Goal: Task Accomplishment & Management: Manage account settings

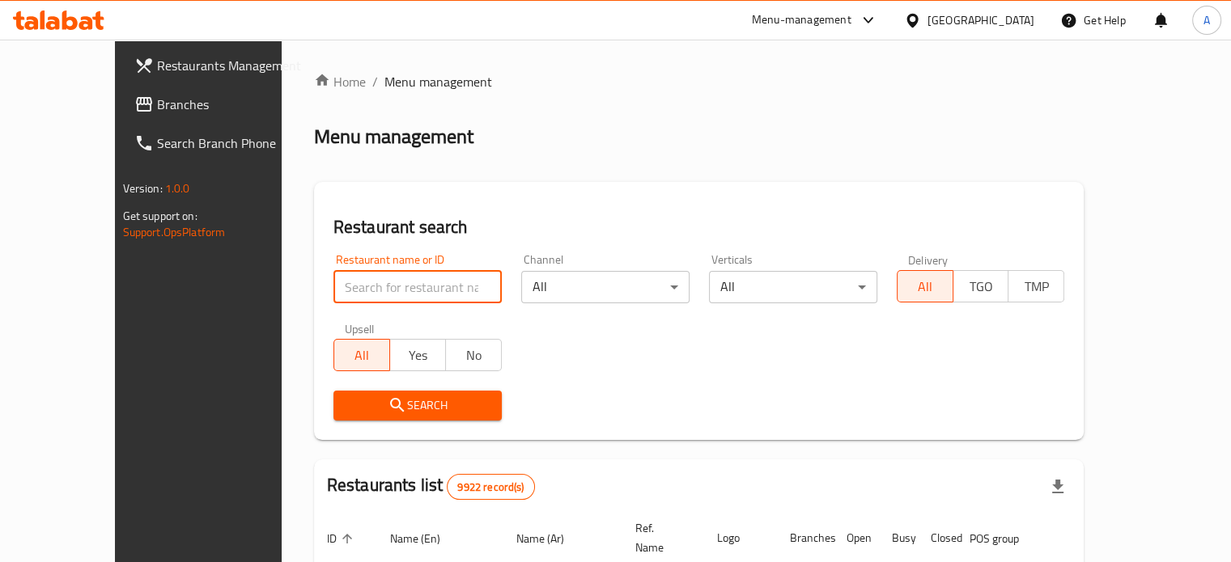
click at [380, 282] on input "search" at bounding box center [417, 287] width 168 height 32
paste input "[PERSON_NAME]s"
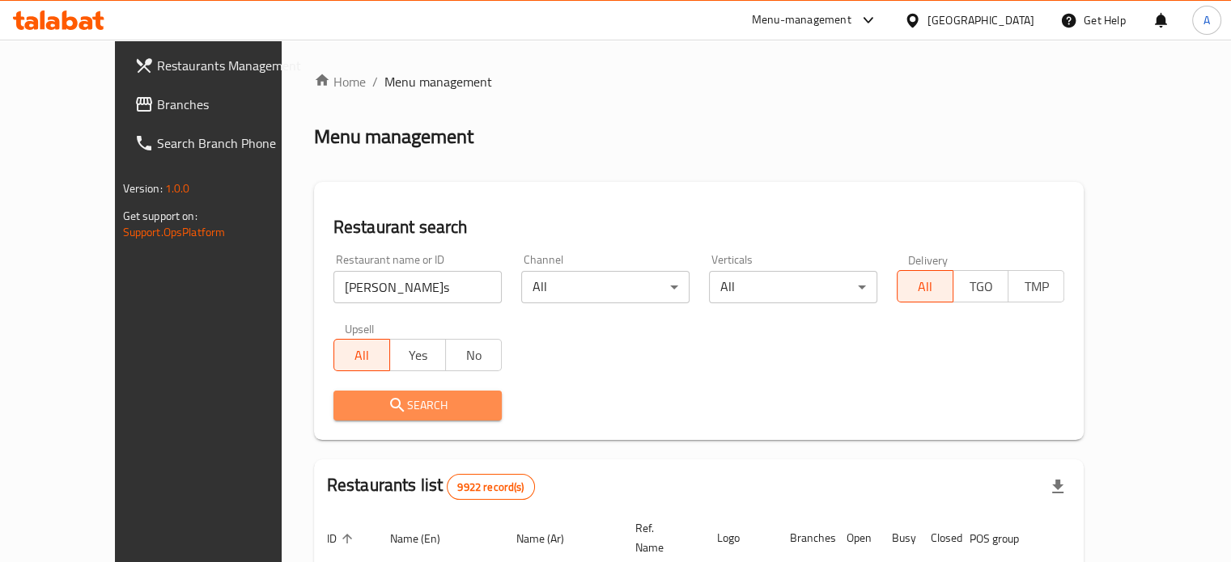
click at [414, 412] on span "Search" at bounding box center [417, 406] width 142 height 20
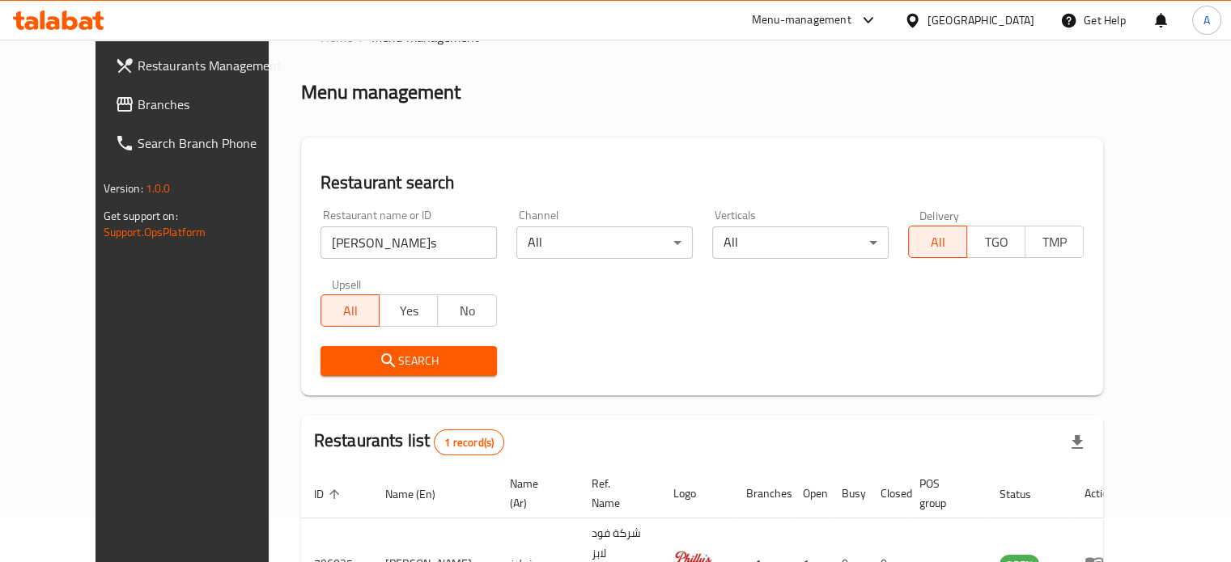
scroll to position [126, 0]
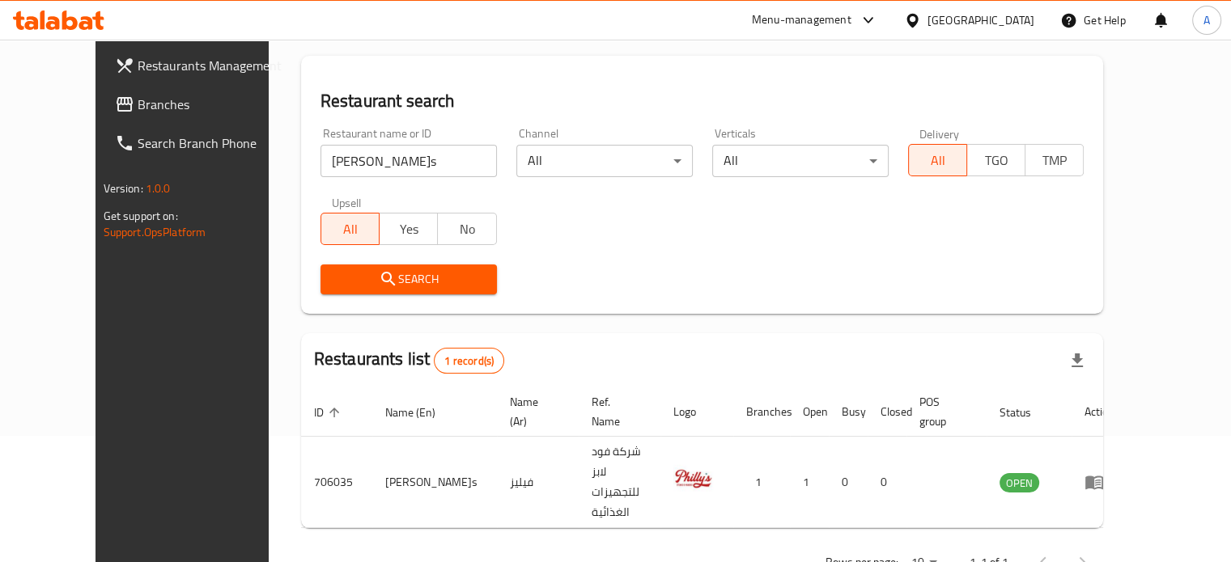
click at [330, 168] on input "Philly's" at bounding box center [408, 161] width 176 height 32
click at [330, 167] on input "Philly's" at bounding box center [408, 161] width 176 height 32
paste input "Taste"
type input "Taste"
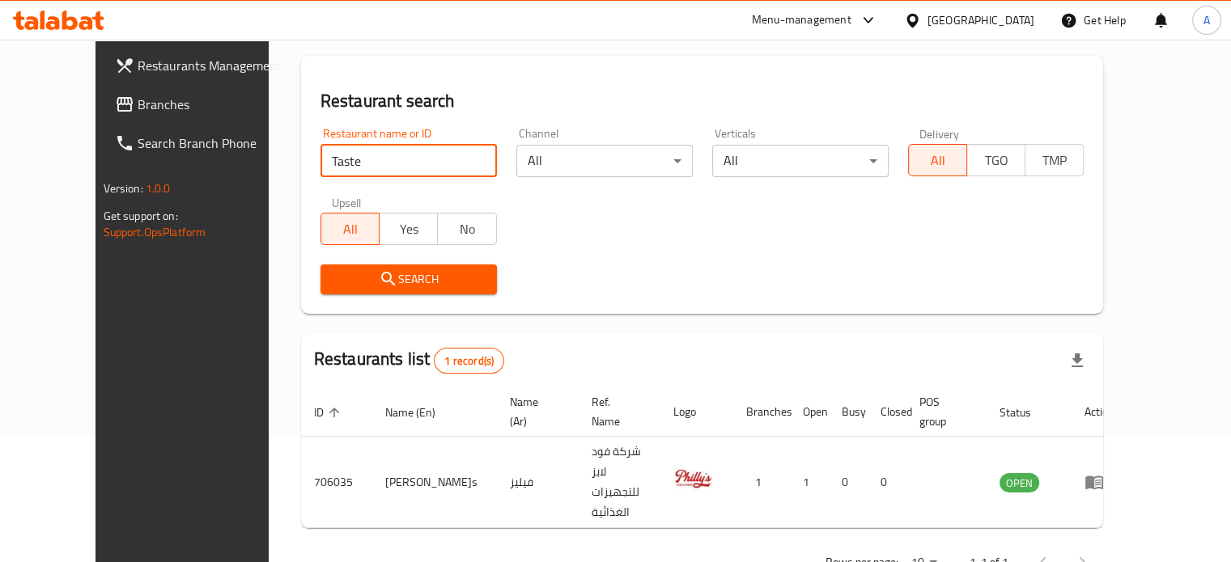
click at [391, 278] on span "Search" at bounding box center [408, 279] width 151 height 20
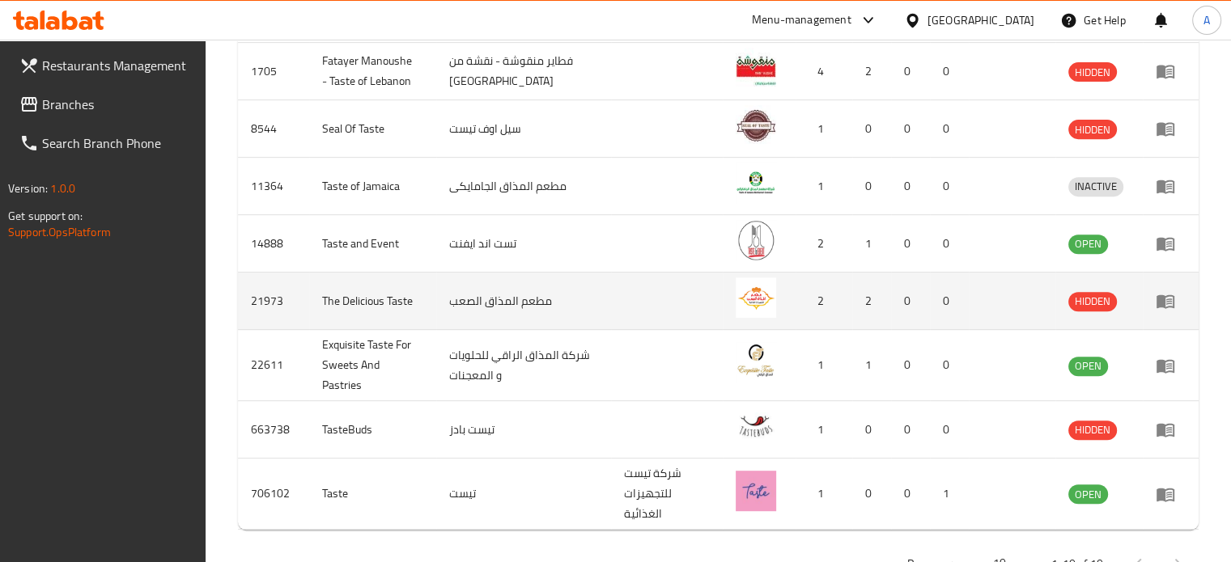
scroll to position [656, 0]
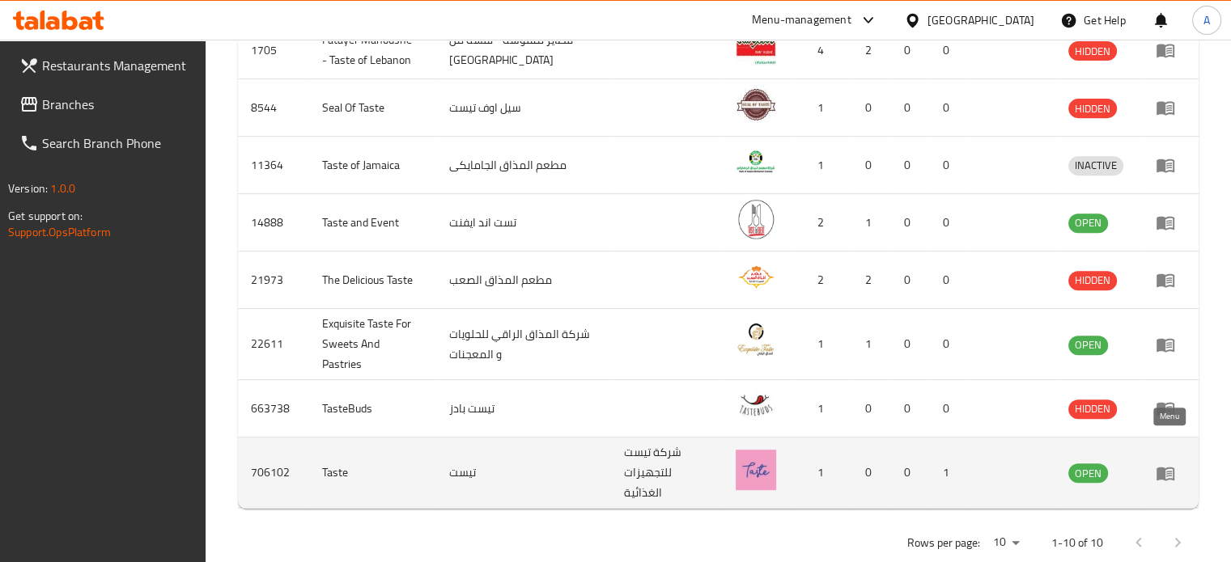
click at [1170, 464] on icon "enhanced table" at bounding box center [1165, 473] width 19 height 19
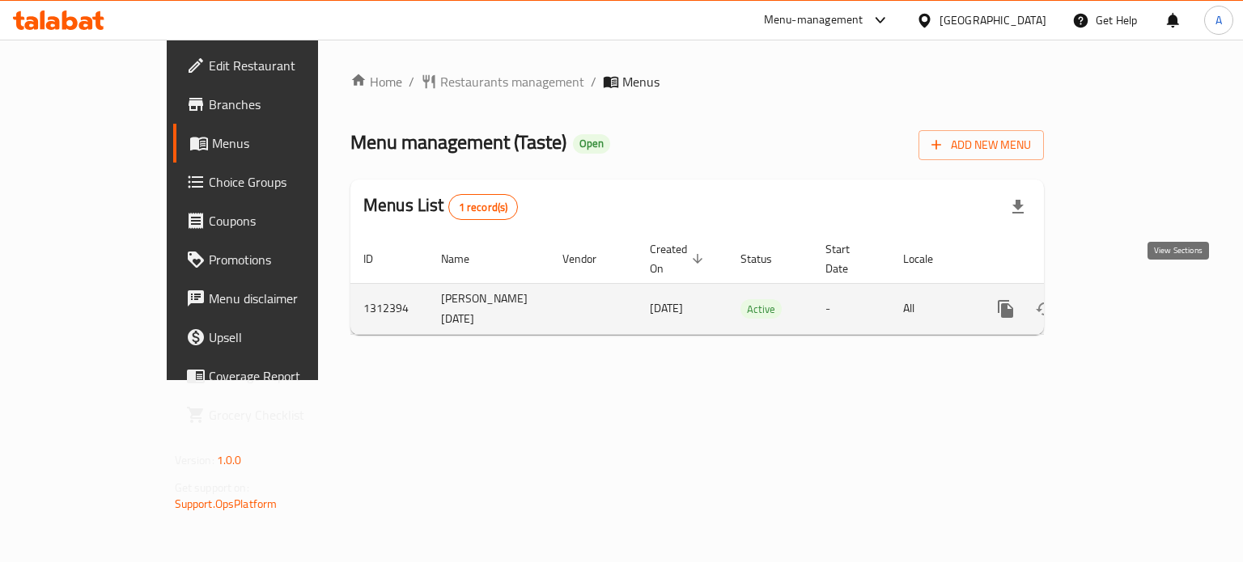
click at [1130, 302] on icon "enhanced table" at bounding box center [1122, 309] width 15 height 15
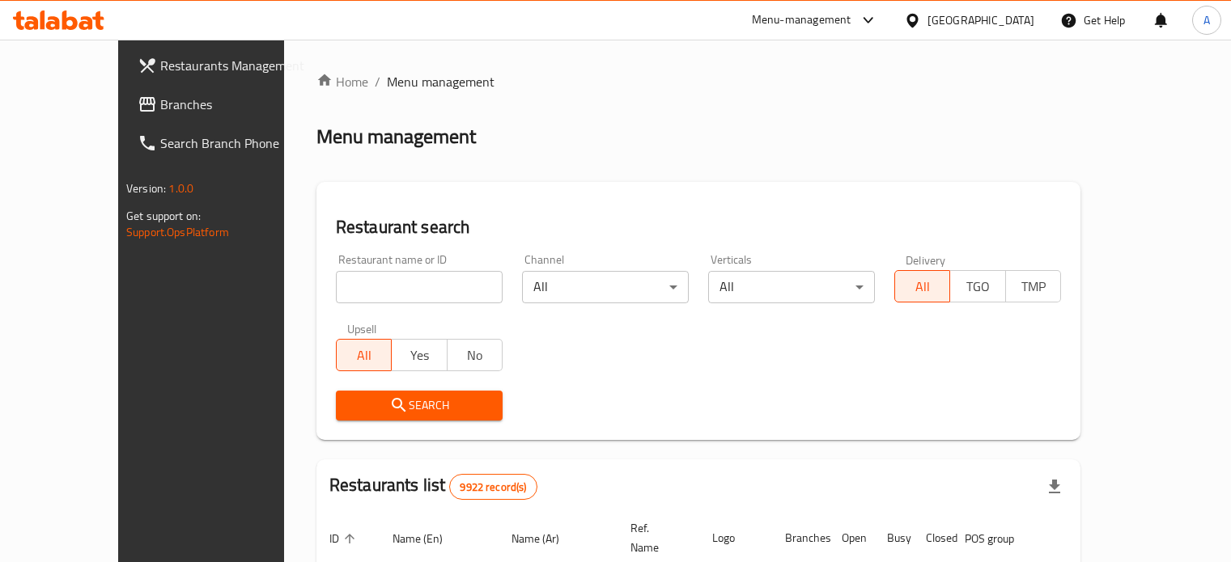
scroll to position [385, 0]
click at [350, 278] on input "search" at bounding box center [419, 287] width 167 height 32
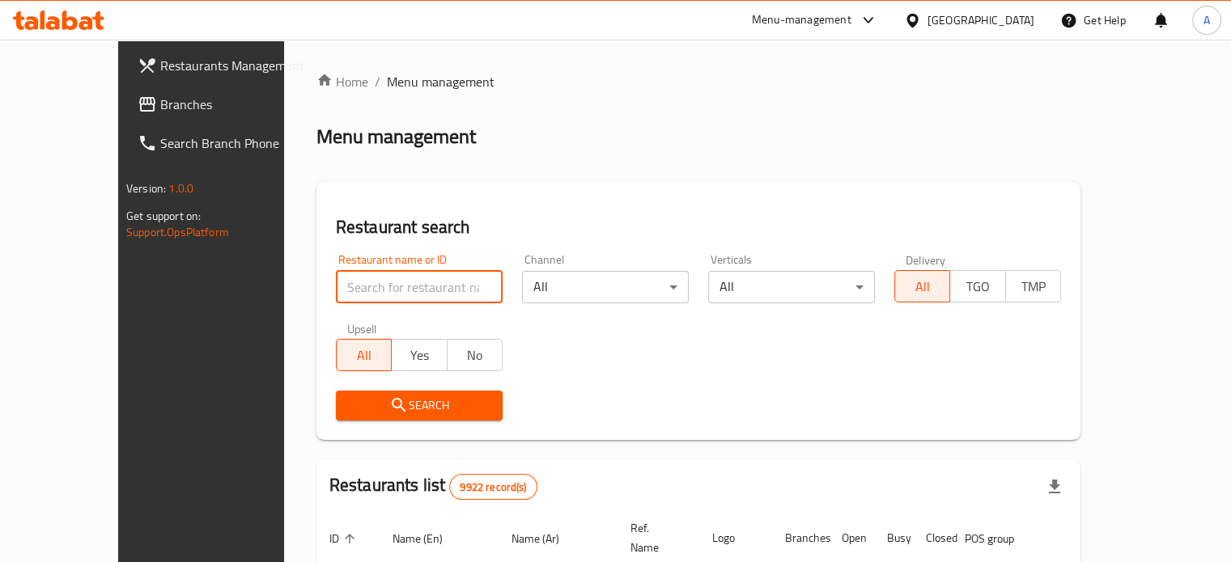
paste input "Taste"
type input "Taste"
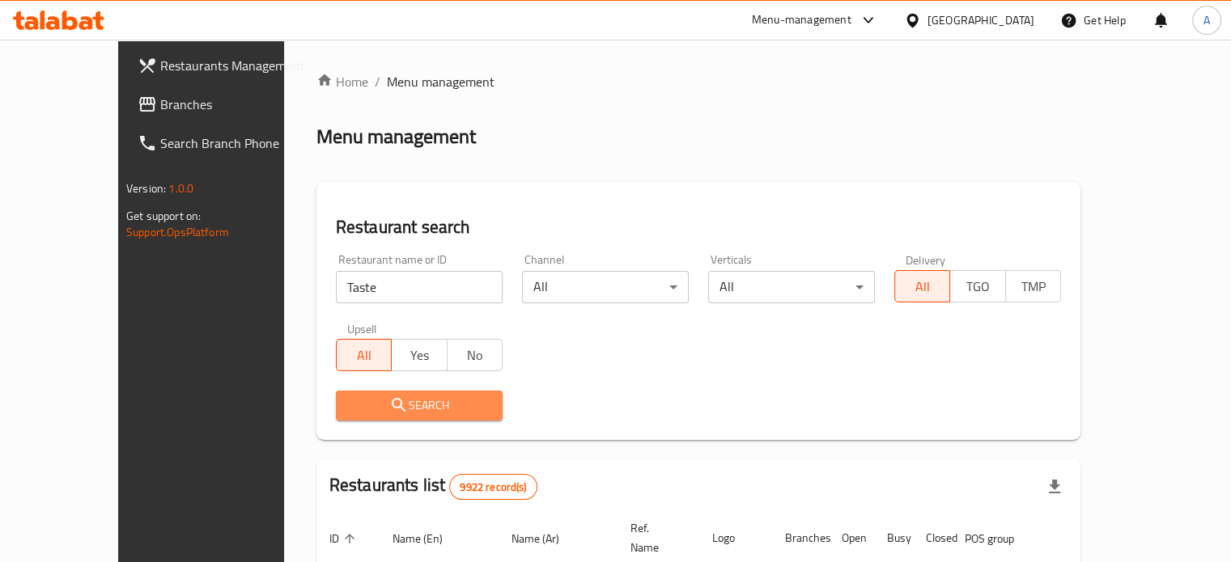
click at [378, 409] on span "Search" at bounding box center [419, 406] width 141 height 20
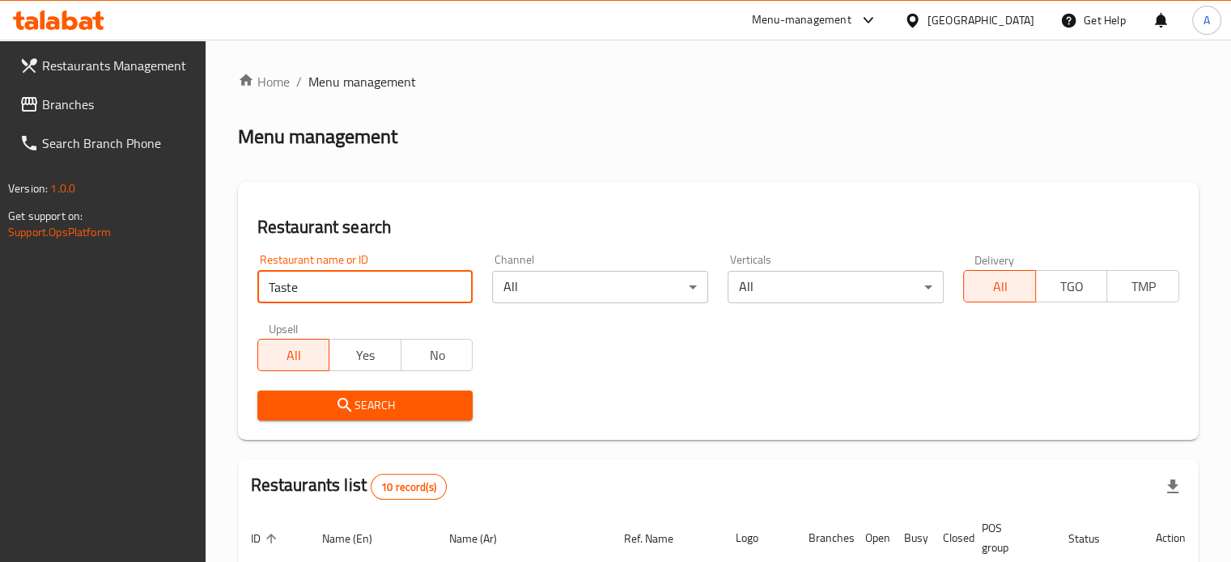
click at [457, 290] on input "Taste" at bounding box center [365, 287] width 216 height 32
click at [392, 283] on input "search" at bounding box center [365, 287] width 216 height 32
type input "seven burger"
click button "Search" at bounding box center [365, 406] width 216 height 30
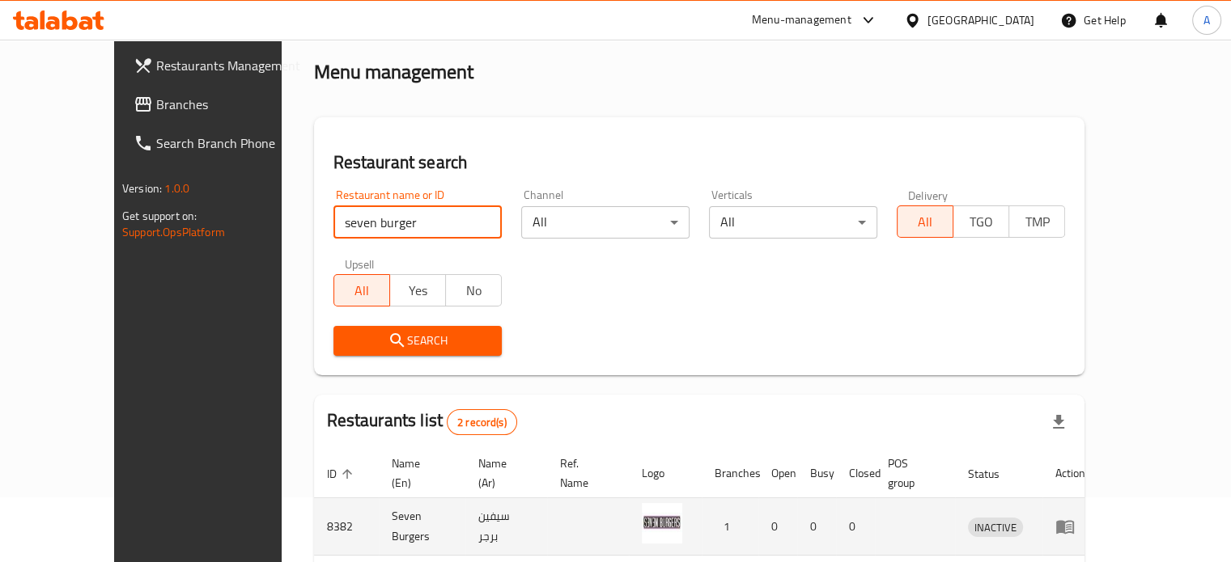
scroll to position [184, 0]
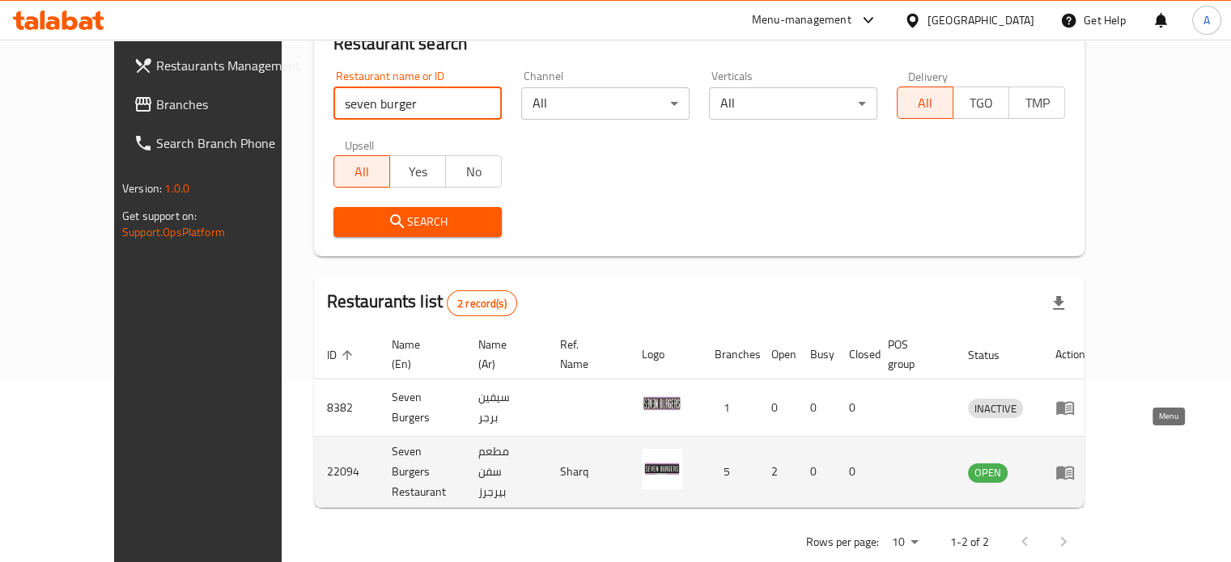
click at [1075, 463] on icon "enhanced table" at bounding box center [1064, 472] width 19 height 19
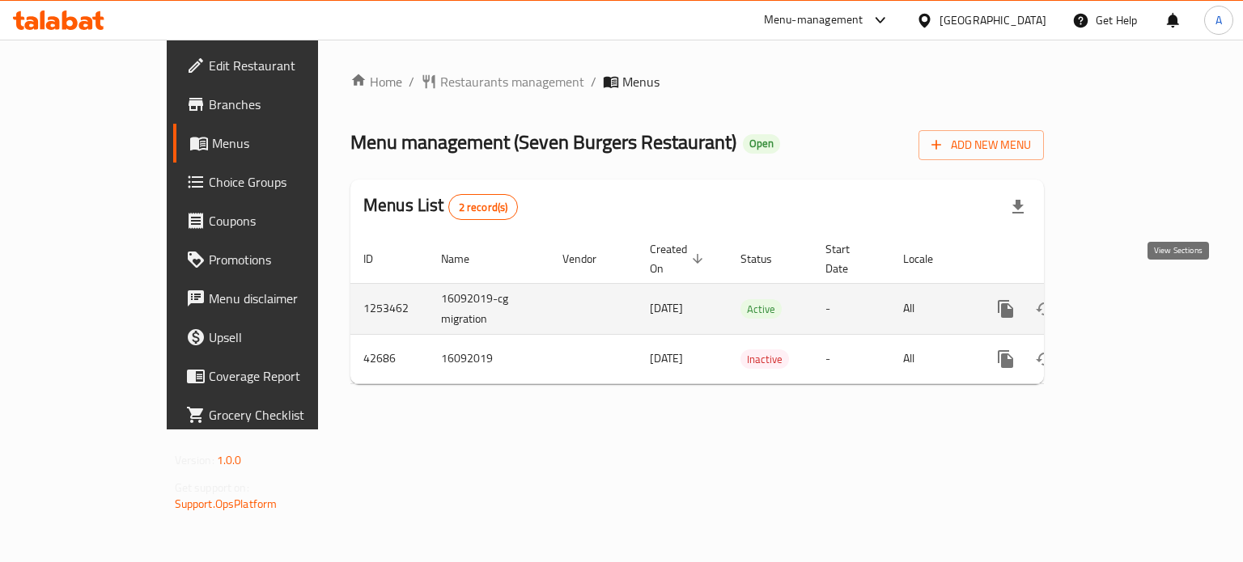
click at [1132, 299] on icon "enhanced table" at bounding box center [1122, 308] width 19 height 19
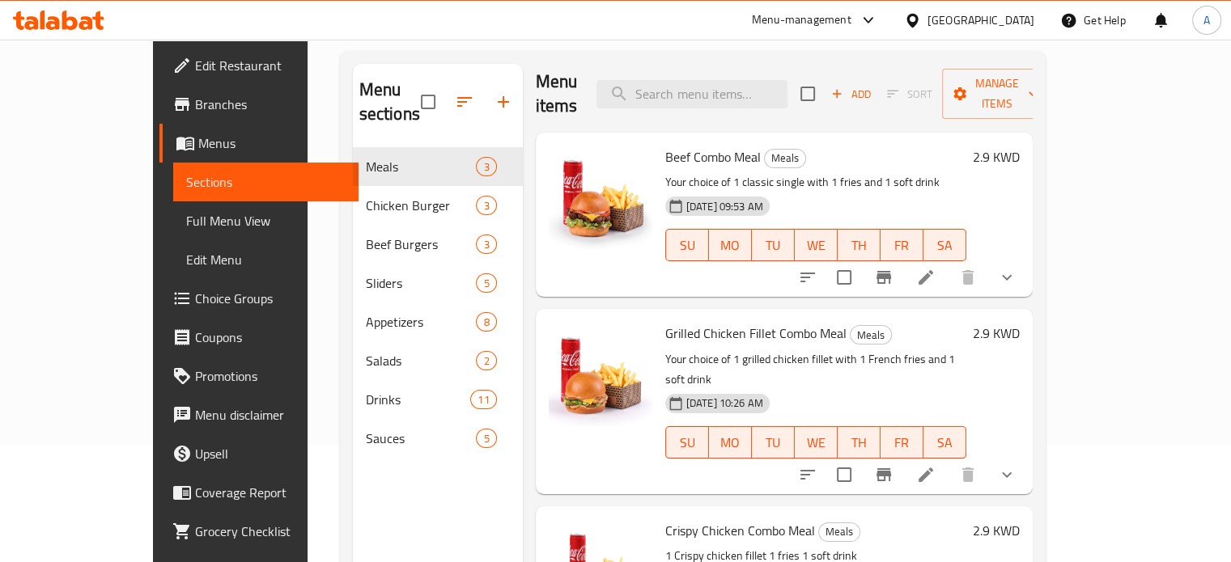
scroll to position [146, 0]
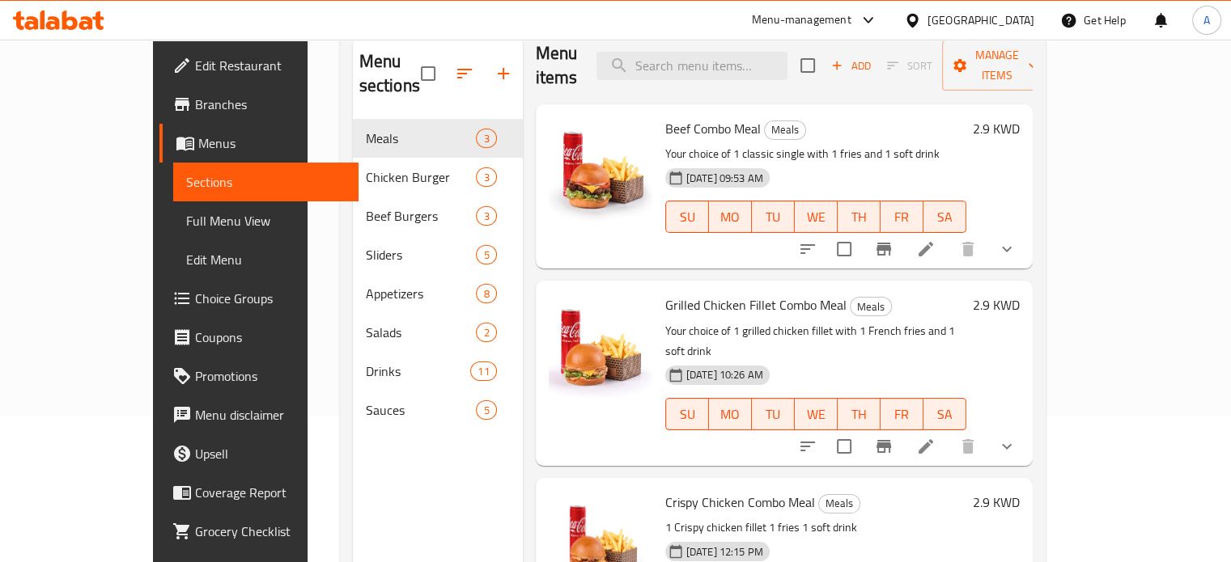
click at [195, 300] on span "Choice Groups" at bounding box center [270, 298] width 151 height 19
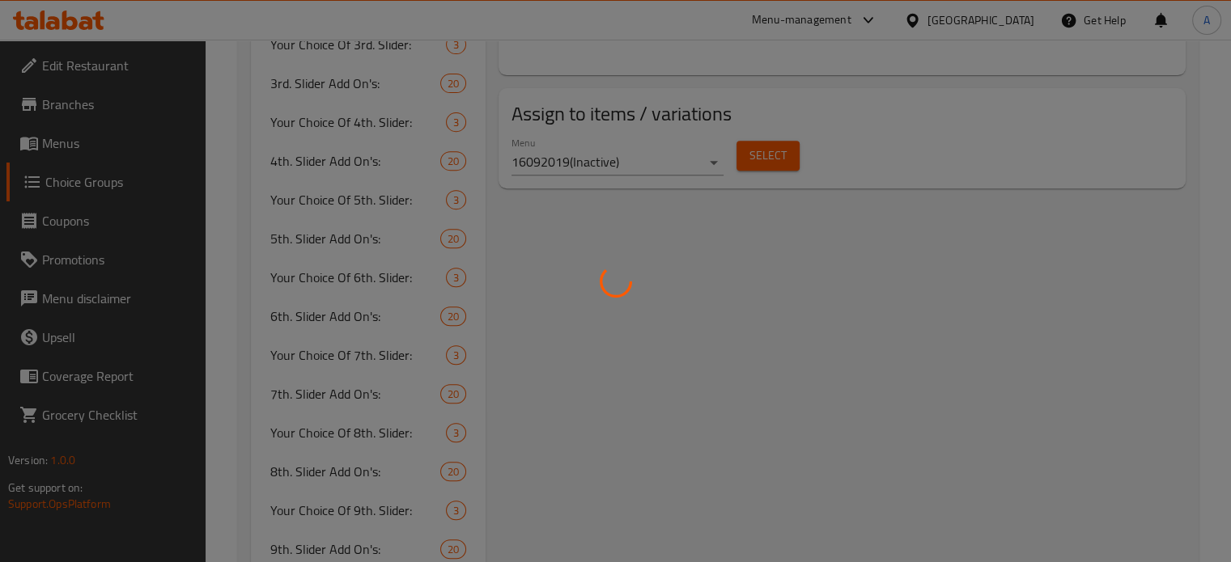
scroll to position [1055, 0]
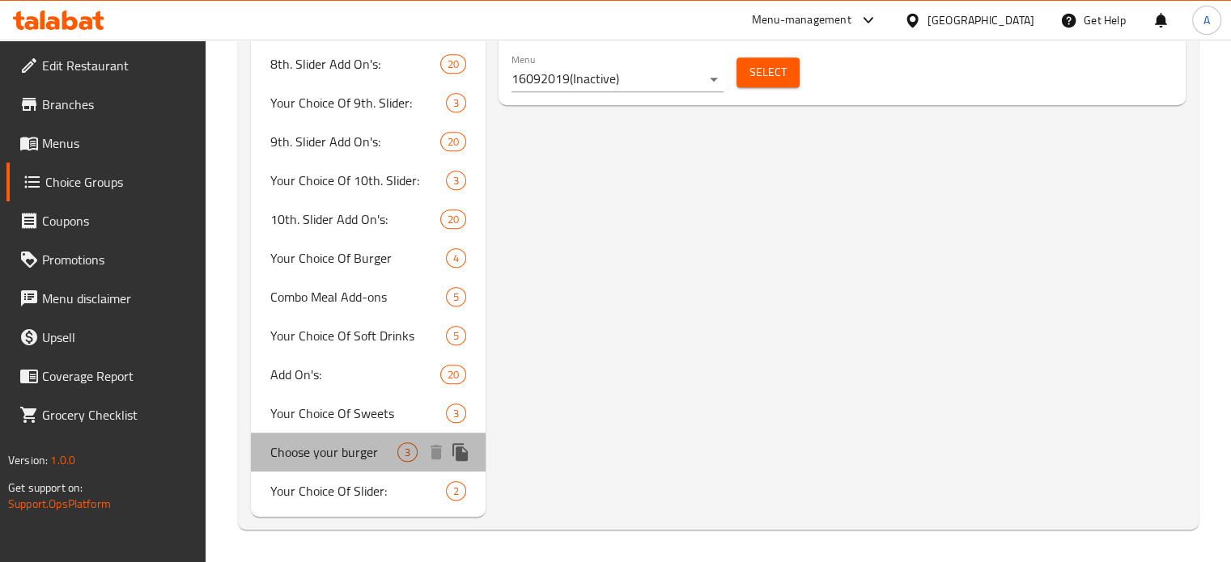
click at [334, 444] on span "Choose your burger" at bounding box center [334, 452] width 128 height 19
type input "Choose your burger"
type input "أختر البرجر"
type input "1"
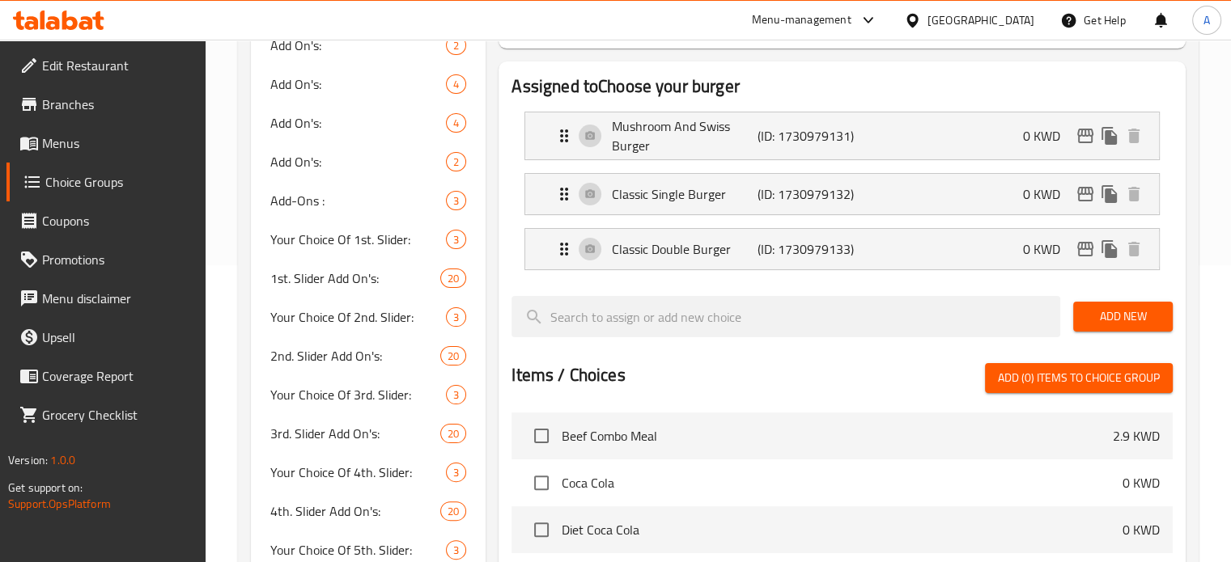
scroll to position [246, 0]
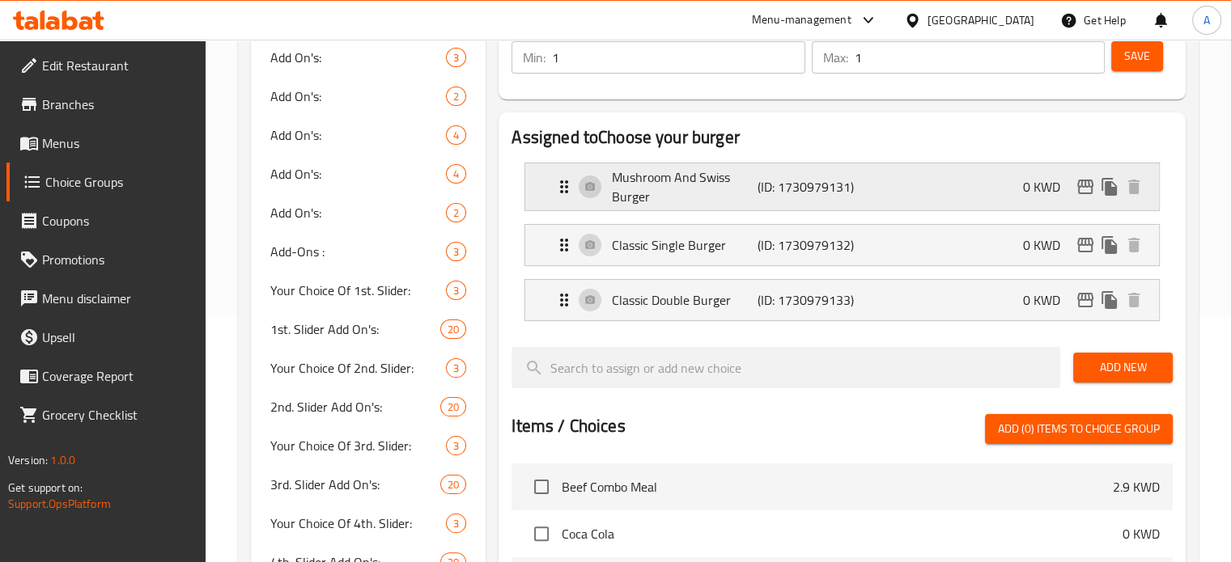
click at [889, 178] on div "Mushroom And Swiss Burger (ID: 1730979131) 0 KWD" at bounding box center [846, 186] width 585 height 47
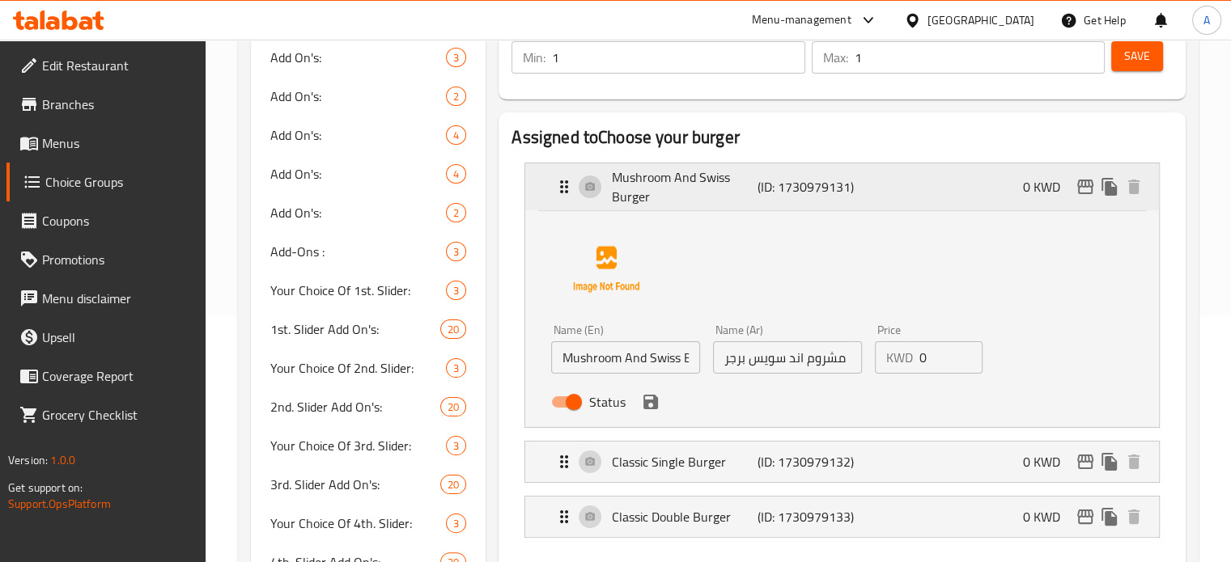
click at [889, 185] on div "Mushroom And Swiss Burger (ID: 1730979131) 0 KWD" at bounding box center [846, 186] width 585 height 47
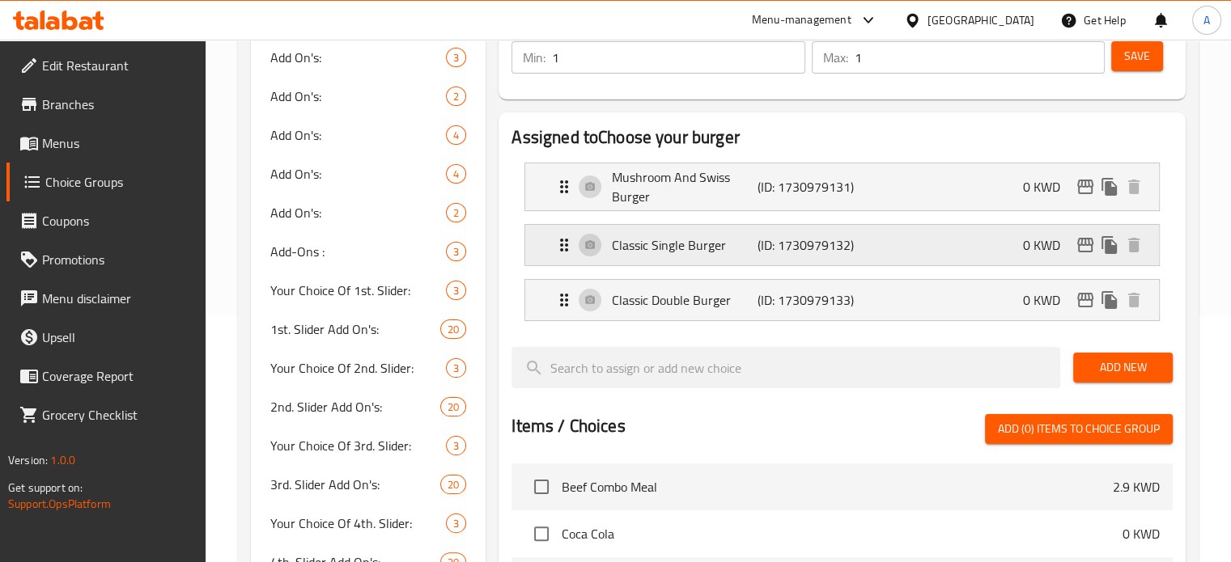
click at [893, 238] on div "Classic Single Burger (ID: 1730979132) 0 KWD" at bounding box center [846, 245] width 585 height 40
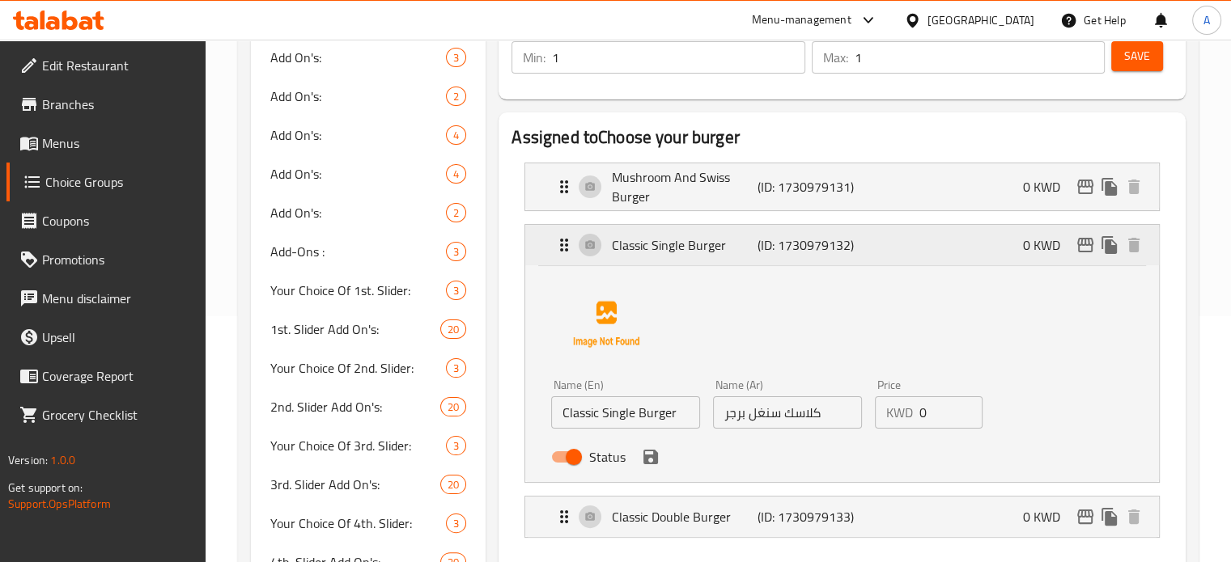
click at [893, 238] on div "Classic Single Burger (ID: 1730979132) 0 KWD" at bounding box center [846, 245] width 585 height 40
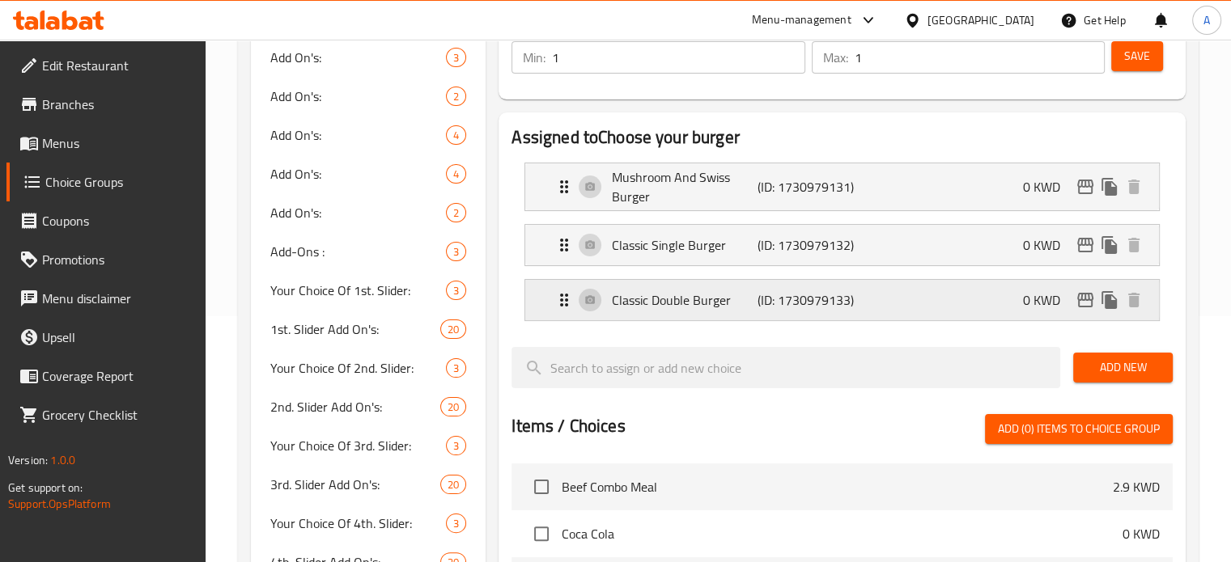
click at [894, 298] on div "Classic Double Burger (ID: 1730979133) 0 KWD" at bounding box center [846, 300] width 585 height 40
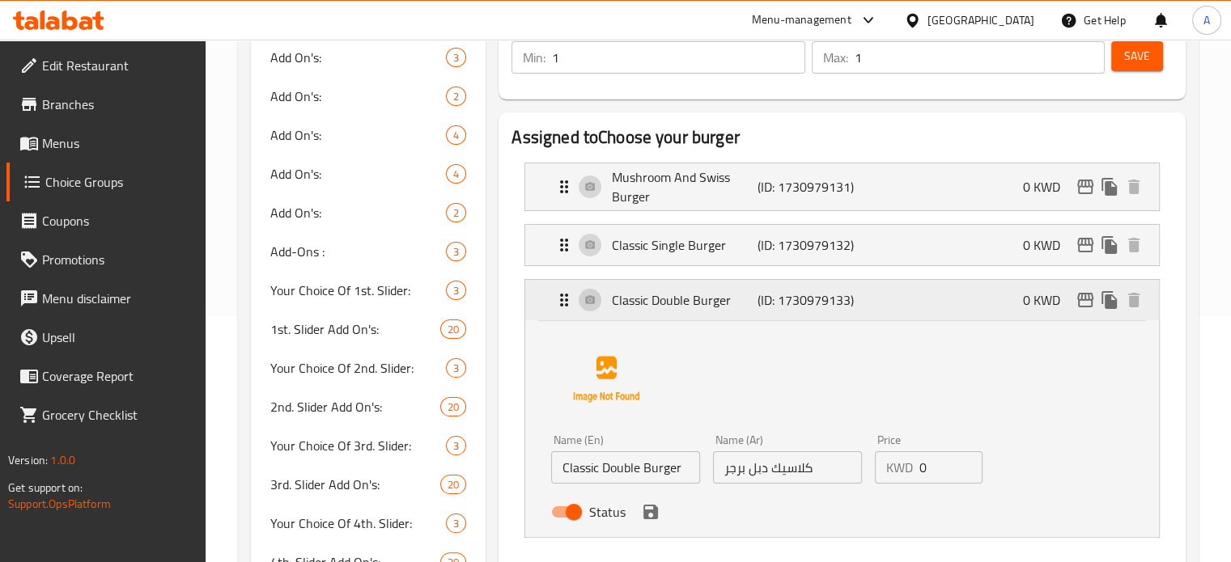
click at [918, 291] on div "Classic Double Burger (ID: 1730979133) 0 KWD" at bounding box center [846, 300] width 585 height 40
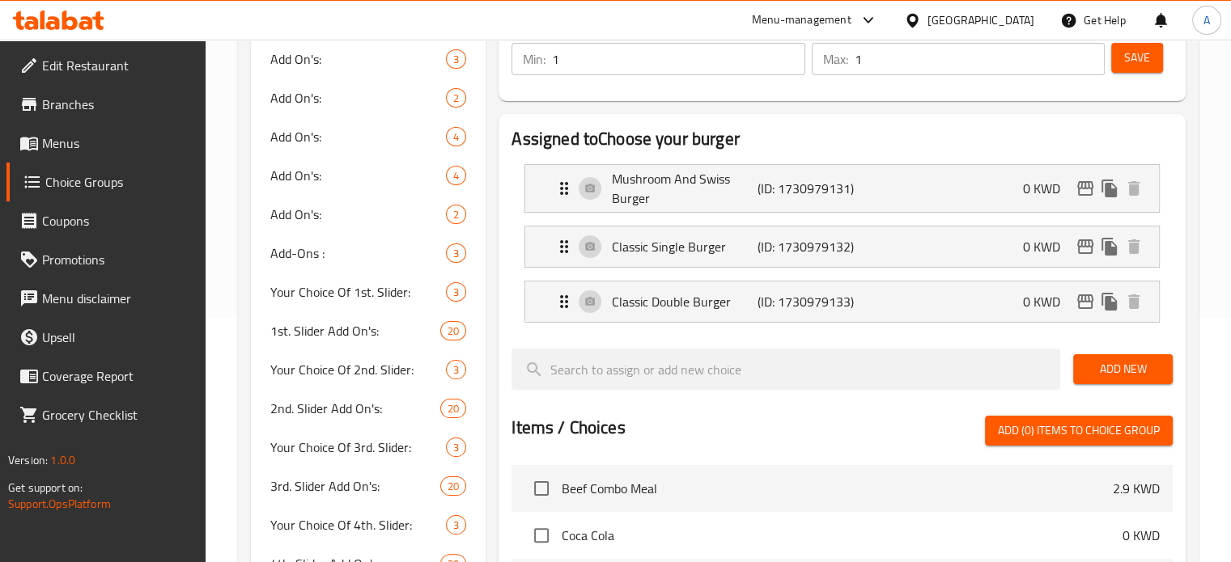
scroll to position [0, 0]
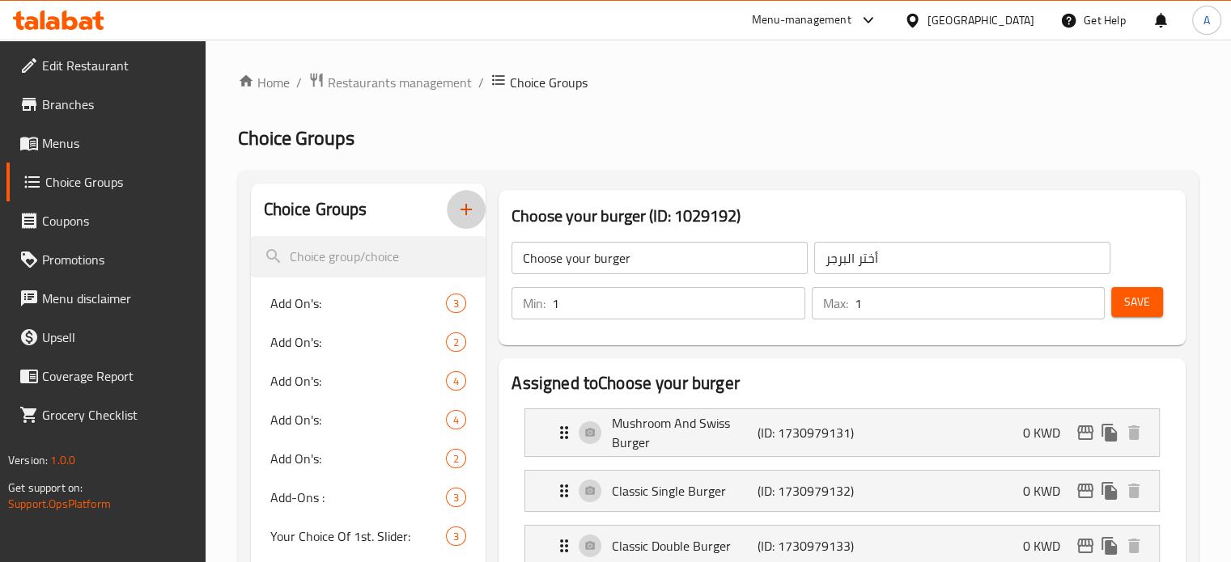
click at [471, 217] on icon "button" at bounding box center [465, 209] width 19 height 19
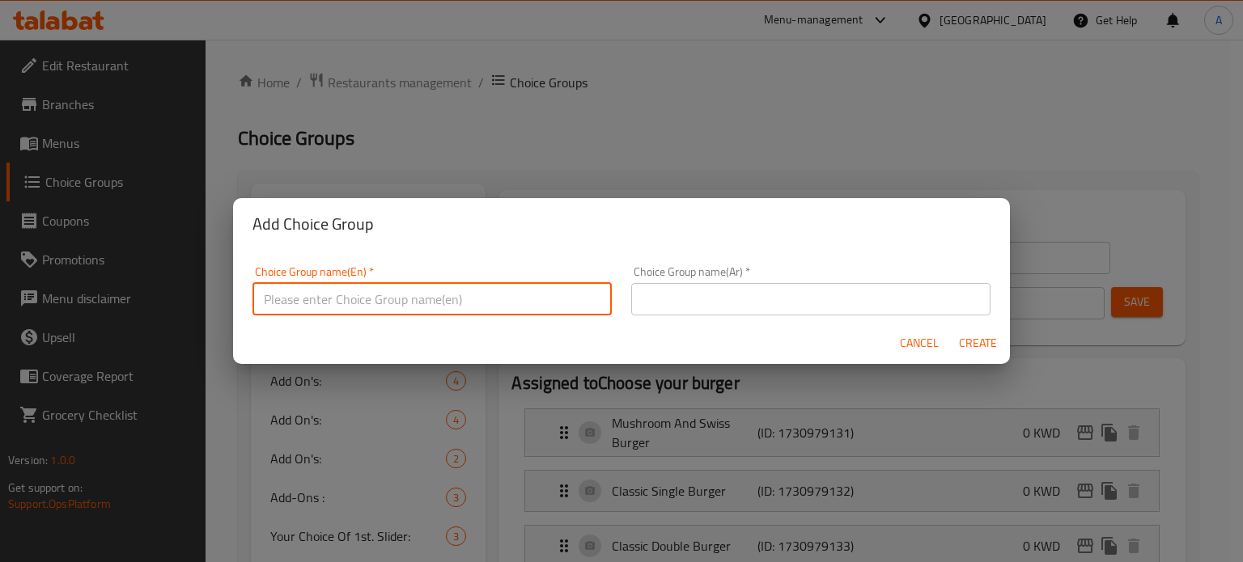
click at [433, 298] on input "text" at bounding box center [431, 299] width 359 height 32
type input "Choose your burger:"
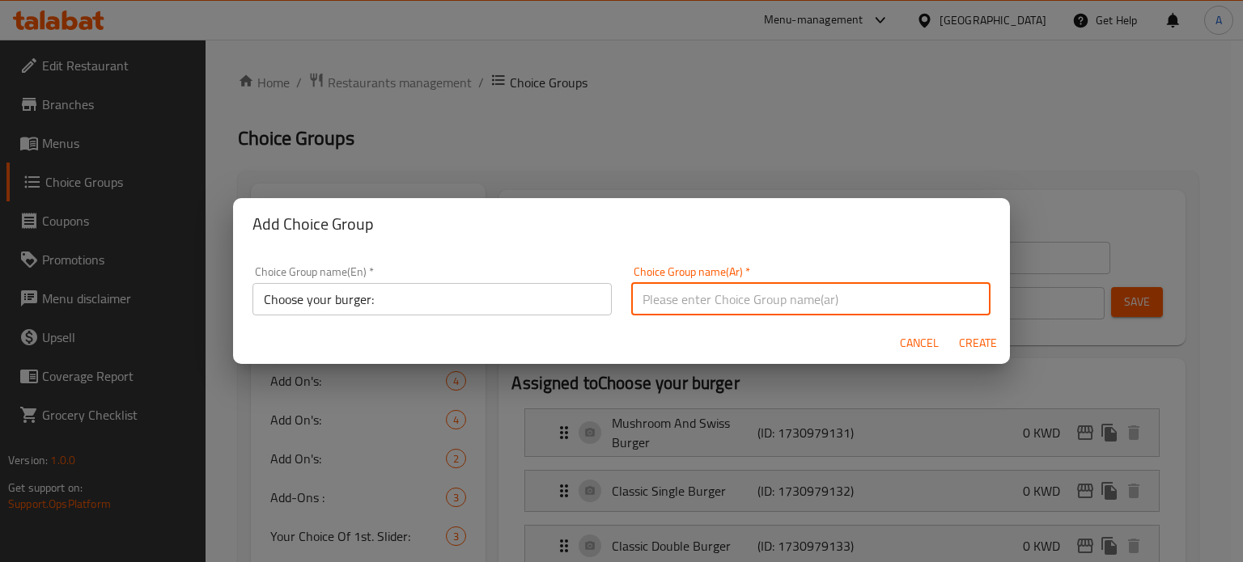
click at [710, 297] on input "text" at bounding box center [810, 299] width 359 height 32
type input "H"
type input "أختر البرجر:"
click at [967, 343] on span "Create" at bounding box center [977, 343] width 39 height 20
type input "Choose your burger:"
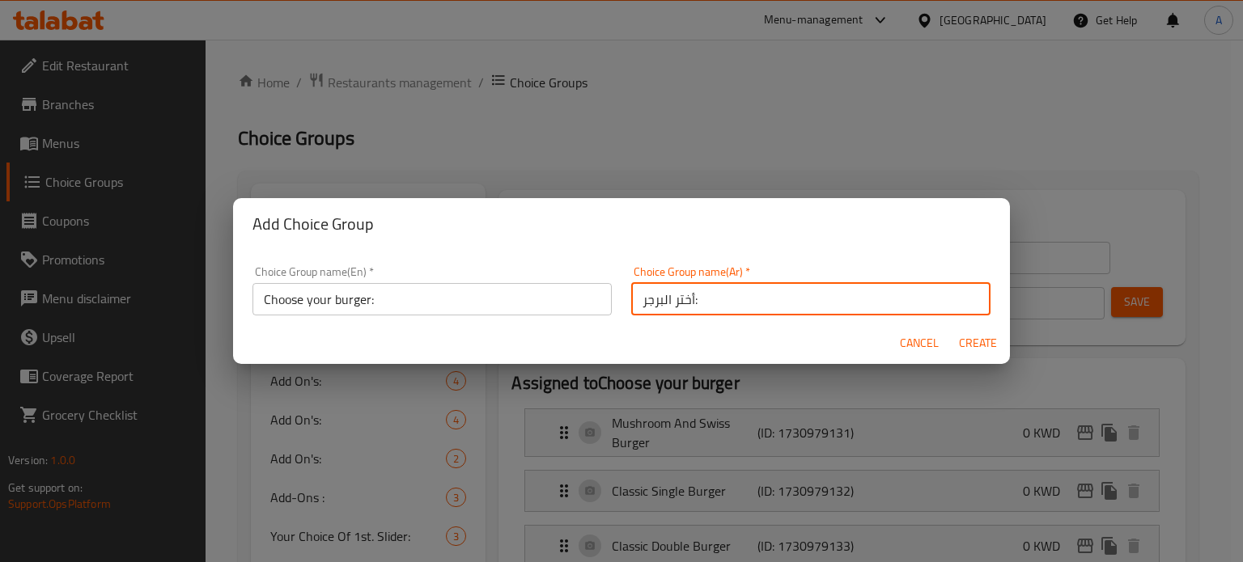
type input "أختر البرجر:"
type input "0"
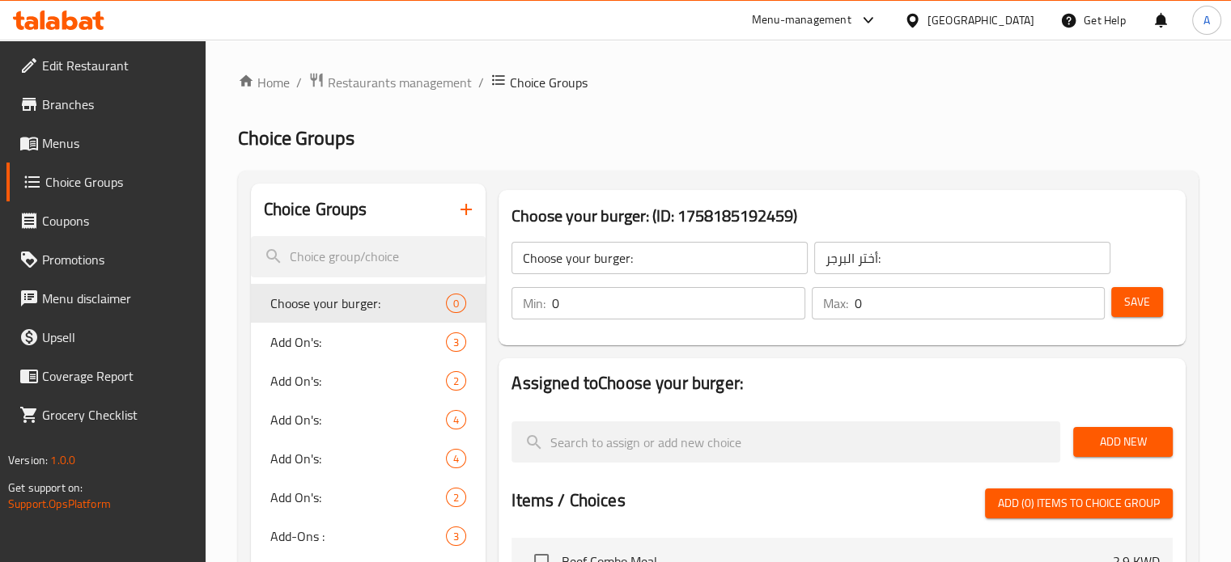
click at [621, 309] on input "0" at bounding box center [678, 303] width 252 height 32
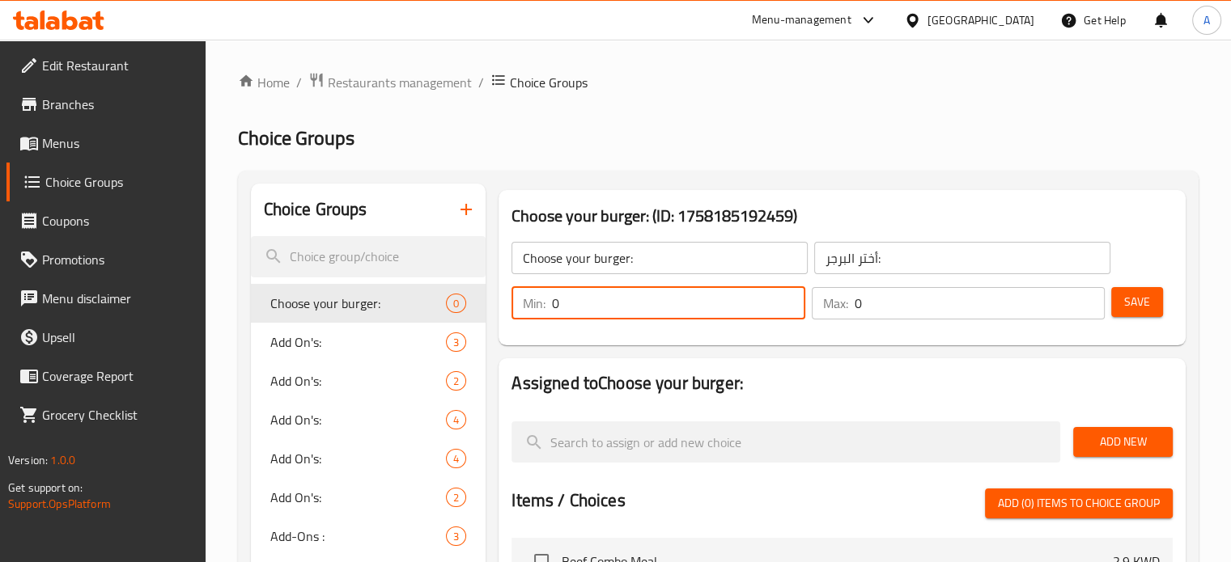
click at [621, 309] on input "0" at bounding box center [678, 303] width 252 height 32
type input "1"
click at [893, 305] on input "0" at bounding box center [980, 303] width 250 height 32
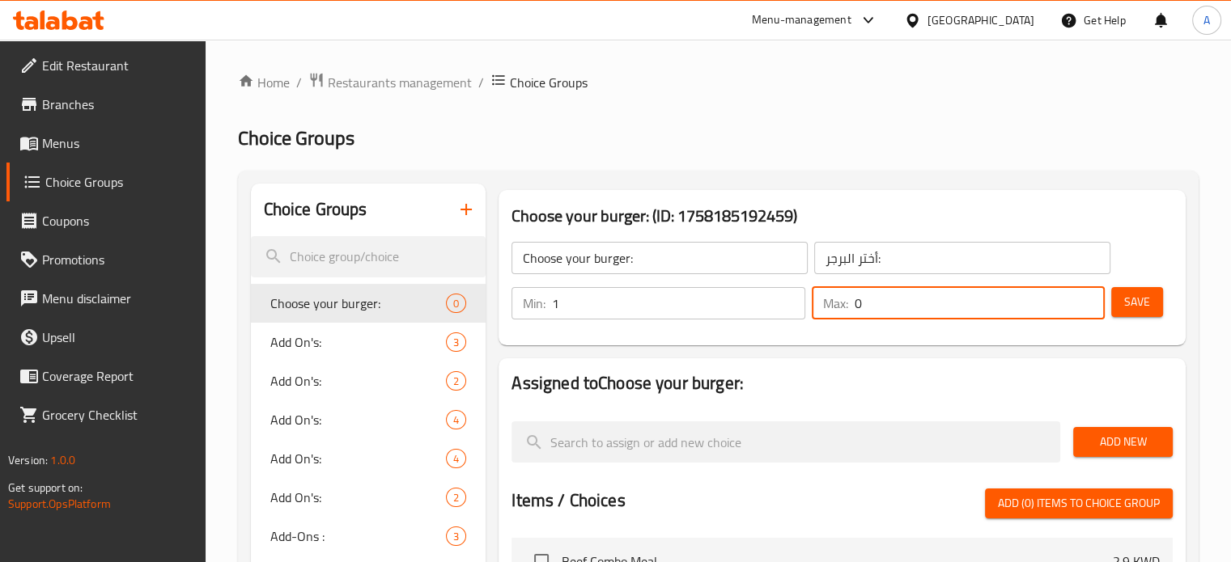
click at [893, 305] on input "0" at bounding box center [980, 303] width 250 height 32
type input "1"
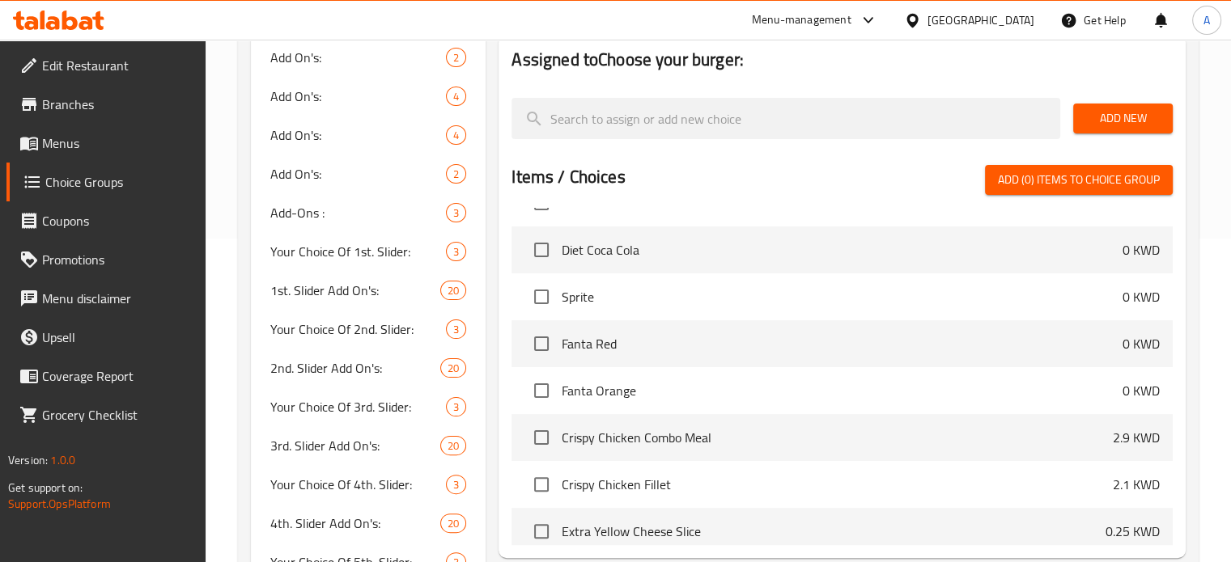
scroll to position [162, 0]
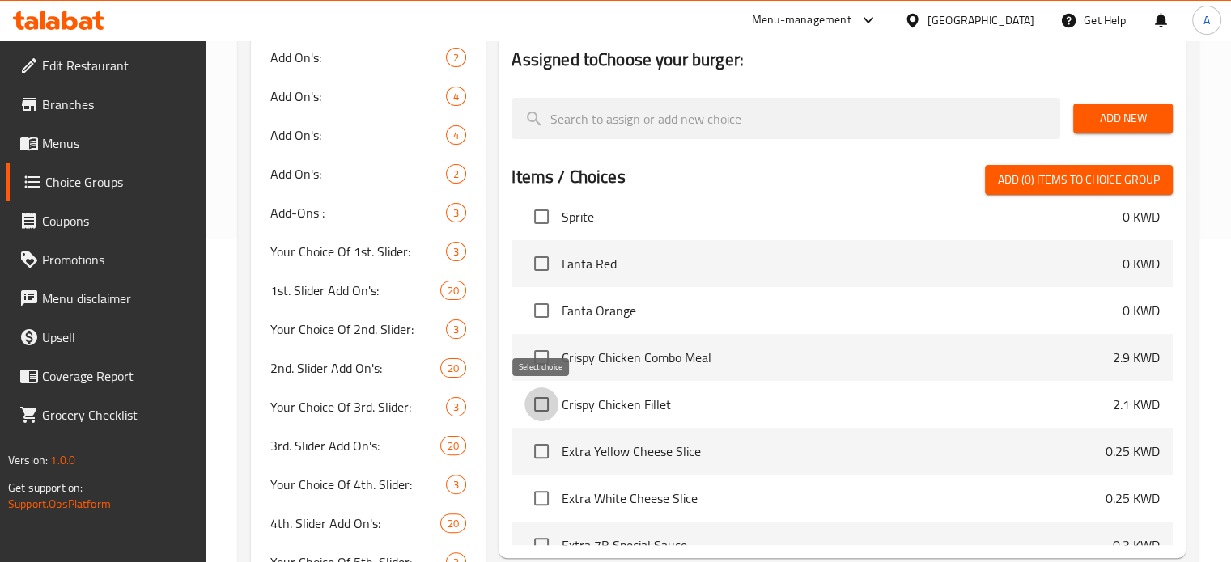
click at [541, 408] on input "checkbox" at bounding box center [541, 405] width 34 height 34
checkbox input "true"
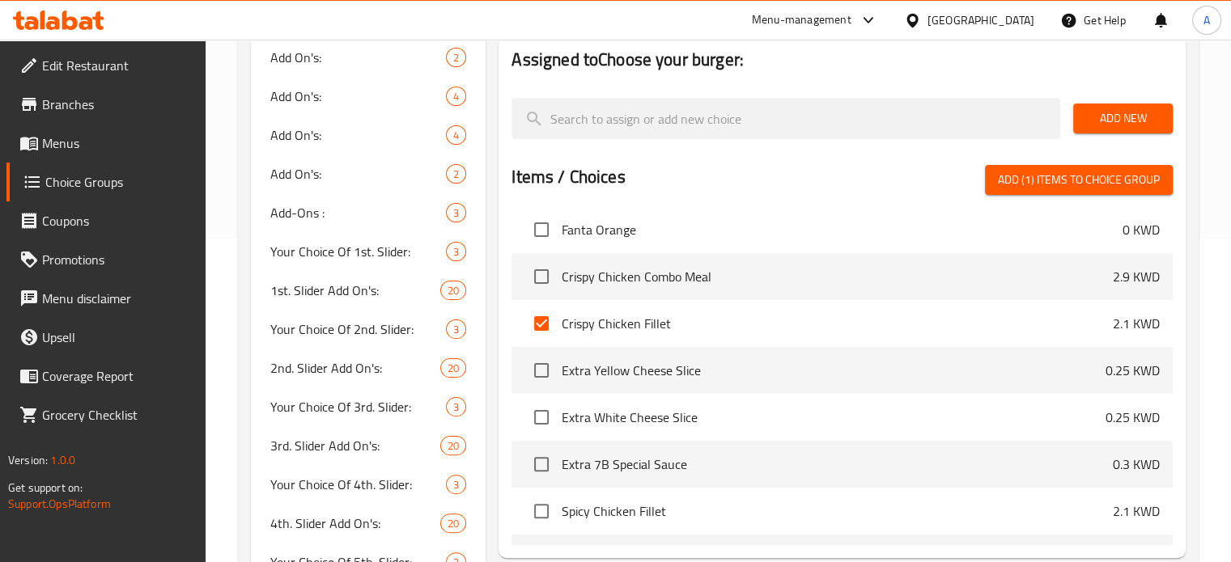
scroll to position [324, 0]
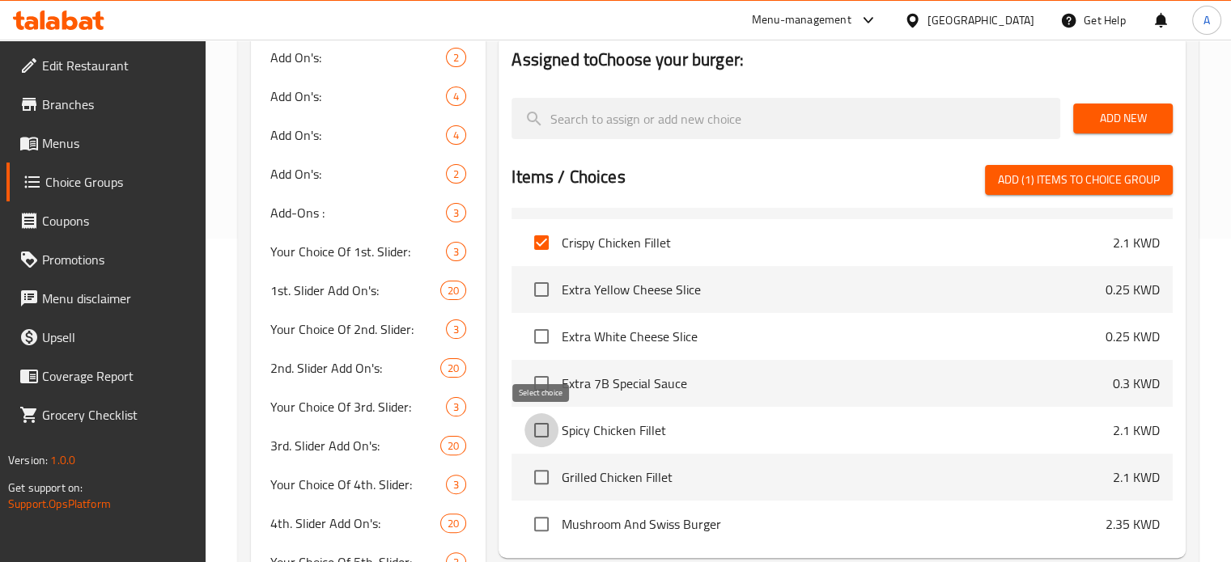
click at [539, 429] on input "checkbox" at bounding box center [541, 431] width 34 height 34
checkbox input "true"
click at [545, 478] on input "checkbox" at bounding box center [541, 477] width 34 height 34
checkbox input "true"
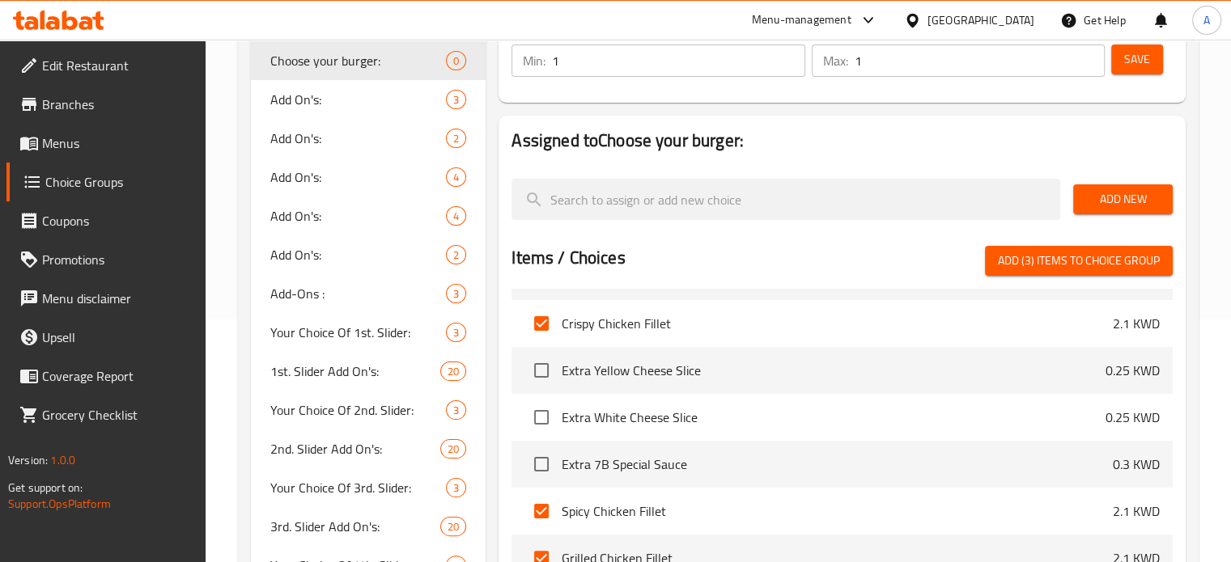
scroll to position [0, 0]
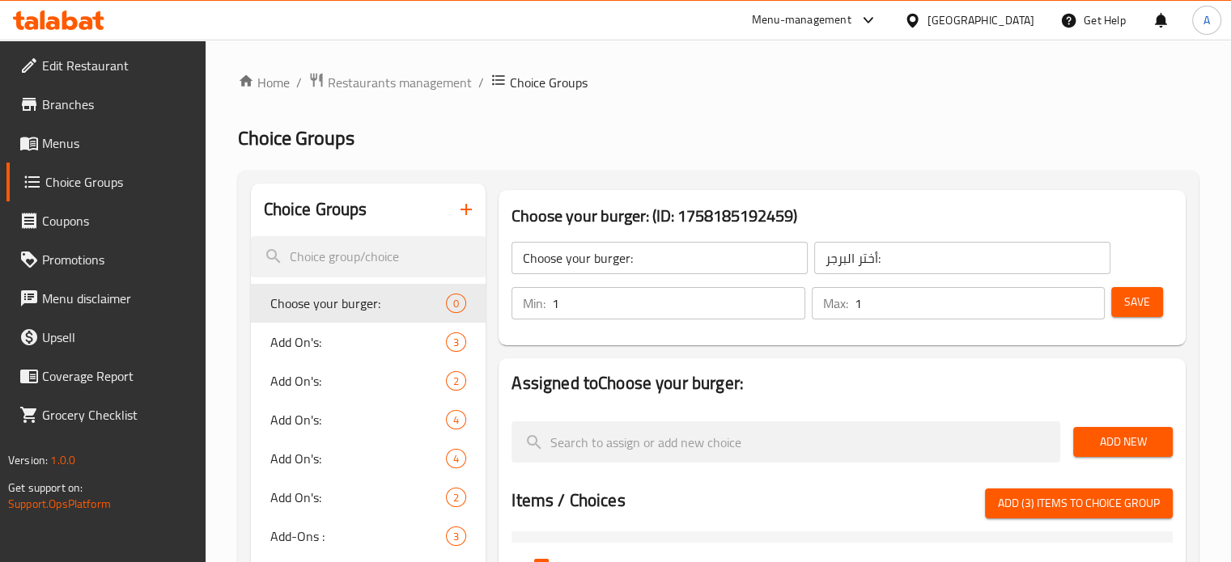
click at [1078, 506] on span "Add (3) items to choice group" at bounding box center [1079, 504] width 162 height 20
checkbox input "false"
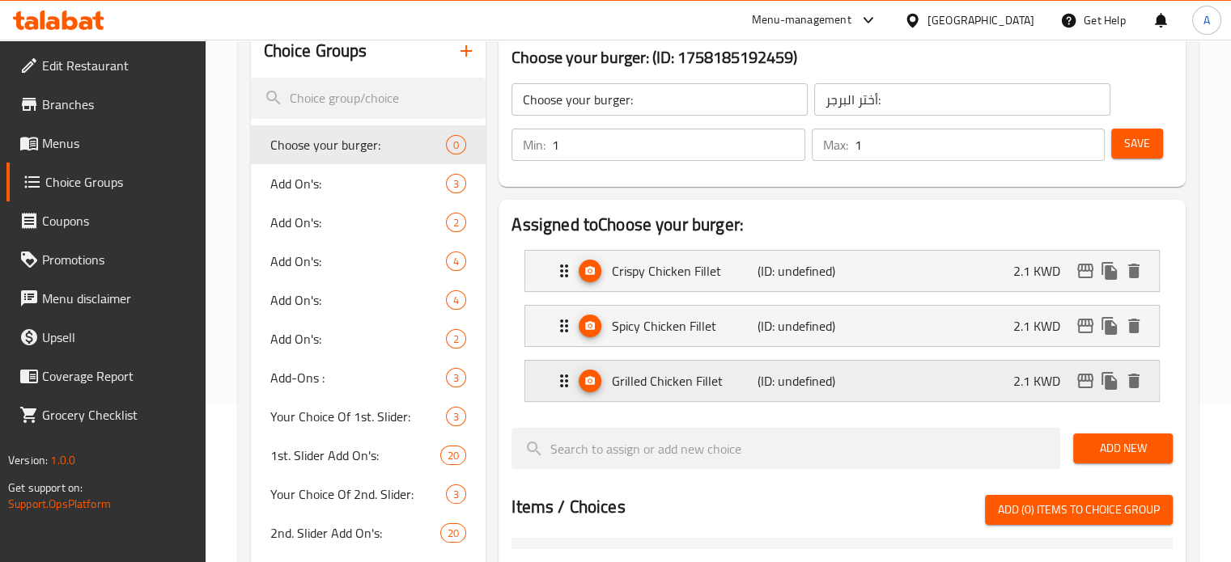
scroll to position [162, 0]
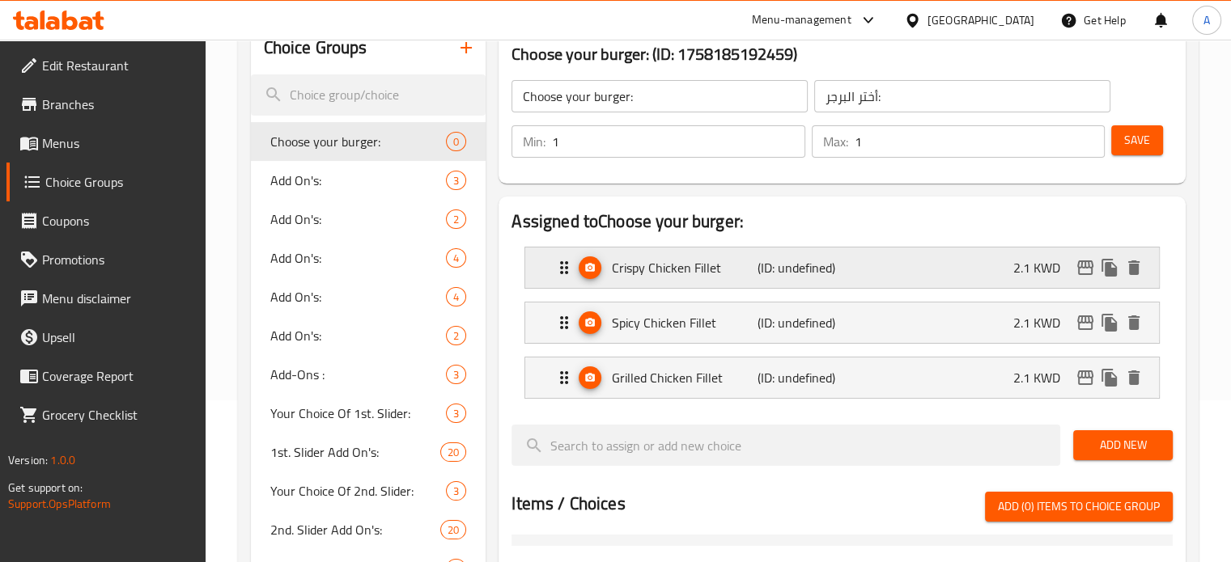
click at [962, 267] on div "Crispy Chicken Fillet (ID: undefined) 2.1 KWD" at bounding box center [846, 268] width 585 height 40
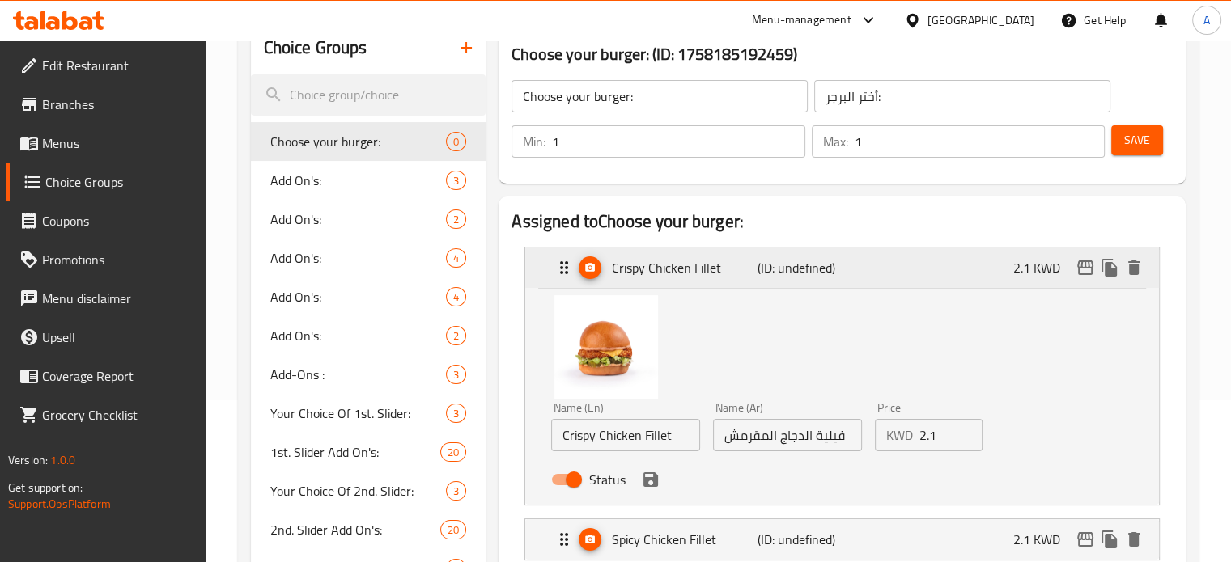
click at [962, 267] on div "Crispy Chicken Fillet (ID: undefined) 2.1 KWD" at bounding box center [846, 268] width 585 height 40
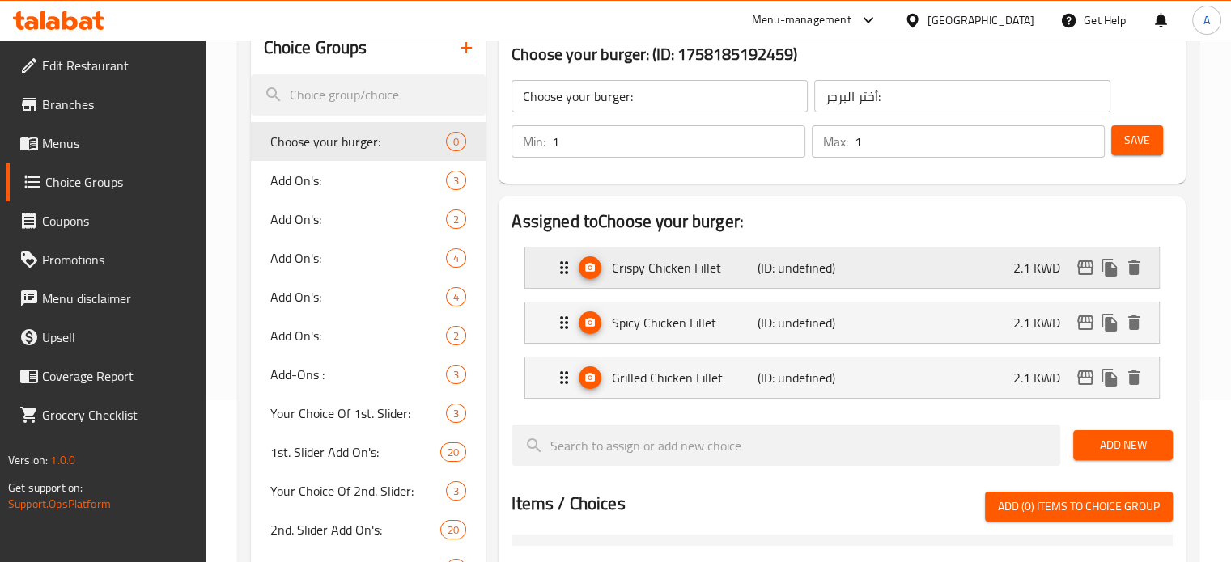
click at [978, 269] on div "Crispy Chicken Fillet (ID: undefined) 2.1 KWD" at bounding box center [846, 268] width 585 height 40
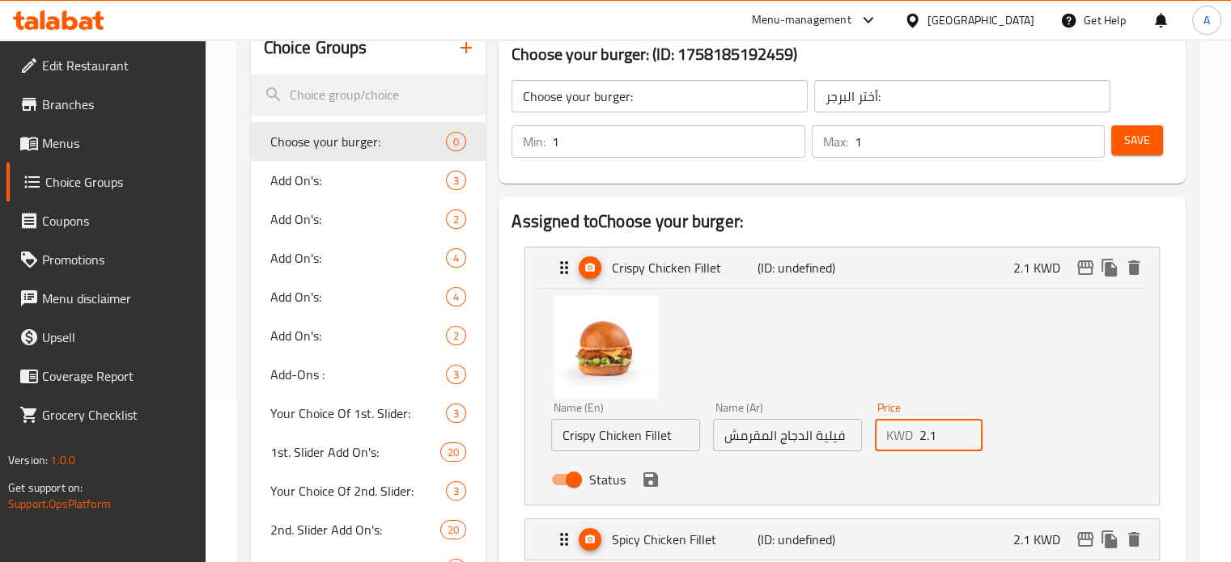
click at [932, 445] on input "2.1" at bounding box center [951, 435] width 64 height 32
click at [655, 478] on icon "save" at bounding box center [650, 480] width 15 height 15
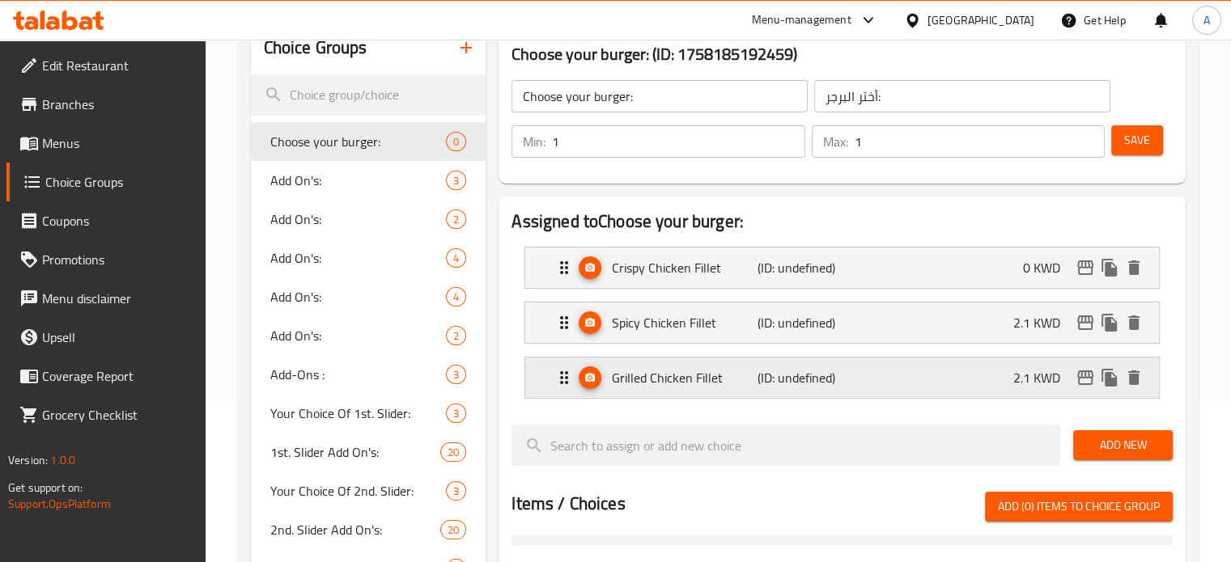
type input "0"
click at [978, 329] on div "Spicy Chicken Fillet (ID: undefined) 2.1 KWD" at bounding box center [846, 323] width 585 height 40
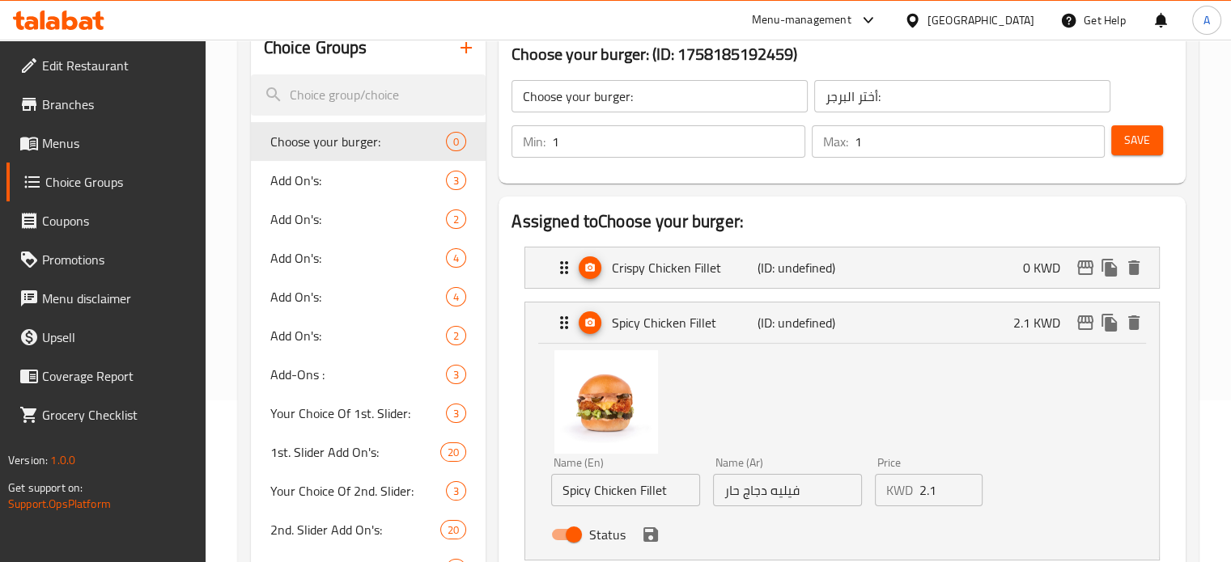
click at [926, 494] on input "2.1" at bounding box center [951, 490] width 64 height 32
click at [645, 532] on icon "save" at bounding box center [650, 534] width 19 height 19
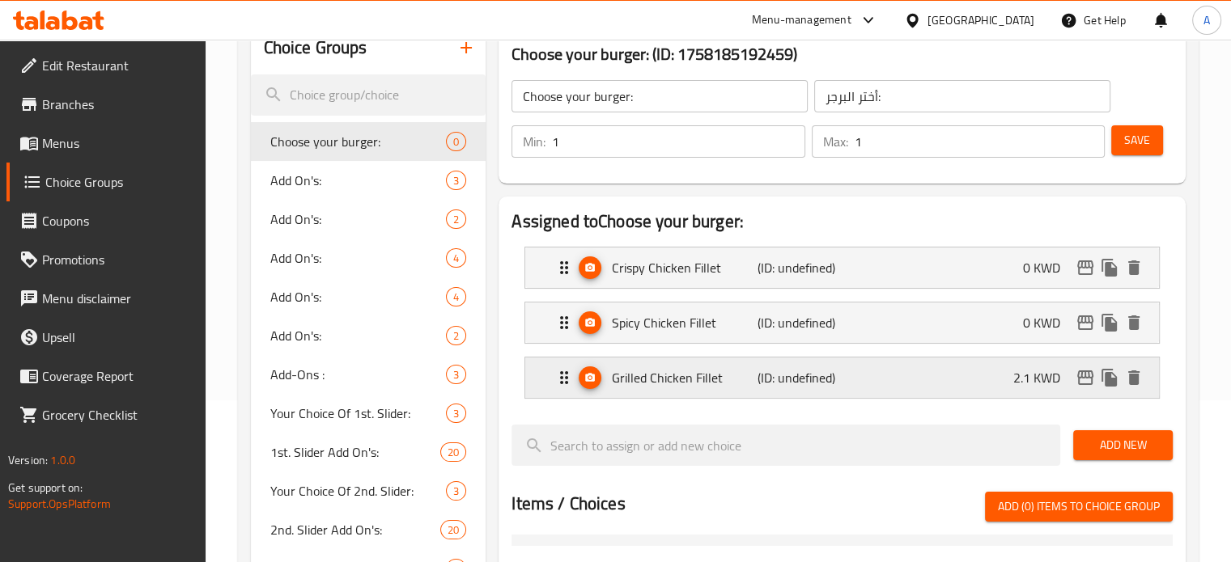
type input "0"
click at [1020, 378] on p "2.1 KWD" at bounding box center [1043, 377] width 60 height 19
click at [1016, 392] on div "Grilled Chicken Fillet (ID: undefined) 2.1 KWD" at bounding box center [846, 378] width 585 height 40
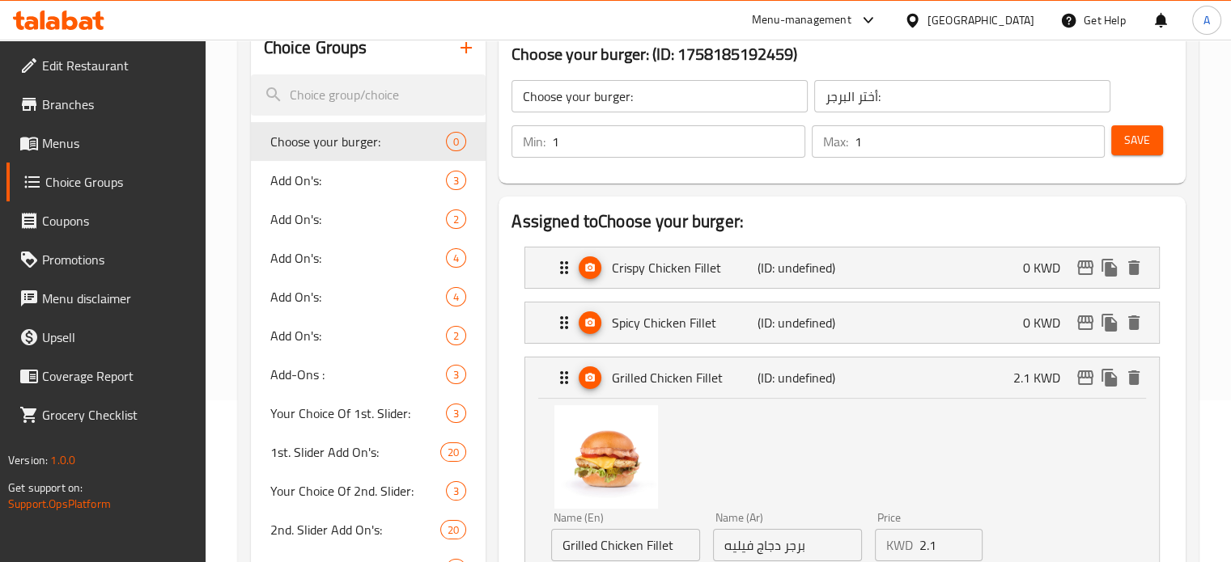
click at [929, 542] on input "2.1" at bounding box center [951, 545] width 64 height 32
click at [917, 435] on div "Name (En) Grilled Chicken Fillet Name (En) Name (Ar) برجر دجاج فيليه Name (Ar) …" at bounding box center [842, 503] width 582 height 203
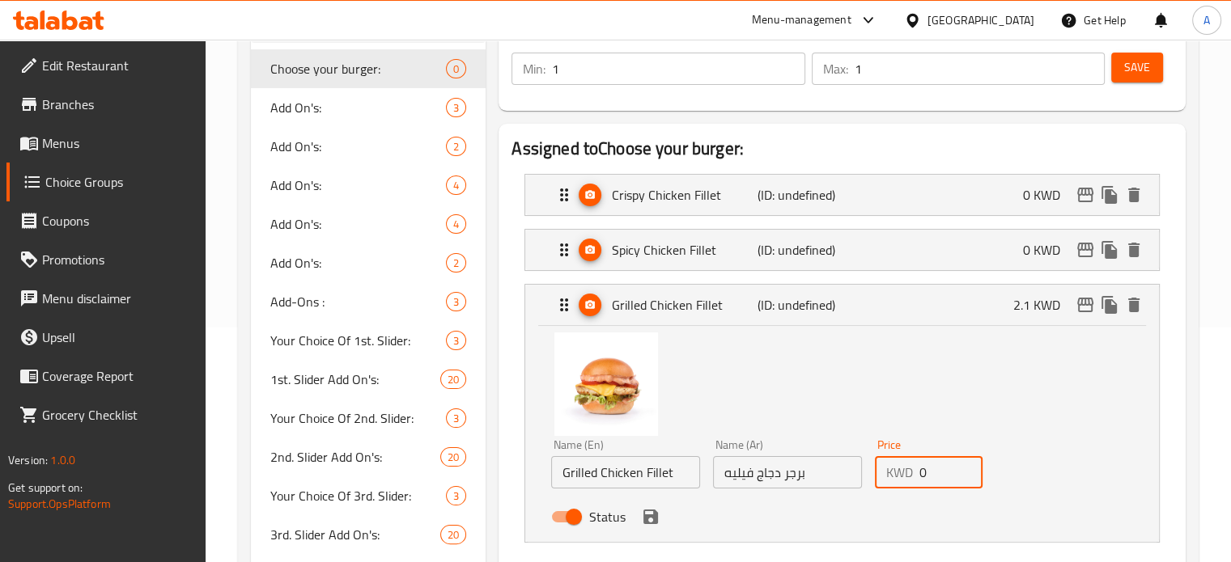
scroll to position [405, 0]
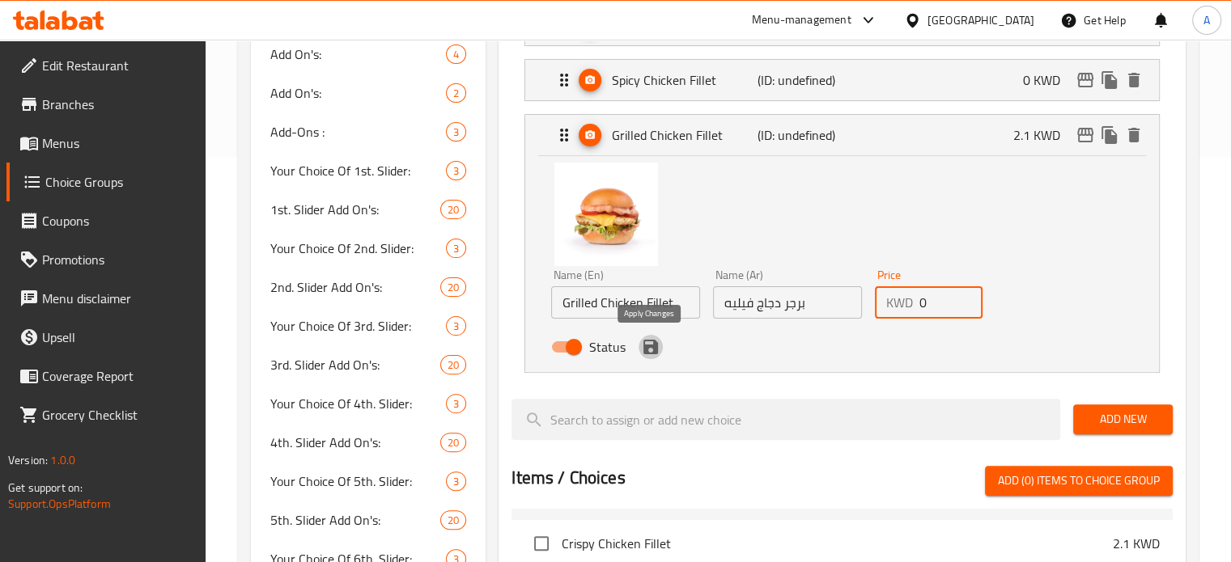
click at [653, 348] on icon "save" at bounding box center [650, 347] width 15 height 15
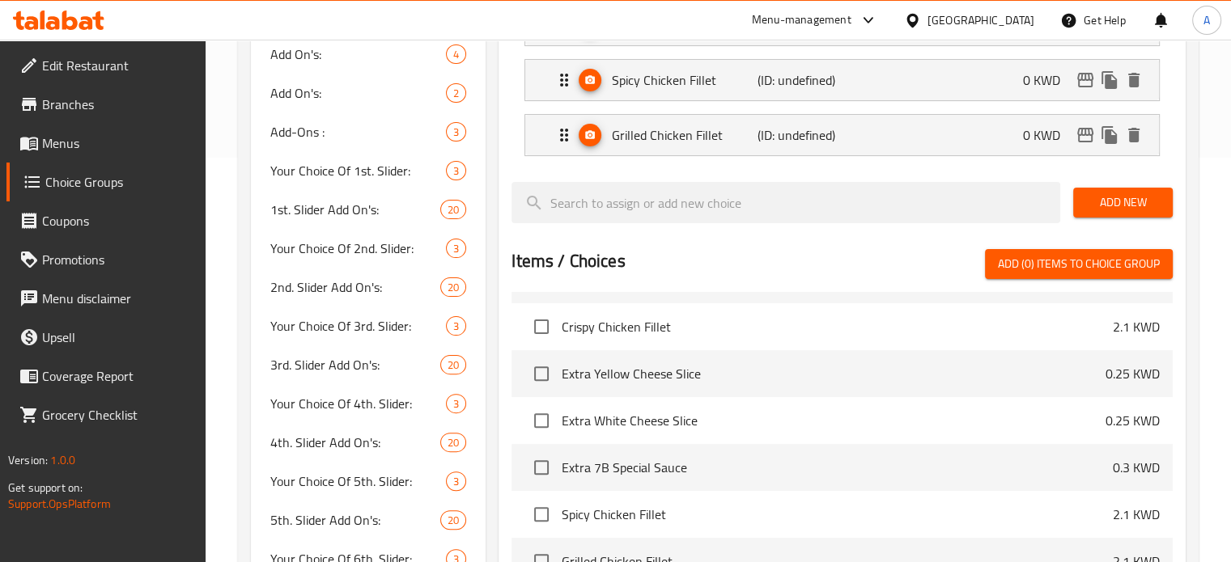
type input "0"
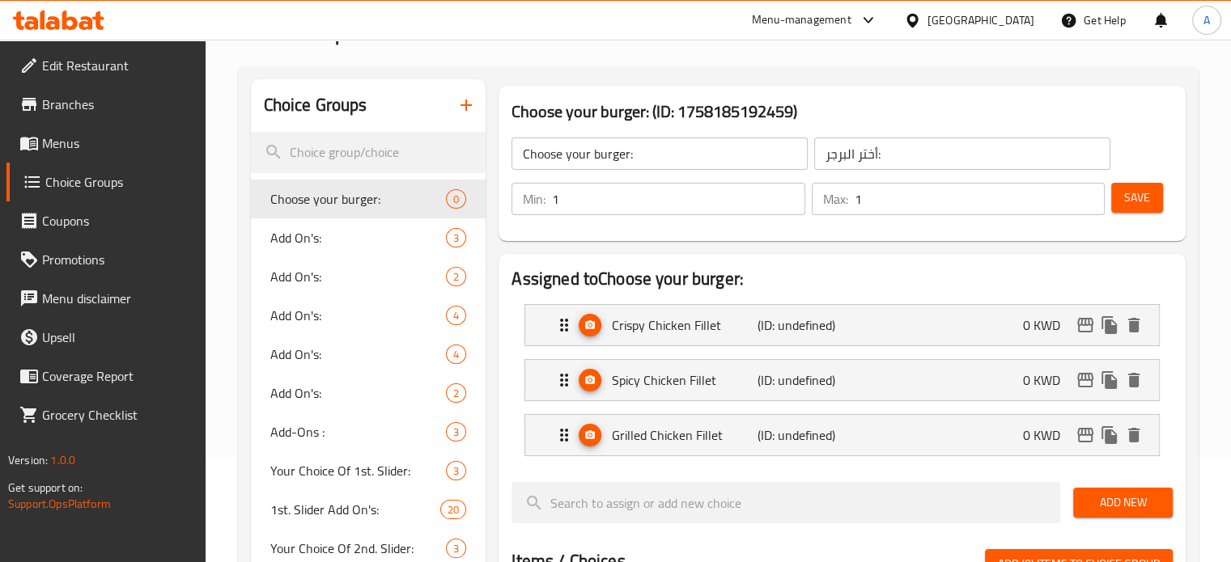
scroll to position [81, 0]
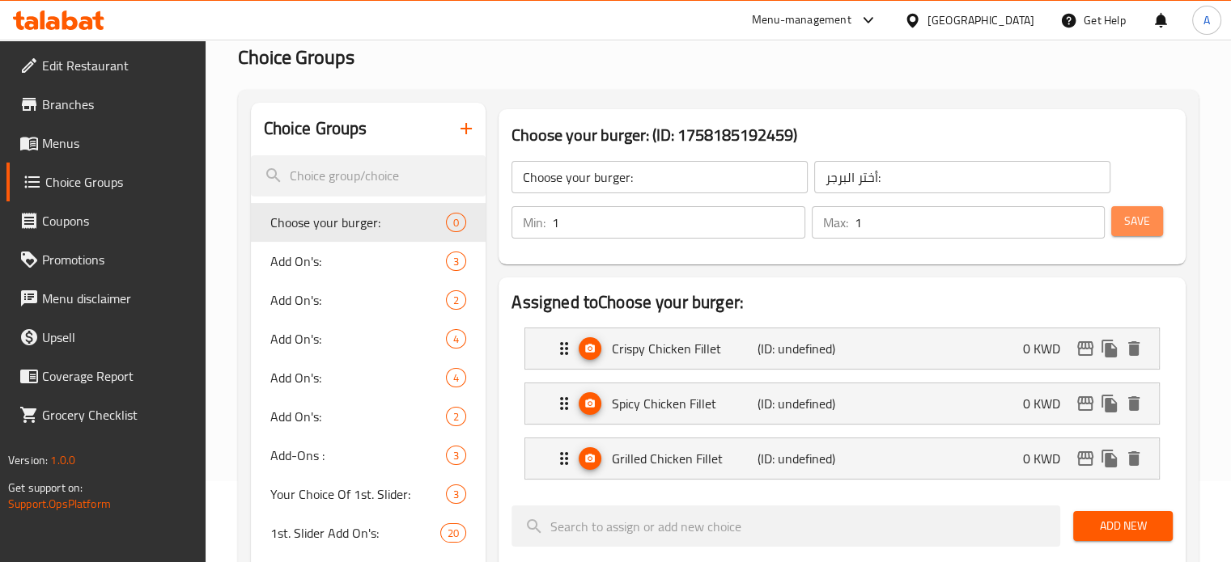
click at [1147, 214] on span "Save" at bounding box center [1137, 221] width 26 height 20
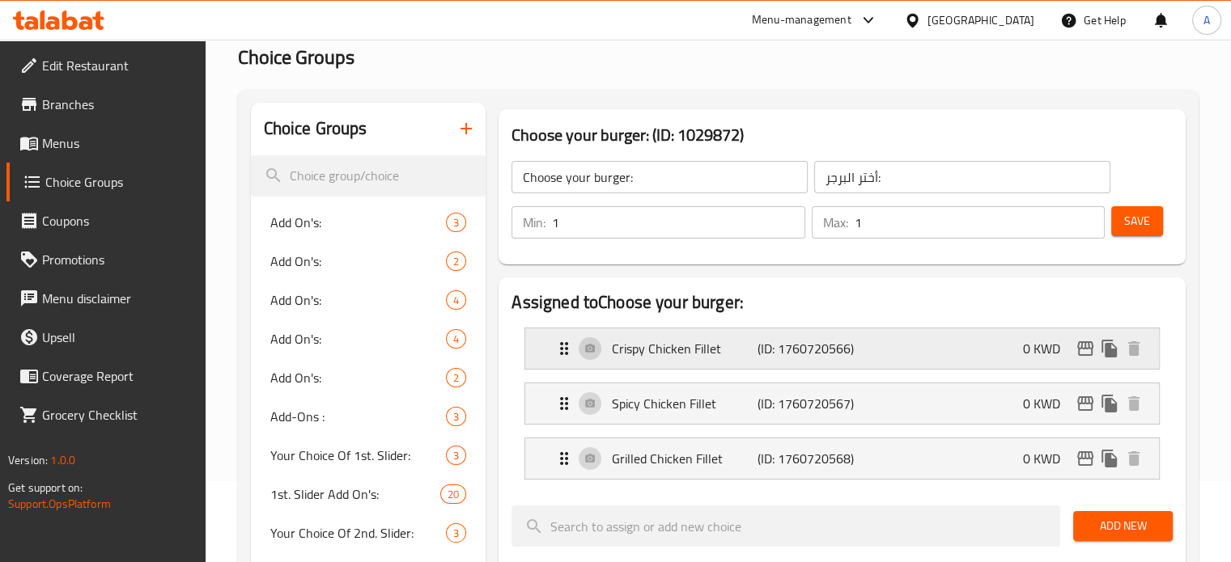
click at [919, 331] on div "Crispy Chicken Fillet (ID: 1760720566) 0 KWD" at bounding box center [846, 349] width 585 height 40
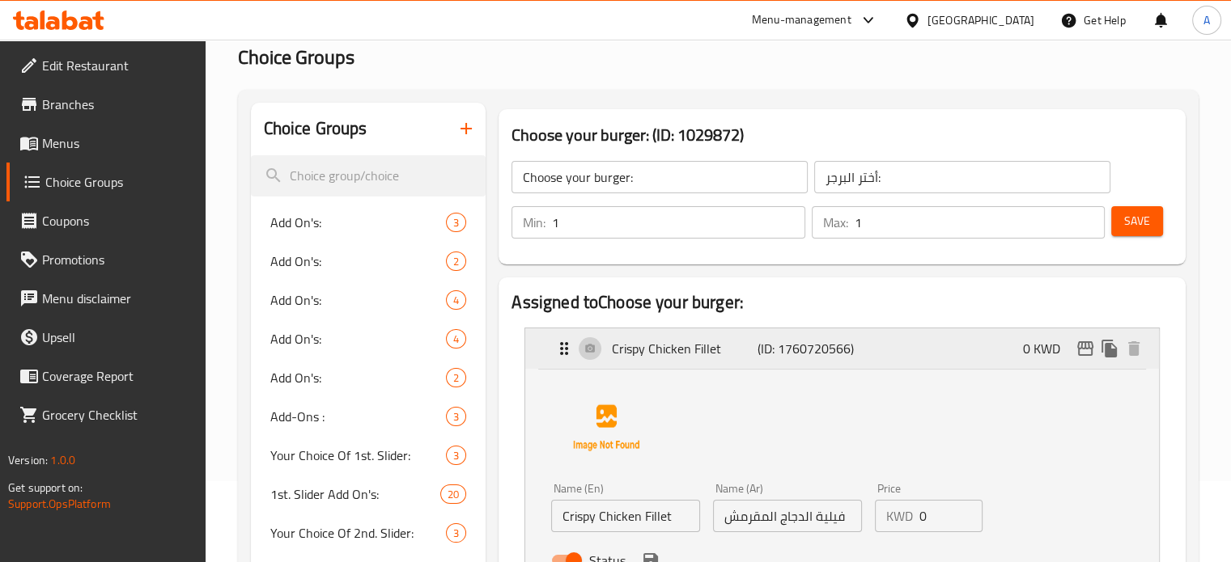
click at [919, 337] on div "Crispy Chicken Fillet (ID: 1760720566) 0 KWD" at bounding box center [846, 349] width 585 height 40
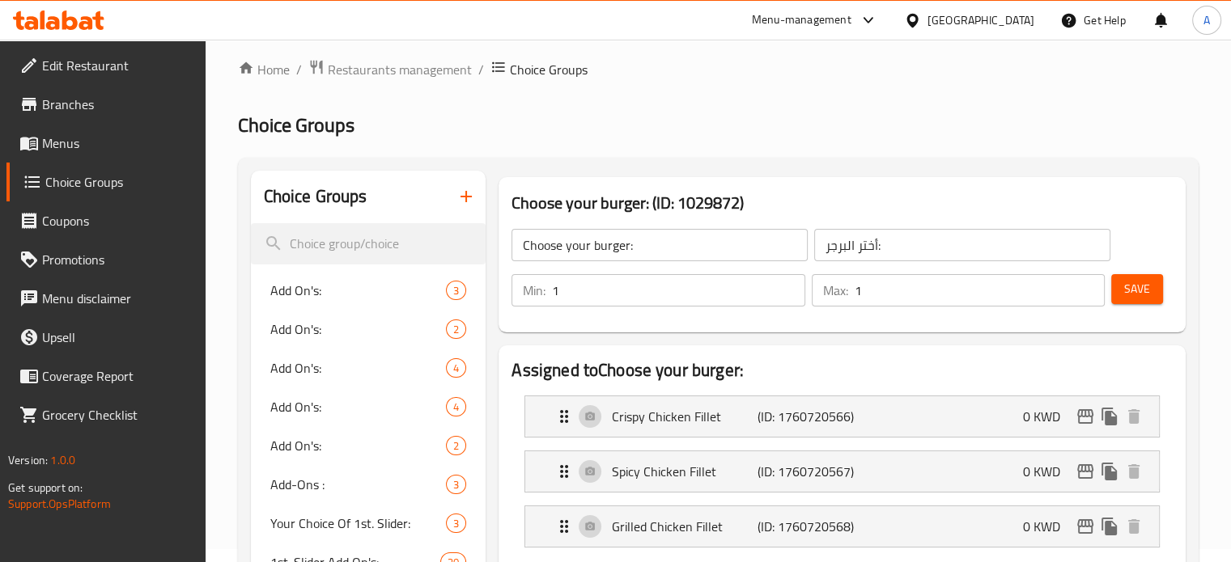
scroll to position [0, 0]
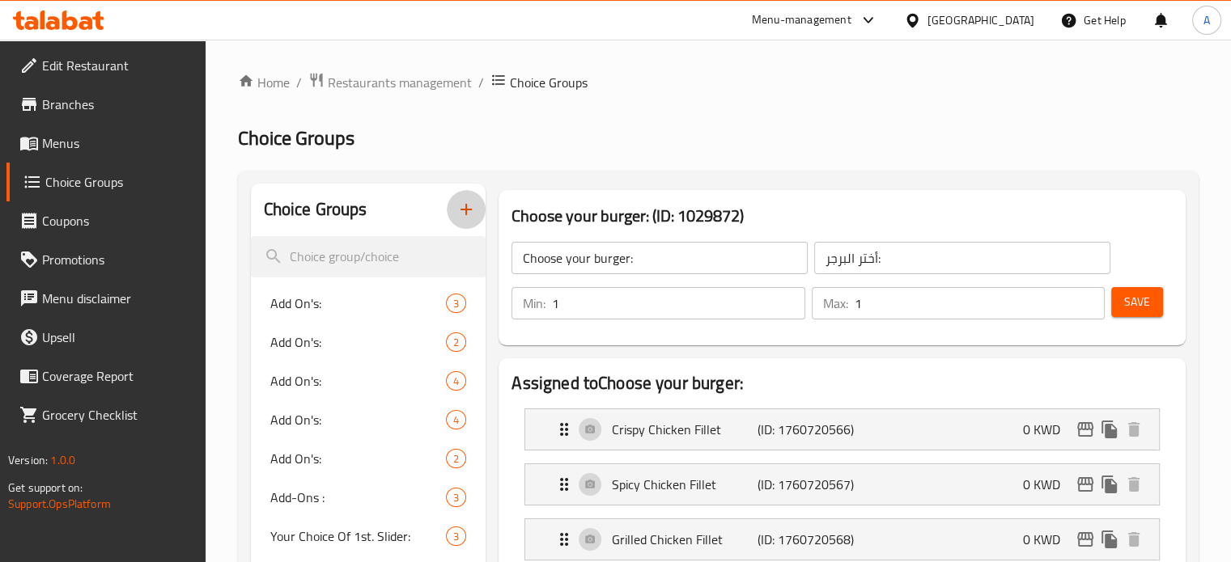
click at [472, 214] on icon "button" at bounding box center [465, 209] width 19 height 19
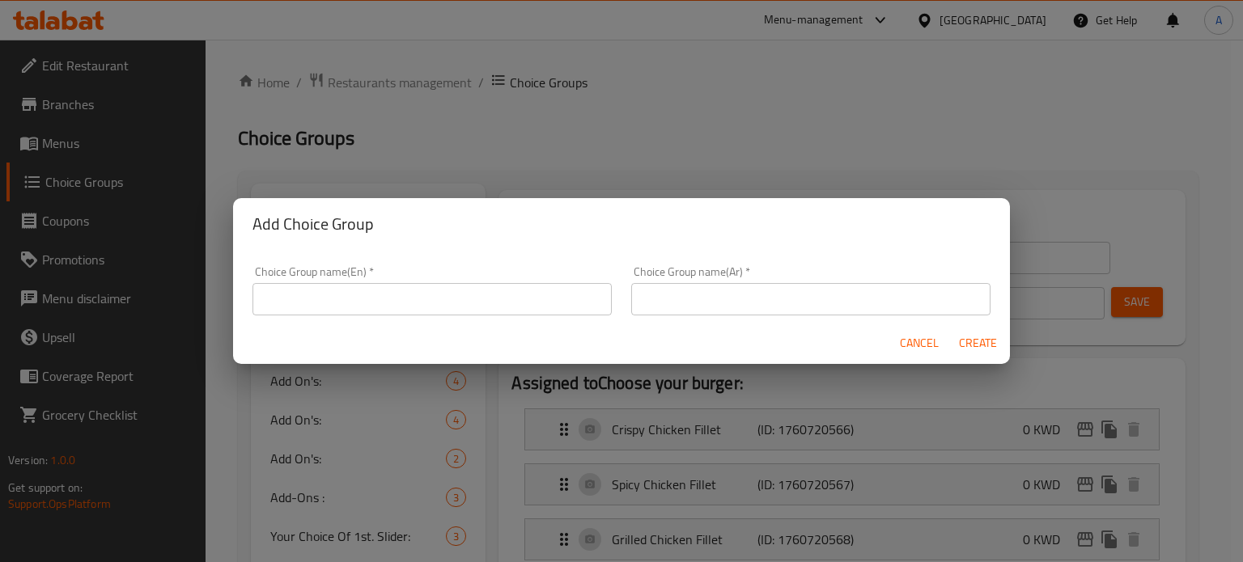
click at [483, 303] on input "text" at bounding box center [431, 299] width 359 height 32
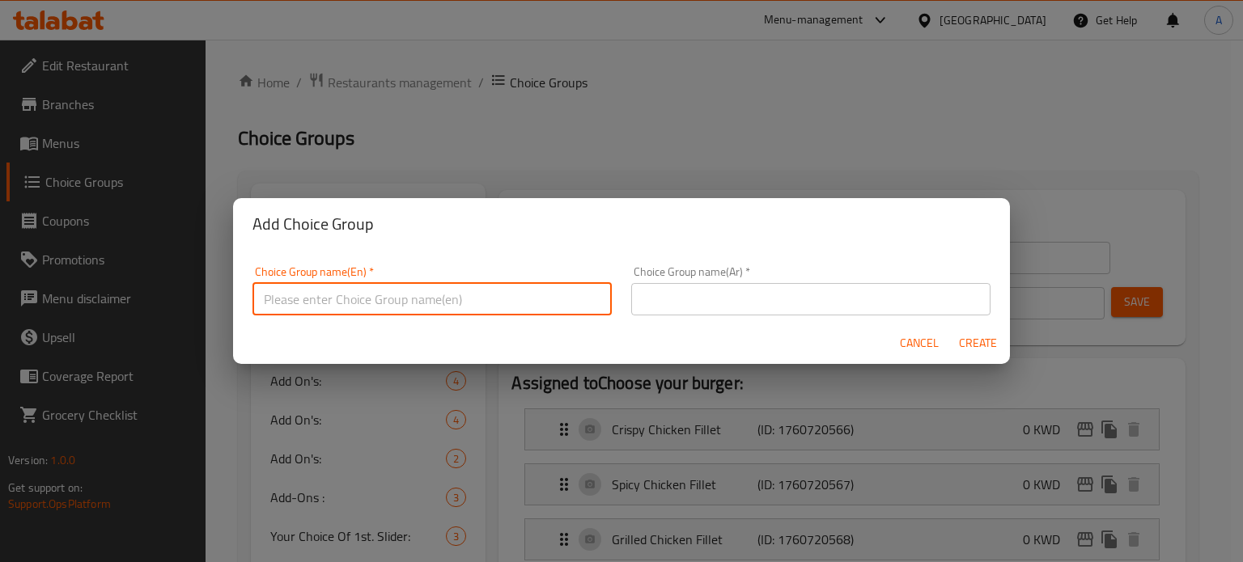
type input "ؤ"
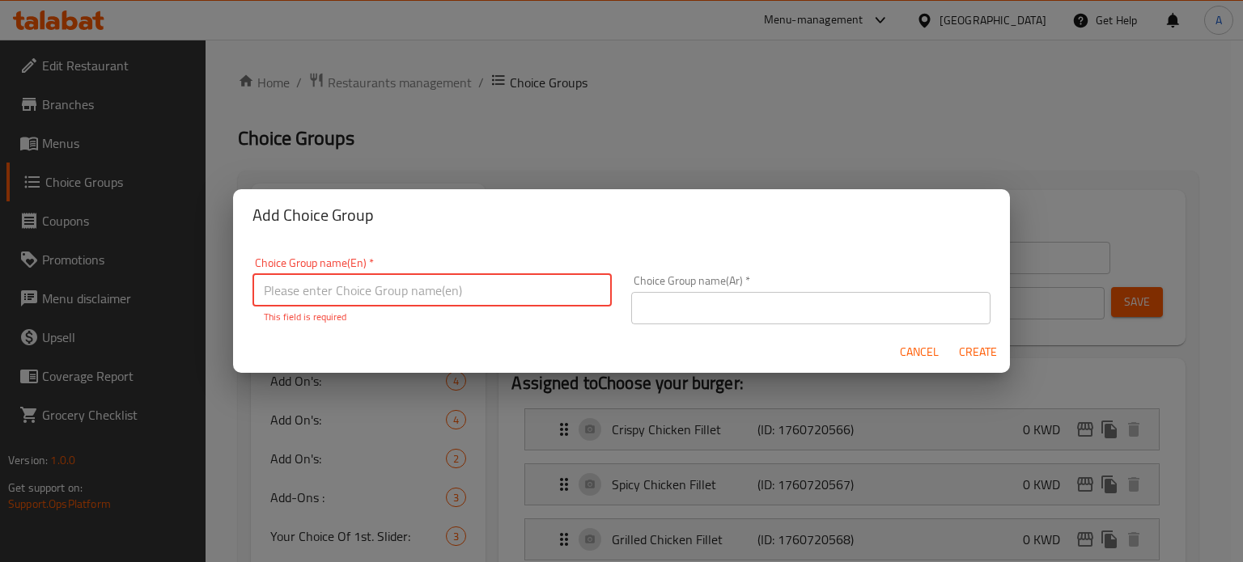
type input "c"
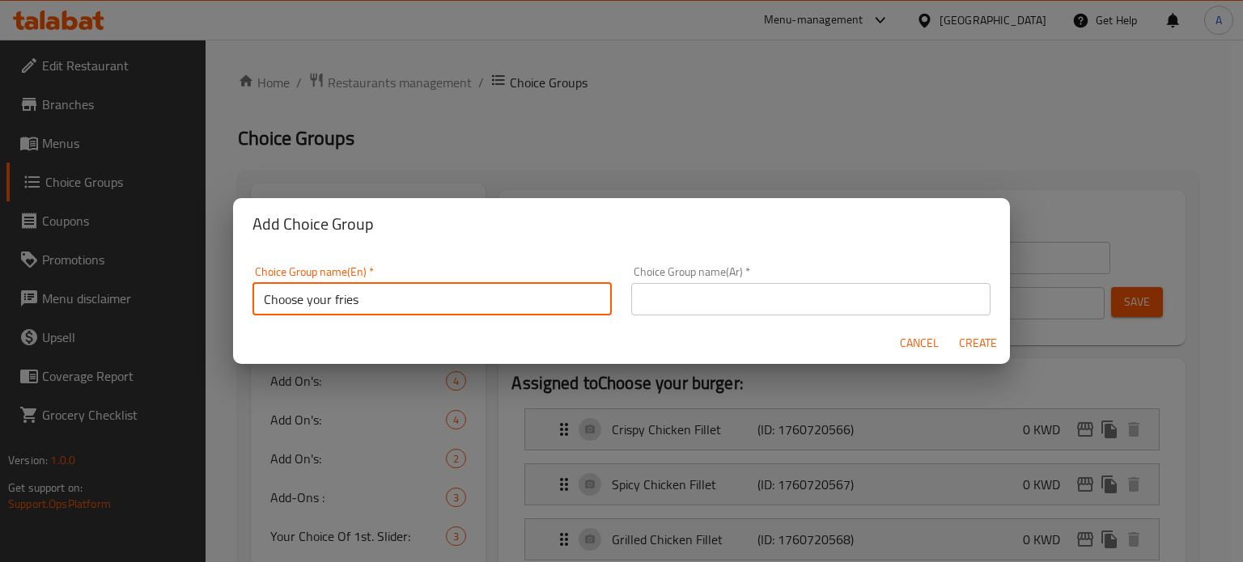
type input "Choose your fries"
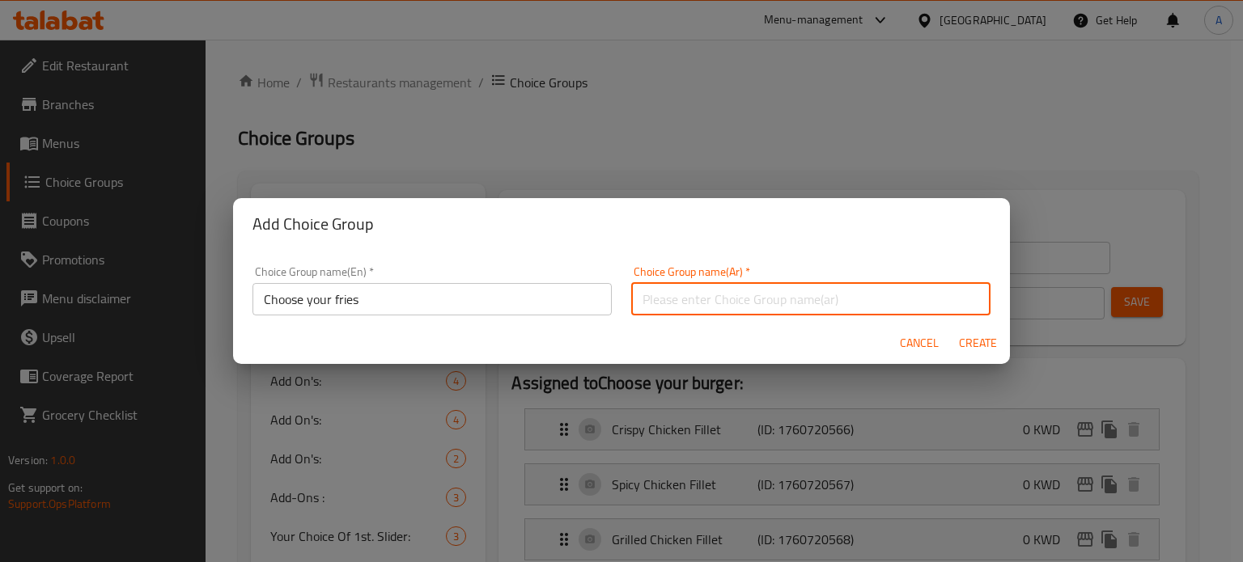
click at [706, 296] on input "text" at bounding box center [810, 299] width 359 height 32
type input "أختر البطاط"
click at [971, 344] on span "Create" at bounding box center [977, 343] width 39 height 20
type input "Choose your fries"
type input "أختر البطاط"
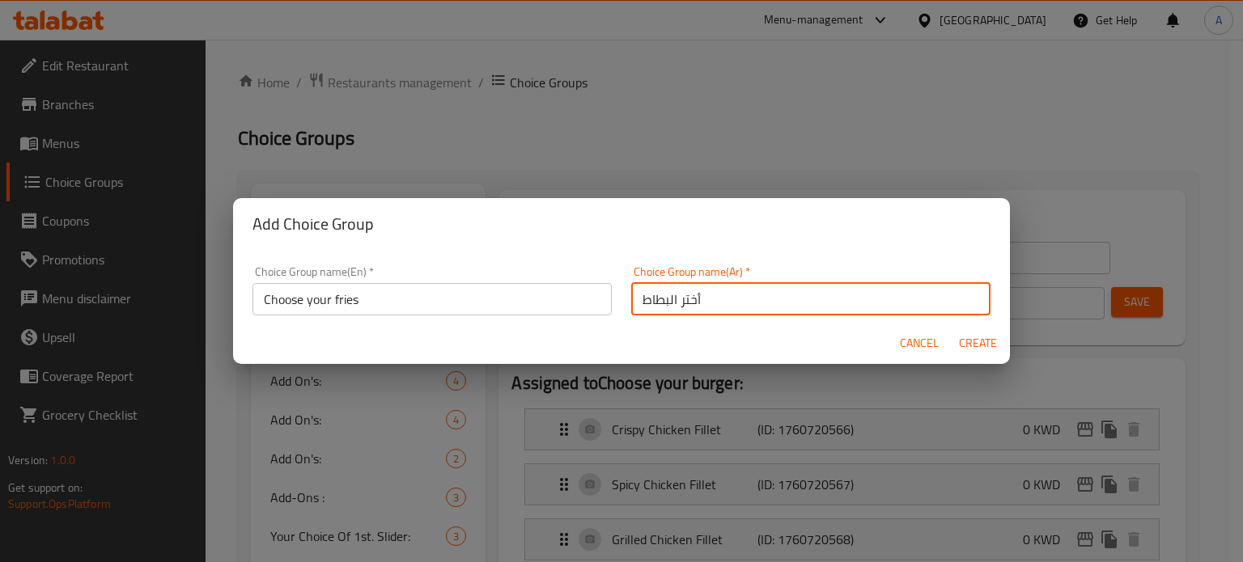
type input "0"
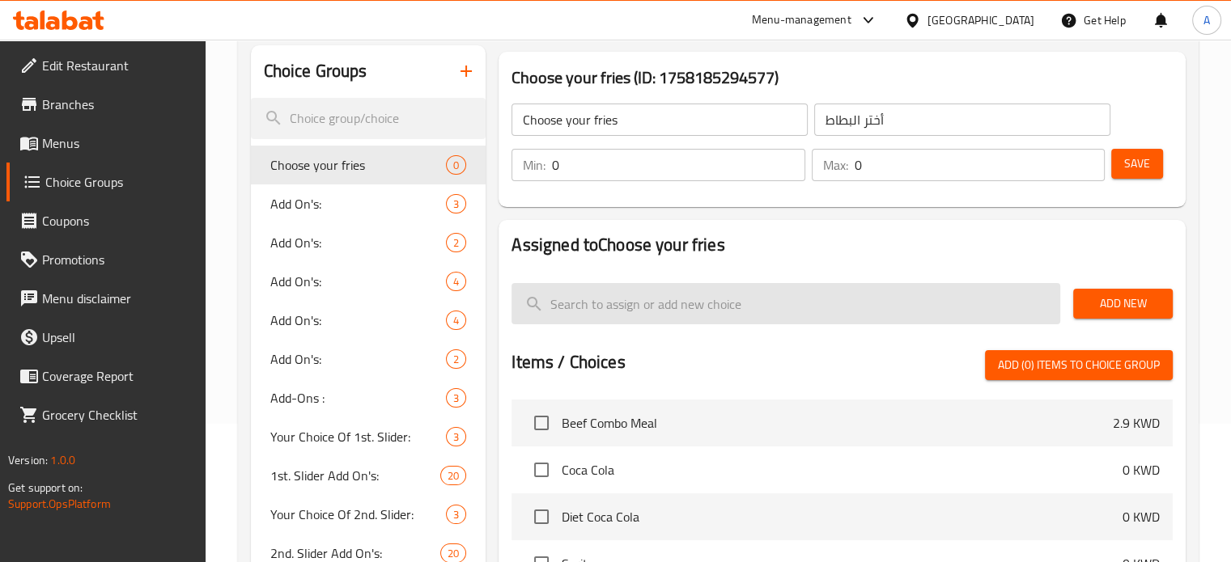
scroll to position [162, 0]
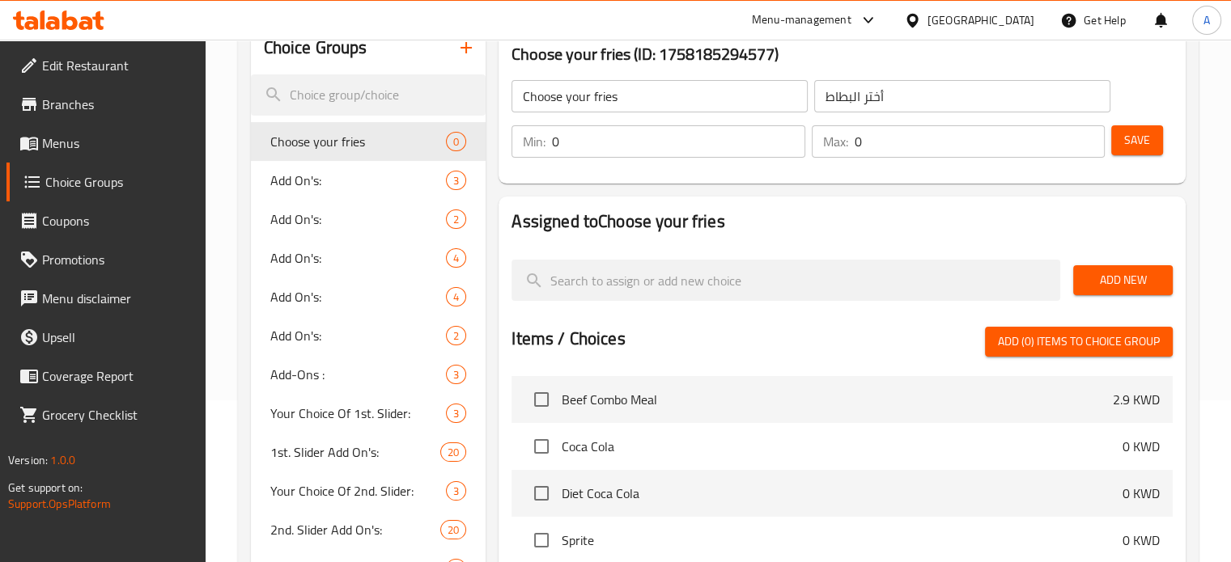
click at [656, 151] on input "0" at bounding box center [678, 141] width 252 height 32
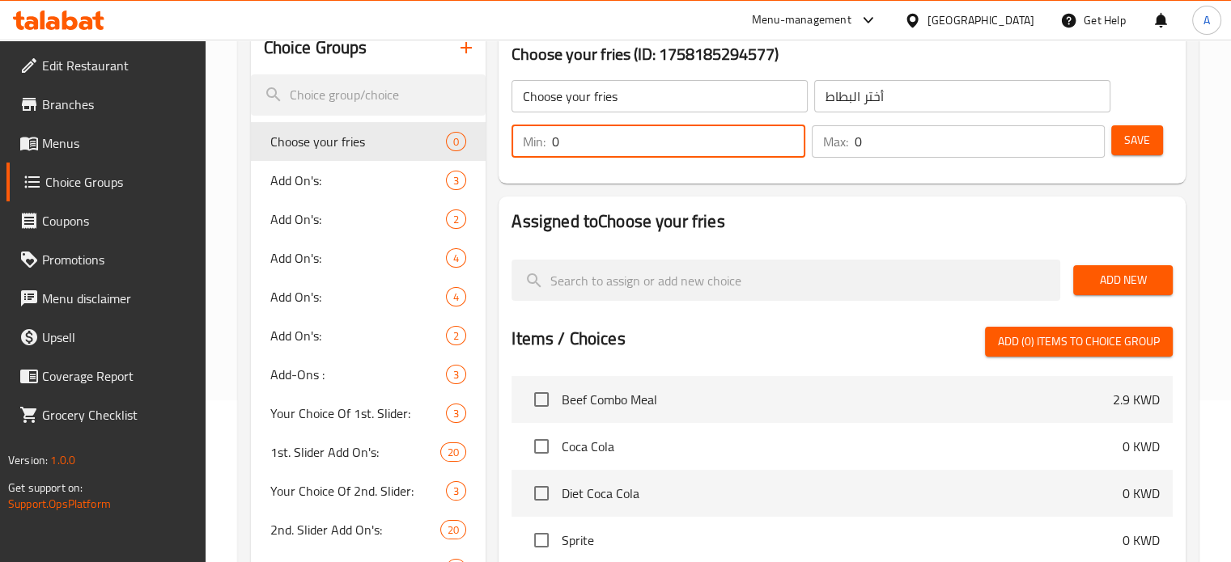
click at [656, 151] on input "0" at bounding box center [678, 141] width 252 height 32
type input "1"
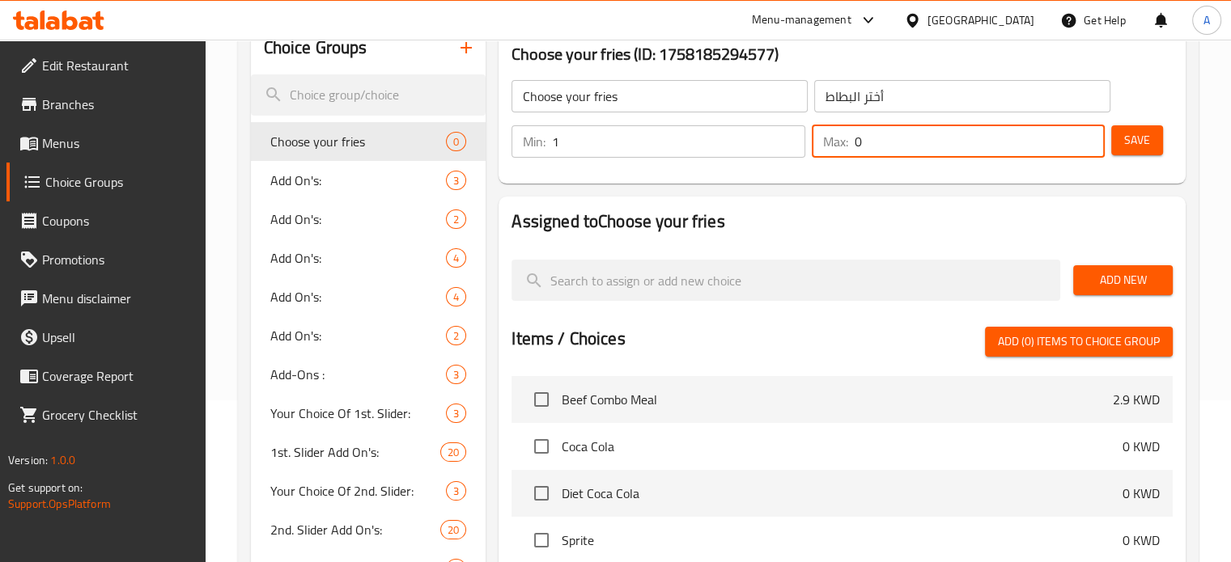
click at [894, 137] on input "0" at bounding box center [980, 141] width 250 height 32
click at [894, 138] on input "0" at bounding box center [980, 141] width 250 height 32
click at [894, 138] on input "01" at bounding box center [980, 141] width 250 height 32
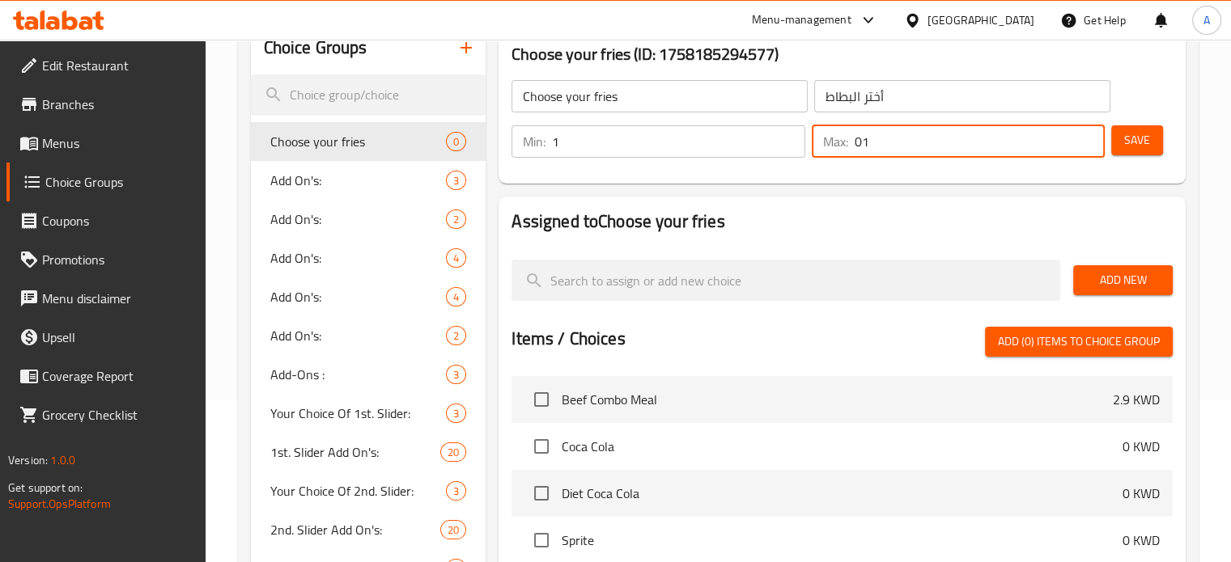
click at [893, 138] on input "01" at bounding box center [980, 141] width 250 height 32
type input "1"
click at [864, 230] on h2 "Assigned to Choose your fries" at bounding box center [841, 222] width 661 height 24
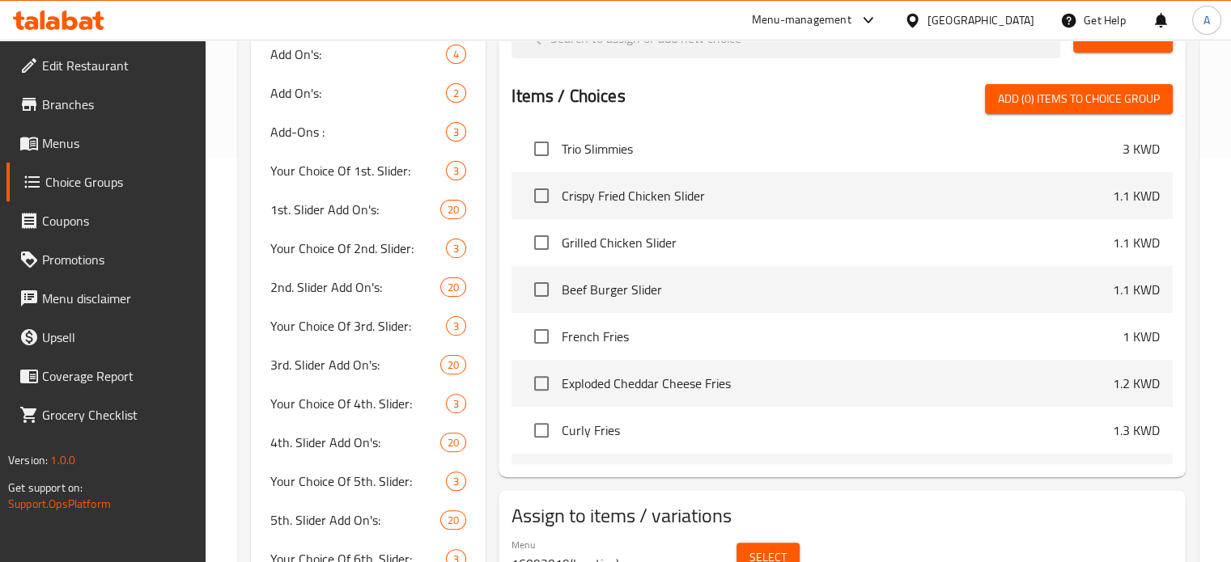
scroll to position [2428, 0]
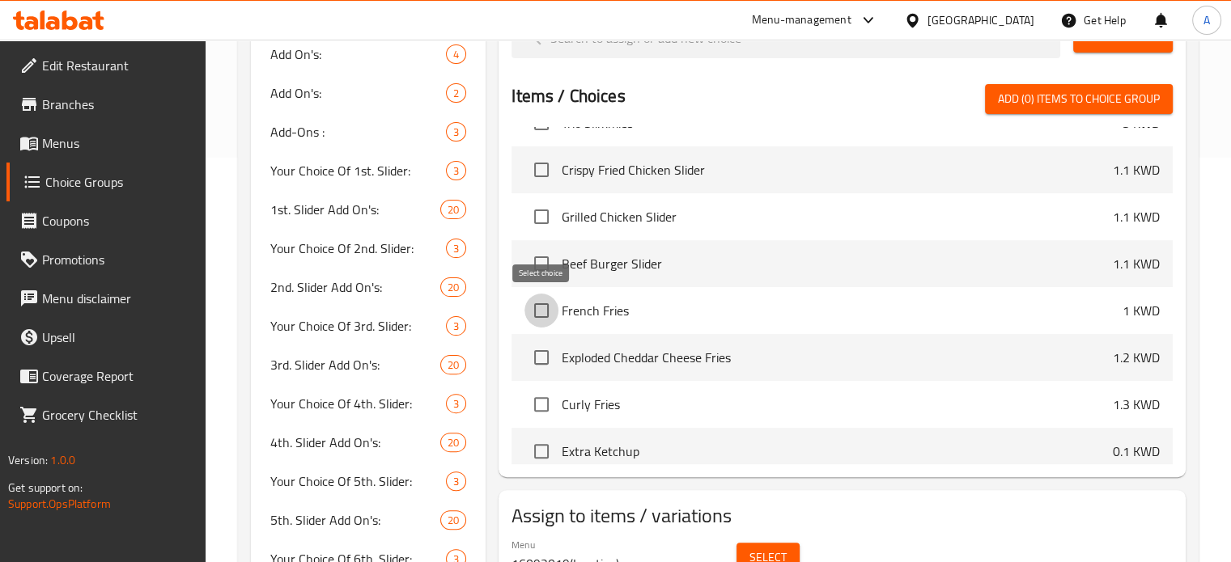
click at [540, 313] on input "checkbox" at bounding box center [541, 311] width 34 height 34
checkbox input "true"
click at [537, 361] on input "checkbox" at bounding box center [541, 358] width 34 height 34
checkbox input "true"
click at [541, 405] on input "checkbox" at bounding box center [541, 405] width 34 height 34
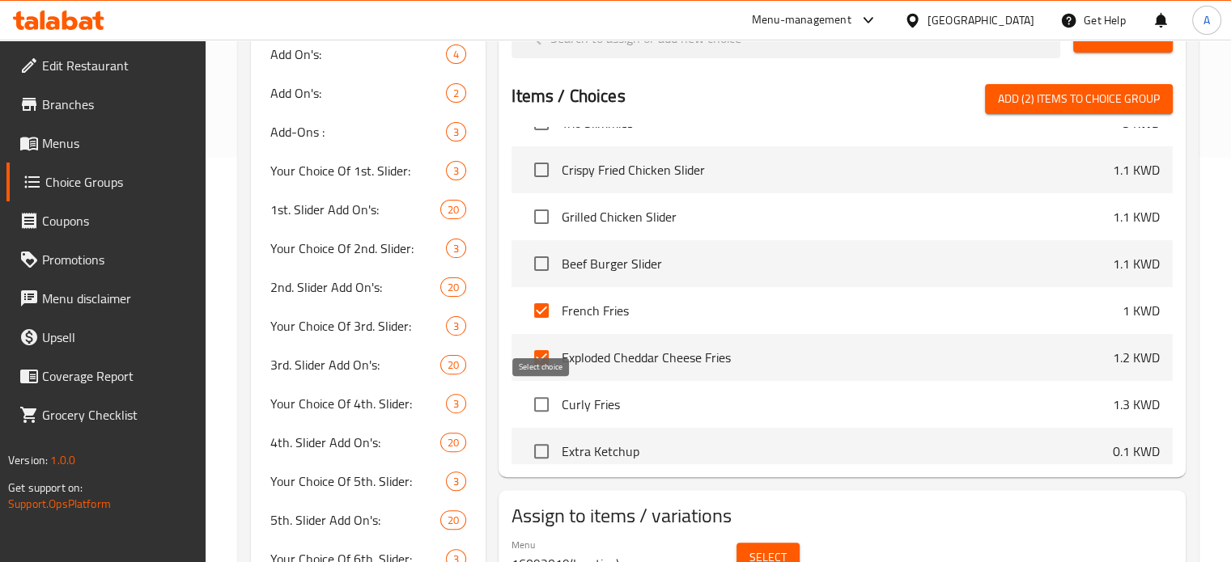
checkbox input "true"
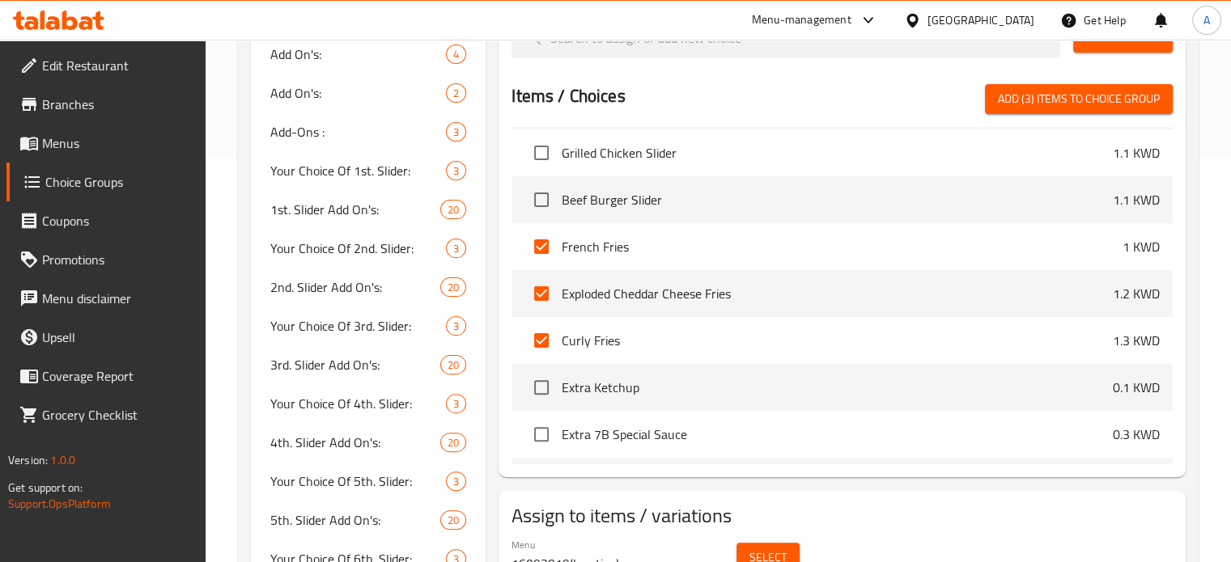
scroll to position [2590, 0]
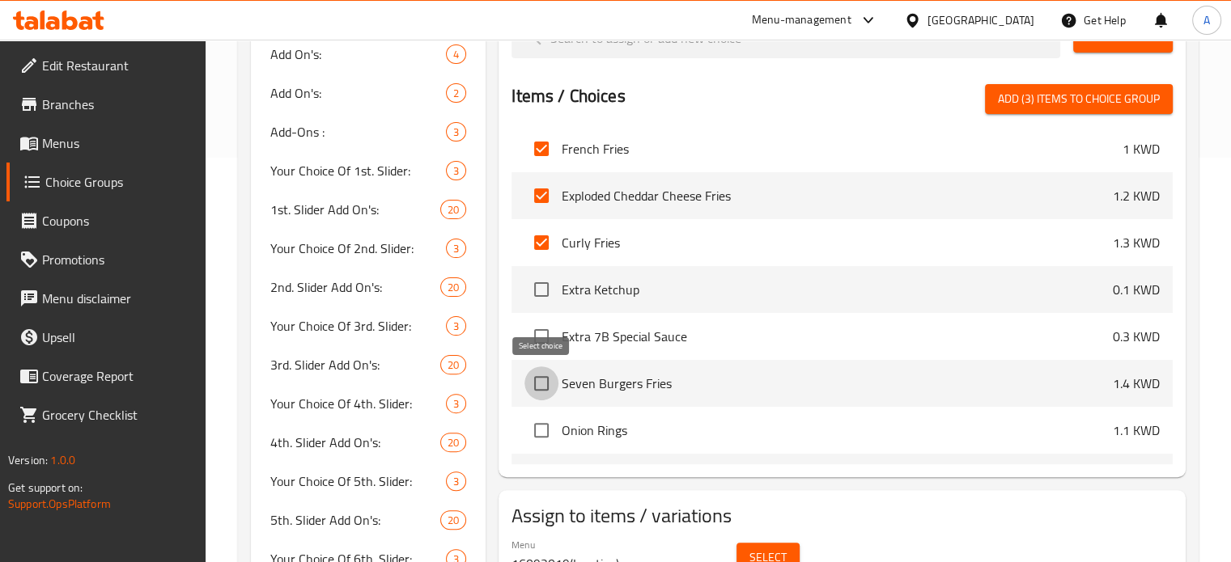
click at [541, 388] on input "checkbox" at bounding box center [541, 384] width 34 height 34
checkbox input "true"
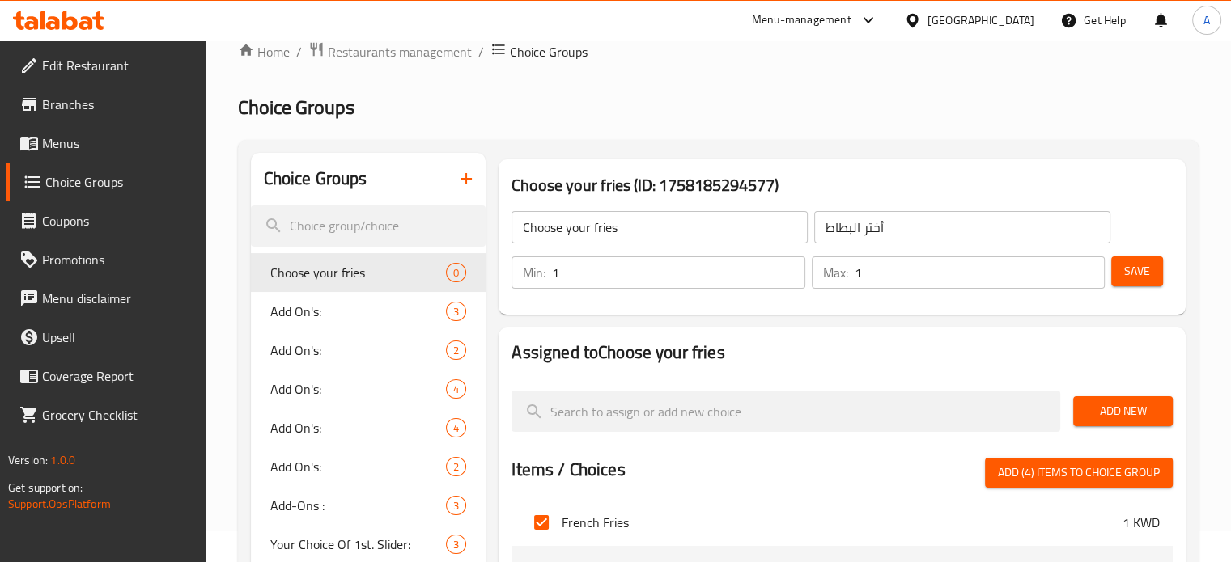
scroll to position [0, 0]
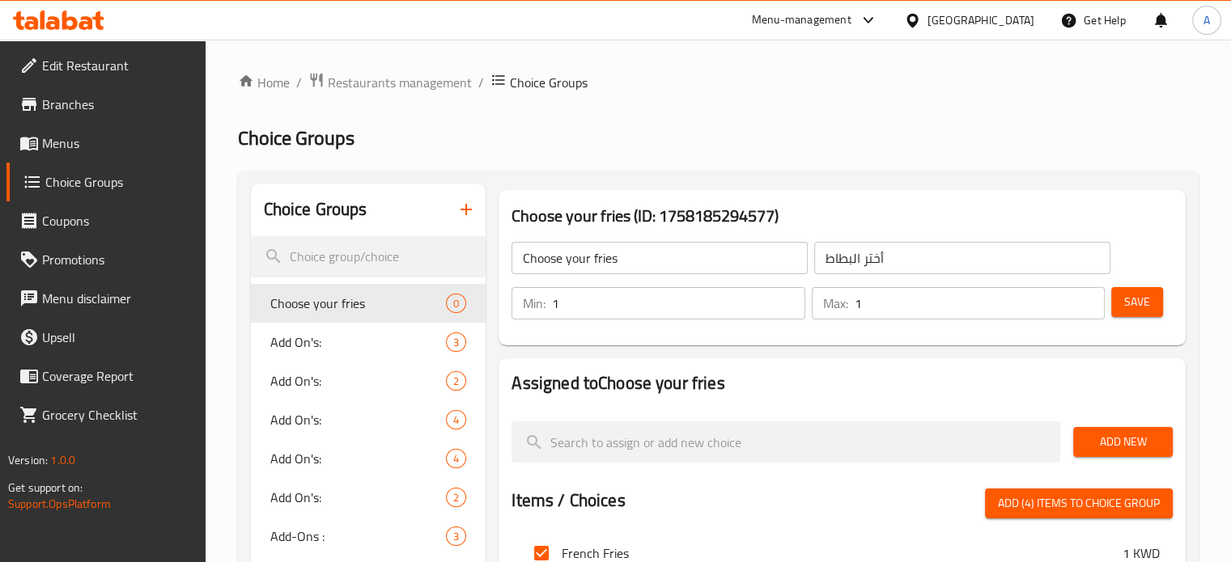
click at [1094, 509] on span "Add (4) items to choice group" at bounding box center [1079, 504] width 162 height 20
checkbox input "false"
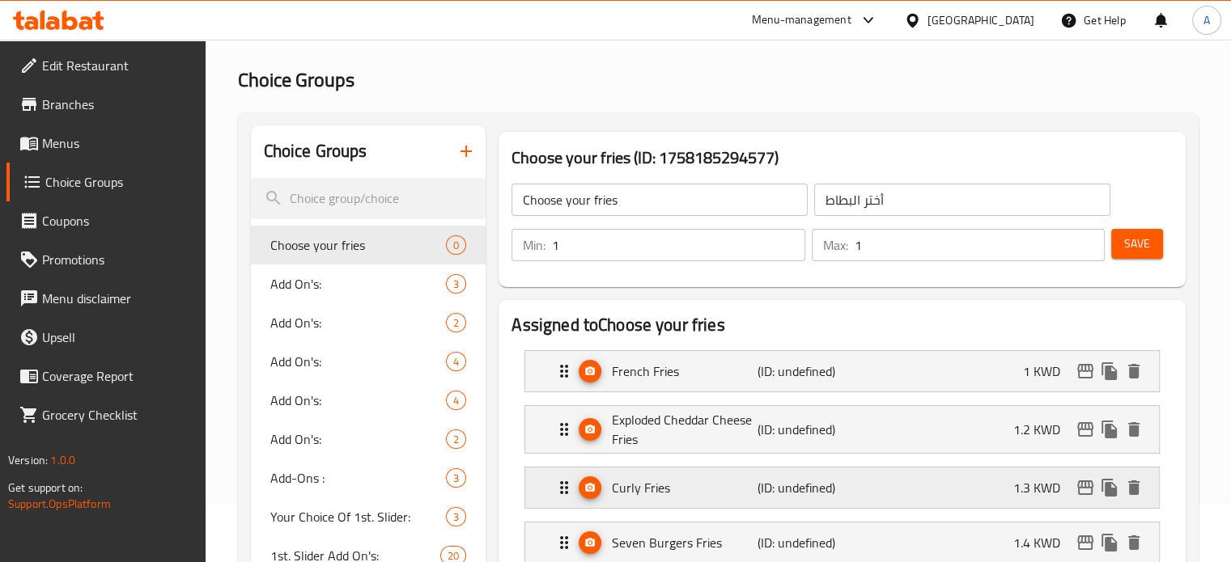
scroll to position [162, 0]
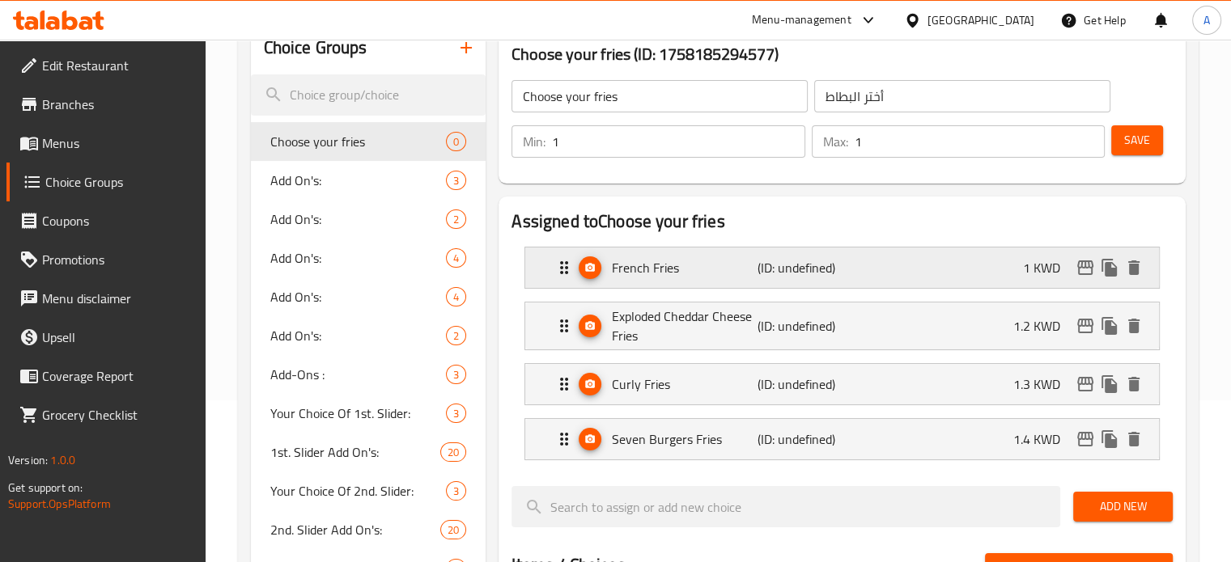
click at [934, 263] on div "French Fries (ID: undefined) 1 KWD" at bounding box center [846, 268] width 585 height 40
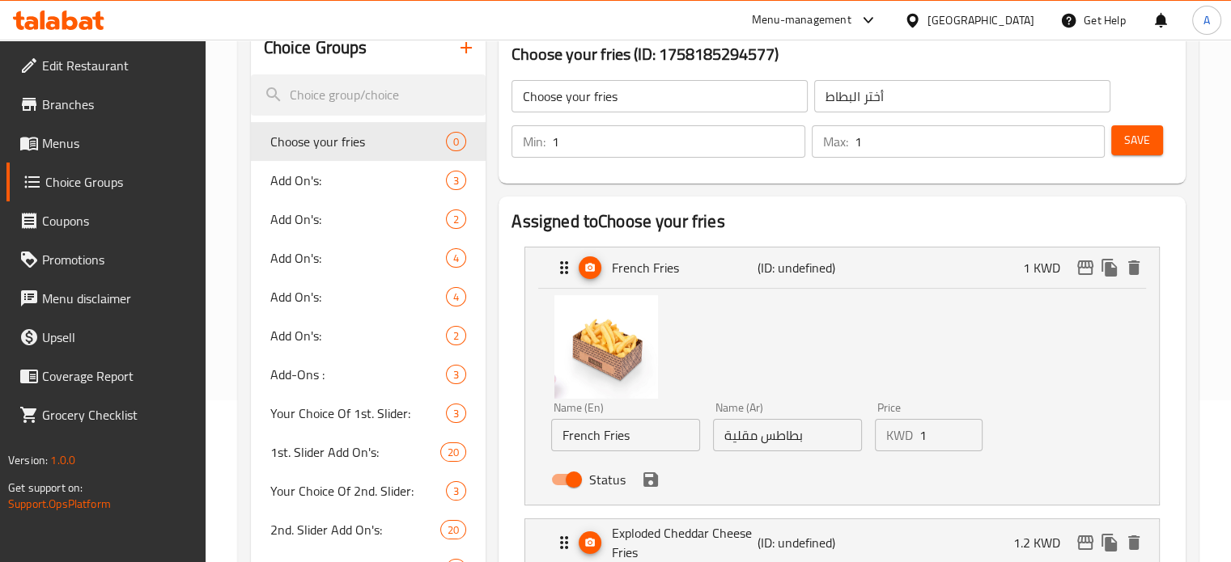
click at [921, 443] on input "1" at bounding box center [951, 435] width 64 height 32
click at [666, 477] on div "Status" at bounding box center [787, 480] width 485 height 44
click at [651, 481] on icon "save" at bounding box center [650, 480] width 15 height 15
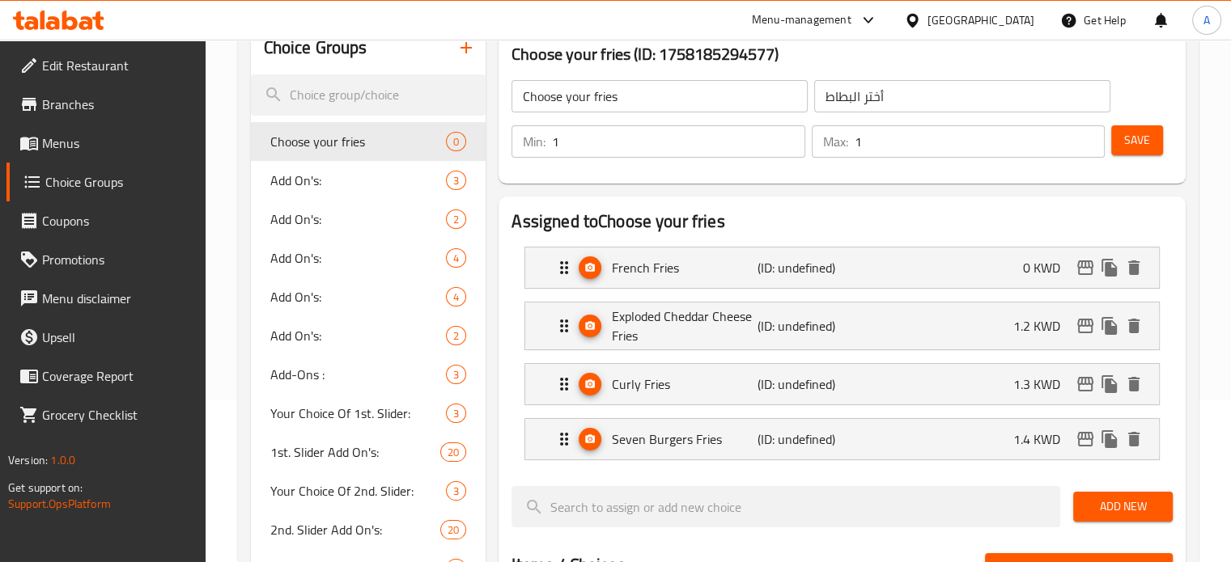
type input "0"
click at [996, 333] on div "Exploded Cheddar Cheese Fries (ID: undefined) 1.2 KWD" at bounding box center [846, 326] width 585 height 47
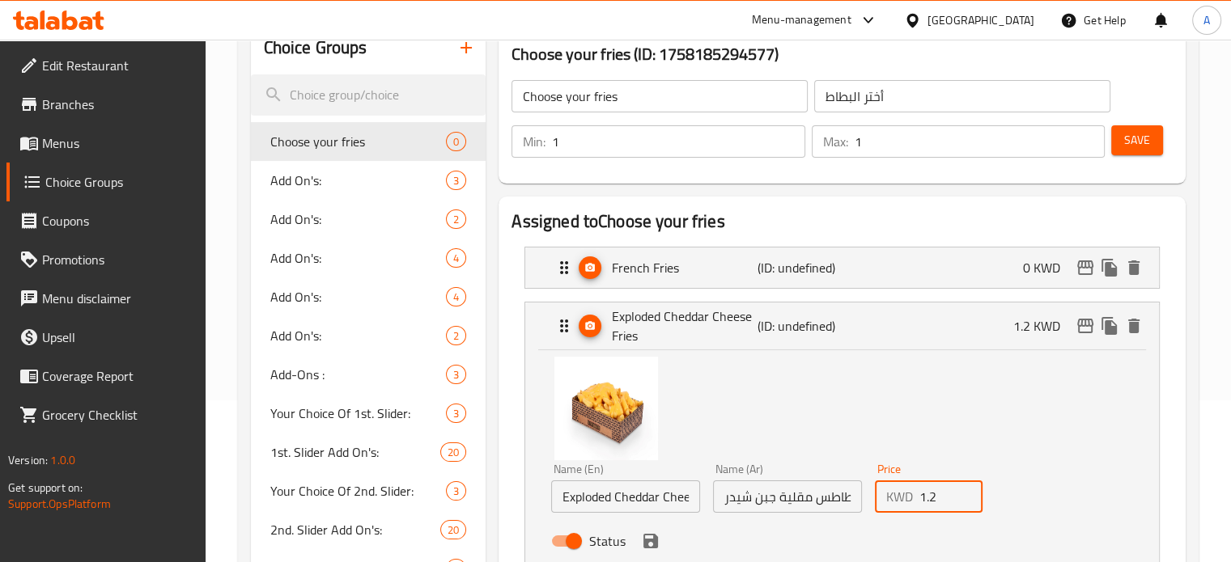
click at [921, 501] on input "1.2" at bounding box center [951, 497] width 64 height 32
click at [651, 542] on icon "save" at bounding box center [650, 541] width 15 height 15
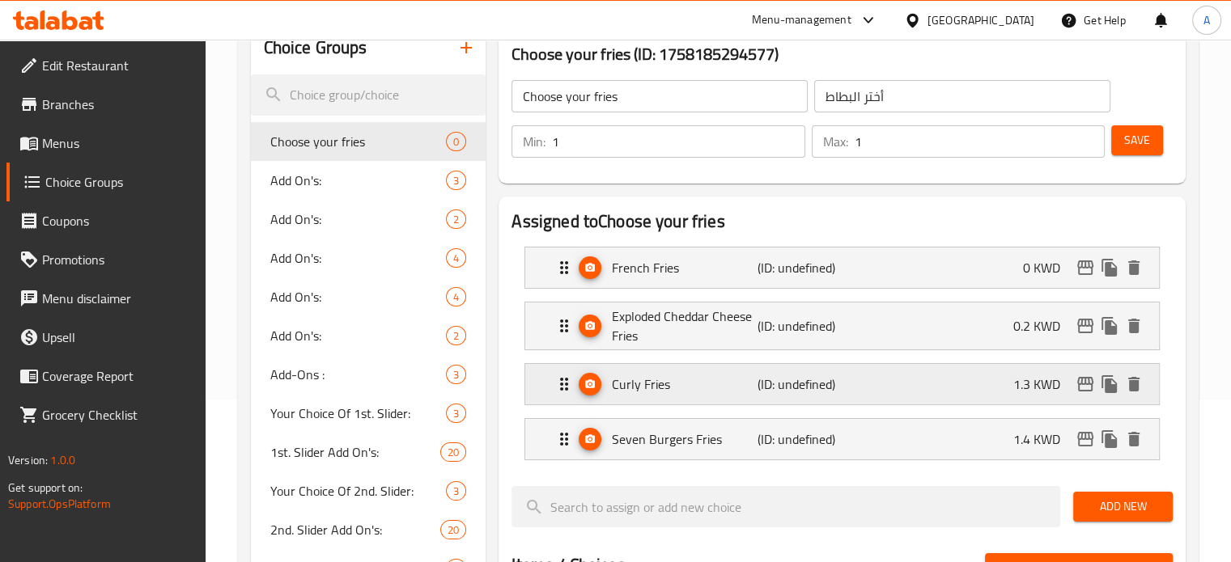
type input "0.2"
click at [999, 394] on div "Curly Fries (ID: undefined) 1.3 KWD" at bounding box center [846, 384] width 585 height 40
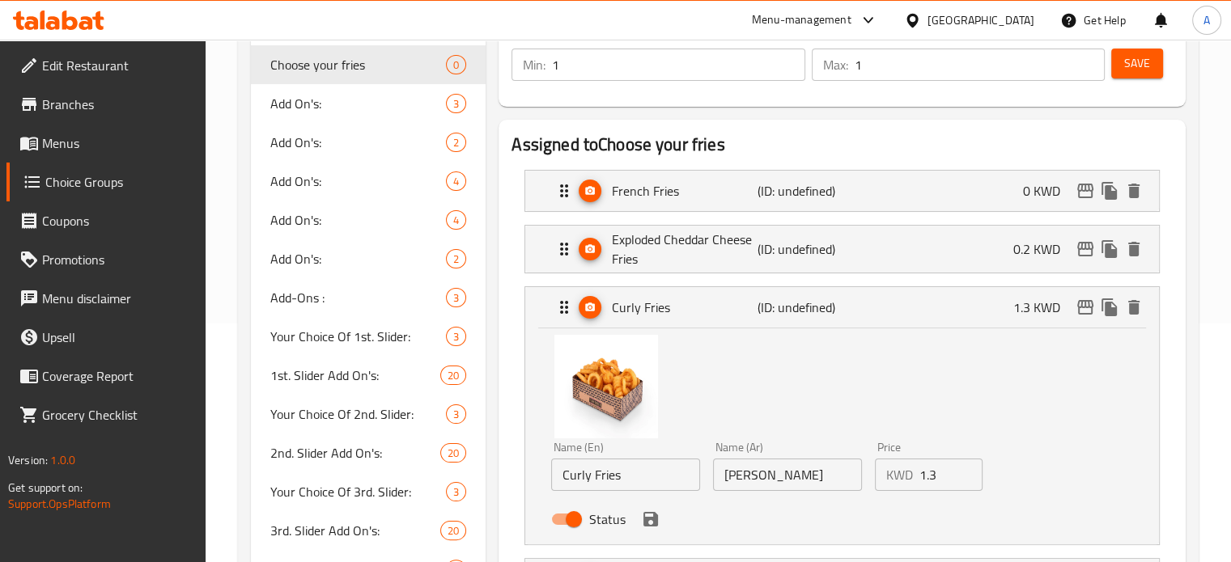
scroll to position [324, 0]
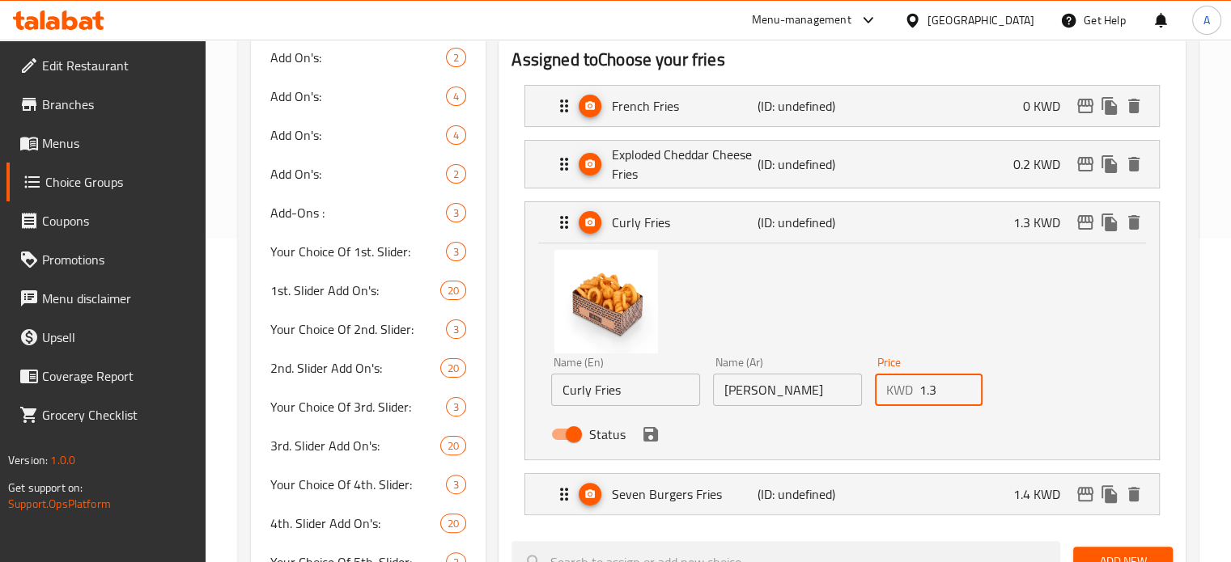
click at [921, 396] on input "1.3" at bounding box center [951, 390] width 64 height 32
click at [647, 436] on icon "save" at bounding box center [650, 434] width 15 height 15
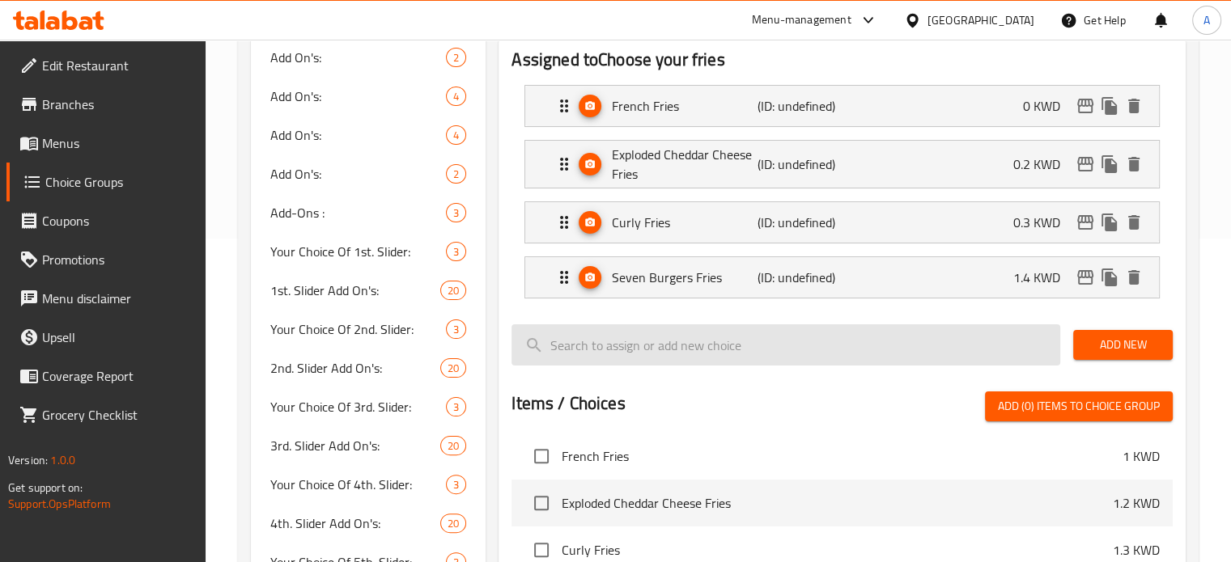
type input "0.3"
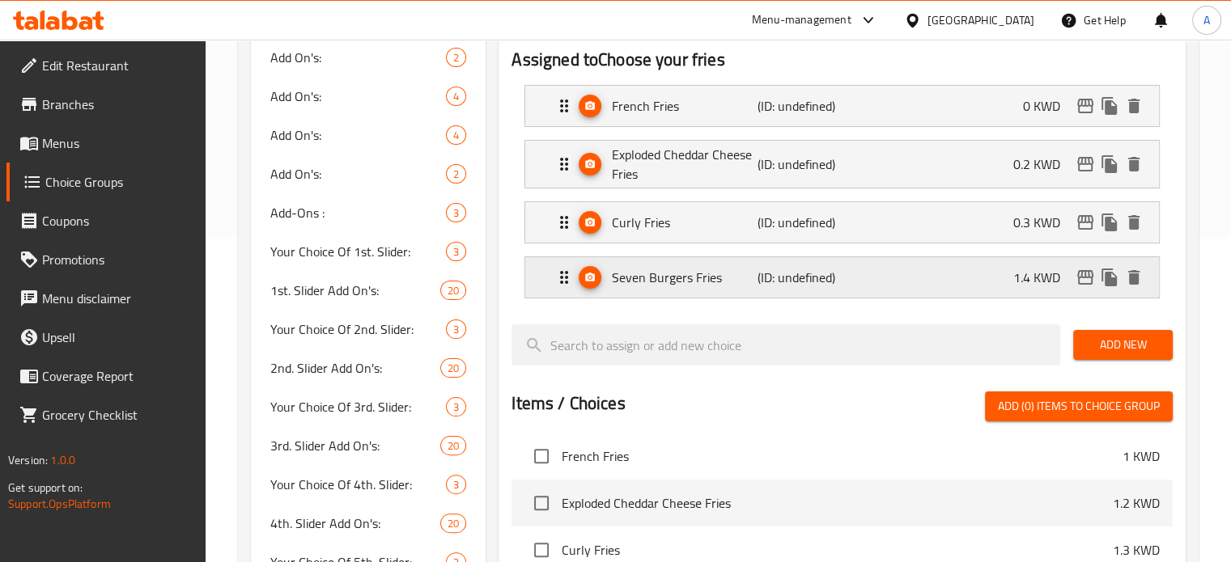
click at [991, 282] on div "Seven Burgers Fries (ID: undefined) 1.4 KWD" at bounding box center [846, 277] width 585 height 40
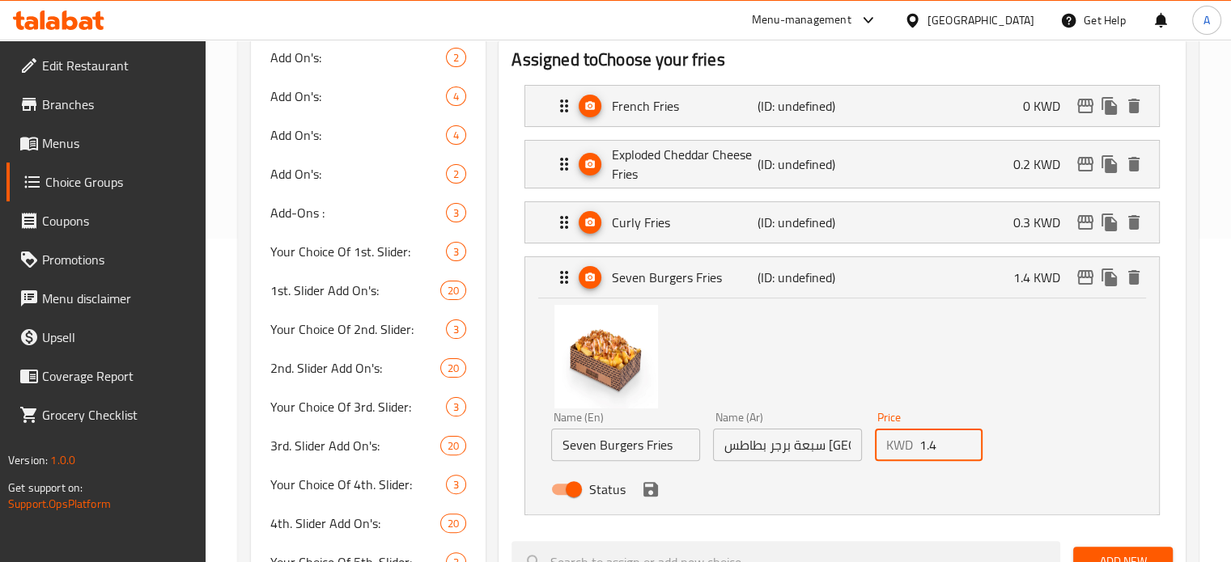
click at [921, 443] on input "1.4" at bounding box center [951, 445] width 64 height 32
click at [646, 491] on icon "save" at bounding box center [650, 489] width 15 height 15
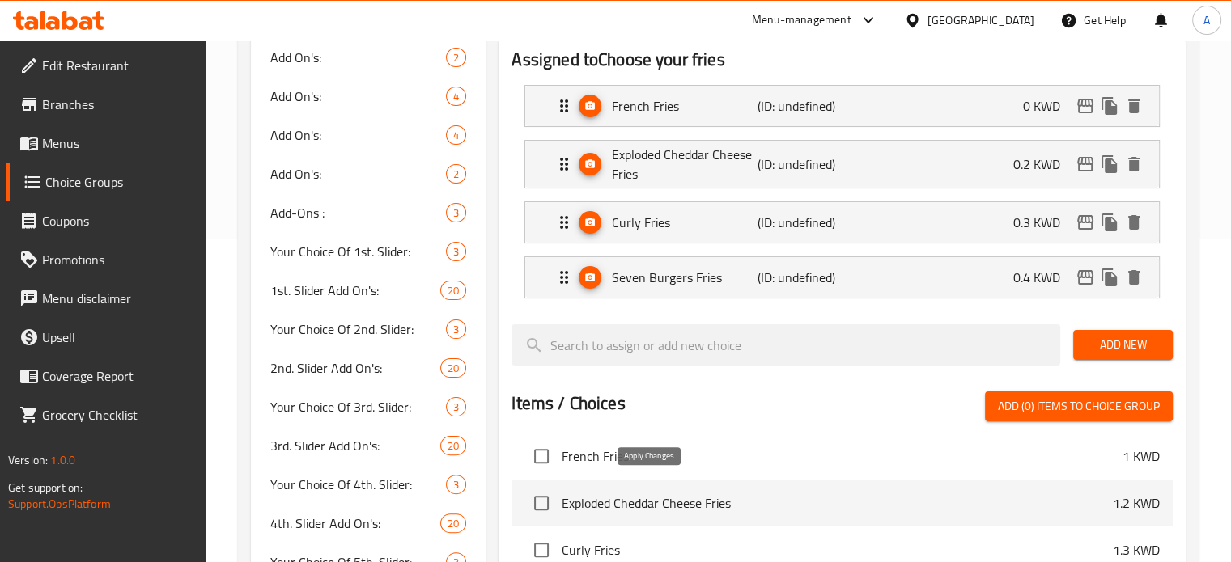
type input "0.4"
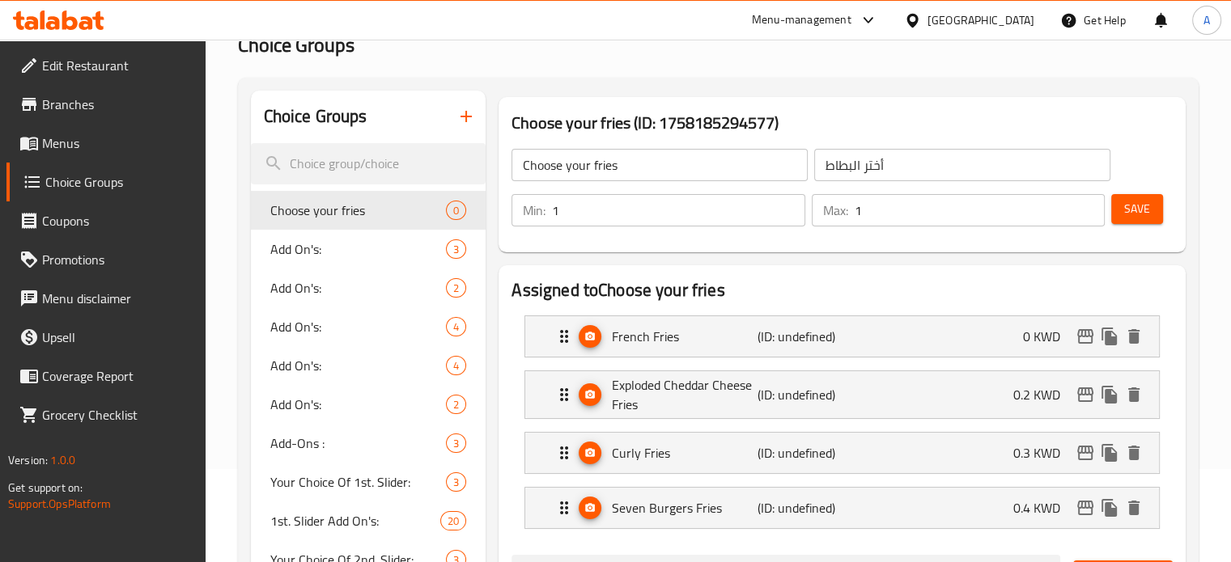
scroll to position [81, 0]
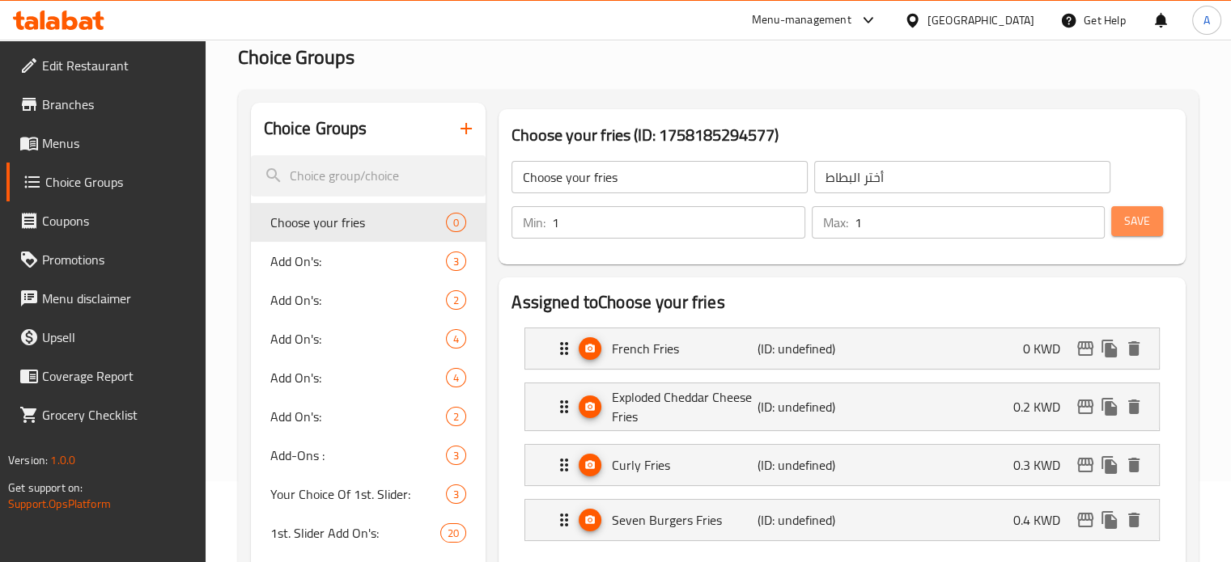
click at [1137, 219] on span "Save" at bounding box center [1137, 221] width 26 height 20
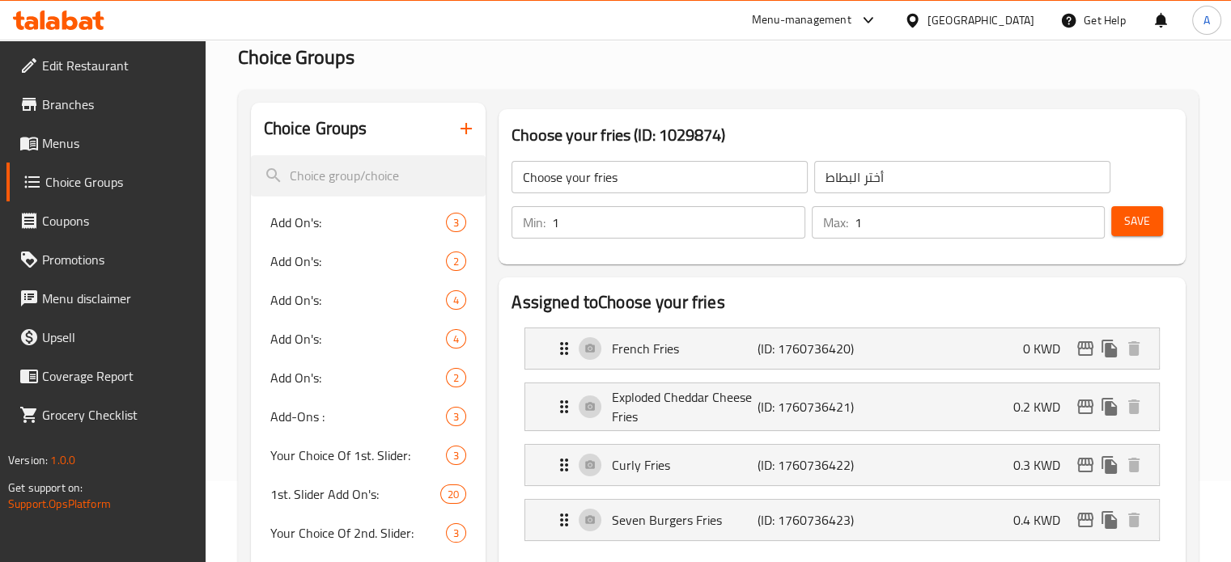
click at [1139, 217] on span "Save" at bounding box center [1137, 221] width 26 height 20
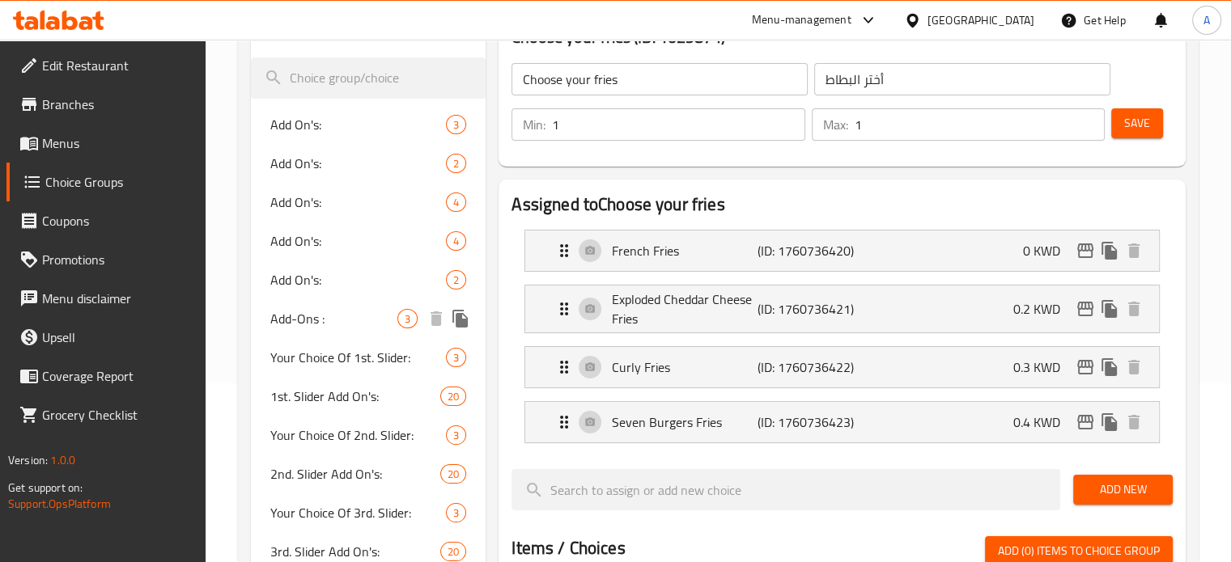
scroll to position [0, 0]
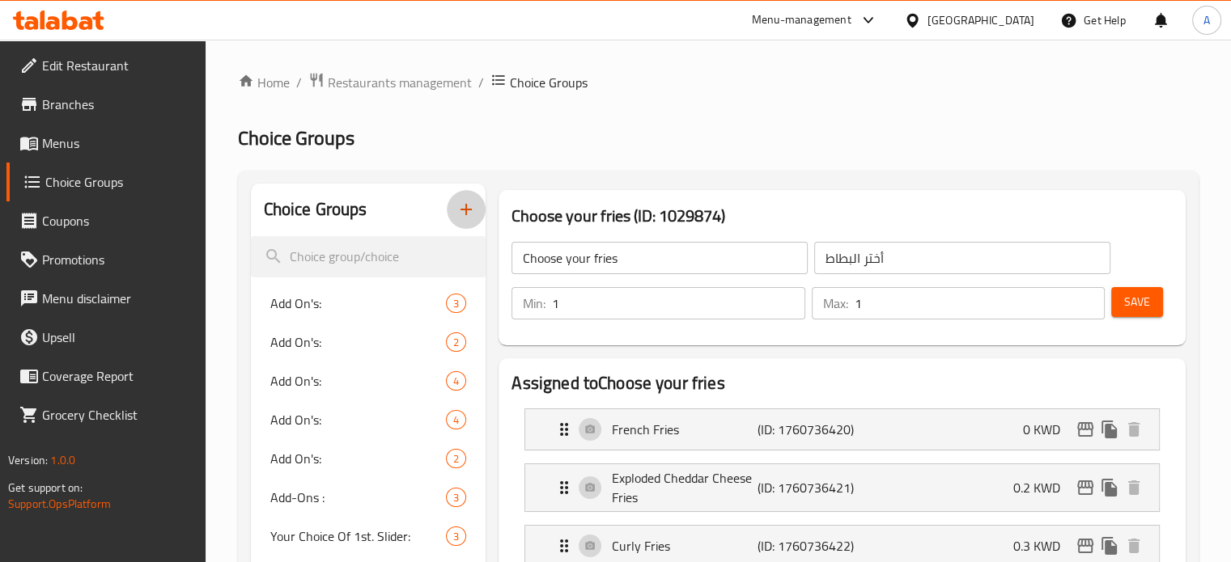
click at [469, 209] on icon "button" at bounding box center [465, 209] width 19 height 19
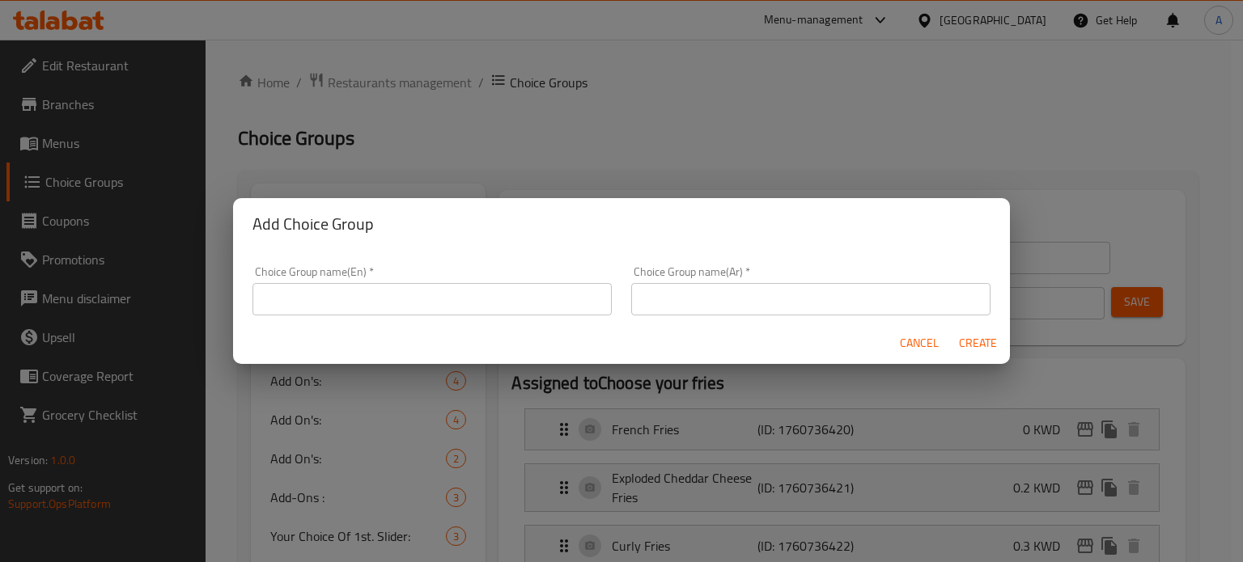
click at [523, 292] on input "text" at bounding box center [431, 299] width 359 height 32
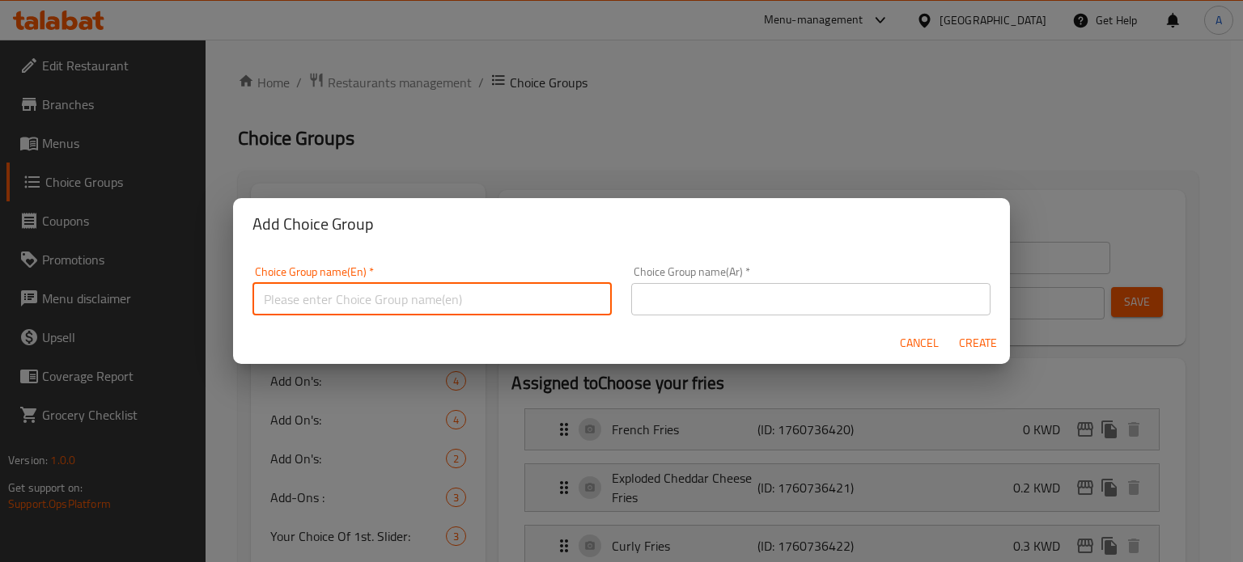
type input "Choose your drink"
click at [748, 293] on input "text" at bounding box center [810, 299] width 359 height 32
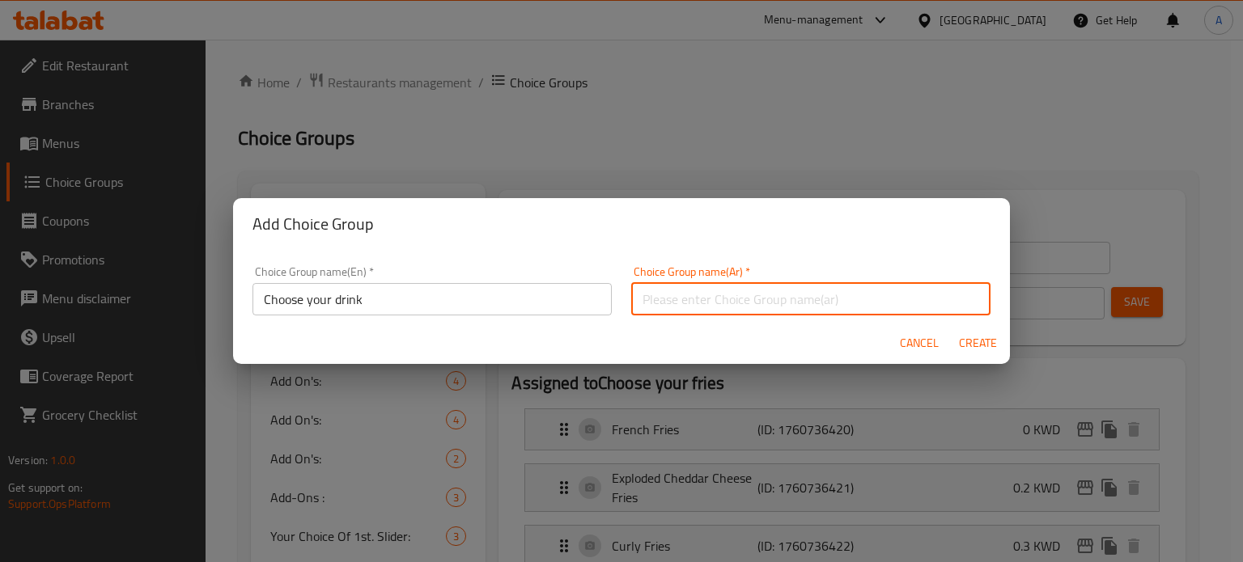
type input "أختر مشروبك"
click at [975, 341] on span "Create" at bounding box center [977, 343] width 39 height 20
type input "Choose your drink"
type input "أختر مشروبك"
type input "0"
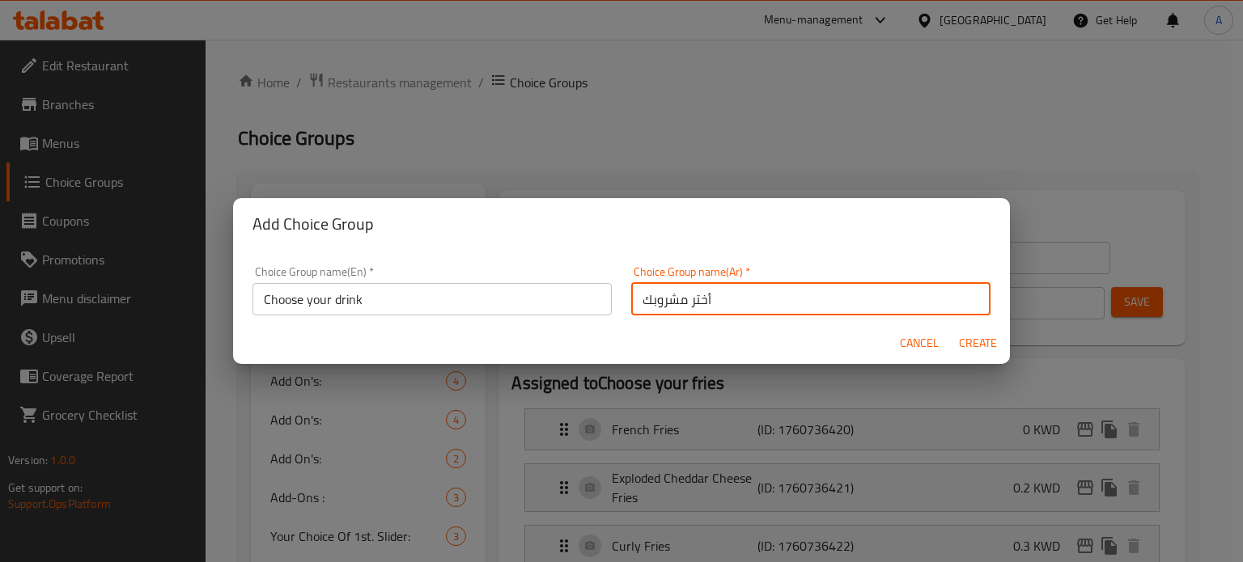
type input "0"
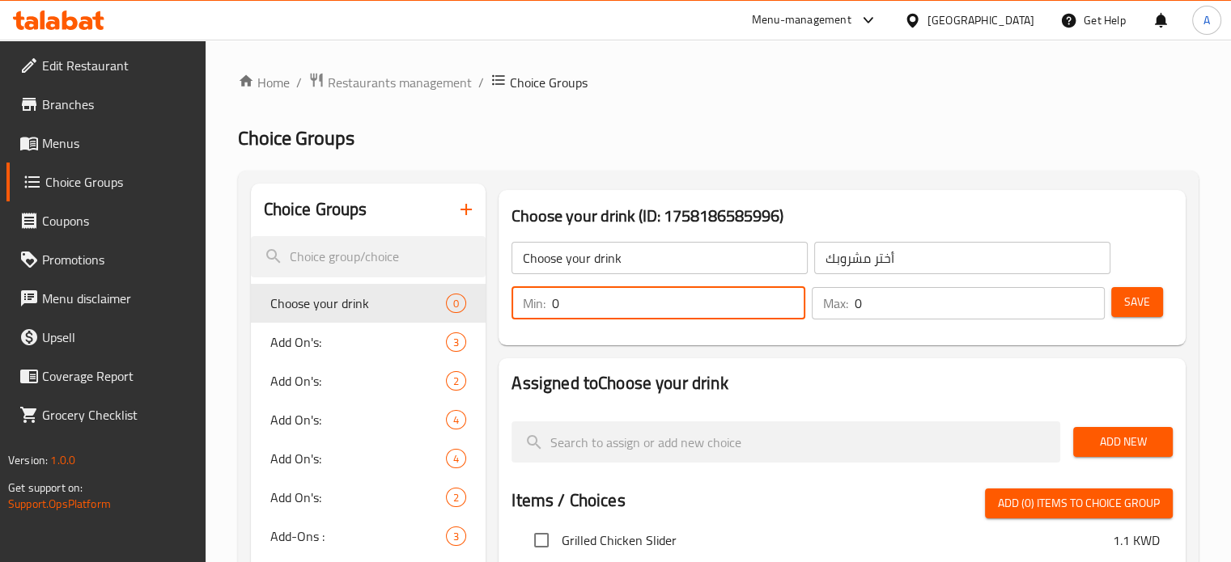
click at [643, 304] on input "0" at bounding box center [678, 303] width 252 height 32
click at [641, 304] on input "0" at bounding box center [678, 303] width 252 height 32
type input "1"
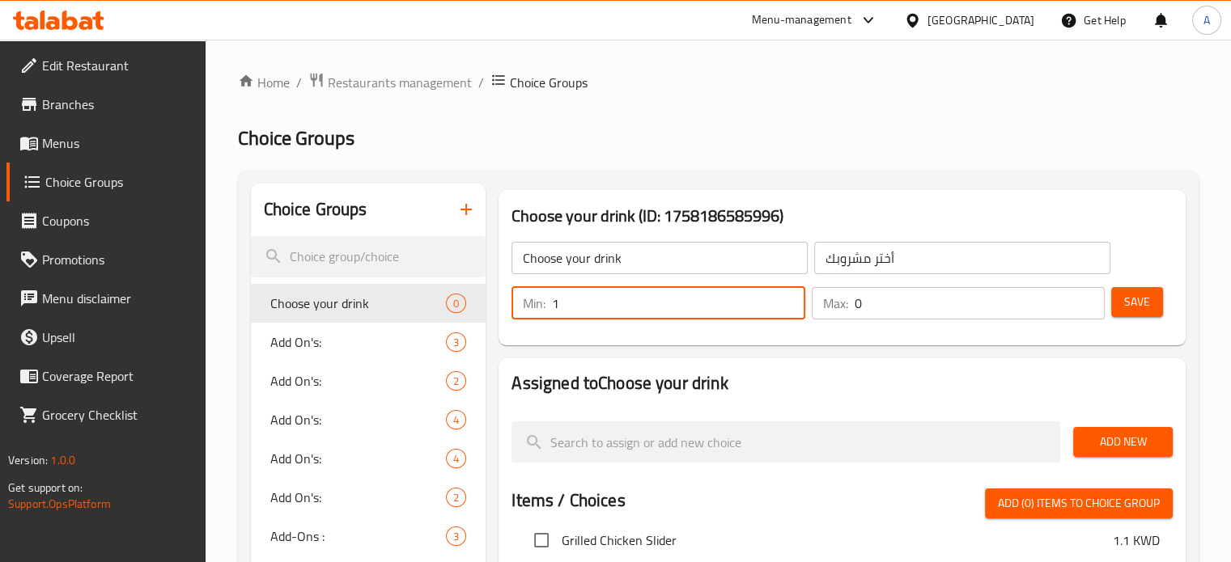
click at [889, 310] on input "0" at bounding box center [980, 303] width 250 height 32
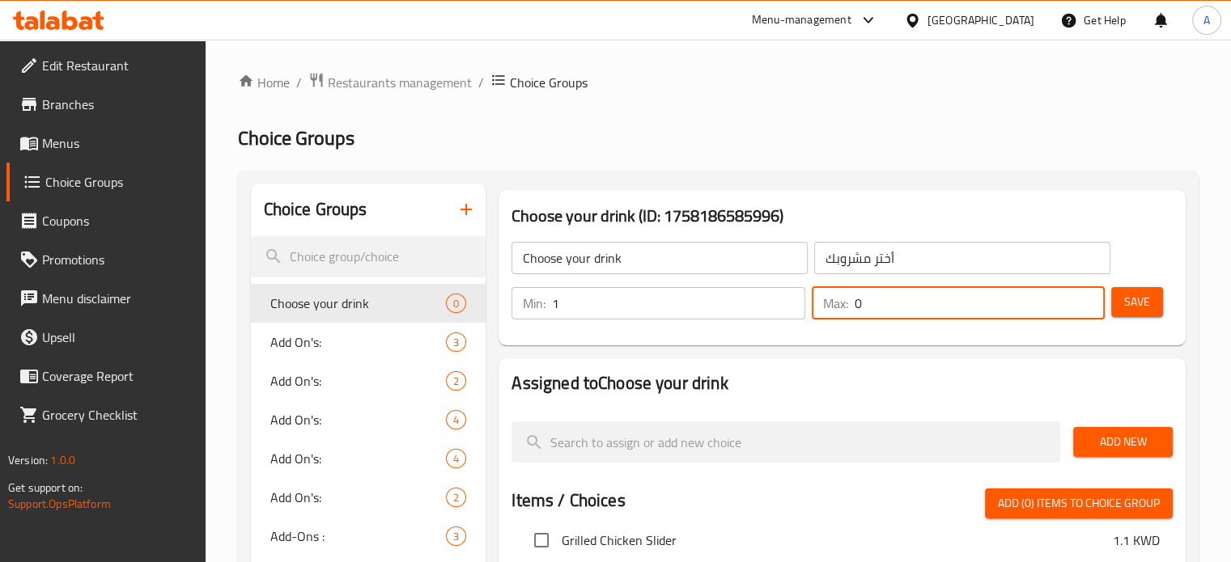
click at [889, 310] on input "0" at bounding box center [980, 303] width 250 height 32
type input "1"
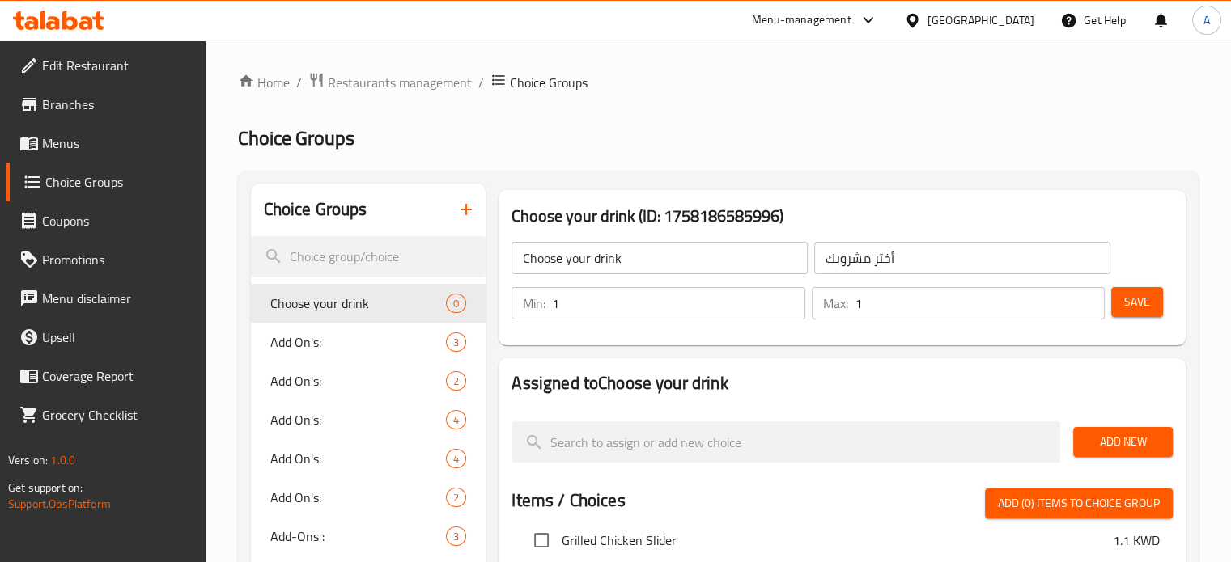
click at [884, 392] on h2 "Assigned to Choose your drink" at bounding box center [841, 383] width 661 height 24
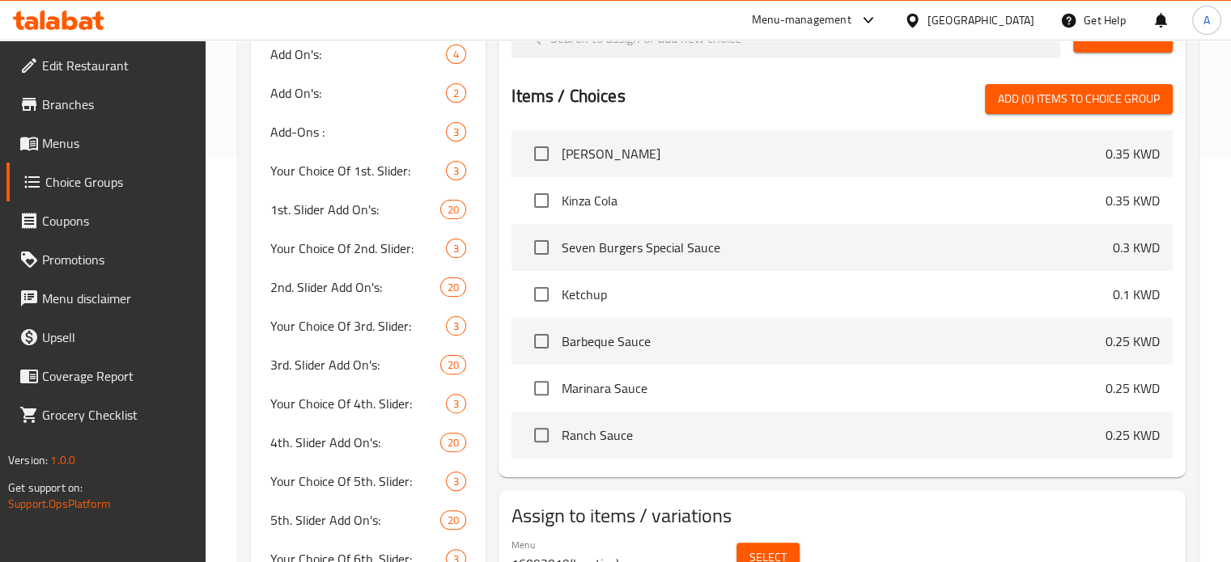
scroll to position [3583, 0]
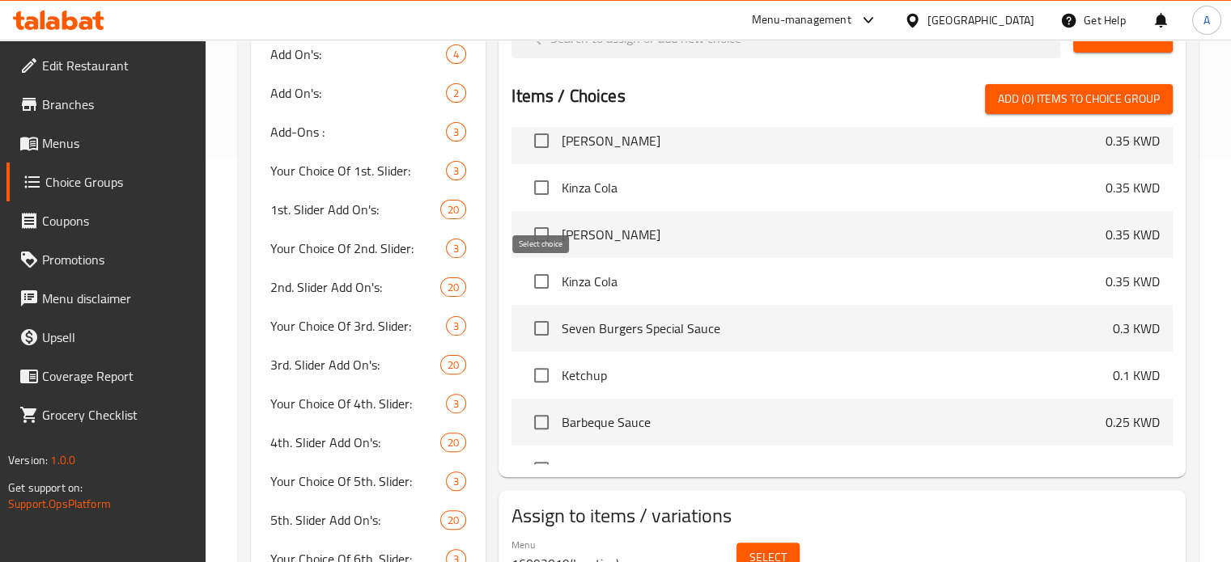
click at [535, 278] on input "checkbox" at bounding box center [541, 282] width 34 height 34
checkbox input "true"
click at [539, 238] on input "checkbox" at bounding box center [541, 235] width 34 height 34
checkbox input "true"
click at [541, 189] on input "checkbox" at bounding box center [541, 188] width 34 height 34
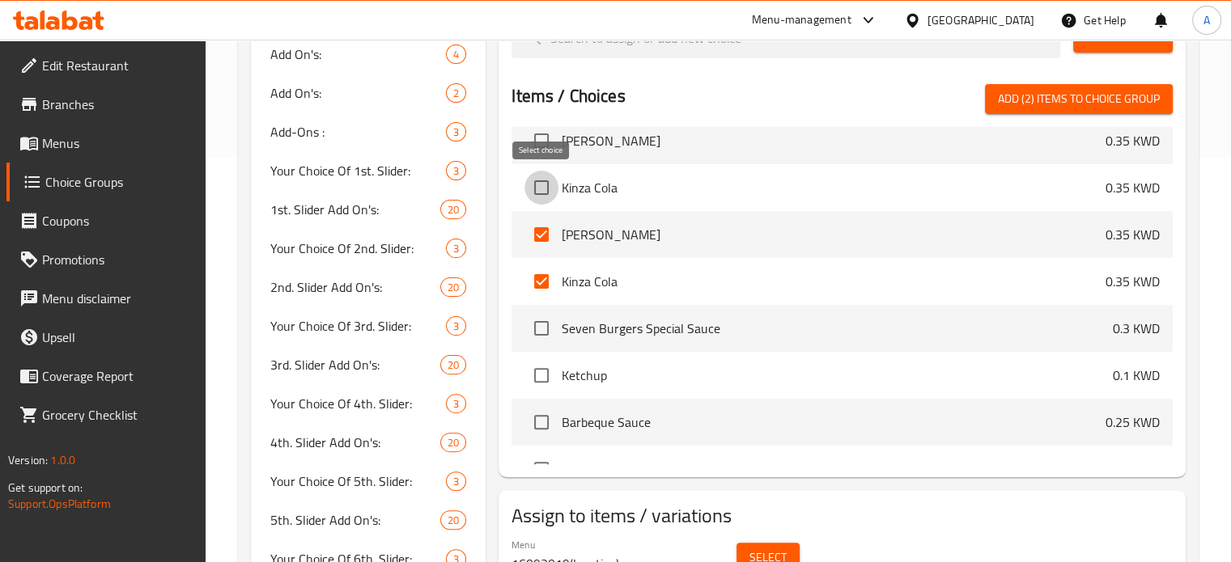
checkbox input "true"
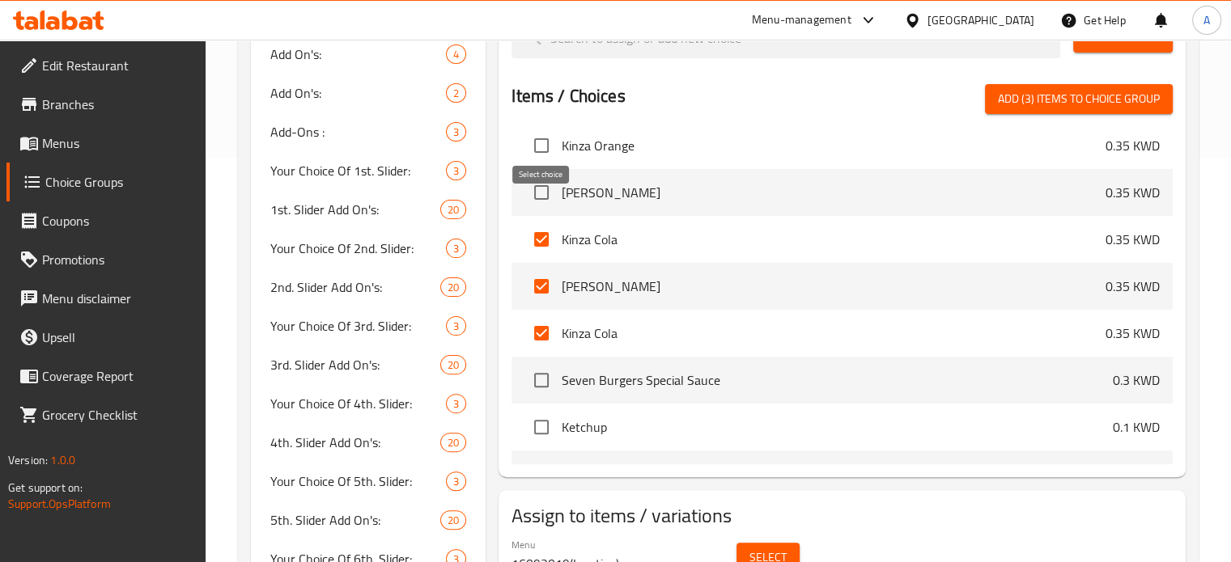
scroll to position [3502, 0]
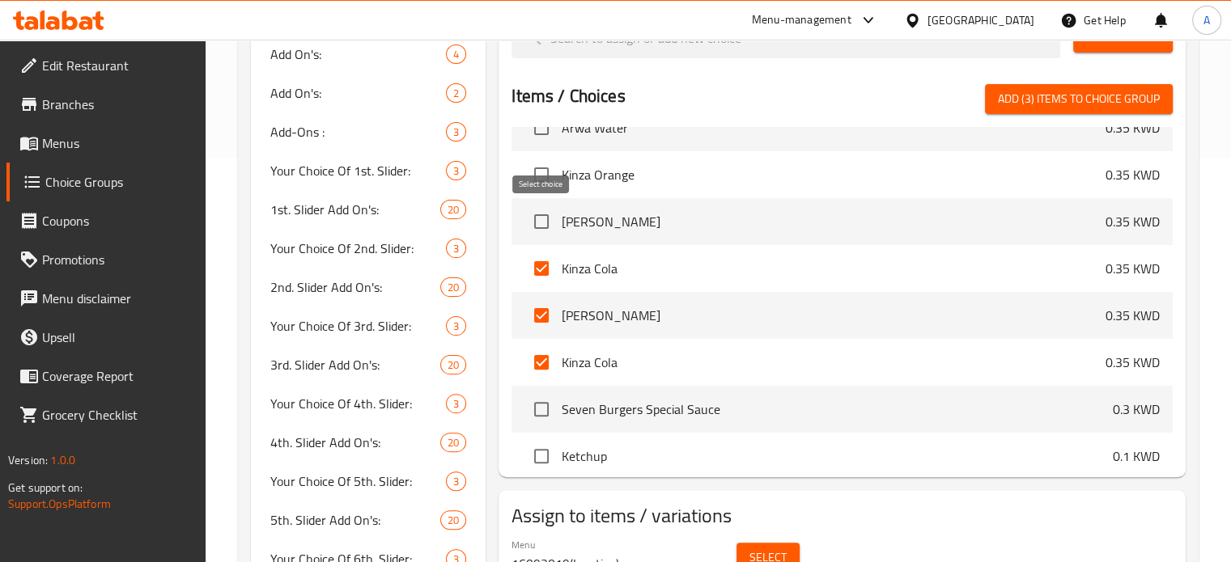
click at [541, 214] on input "checkbox" at bounding box center [541, 222] width 34 height 34
checkbox input "true"
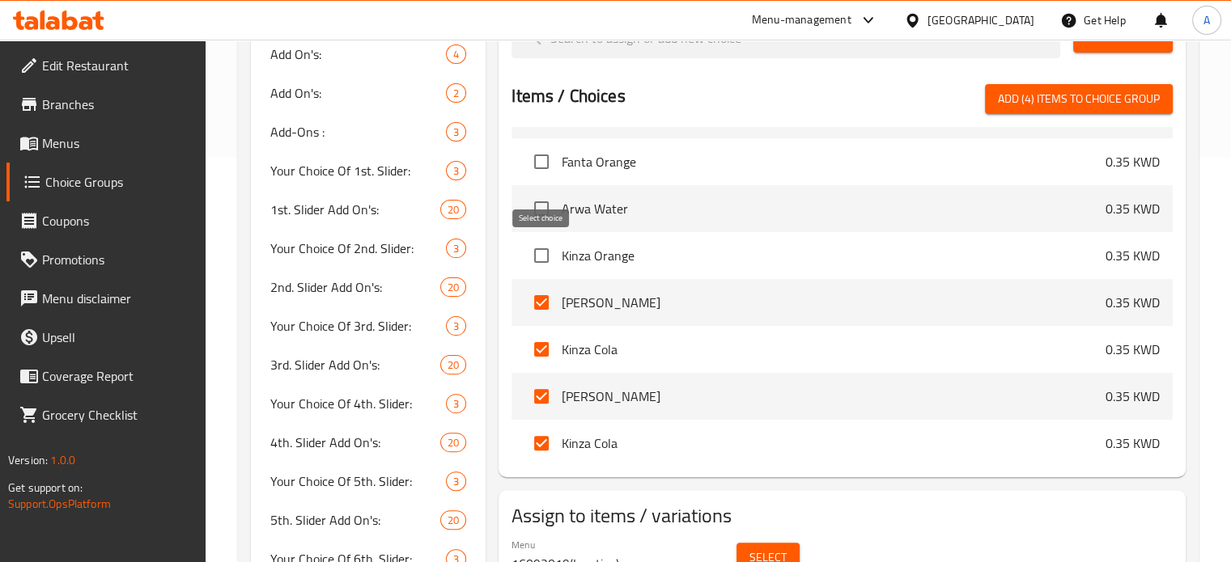
click at [539, 255] on input "checkbox" at bounding box center [541, 256] width 34 height 34
checkbox input "true"
click at [541, 203] on input "checkbox" at bounding box center [541, 209] width 34 height 34
checkbox input "true"
click at [539, 155] on input "checkbox" at bounding box center [541, 162] width 34 height 34
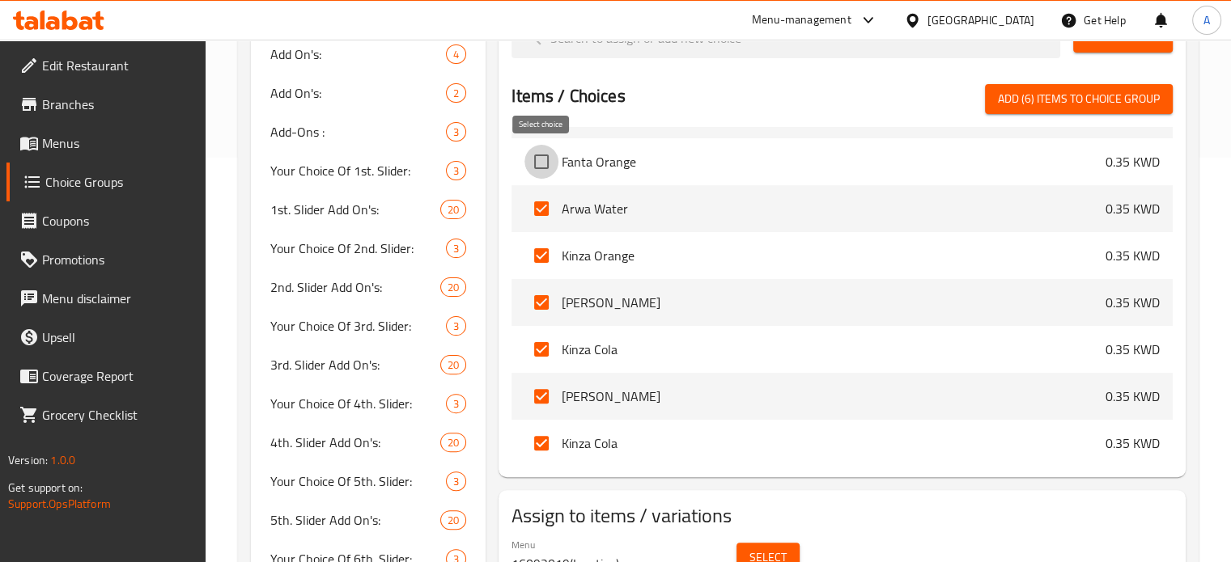
checkbox input "true"
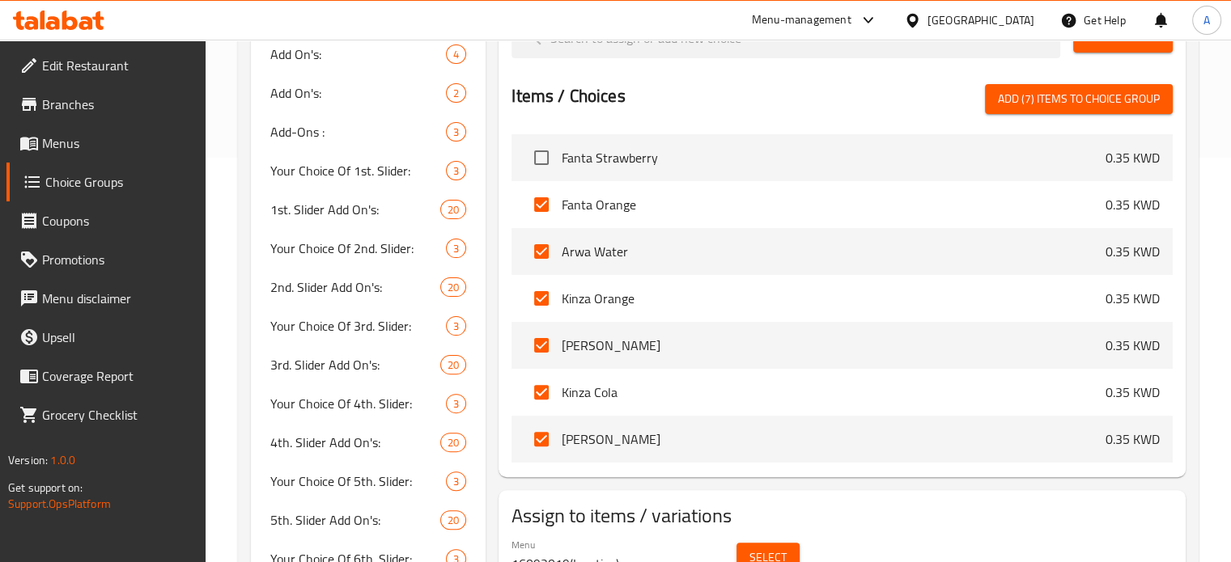
scroll to position [3340, 0]
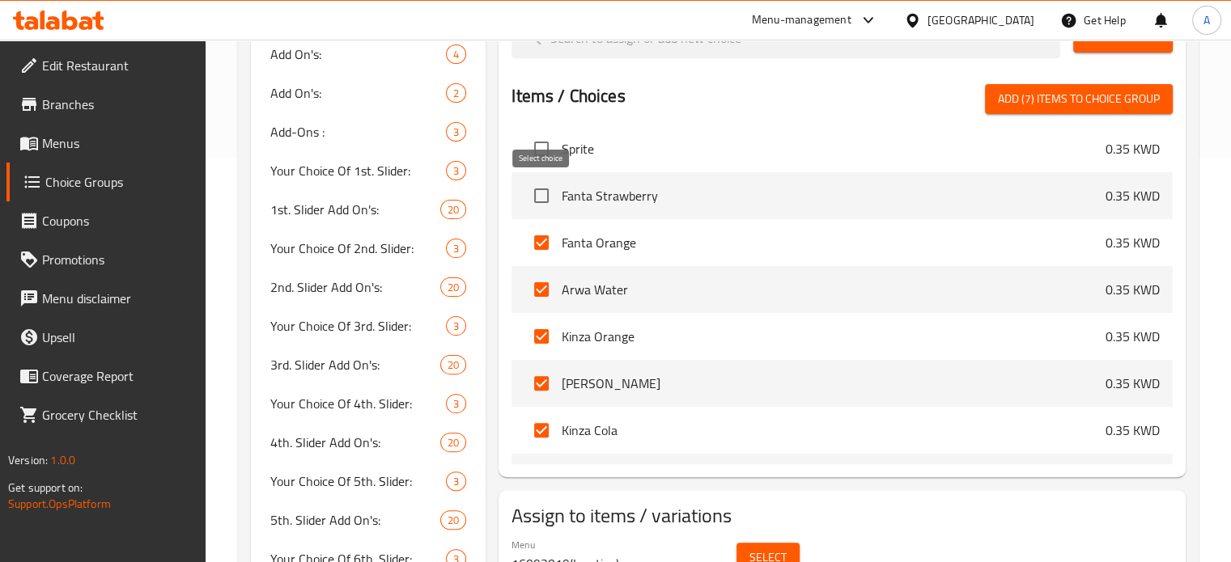
click at [541, 187] on input "checkbox" at bounding box center [541, 196] width 34 height 34
checkbox input "true"
click at [541, 151] on input "checkbox" at bounding box center [541, 149] width 34 height 34
checkbox input "true"
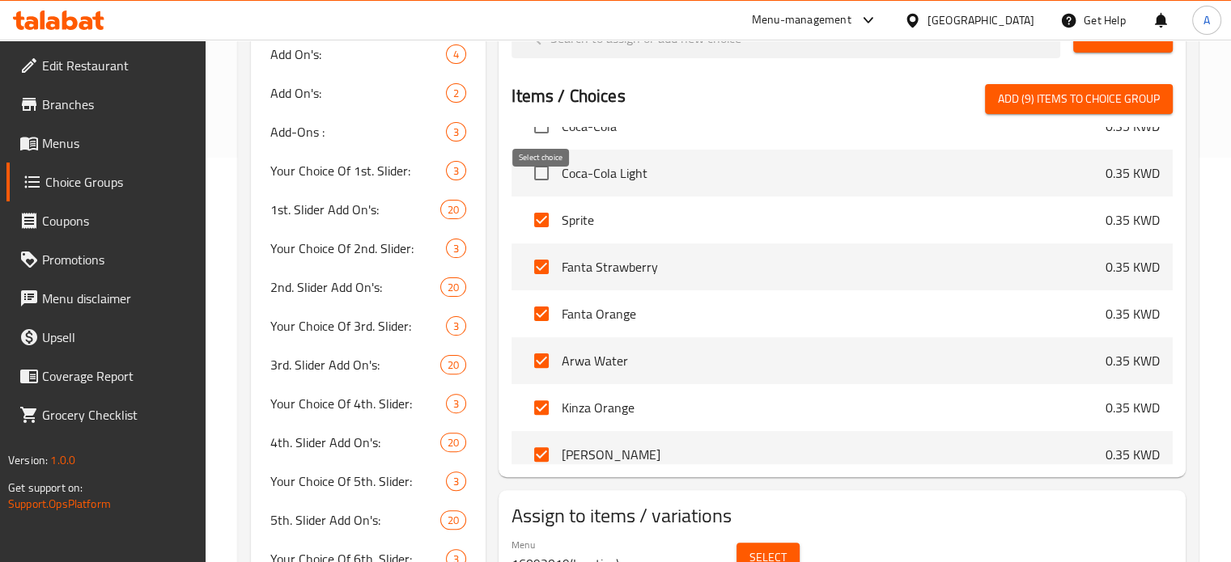
scroll to position [3179, 0]
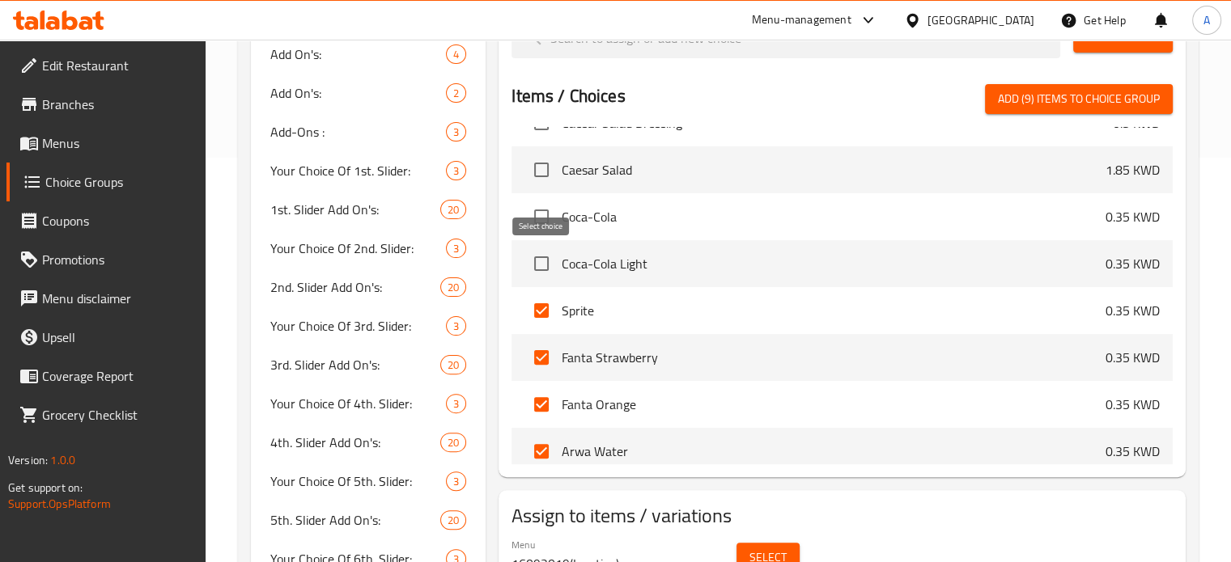
click at [542, 260] on input "checkbox" at bounding box center [541, 264] width 34 height 34
checkbox input "true"
click at [544, 215] on input "checkbox" at bounding box center [541, 217] width 34 height 34
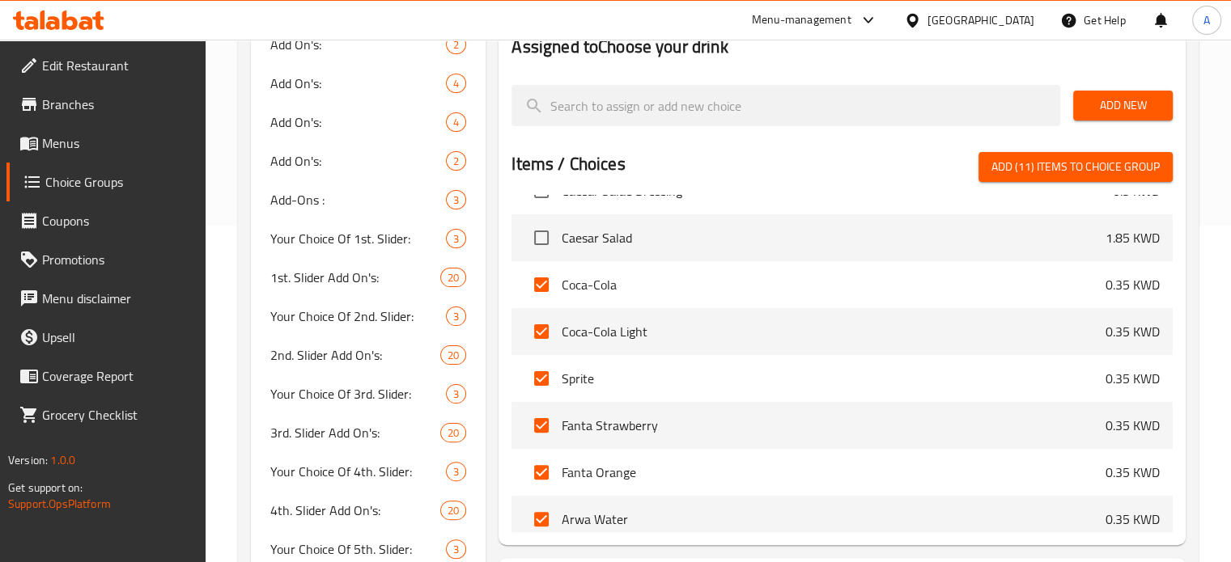
scroll to position [243, 0]
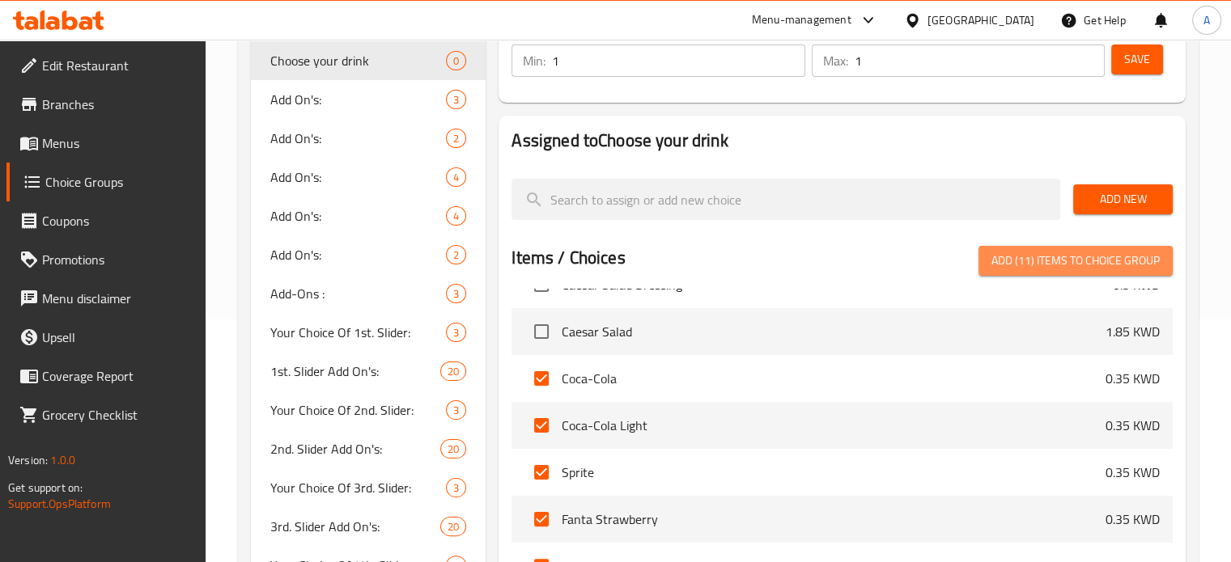
click at [1086, 258] on span "Add (11) items to choice group" at bounding box center [1075, 261] width 168 height 20
checkbox input "false"
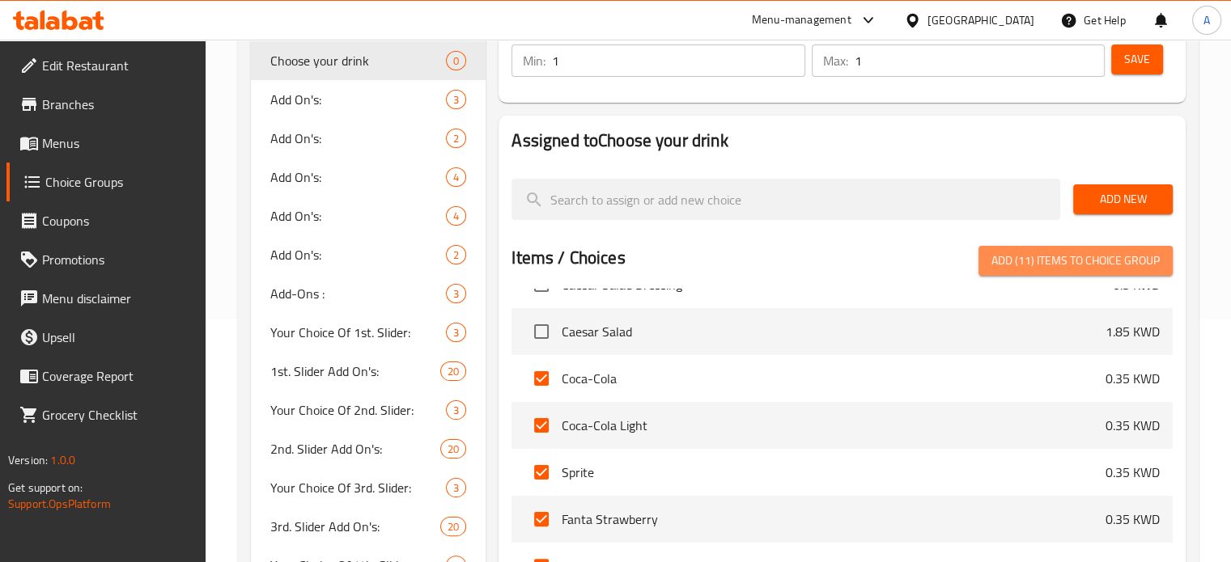
checkbox input "false"
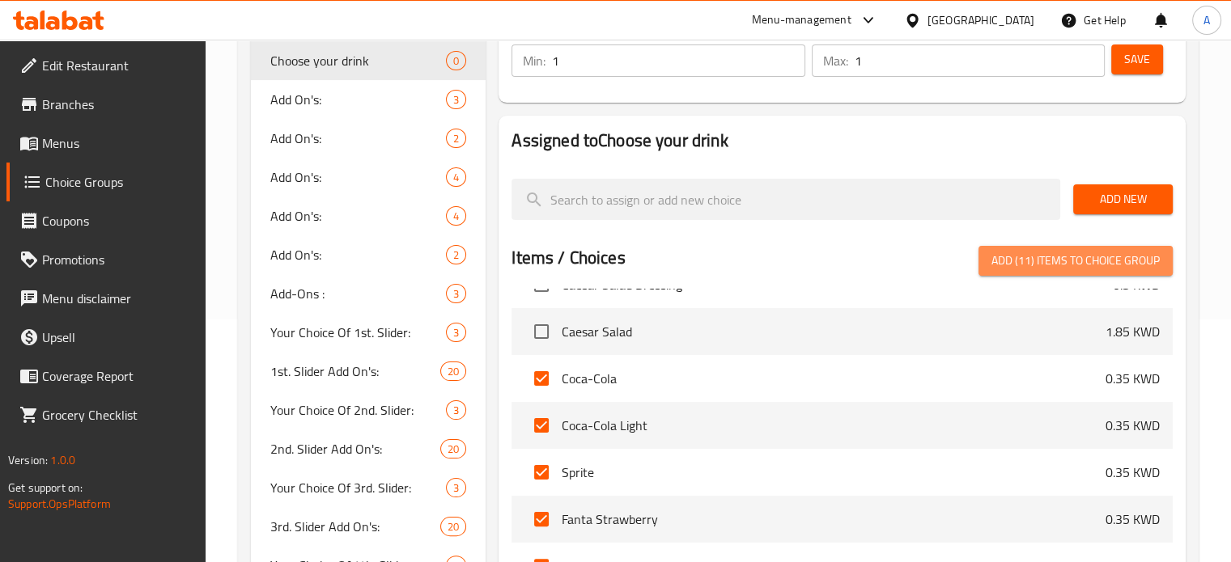
checkbox input "false"
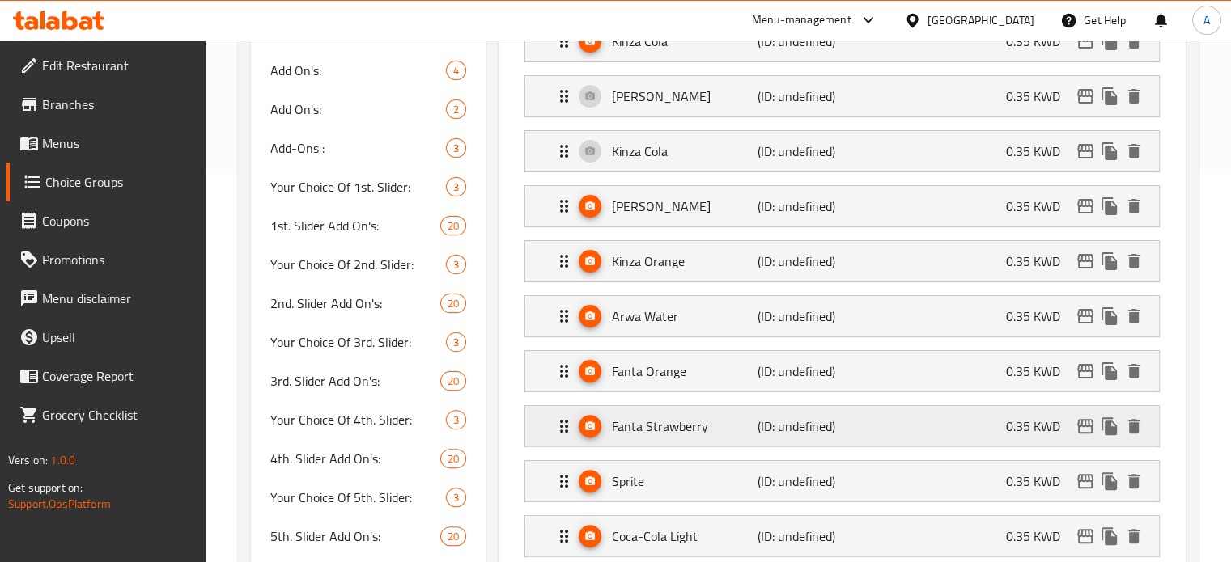
scroll to position [486, 0]
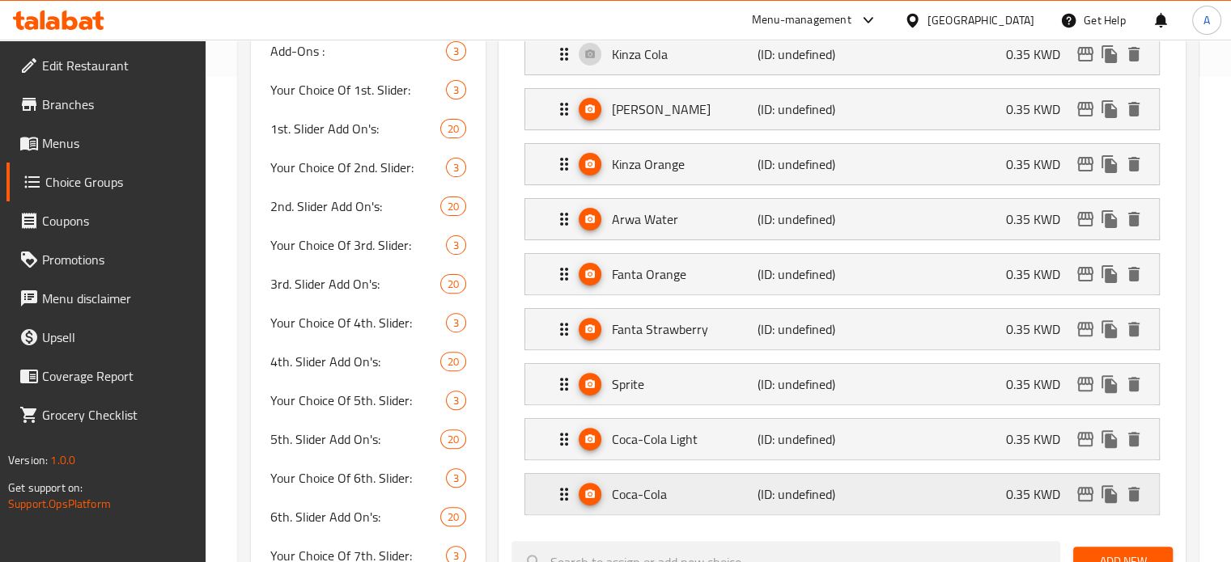
click at [897, 482] on div "Coca-Cola (ID: undefined) 0.35 KWD" at bounding box center [846, 494] width 585 height 40
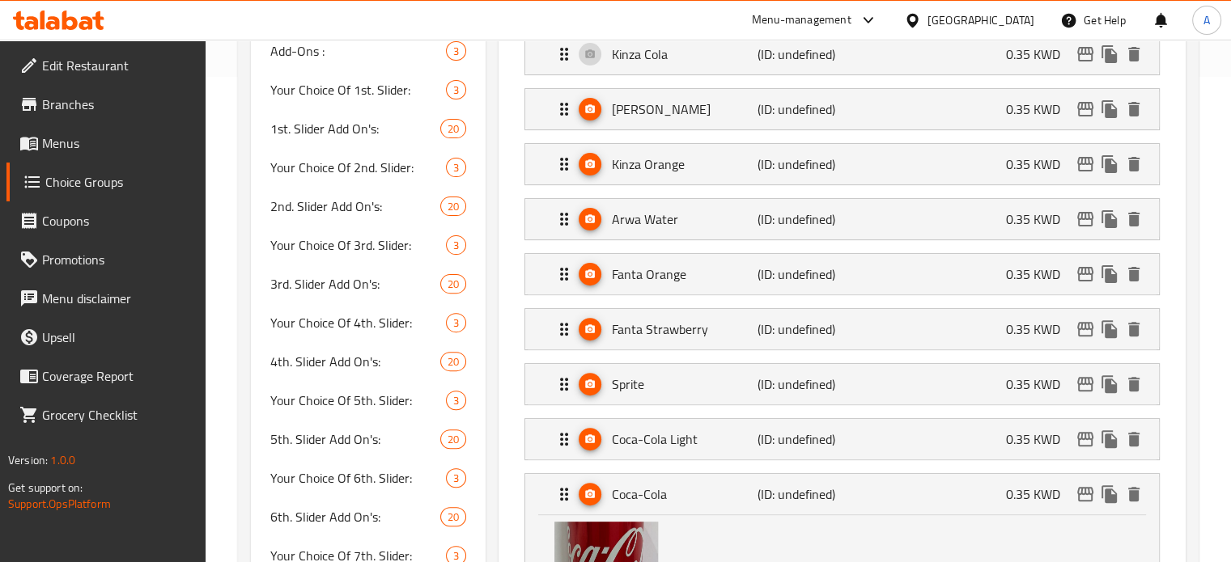
scroll to position [728, 0]
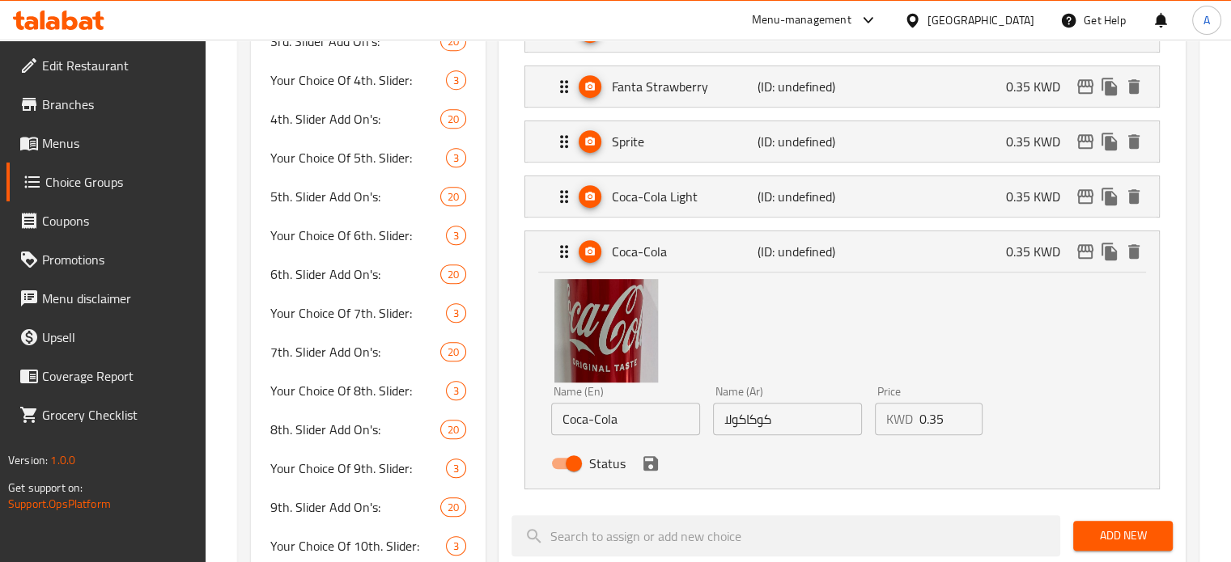
click at [929, 419] on input "0.35" at bounding box center [951, 419] width 64 height 32
click at [650, 462] on icon "save" at bounding box center [650, 463] width 19 height 19
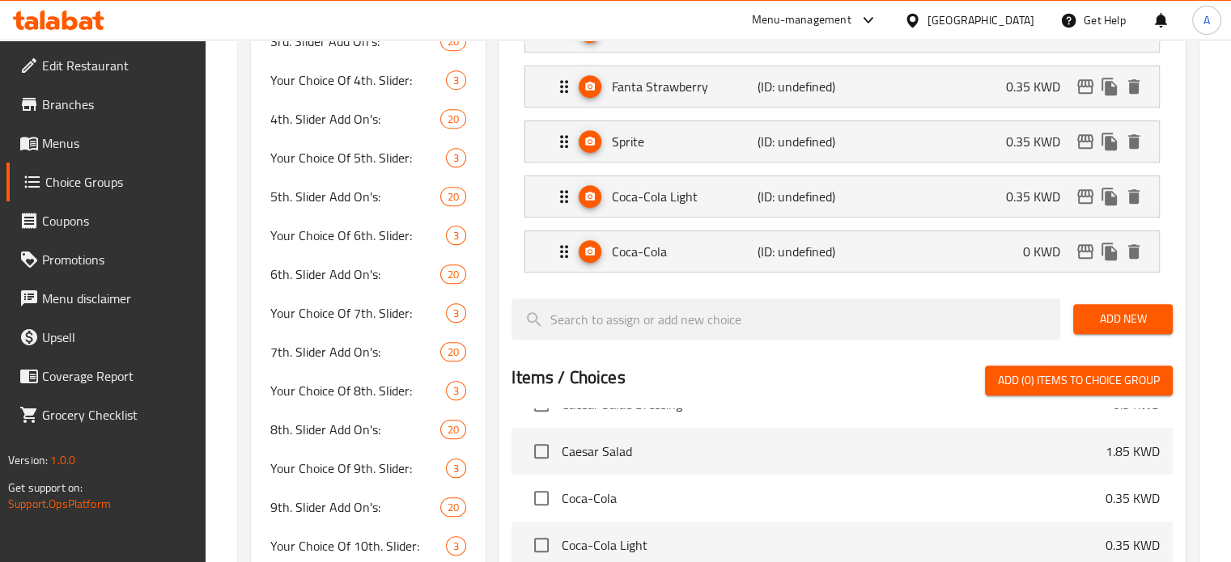
type input "0"
click at [970, 206] on div "Coca-Cola Light (ID: undefined) 0.35 KWD" at bounding box center [846, 196] width 585 height 40
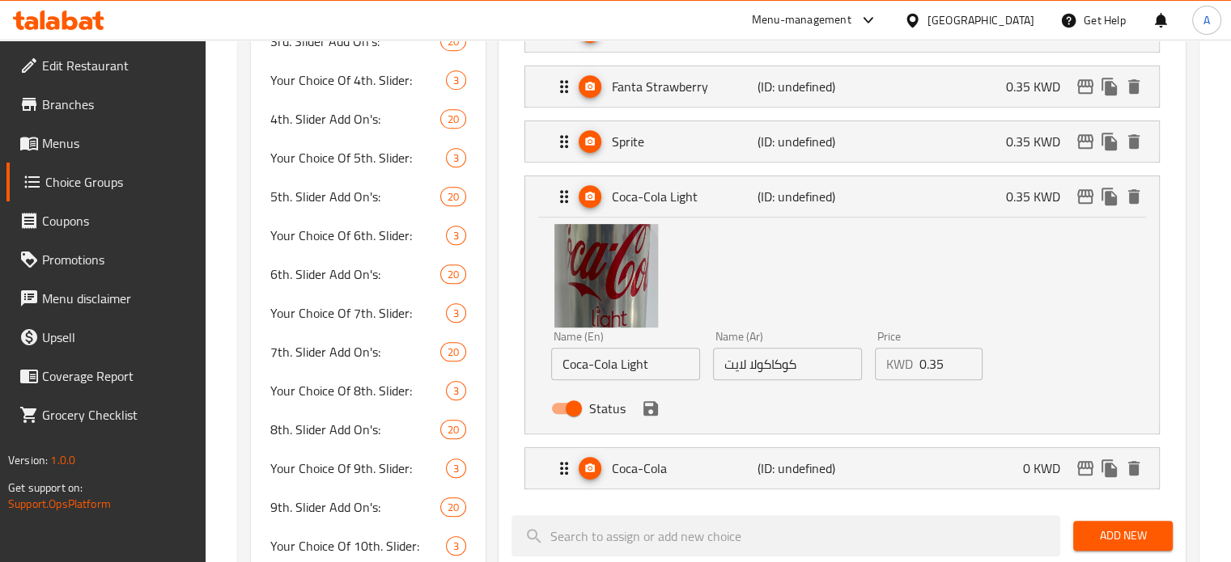
click at [929, 358] on input "0.35" at bounding box center [951, 364] width 64 height 32
click at [656, 401] on icon "save" at bounding box center [650, 408] width 15 height 15
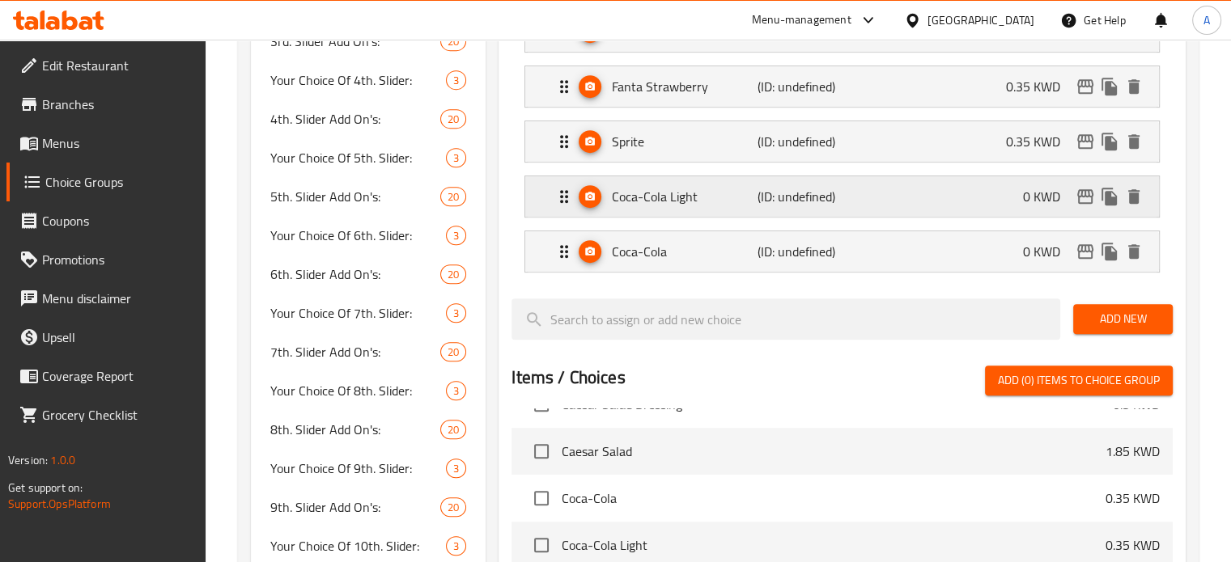
type input "0"
click at [932, 145] on div "Sprite (ID: undefined) 0.35 KWD" at bounding box center [846, 141] width 585 height 40
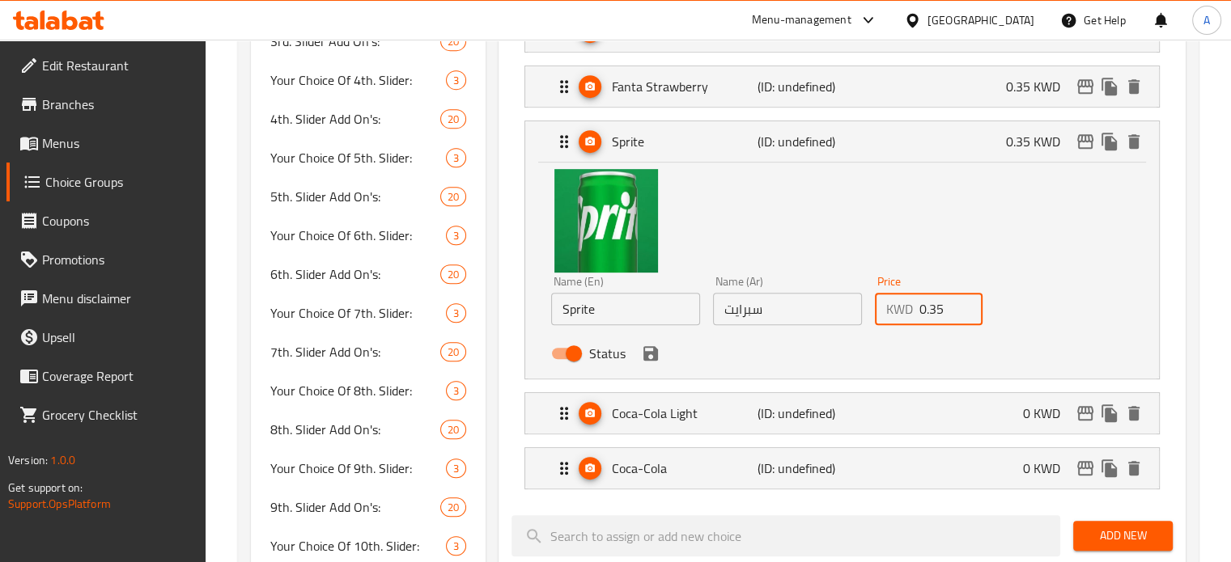
click at [930, 303] on input "0.35" at bounding box center [951, 309] width 64 height 32
click at [654, 356] on icon "save" at bounding box center [650, 353] width 15 height 15
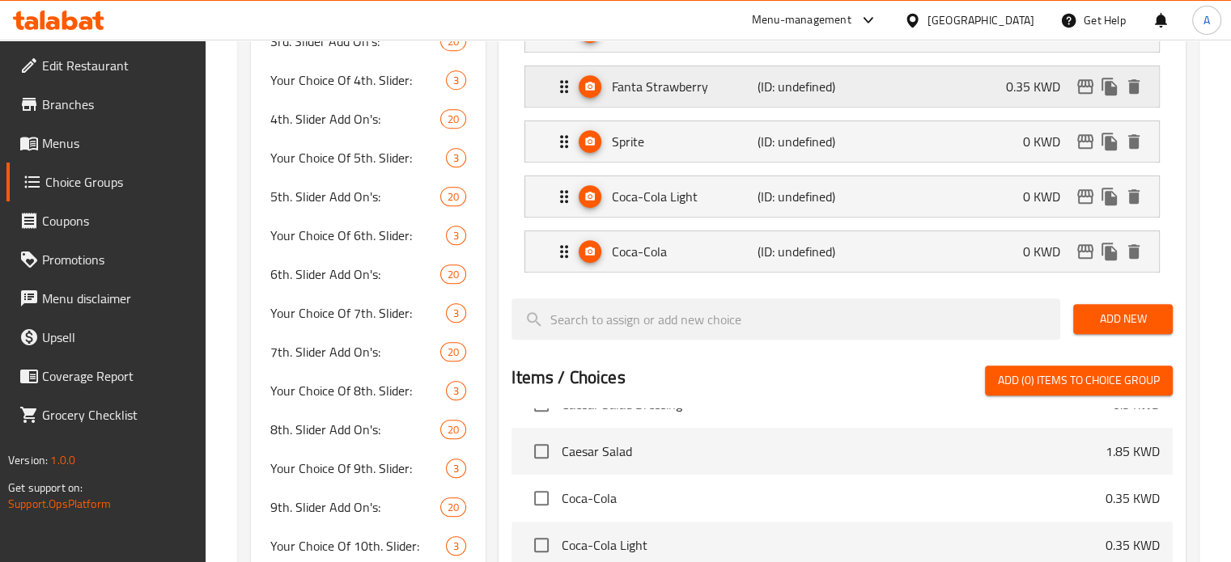
type input "0"
click at [919, 90] on div "Fanta Strawberry (ID: undefined) 0.35 KWD" at bounding box center [846, 86] width 585 height 40
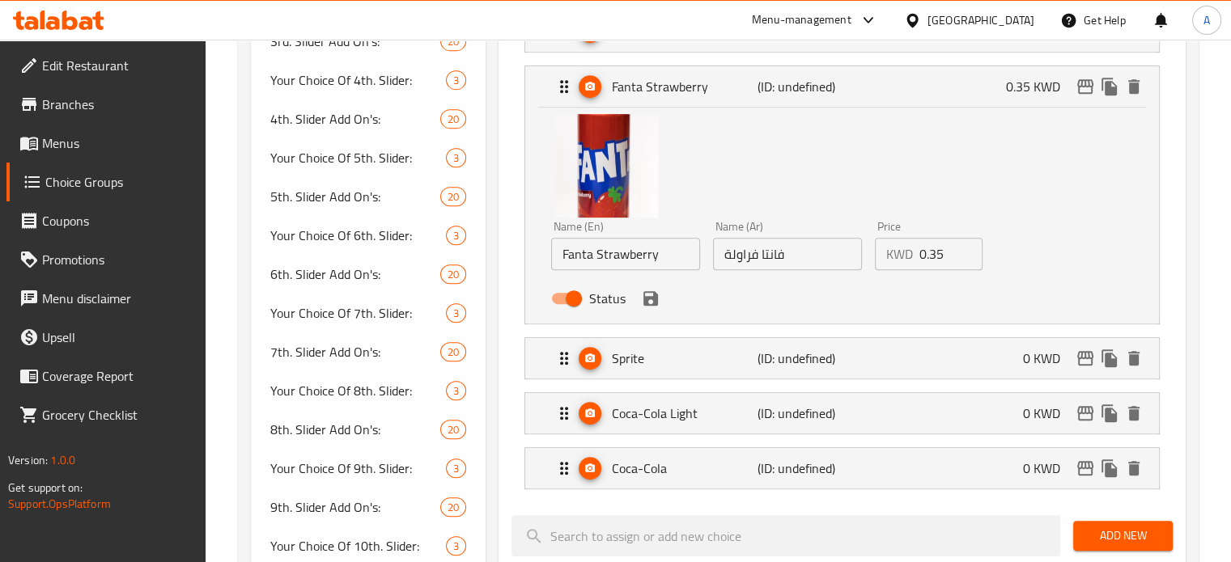
click at [931, 257] on input "0.35" at bounding box center [951, 254] width 64 height 32
click at [930, 256] on input "0.35" at bounding box center [951, 254] width 64 height 32
click at [655, 302] on icon "save" at bounding box center [650, 298] width 15 height 15
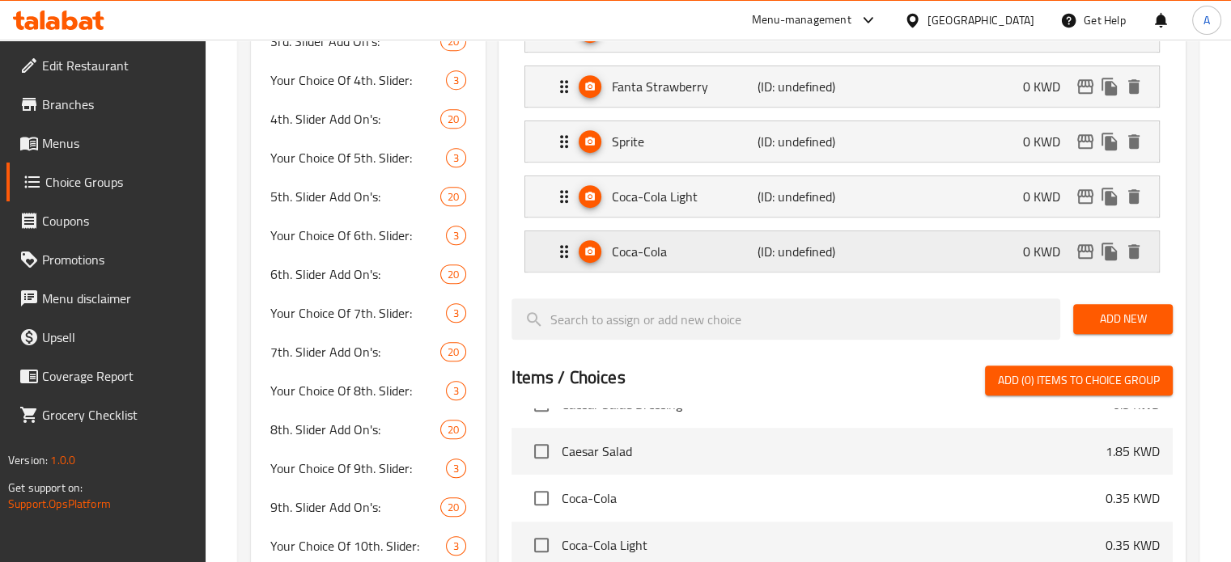
type input "0"
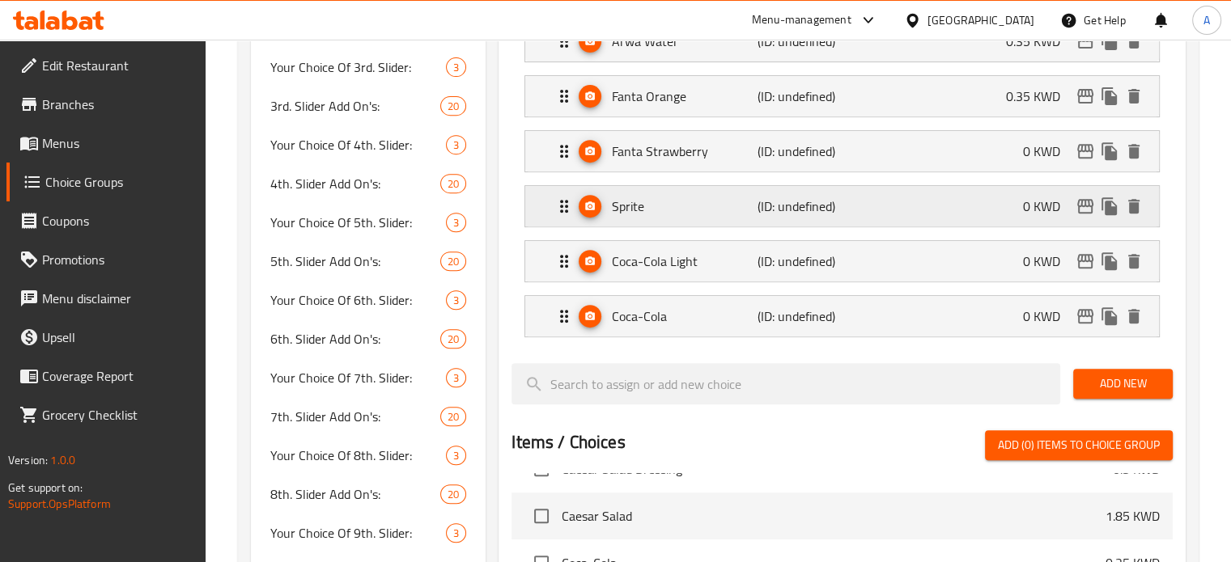
scroll to position [566, 0]
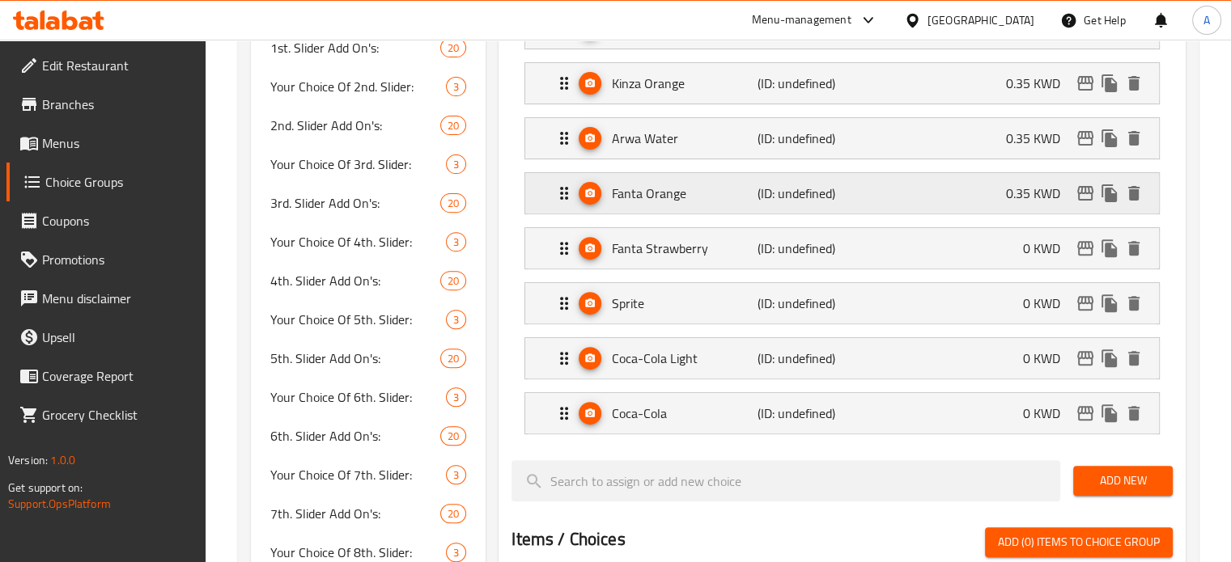
click at [931, 193] on div "Fanta Orange (ID: undefined) 0.35 KWD" at bounding box center [846, 193] width 585 height 40
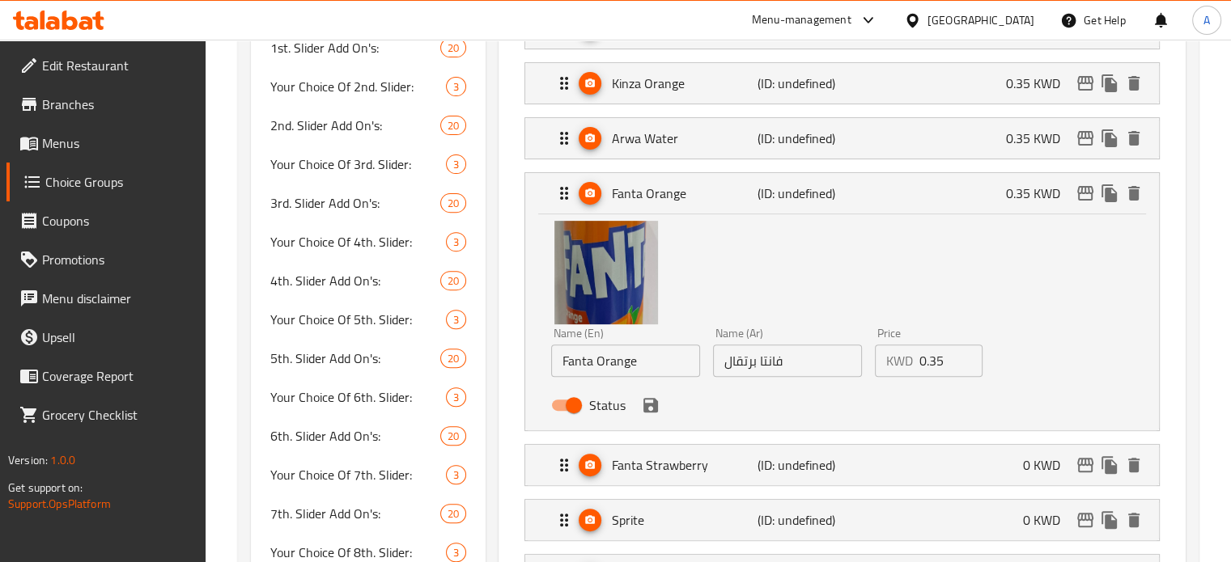
click at [922, 354] on input "0.35" at bounding box center [951, 361] width 64 height 32
click at [655, 404] on icon "save" at bounding box center [650, 405] width 15 height 15
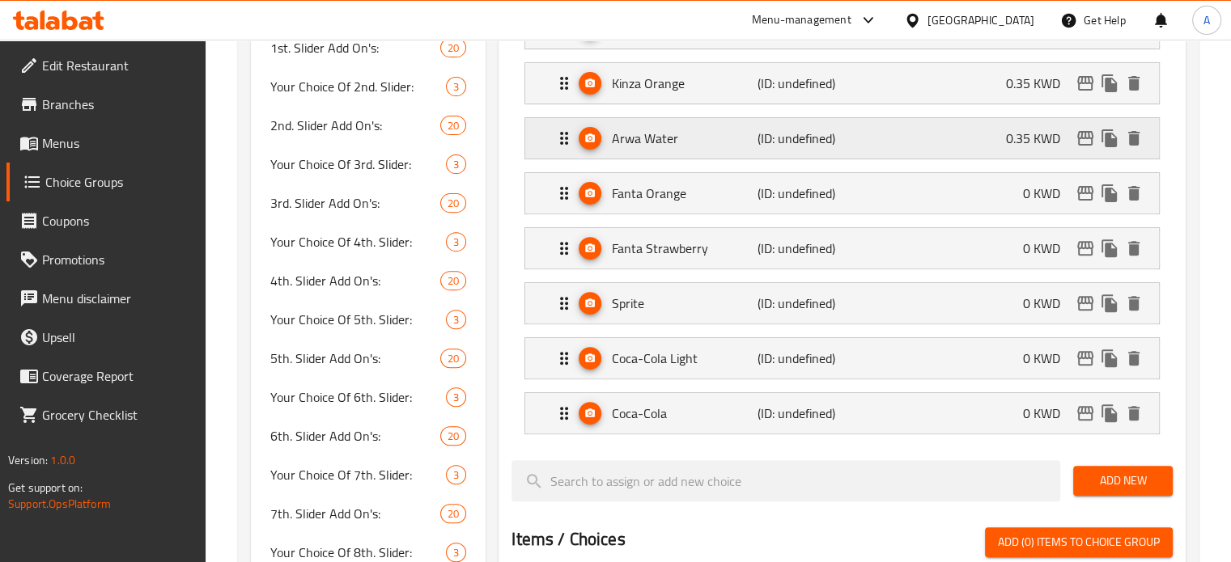
type input "0"
click at [983, 145] on div "Arwa Water (ID: undefined) 0.35 KWD" at bounding box center [846, 138] width 585 height 40
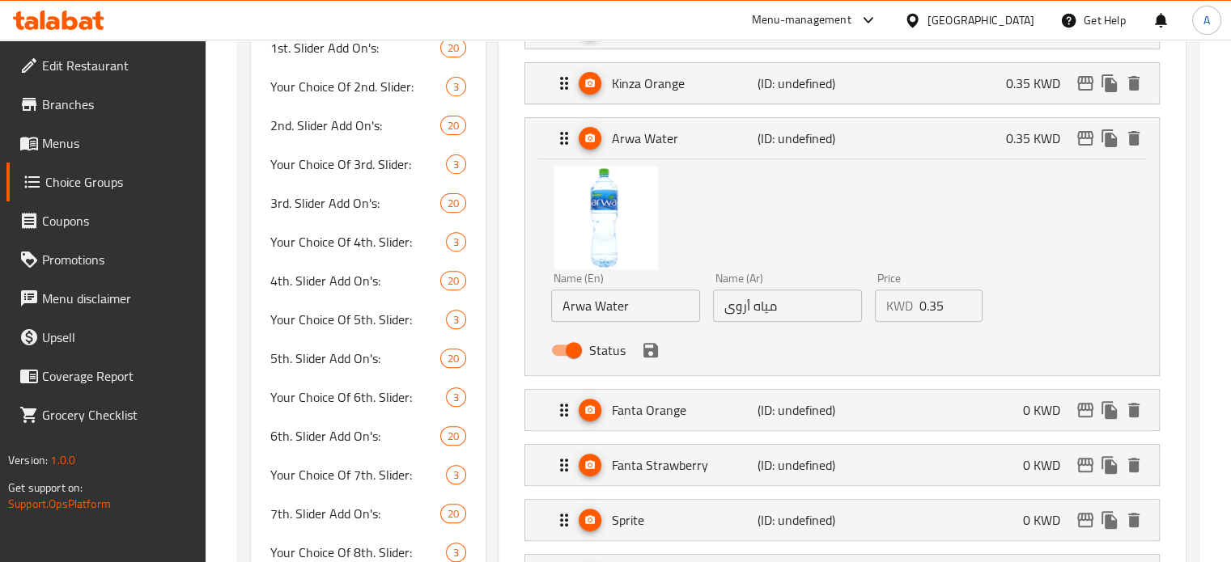
click at [929, 307] on input "0.35" at bounding box center [951, 306] width 64 height 32
click at [653, 355] on icon "save" at bounding box center [650, 350] width 15 height 15
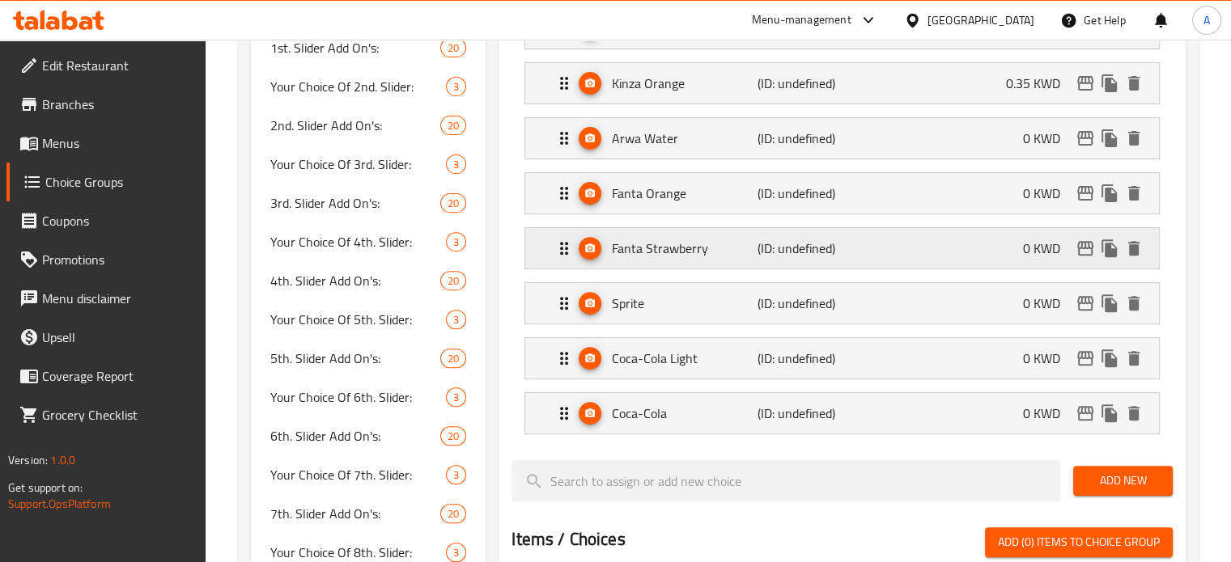
type input "0"
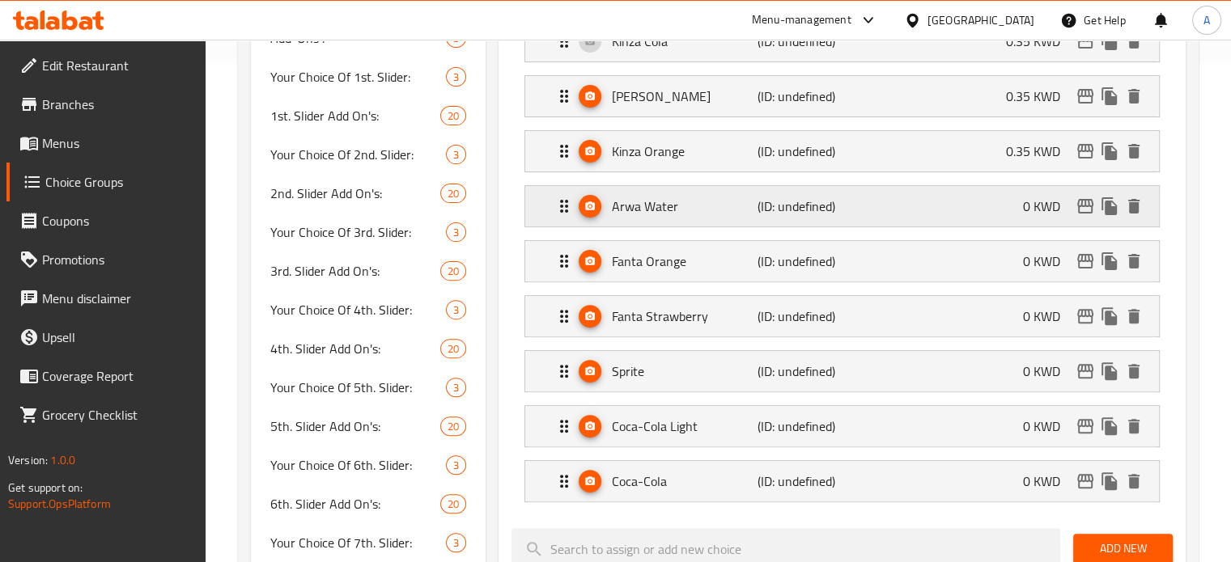
scroll to position [405, 0]
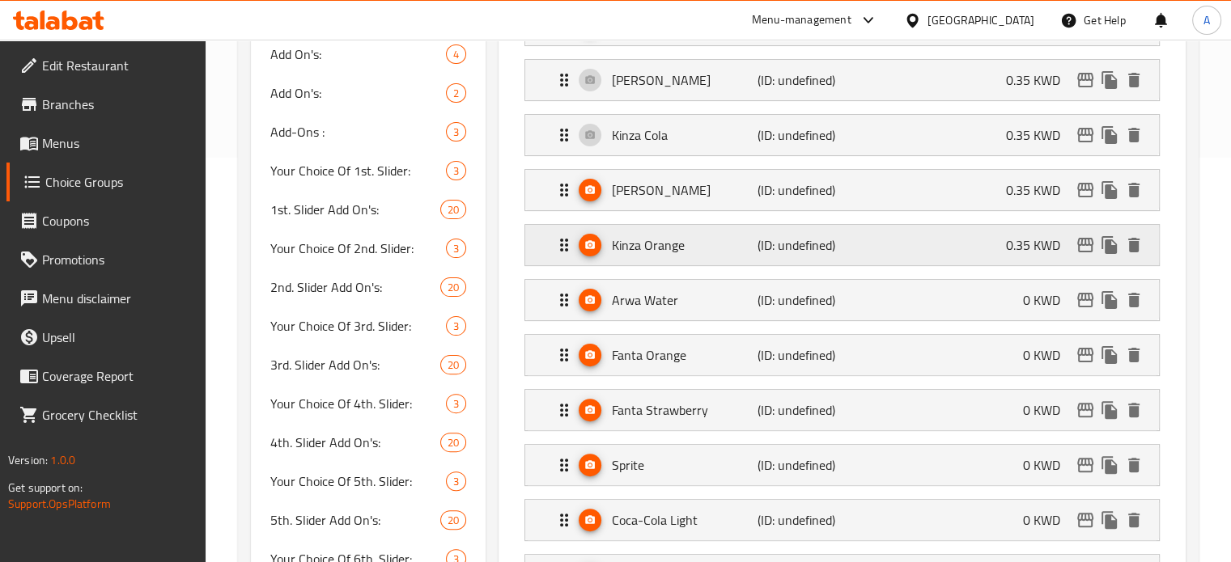
click at [940, 246] on div "Kinza Orange (ID: undefined) 0.35 KWD" at bounding box center [846, 245] width 585 height 40
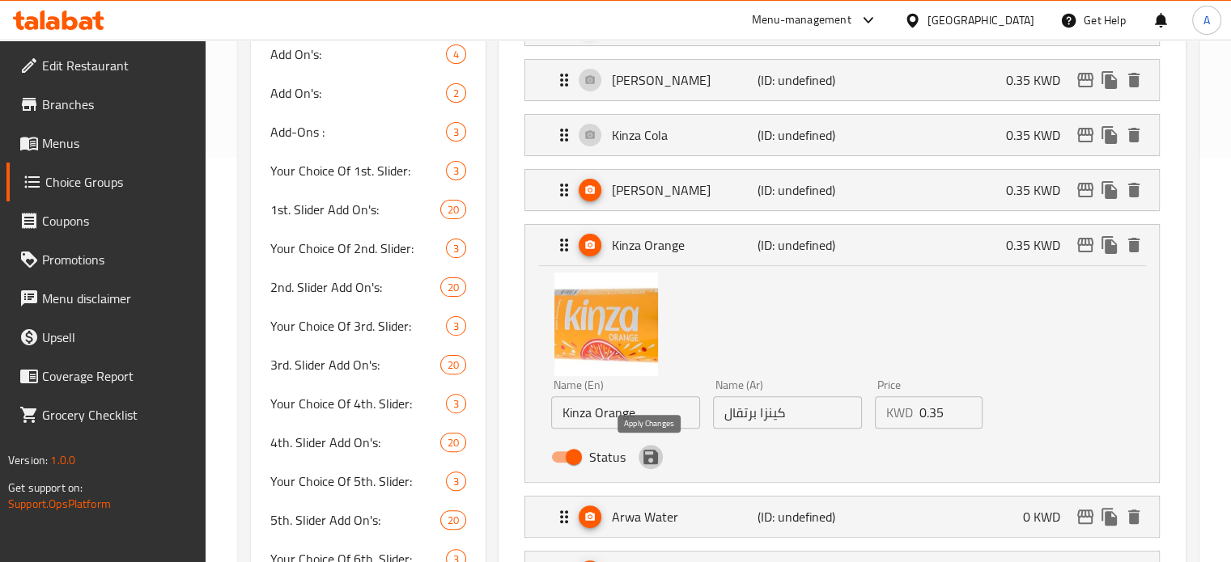
click at [652, 459] on icon "save" at bounding box center [650, 457] width 15 height 15
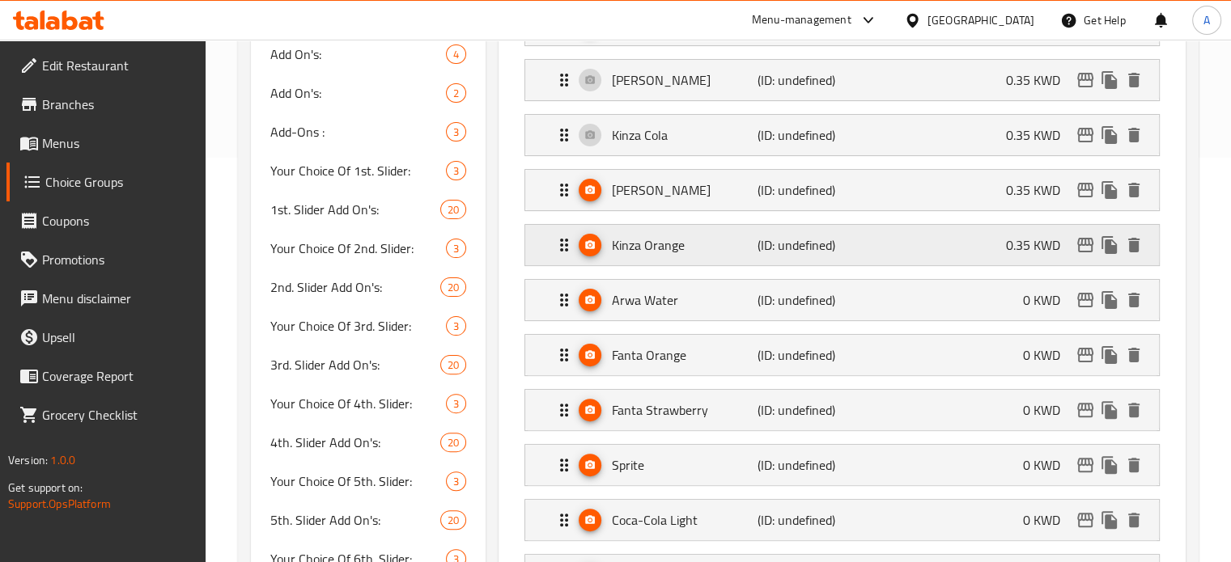
click at [899, 229] on div "Kinza Orange (ID: undefined) 0.35 KWD" at bounding box center [846, 245] width 585 height 40
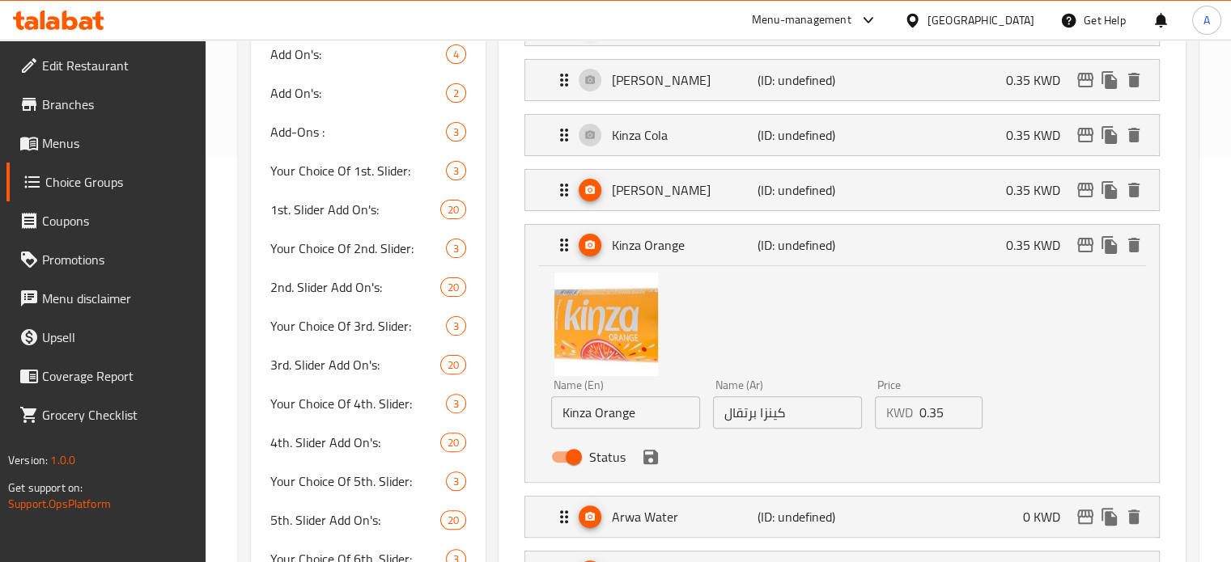
click at [932, 410] on input "0.35" at bounding box center [951, 413] width 64 height 32
click at [659, 460] on icon "save" at bounding box center [650, 456] width 19 height 19
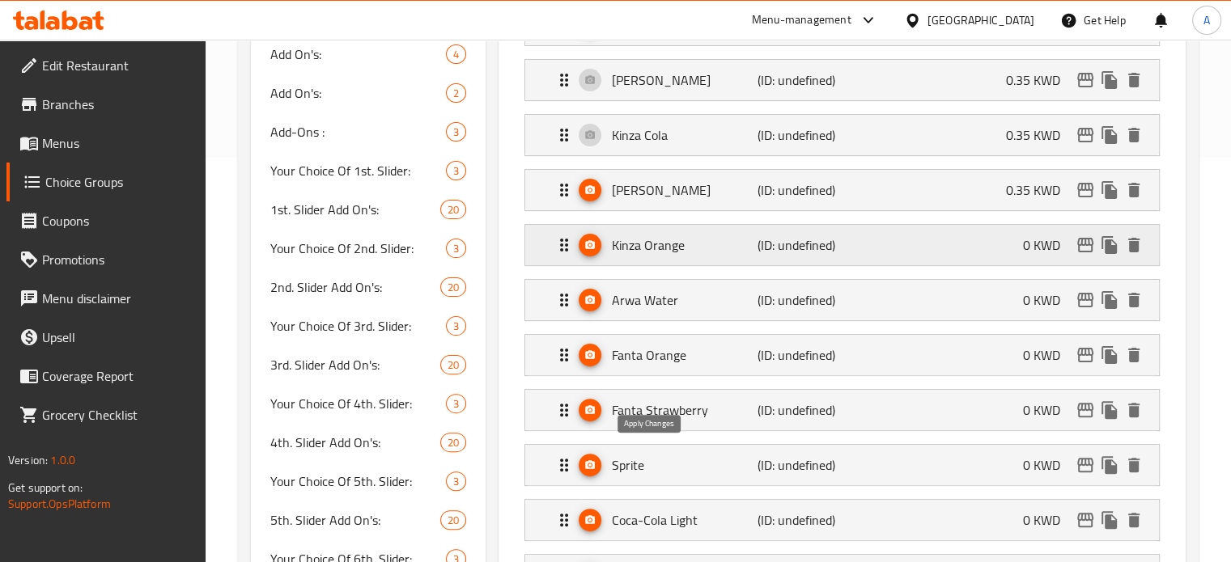
type input "0"
click at [965, 189] on div "Kinza Lemon (ID: undefined) 0.35 KWD" at bounding box center [846, 190] width 585 height 40
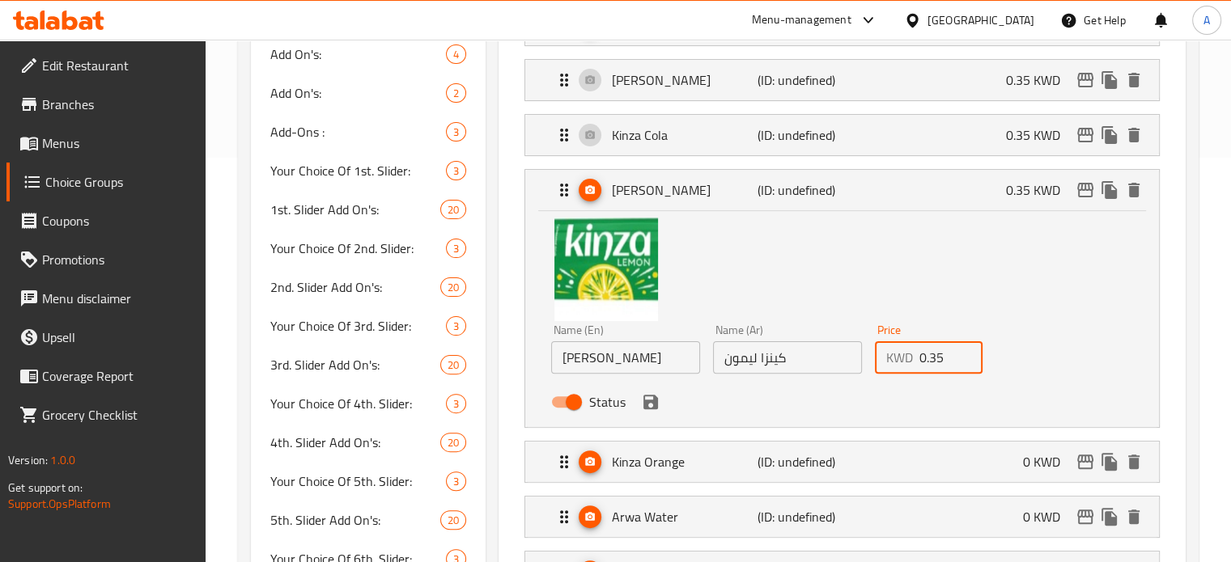
click at [928, 362] on input "0.35" at bounding box center [951, 357] width 64 height 32
click at [654, 403] on icon "save" at bounding box center [650, 402] width 15 height 15
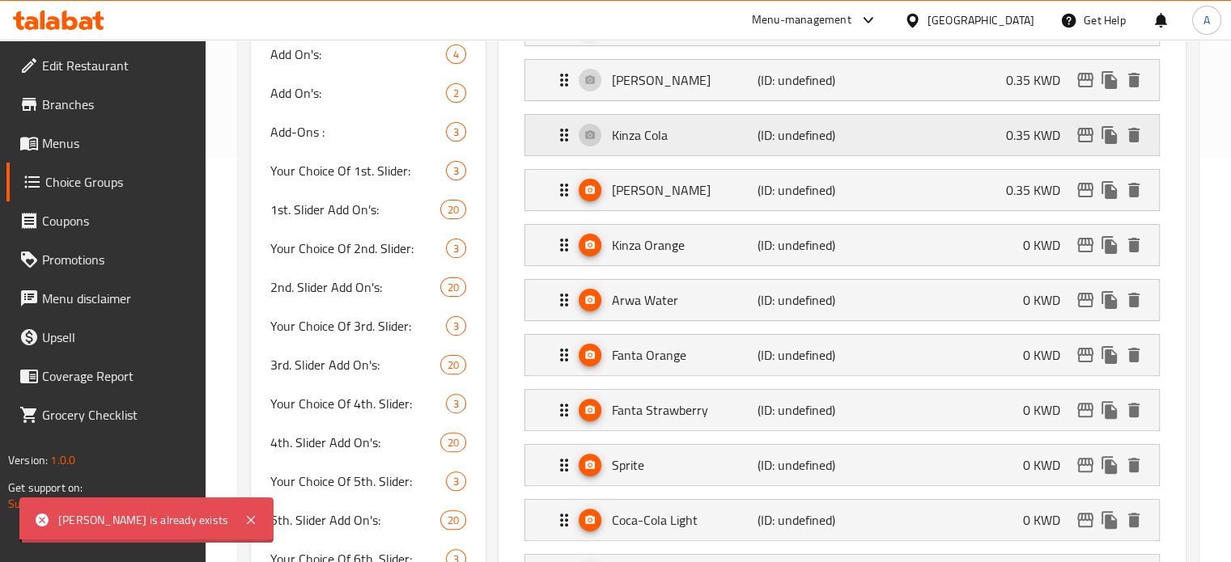
type input "0"
click at [935, 194] on div "Kinza Lemon (ID: undefined) 0.35 KWD" at bounding box center [846, 190] width 585 height 40
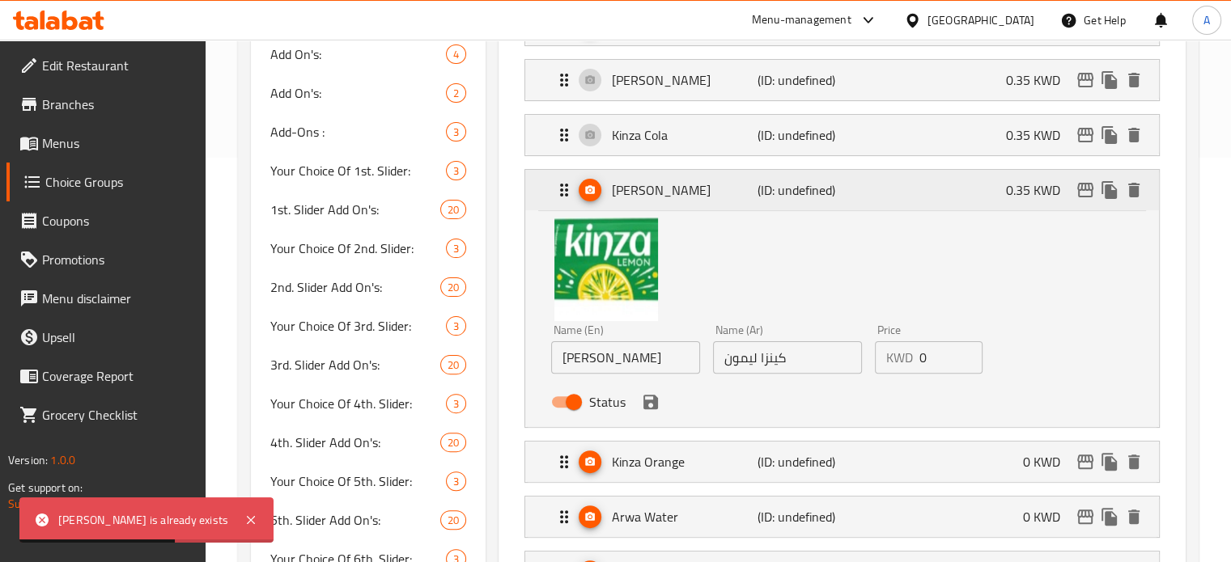
click at [978, 183] on div "Kinza Lemon (ID: undefined) 0.35 KWD" at bounding box center [846, 190] width 585 height 40
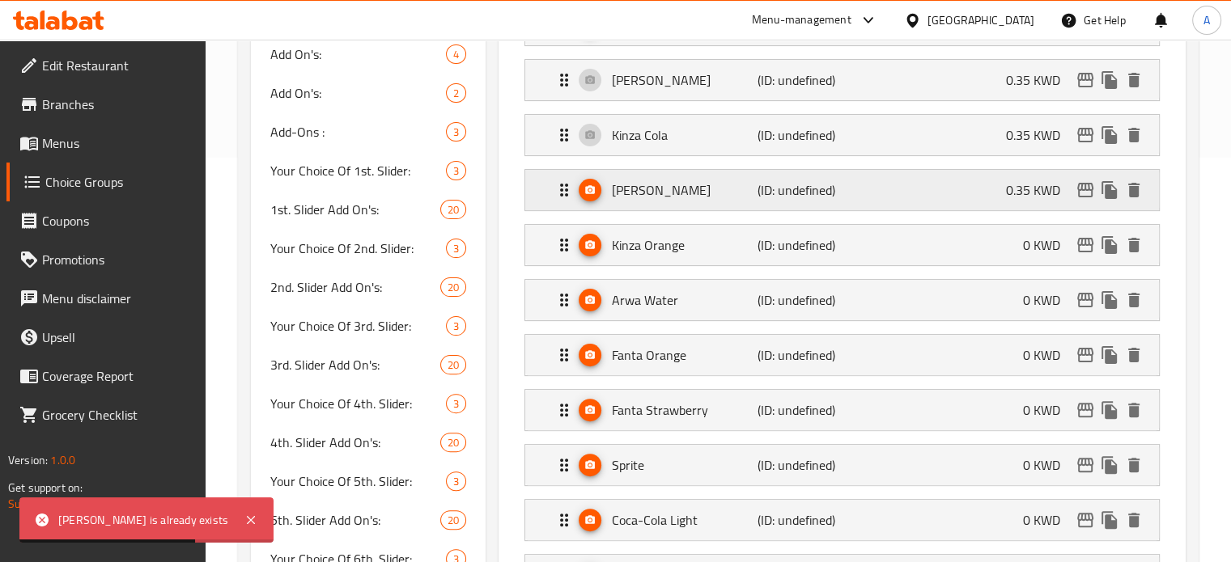
click at [958, 200] on div "Kinza Lemon (ID: undefined) 0.35 KWD" at bounding box center [846, 190] width 585 height 40
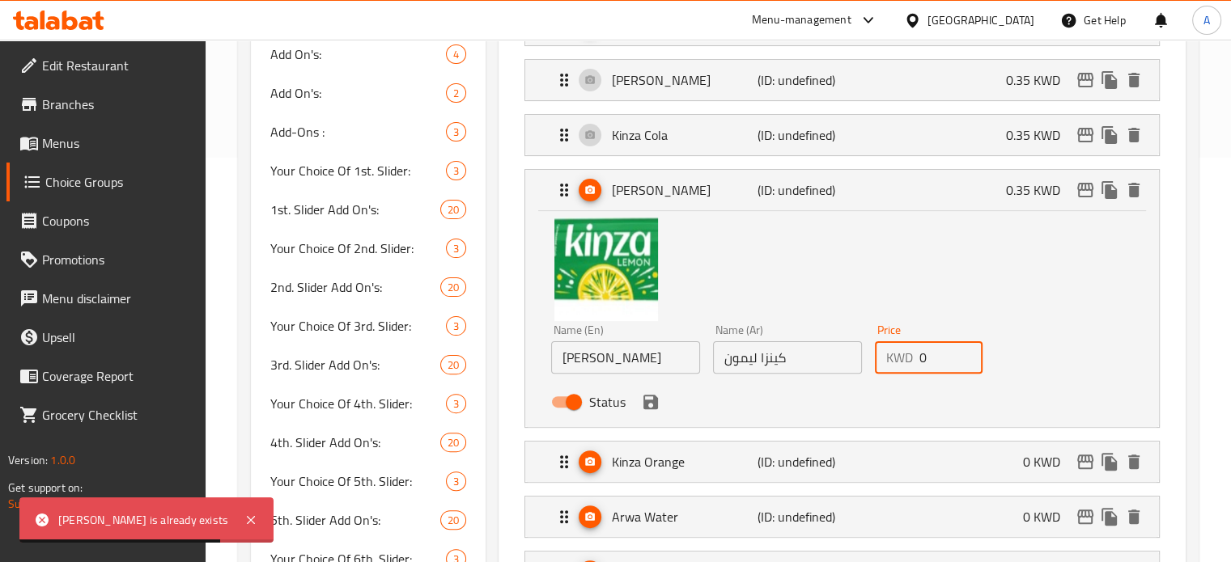
click at [935, 362] on input "0" at bounding box center [951, 357] width 64 height 32
click at [651, 403] on icon "save" at bounding box center [650, 402] width 15 height 15
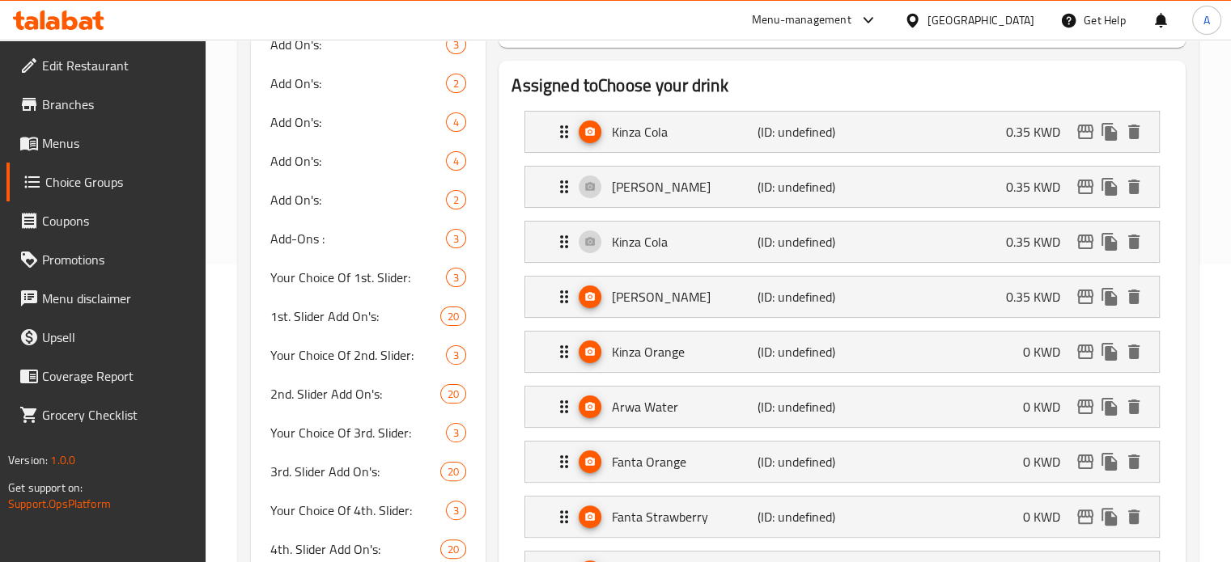
scroll to position [324, 0]
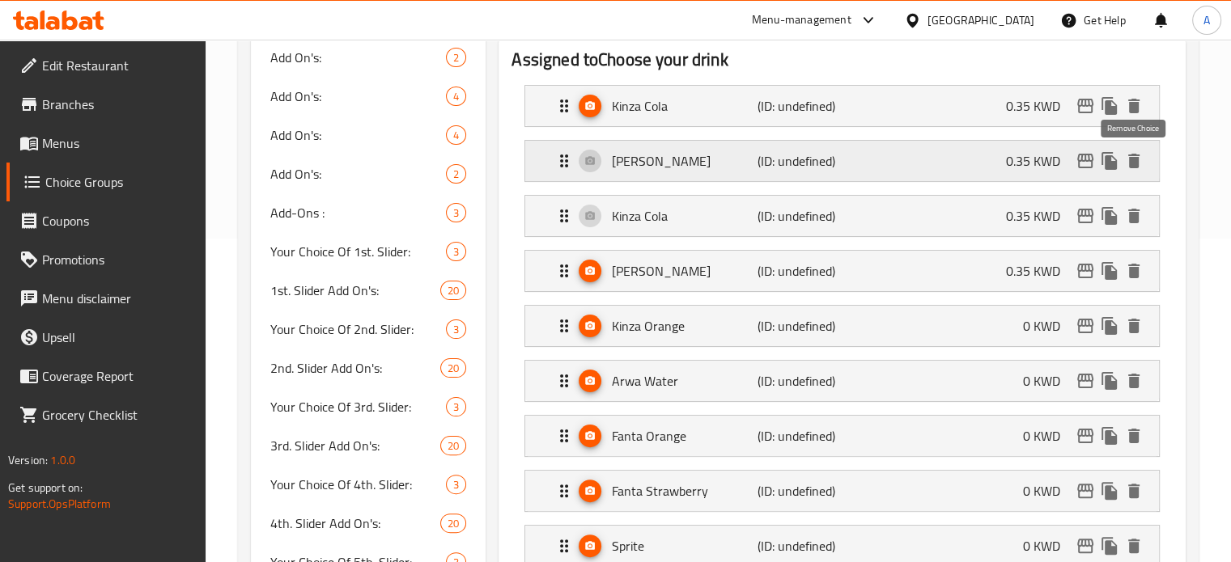
click at [1138, 160] on icon "delete" at bounding box center [1133, 161] width 11 height 15
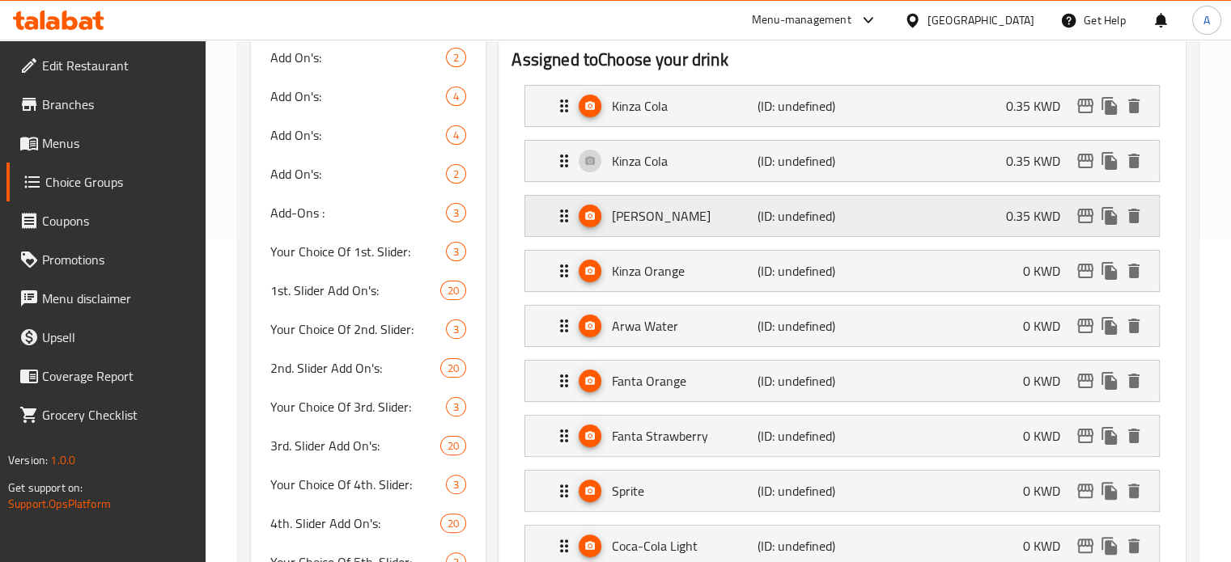
click at [919, 216] on div "Kinza Lemon (ID: undefined) 0.35 KWD" at bounding box center [846, 216] width 585 height 40
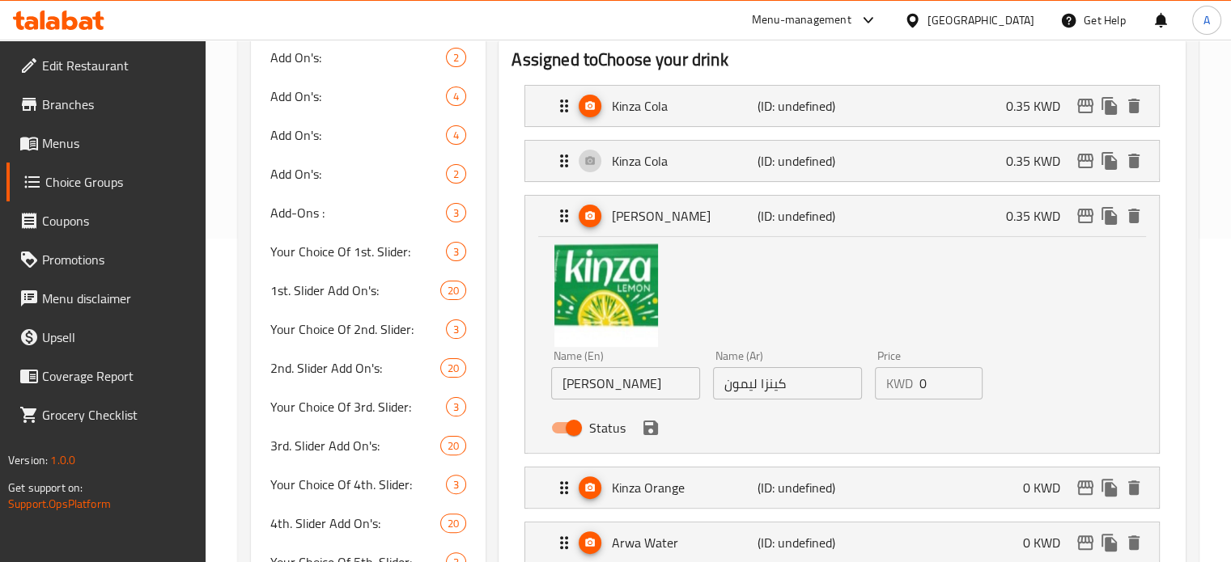
click at [920, 386] on input "0" at bounding box center [951, 383] width 64 height 32
click at [923, 209] on div "Kinza Lemon (ID: undefined) 0.35 KWD" at bounding box center [846, 216] width 585 height 40
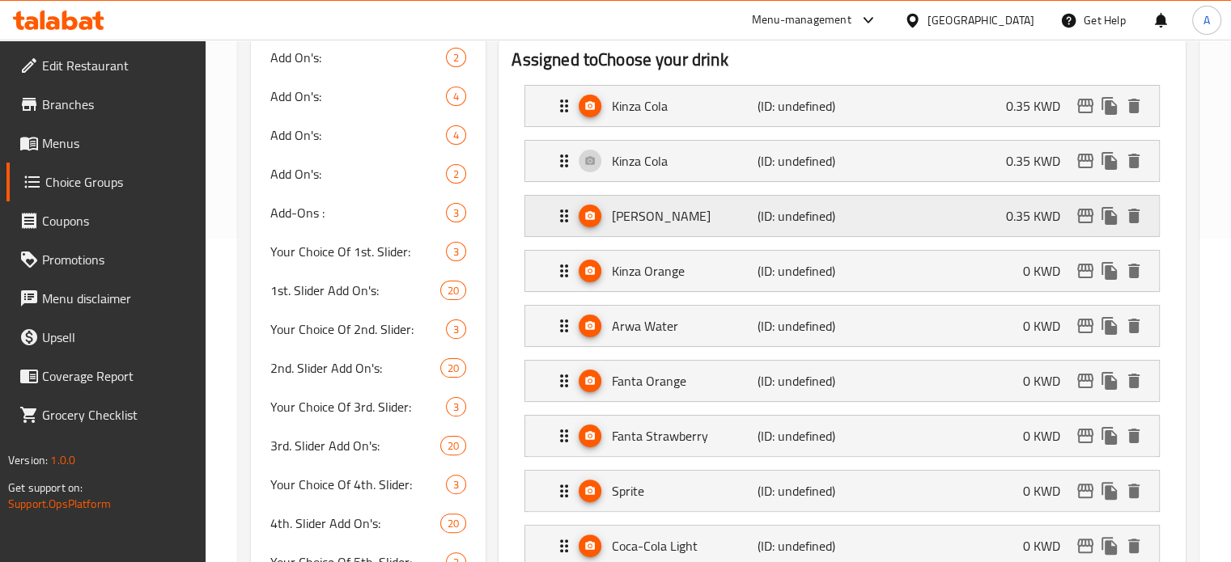
click at [988, 216] on div "Kinza Lemon (ID: undefined) 0.35 KWD" at bounding box center [846, 216] width 585 height 40
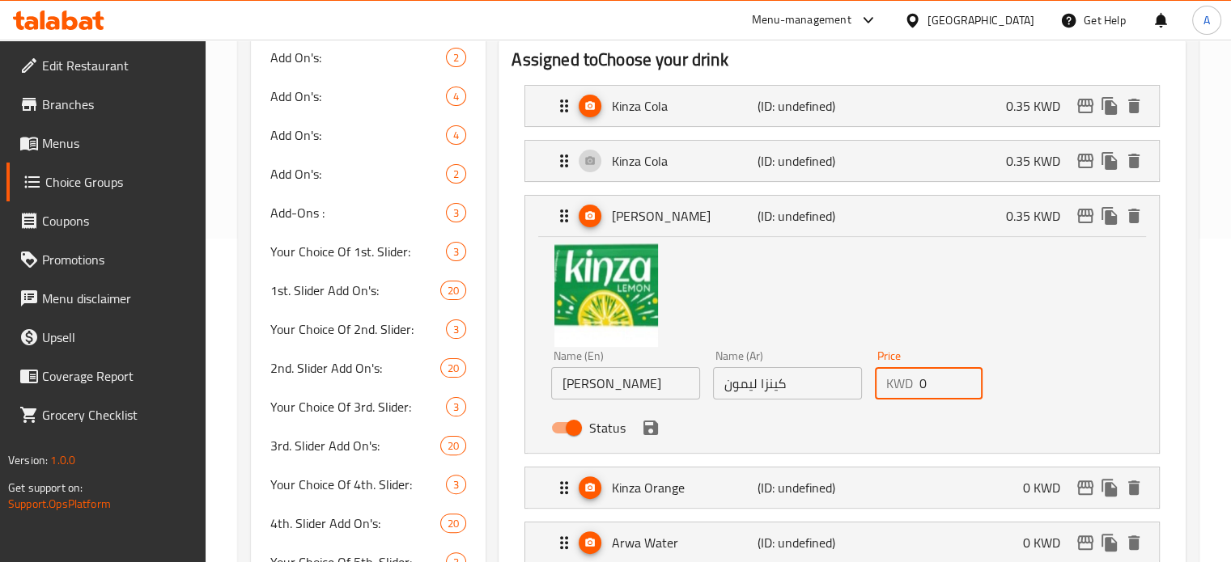
click at [926, 388] on input "0" at bounding box center [951, 383] width 64 height 32
click at [657, 430] on icon "save" at bounding box center [650, 427] width 19 height 19
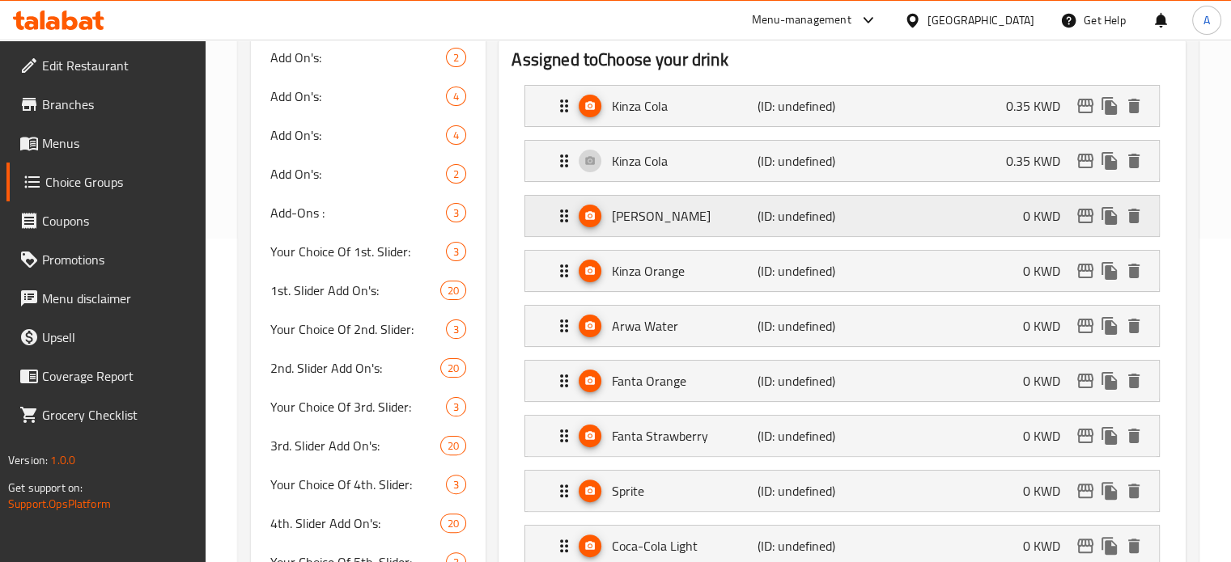
click at [986, 225] on div "Kinza Lemon (ID: undefined) 0 KWD" at bounding box center [846, 216] width 585 height 40
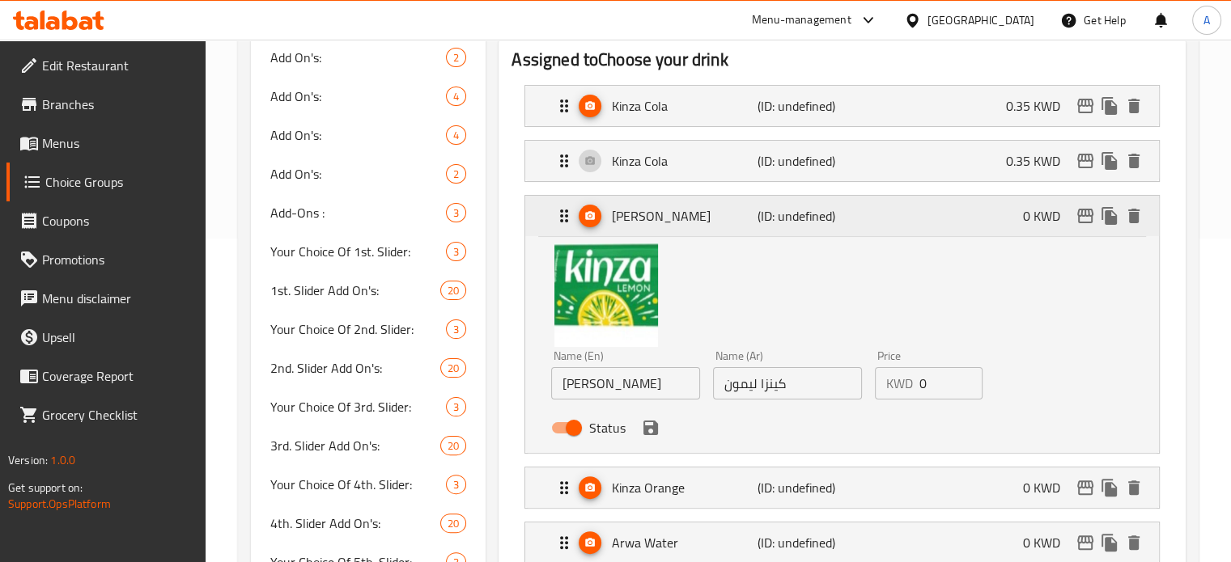
click at [986, 225] on div "Kinza Lemon (ID: undefined) 0 KWD" at bounding box center [846, 216] width 585 height 40
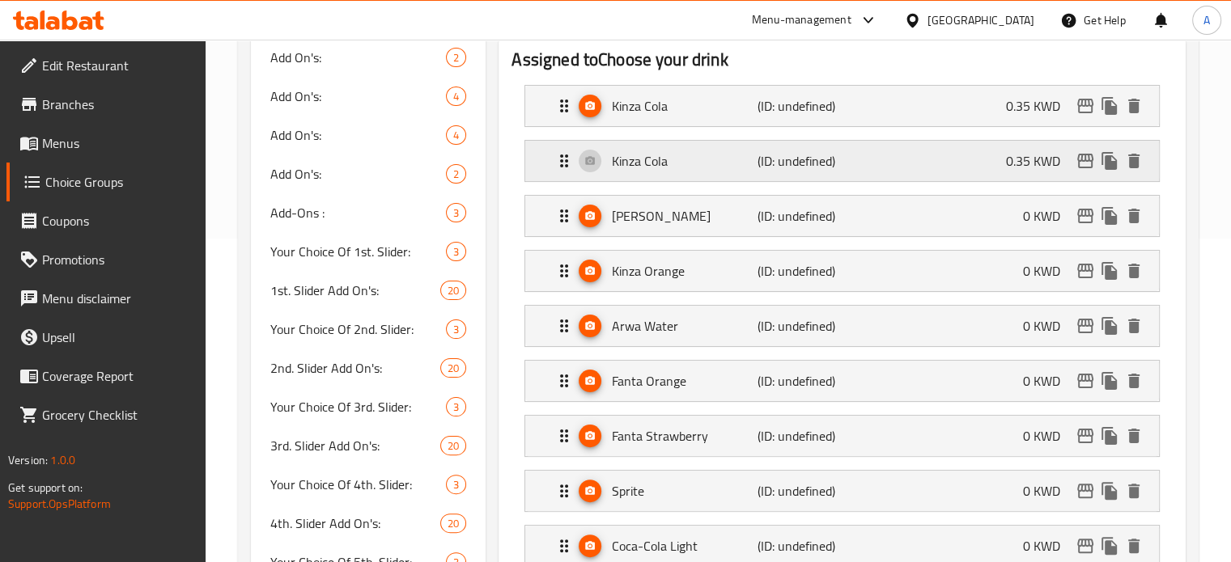
click at [967, 155] on div "Kinza Cola (ID: undefined) 0.35 KWD" at bounding box center [846, 161] width 585 height 40
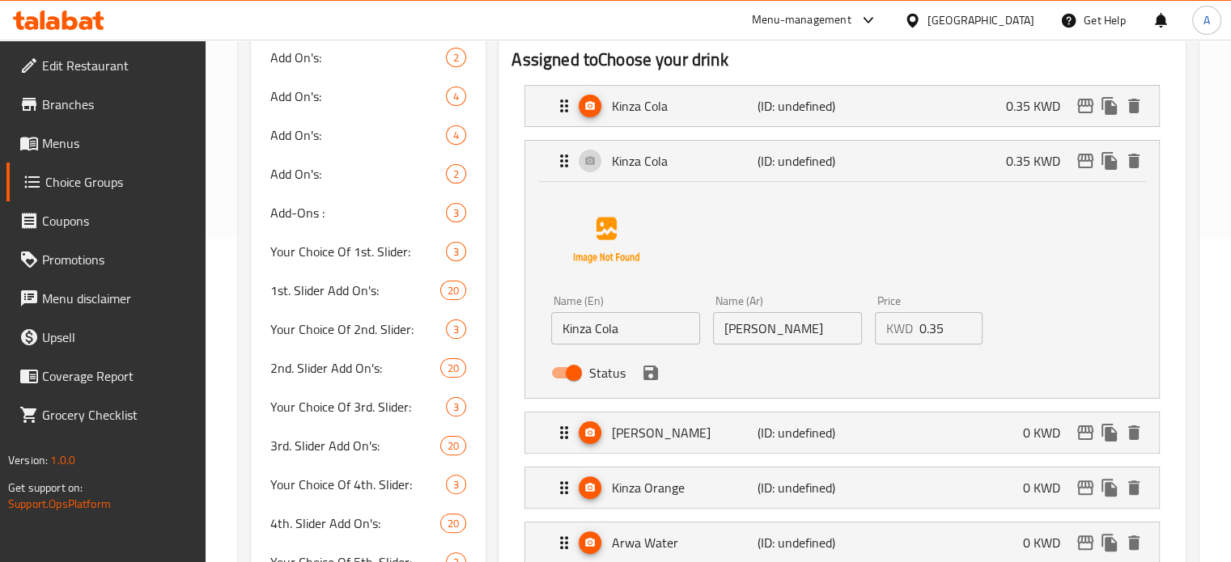
click at [935, 333] on input "0.35" at bounding box center [951, 328] width 64 height 32
type input "0"
click at [660, 375] on button "save" at bounding box center [650, 373] width 24 height 24
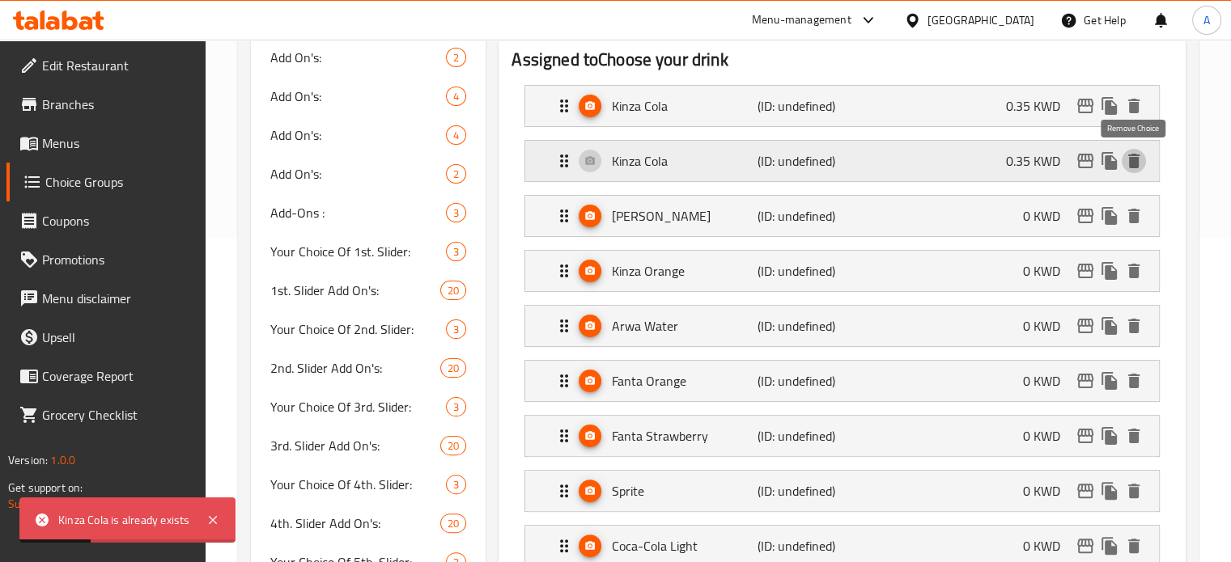
click at [1134, 158] on icon "delete" at bounding box center [1133, 161] width 11 height 15
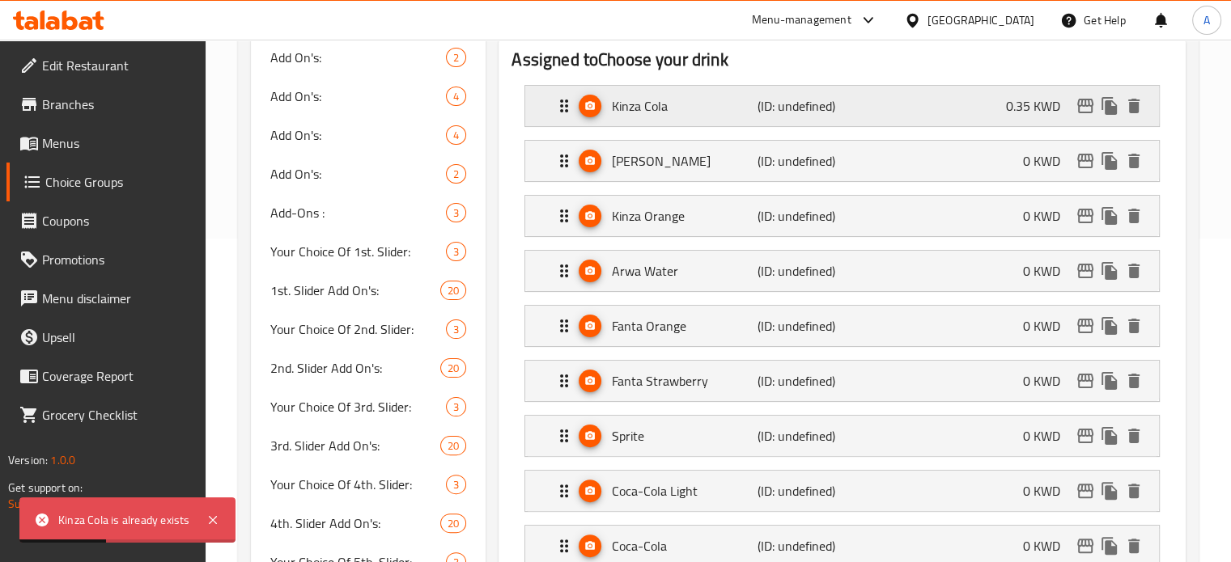
click at [935, 118] on div "Kinza Cola (ID: undefined) 0.35 KWD" at bounding box center [846, 106] width 585 height 40
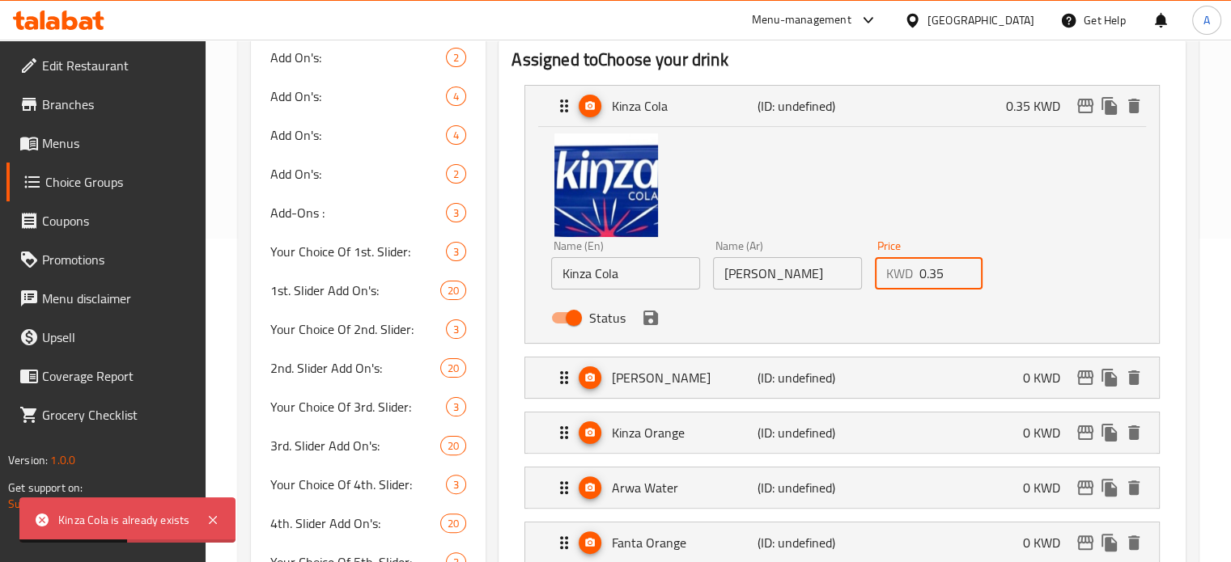
click at [944, 279] on input "0.35" at bounding box center [951, 273] width 64 height 32
click at [654, 323] on icon "save" at bounding box center [650, 318] width 15 height 15
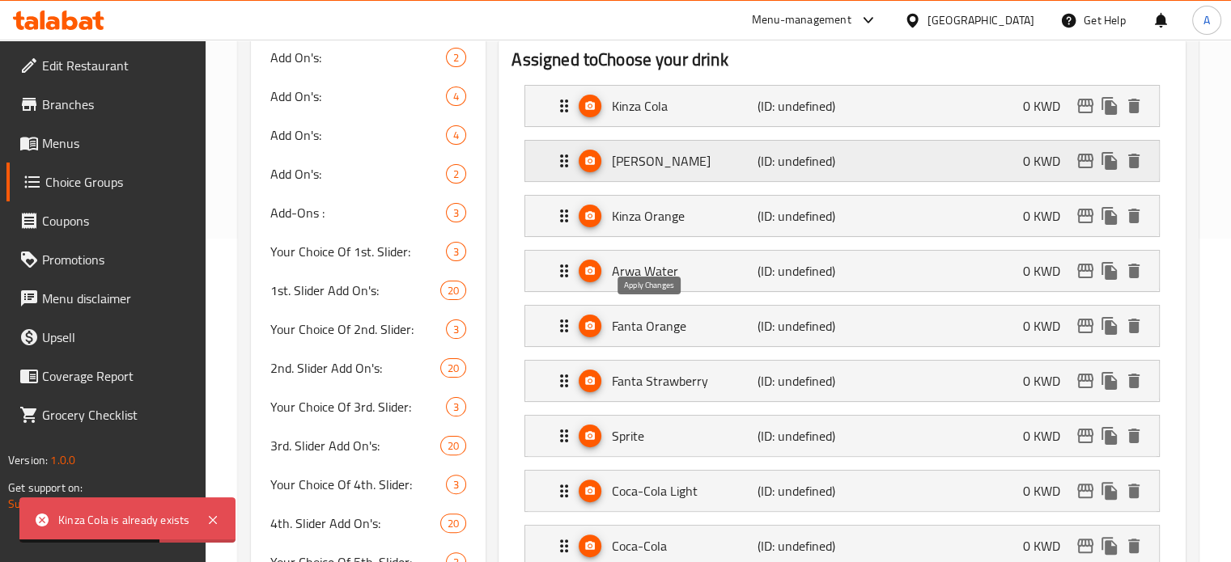
type input "0"
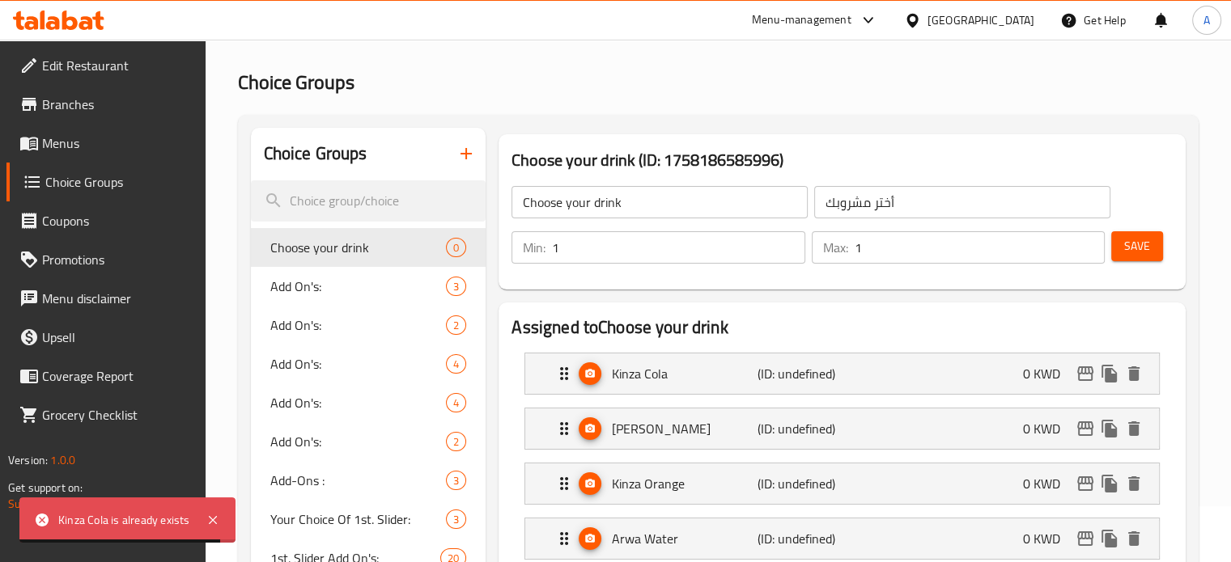
scroll to position [0, 0]
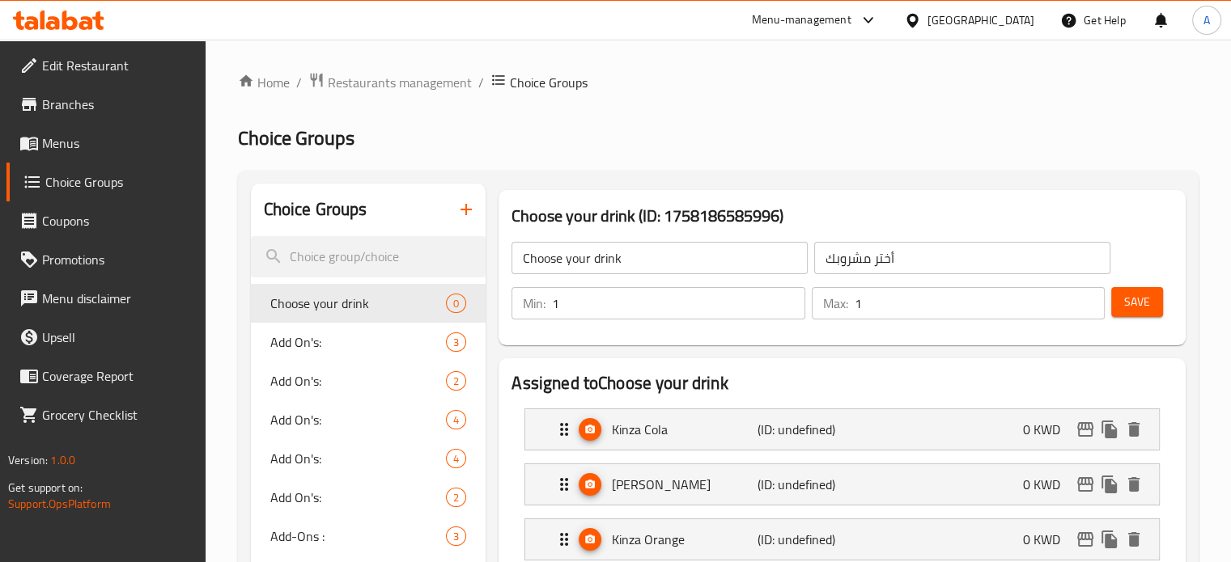
click at [1128, 299] on span "Save" at bounding box center [1137, 302] width 26 height 20
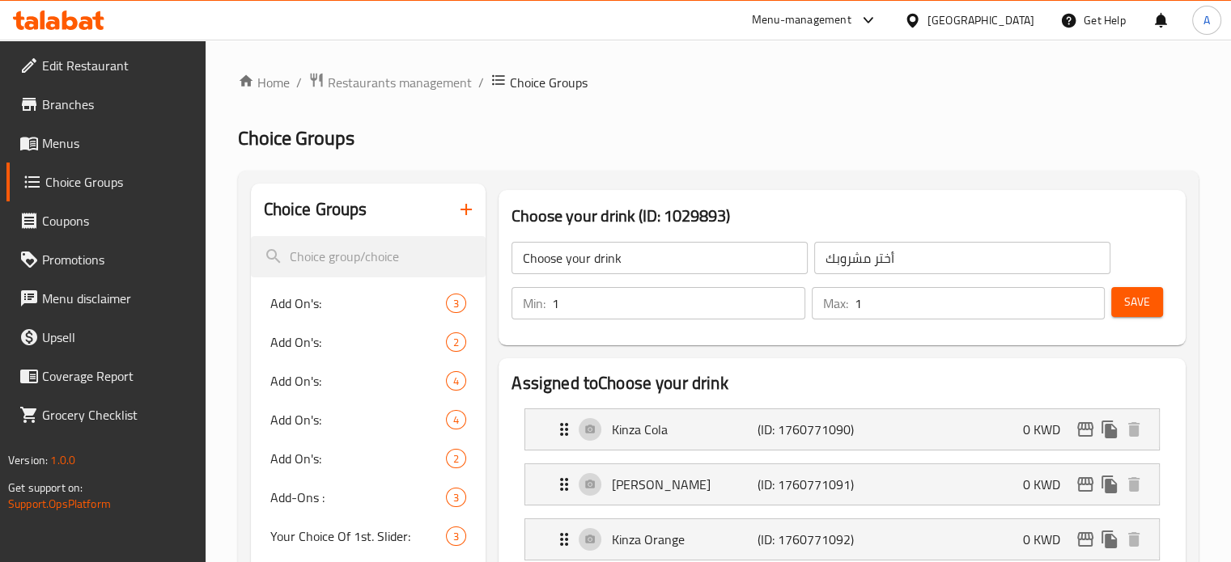
click at [79, 142] on span "Menus" at bounding box center [117, 143] width 151 height 19
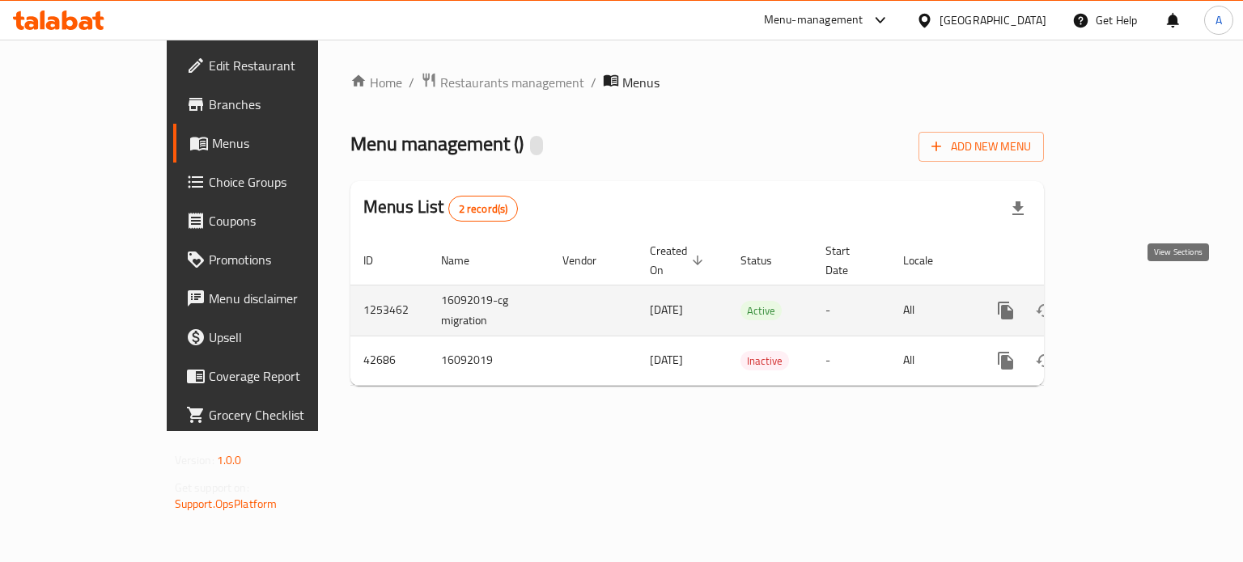
click at [1130, 303] on icon "enhanced table" at bounding box center [1122, 310] width 15 height 15
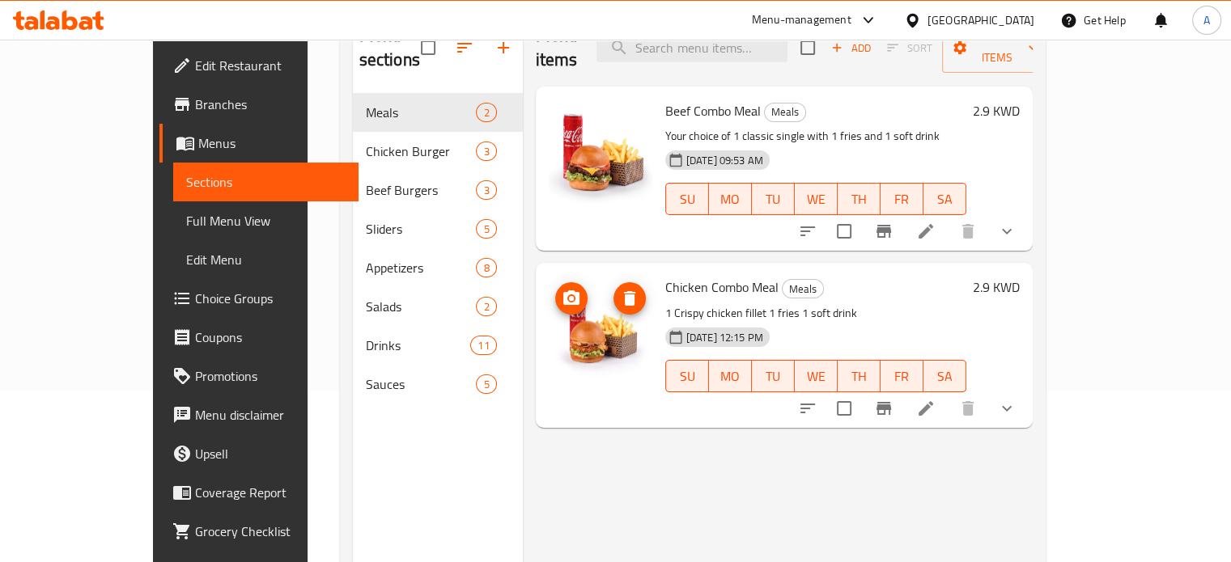
scroll to position [227, 0]
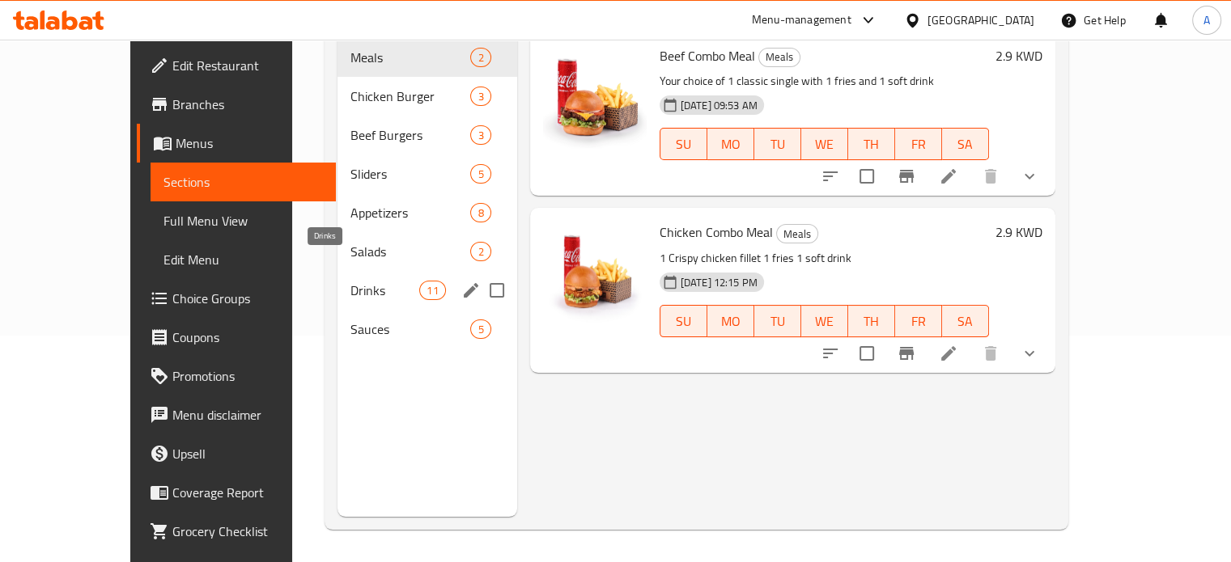
click at [350, 281] on span "Drinks" at bounding box center [384, 290] width 69 height 19
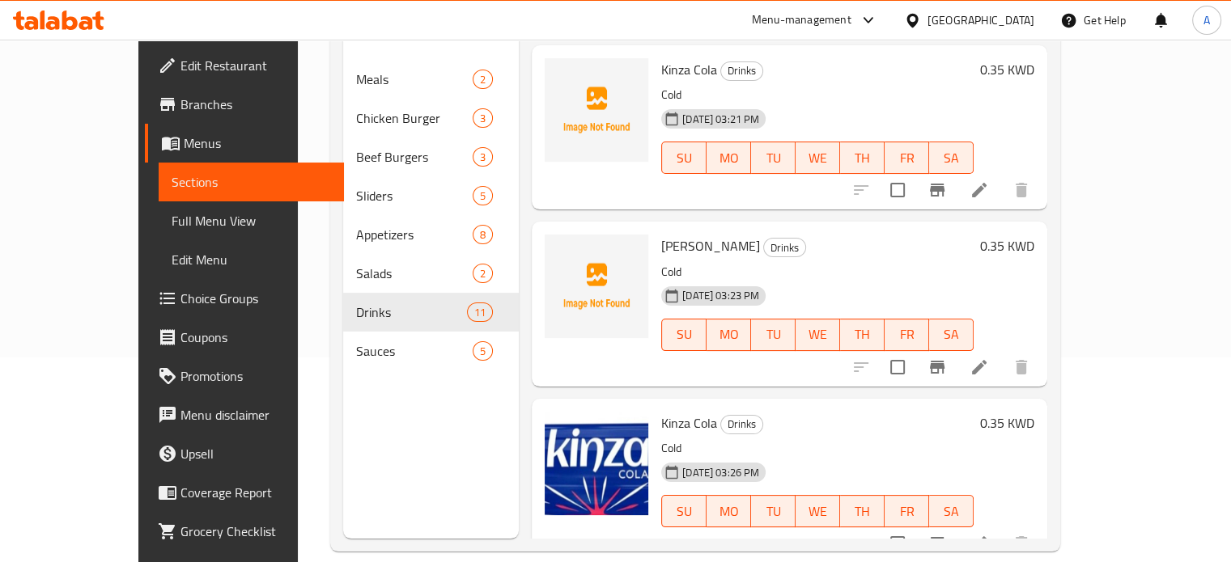
scroll to position [227, 0]
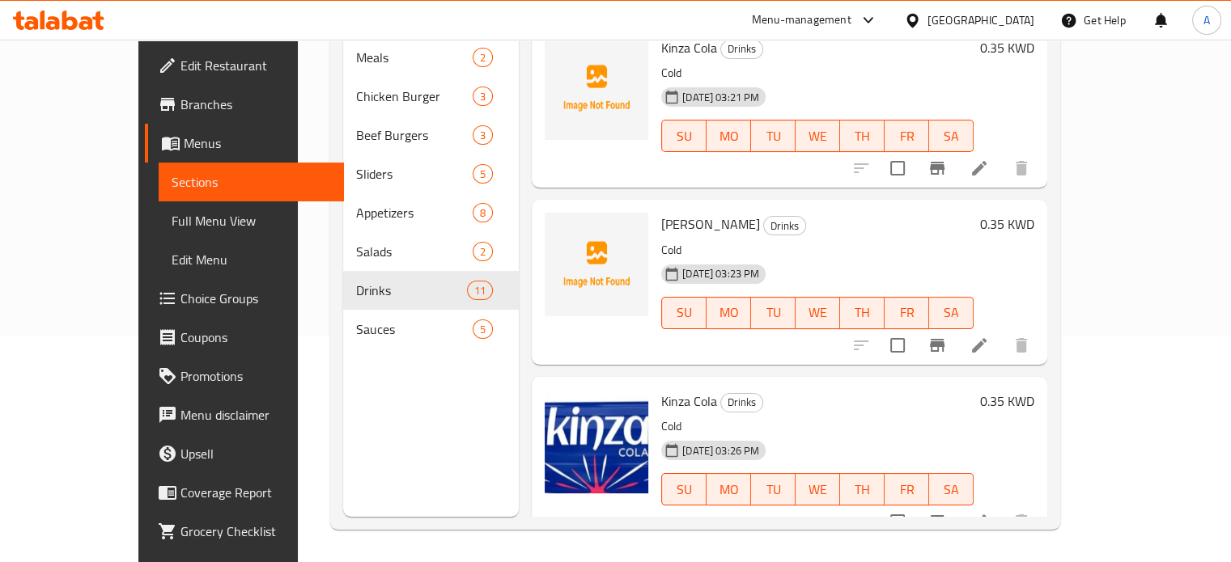
click at [180, 297] on span "Choice Groups" at bounding box center [255, 298] width 151 height 19
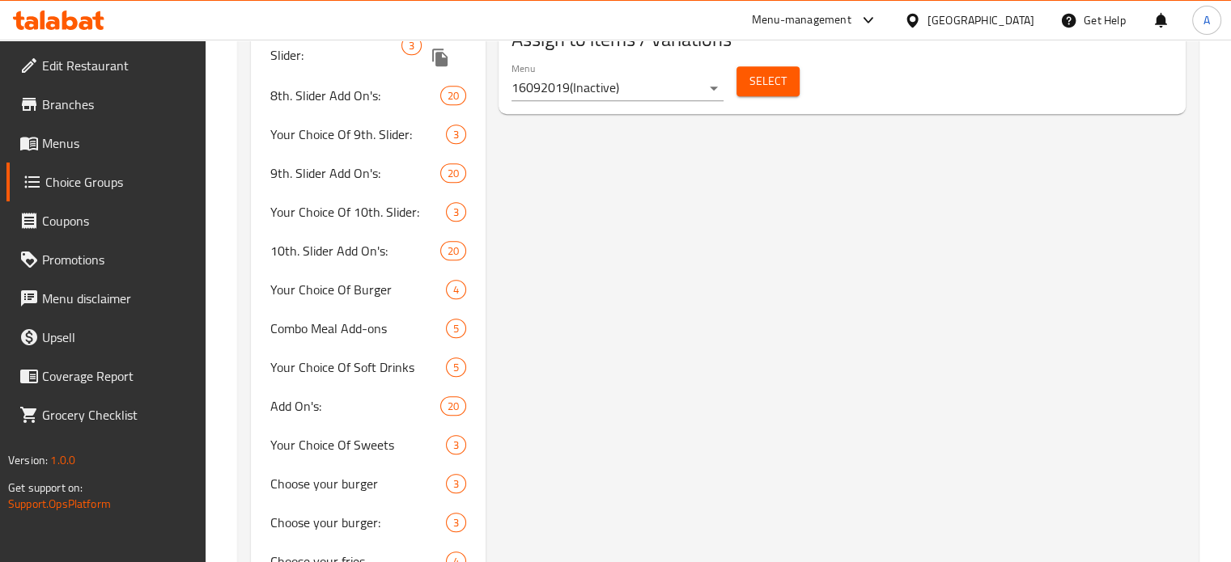
scroll to position [1172, 0]
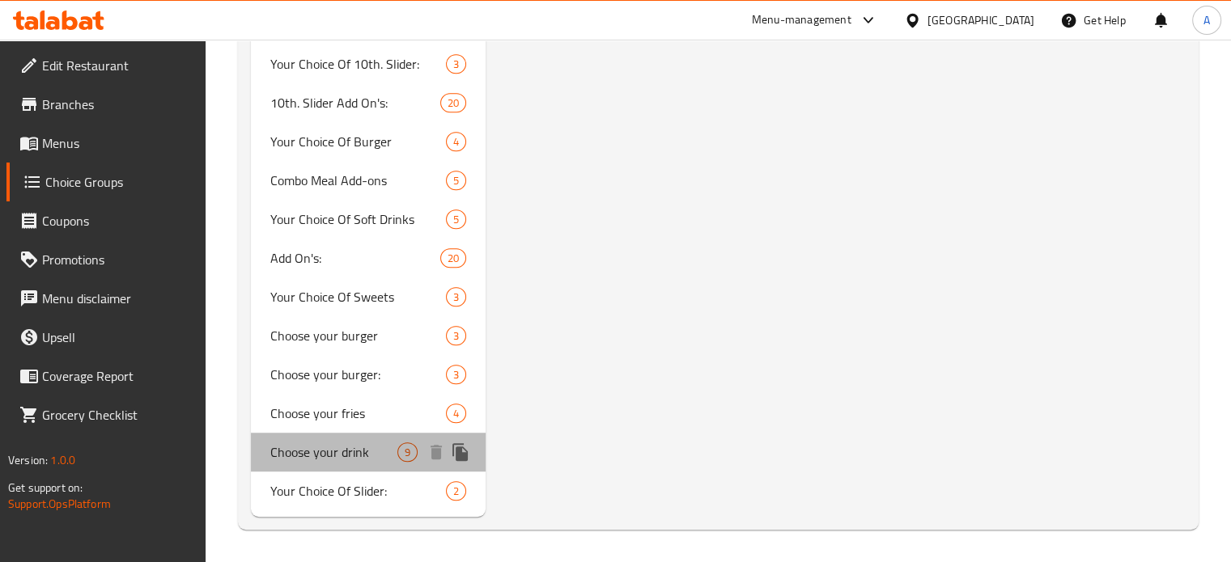
click at [314, 449] on span "Choose your drink" at bounding box center [334, 452] width 128 height 19
type input "Choose your drink"
type input "أختر مشروبك"
type input "1"
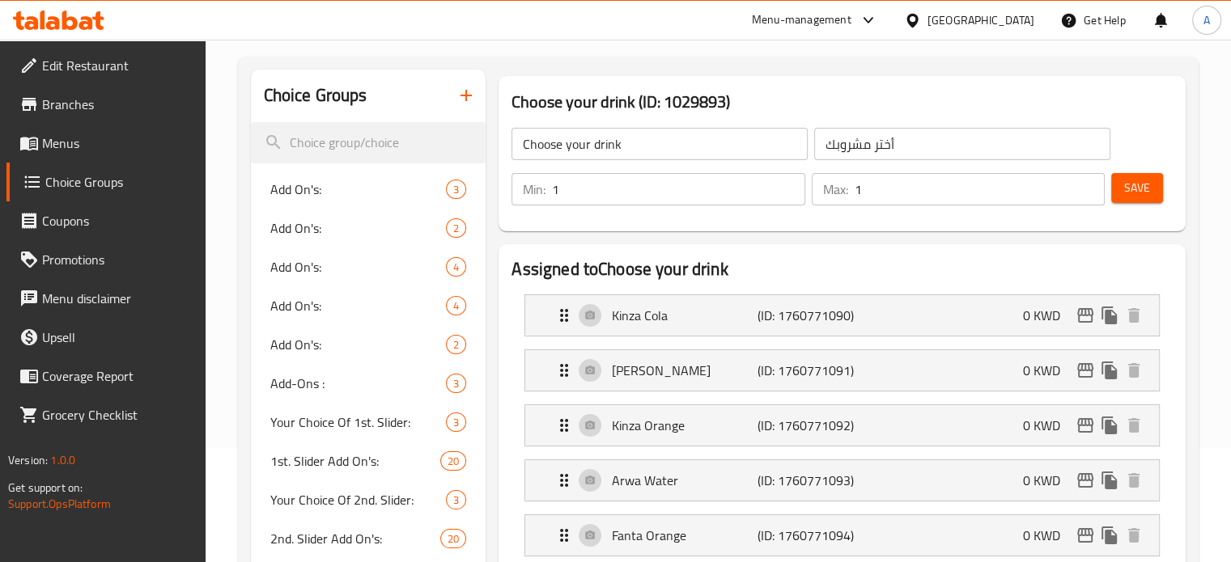
scroll to position [0, 0]
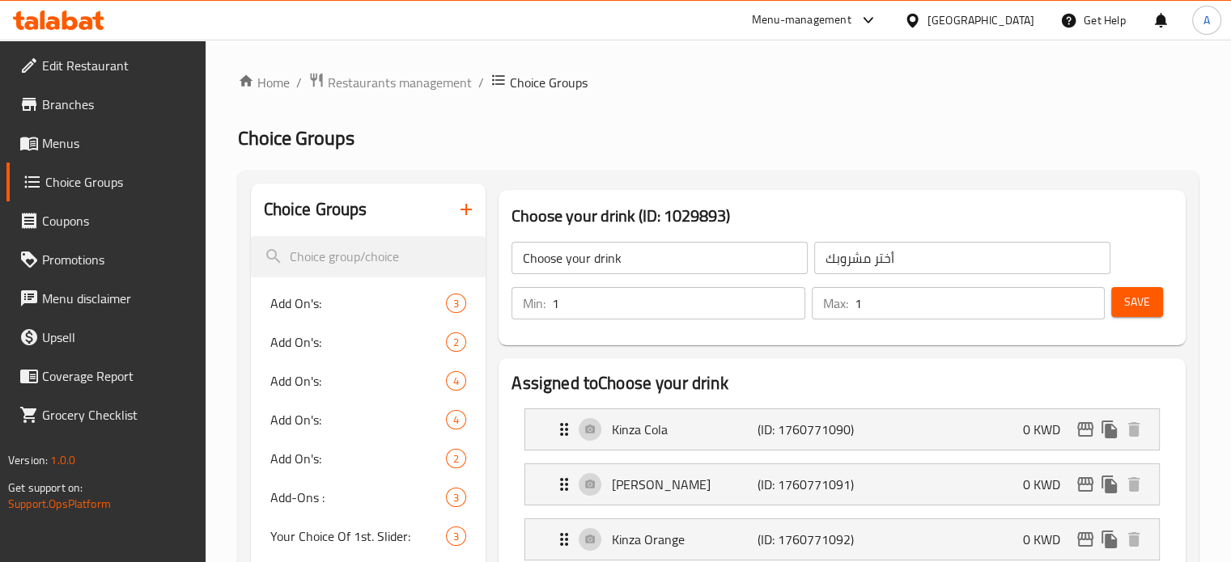
click at [89, 142] on span "Menus" at bounding box center [117, 143] width 151 height 19
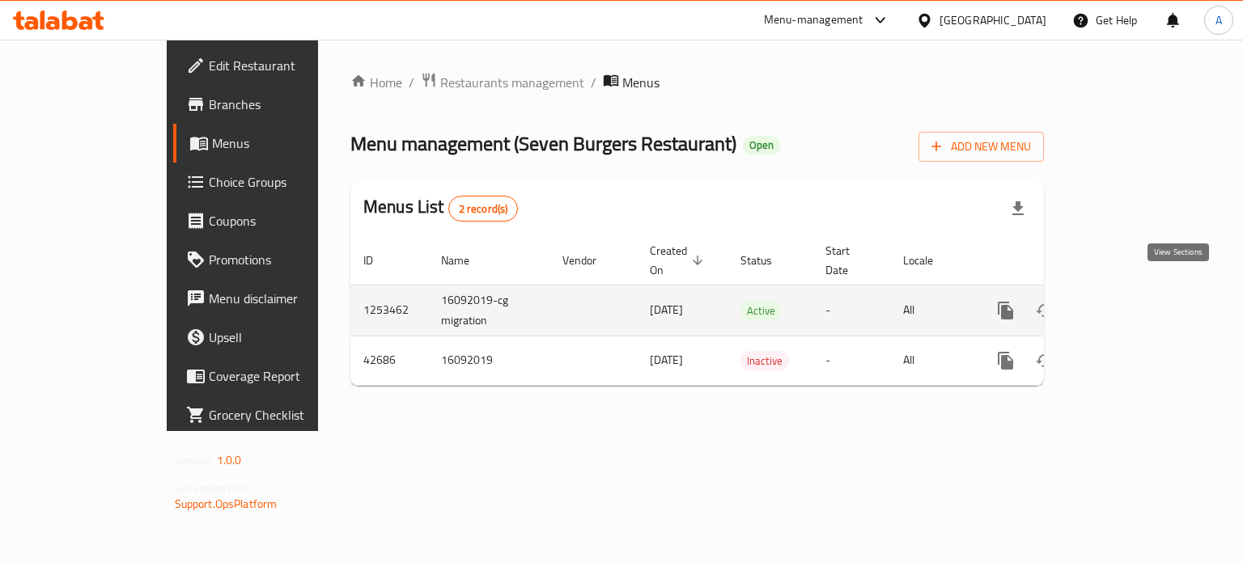
click at [1142, 302] on link "enhanced table" at bounding box center [1122, 310] width 39 height 39
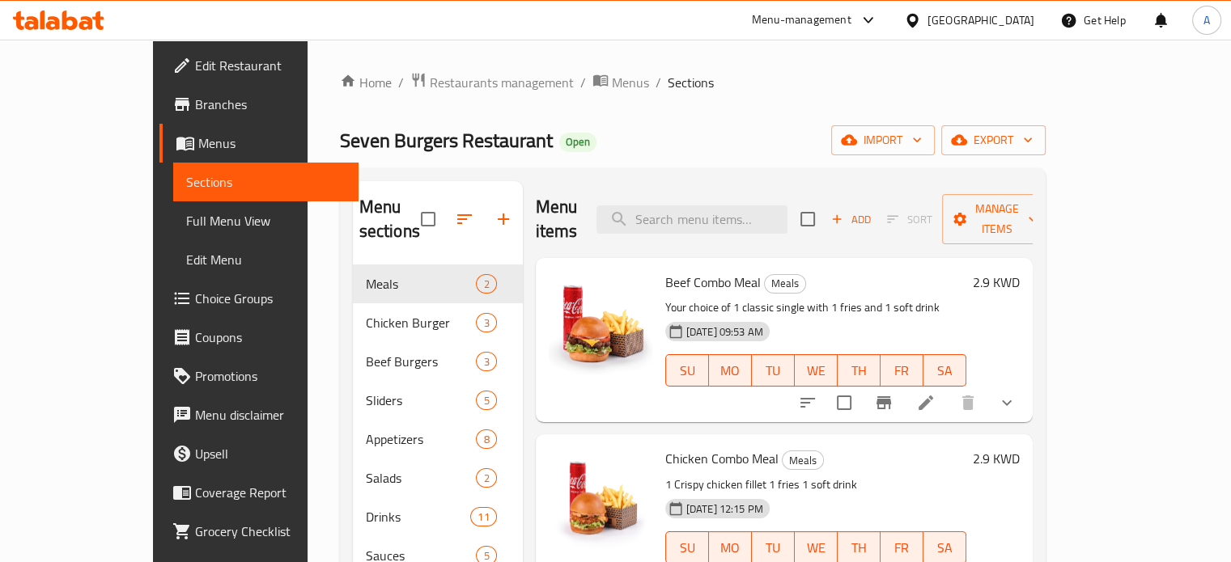
scroll to position [81, 0]
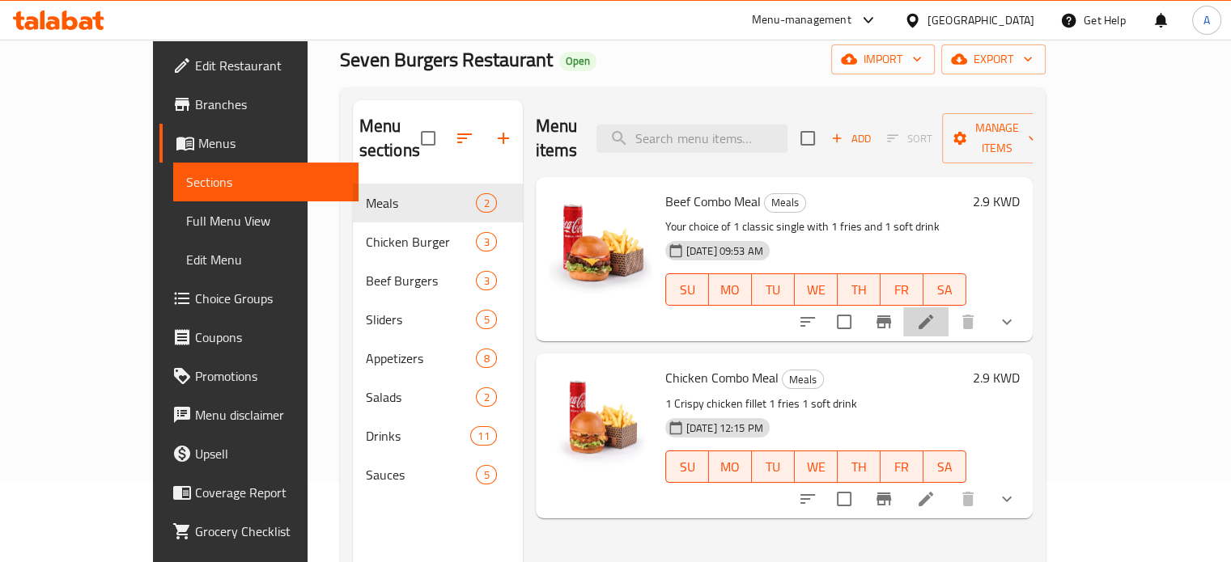
click at [948, 309] on li at bounding box center [925, 322] width 45 height 29
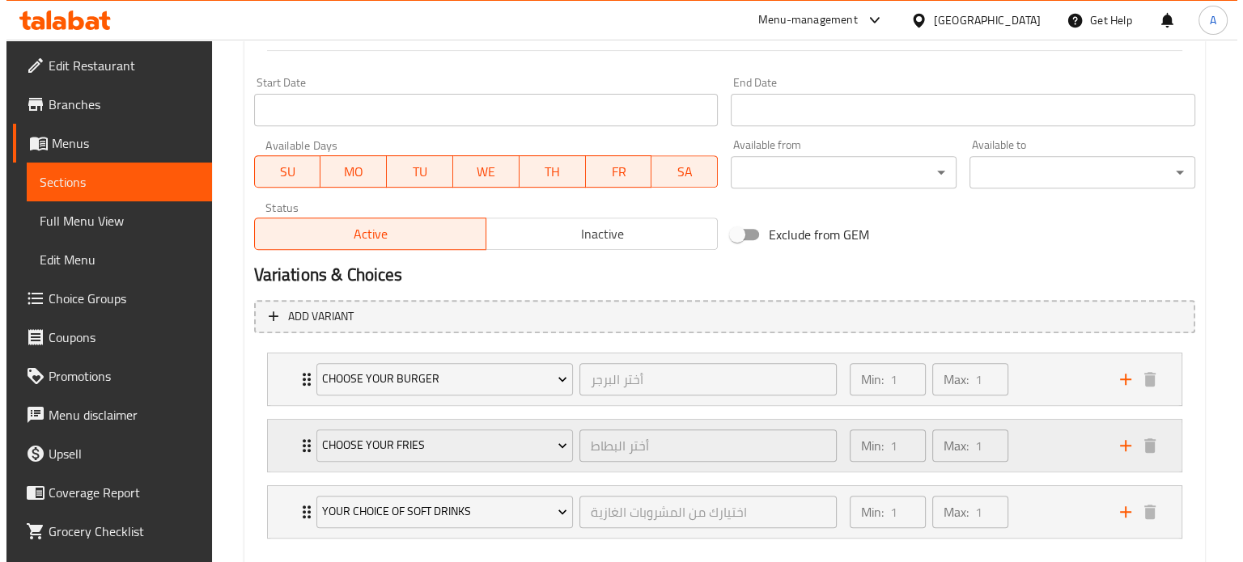
scroll to position [751, 0]
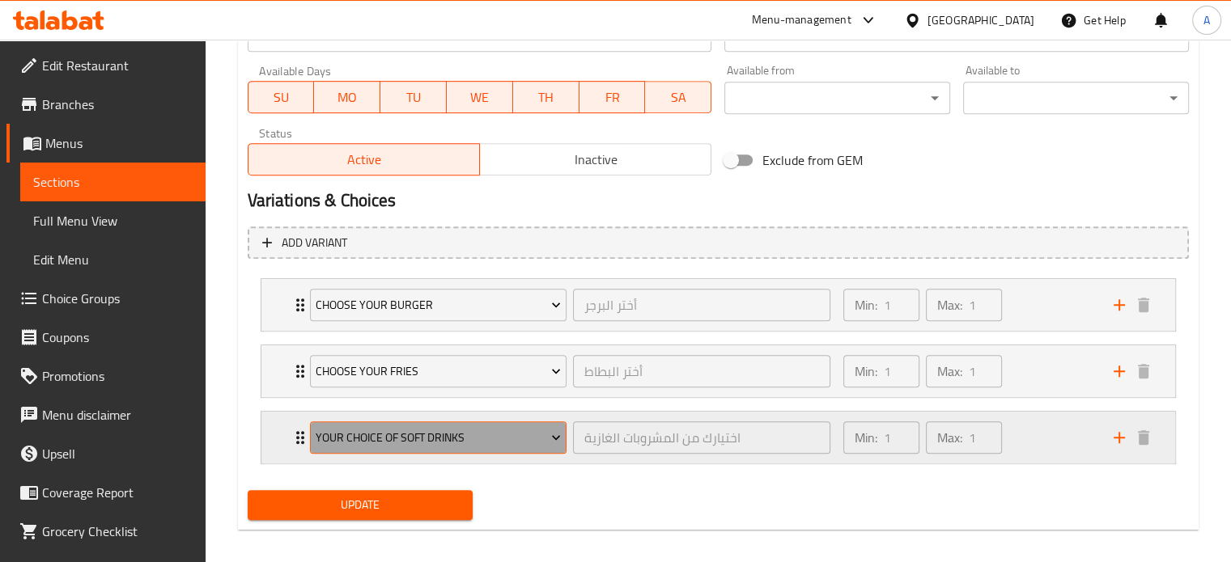
click at [405, 433] on span "Your Choice Of Soft Drinks" at bounding box center [438, 438] width 245 height 20
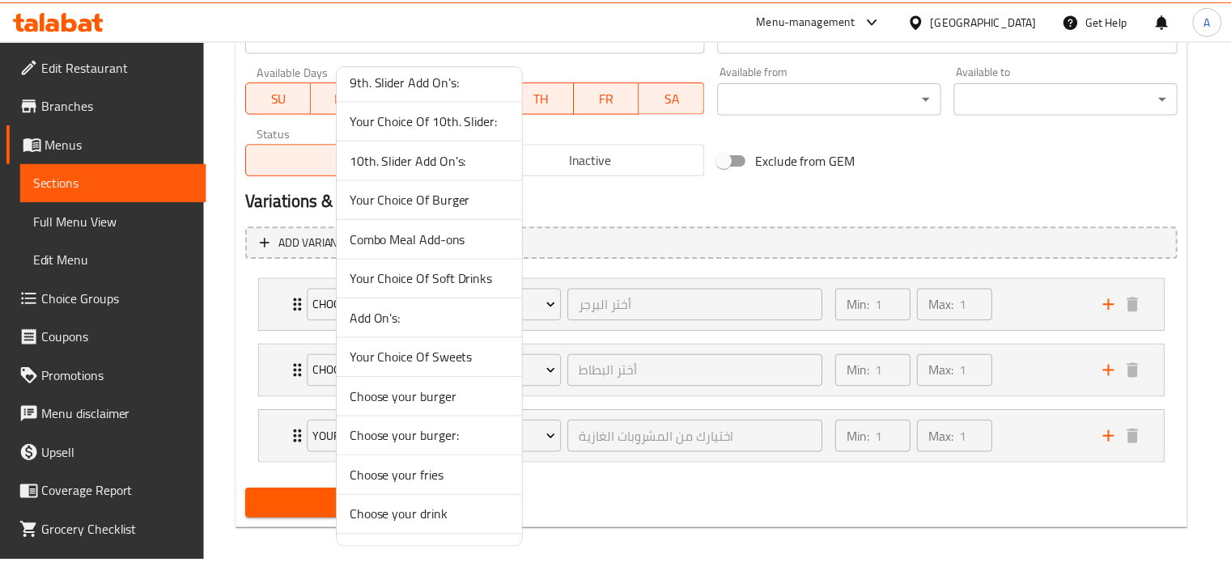
scroll to position [950, 0]
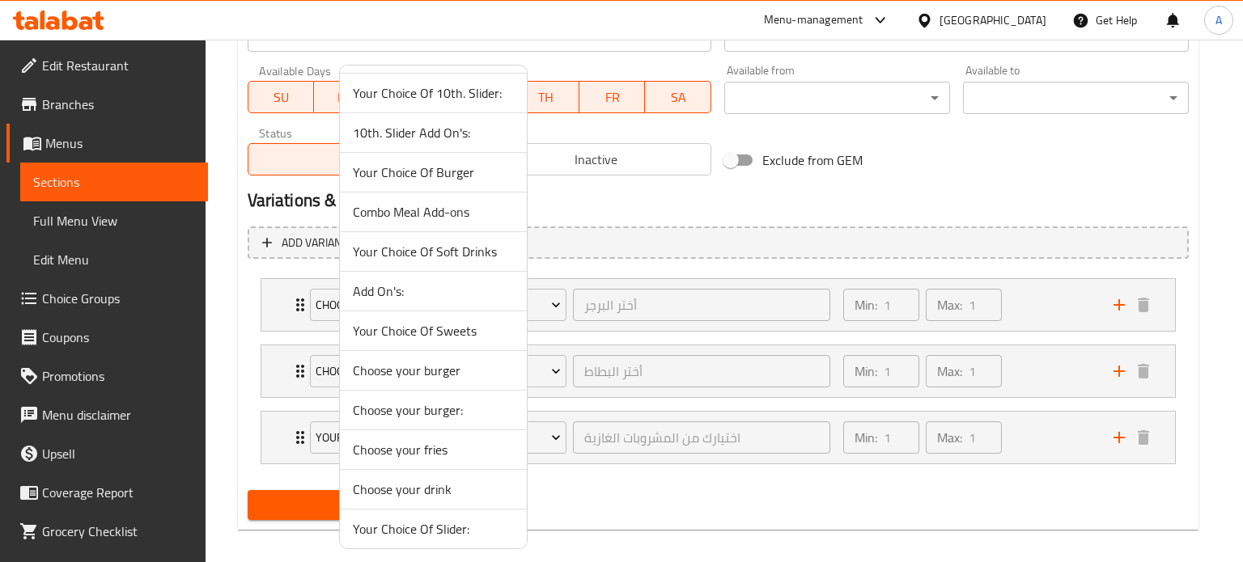
click at [426, 491] on span "Choose your drink" at bounding box center [433, 489] width 161 height 19
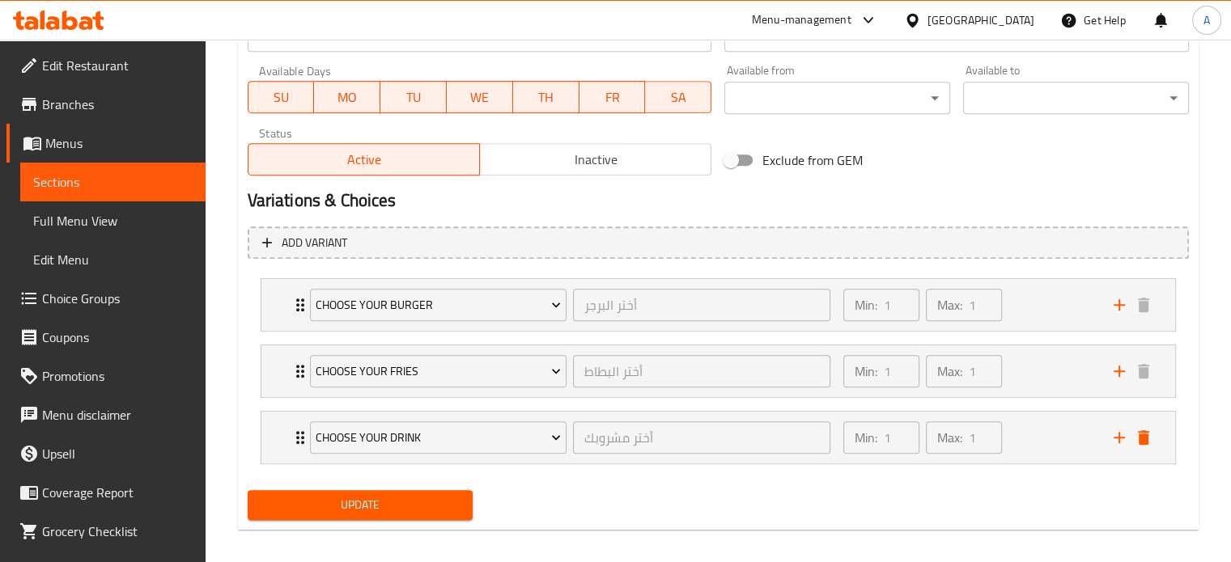
click at [357, 508] on span "Update" at bounding box center [361, 505] width 200 height 20
click at [107, 189] on span "Sections" at bounding box center [112, 181] width 159 height 19
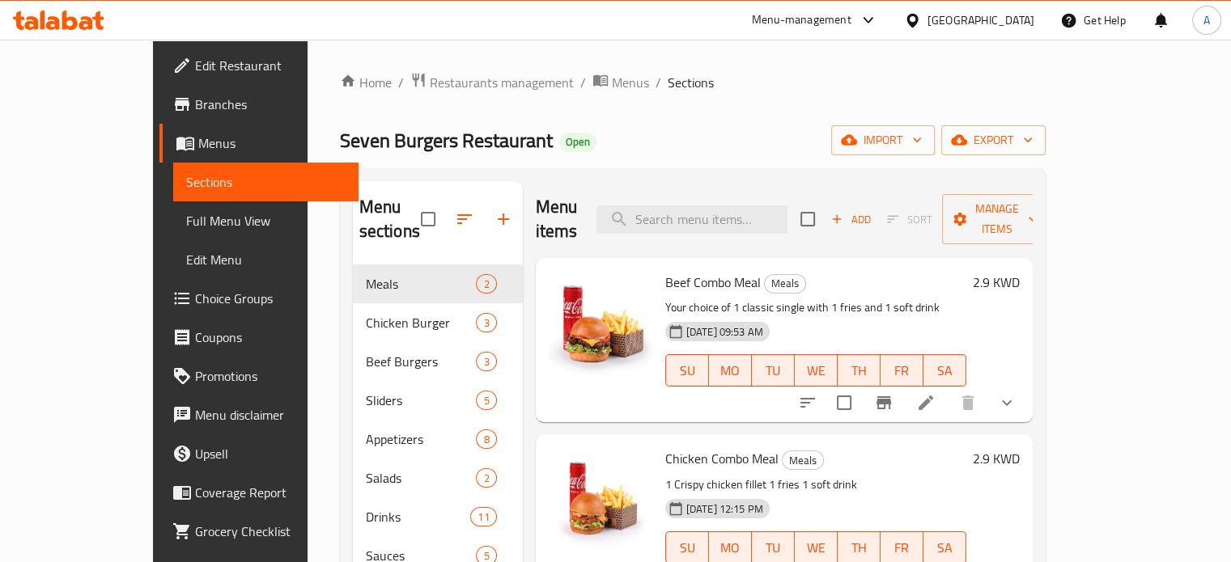
scroll to position [81, 0]
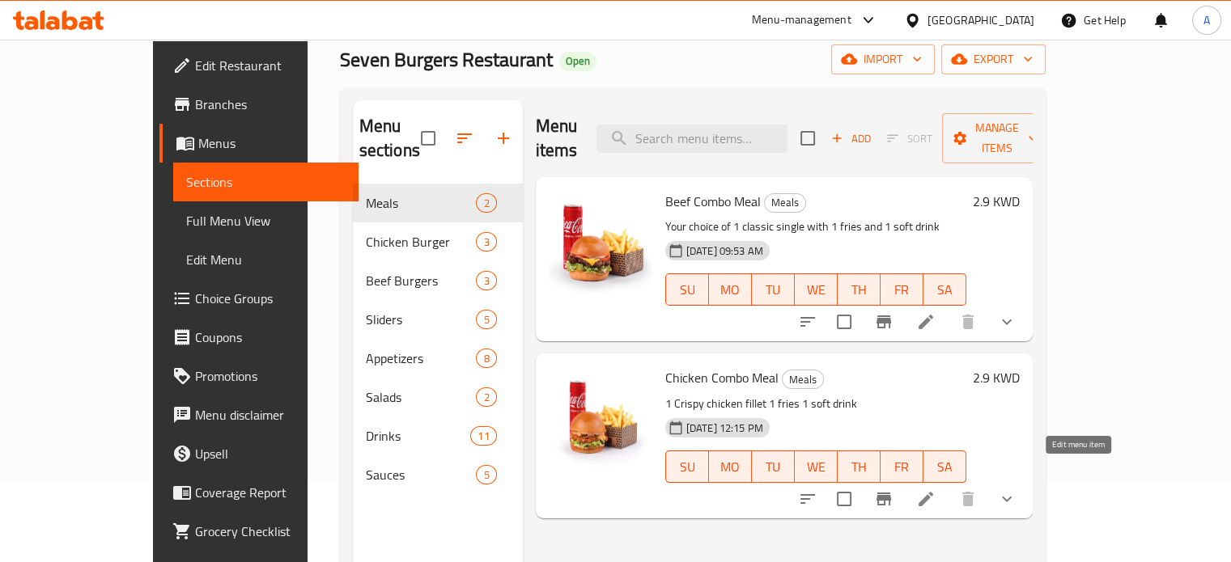
click at [935, 490] on icon at bounding box center [925, 499] width 19 height 19
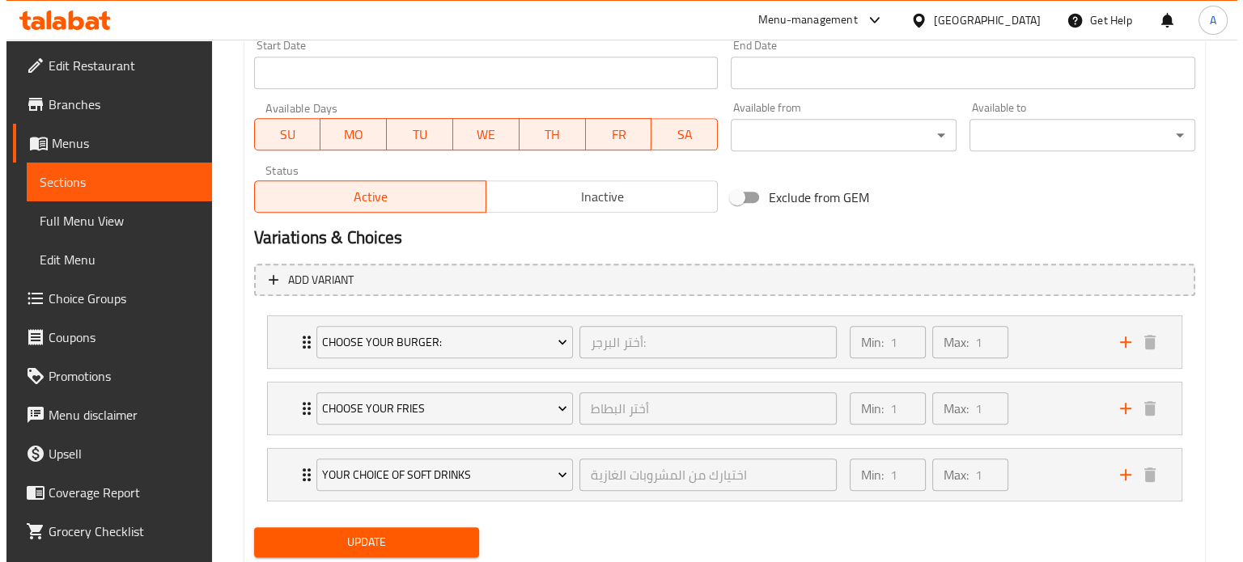
scroll to position [762, 0]
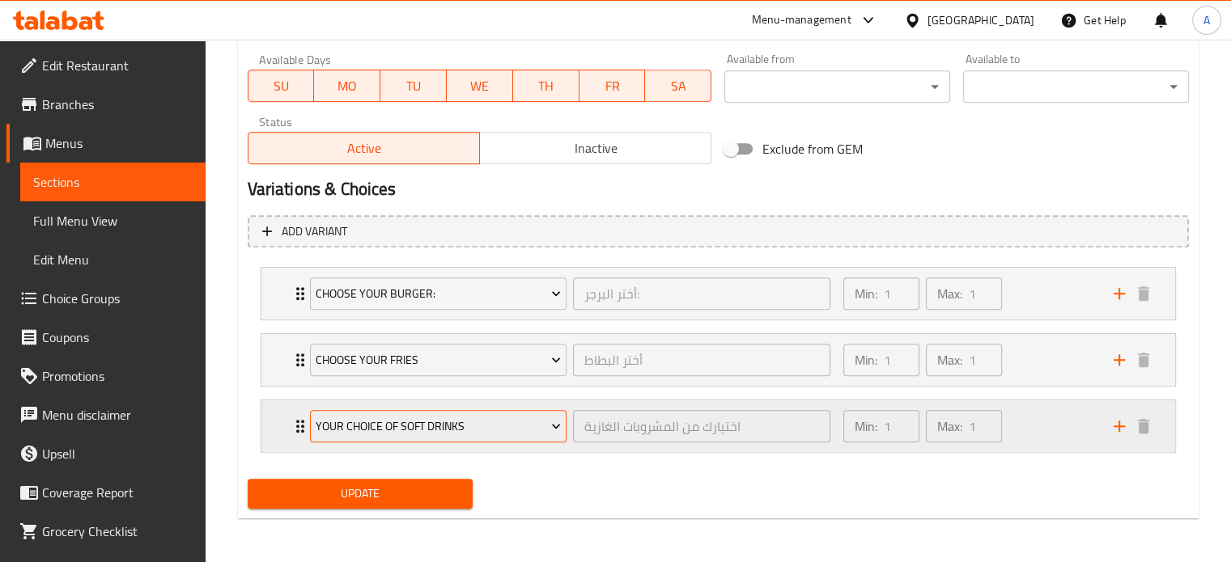
click at [424, 430] on span "Your Choice Of Soft Drinks" at bounding box center [438, 427] width 245 height 20
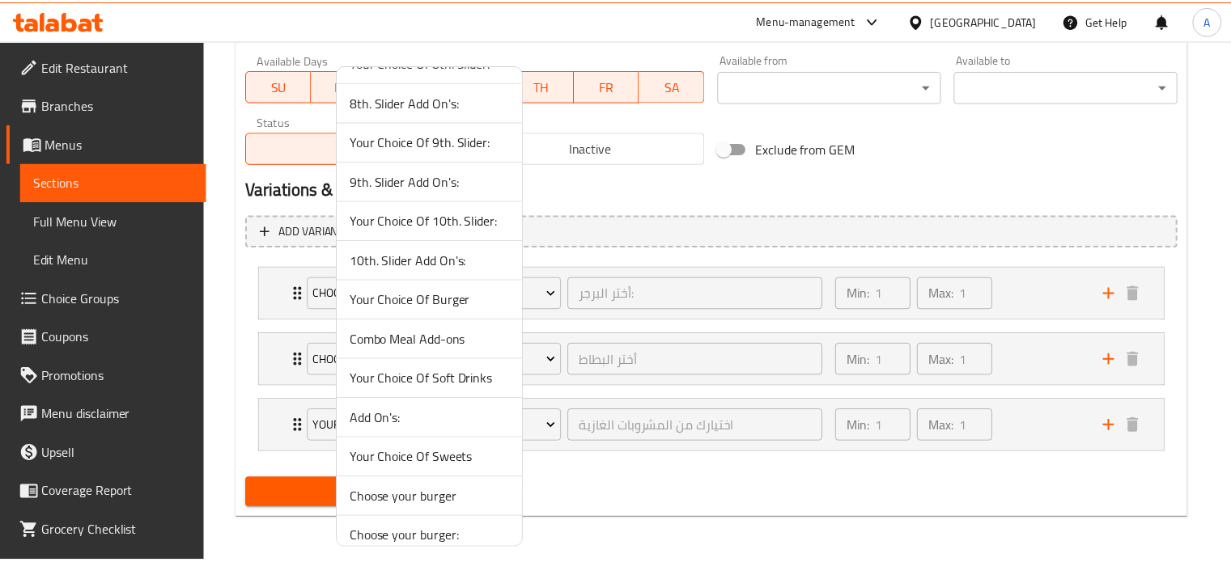
scroll to position [950, 0]
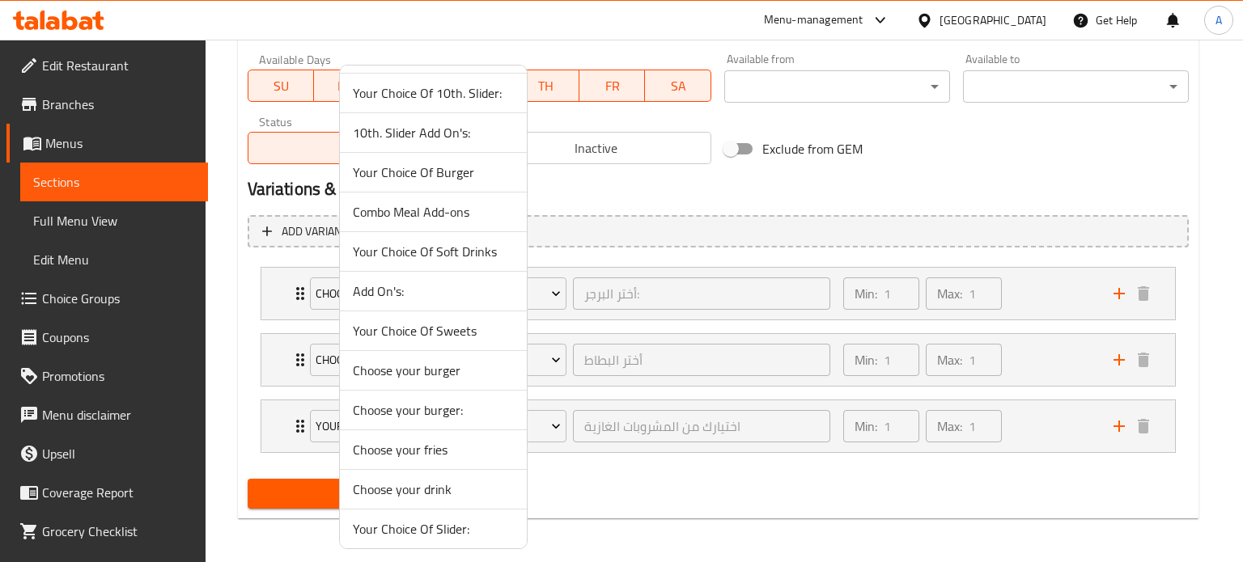
click at [414, 487] on span "Choose your drink" at bounding box center [433, 489] width 161 height 19
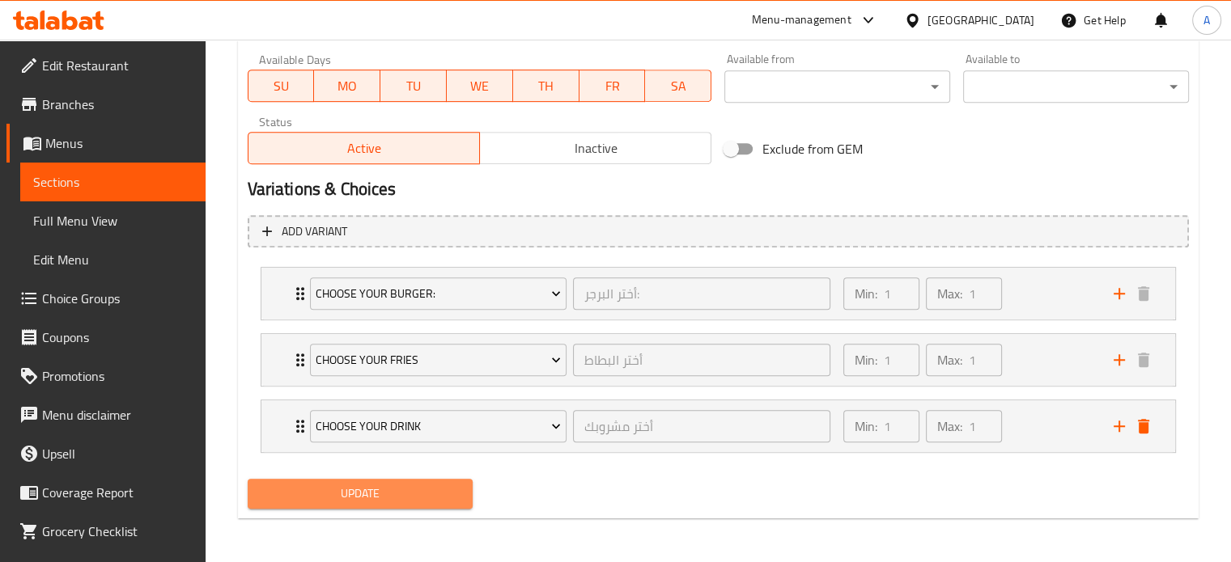
click at [381, 498] on span "Update" at bounding box center [361, 494] width 200 height 20
click at [106, 193] on link "Sections" at bounding box center [112, 182] width 185 height 39
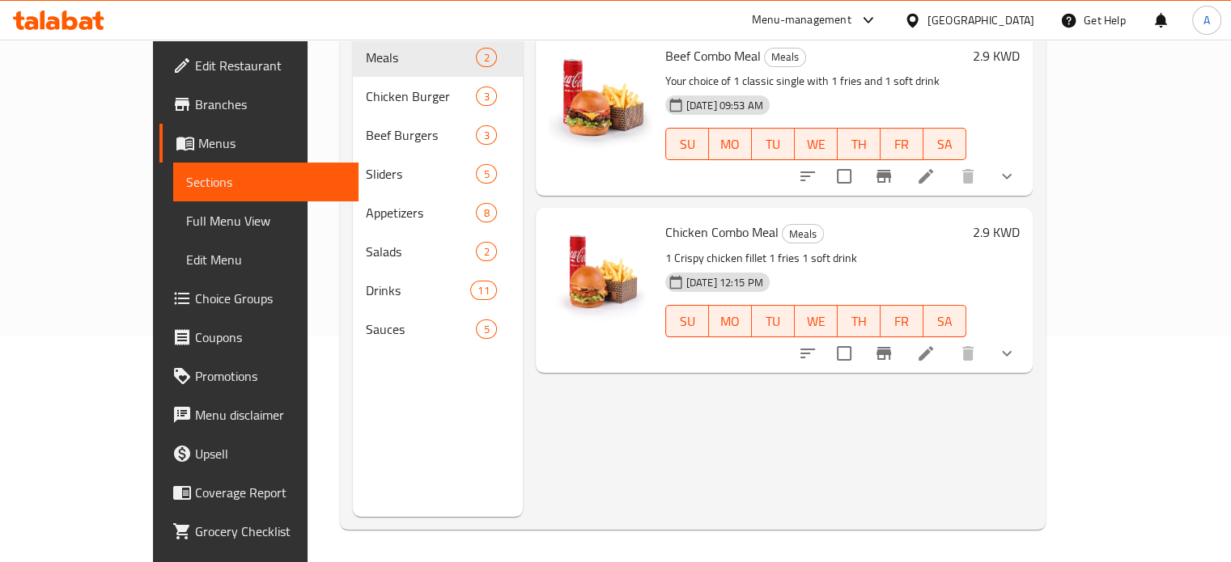
scroll to position [227, 0]
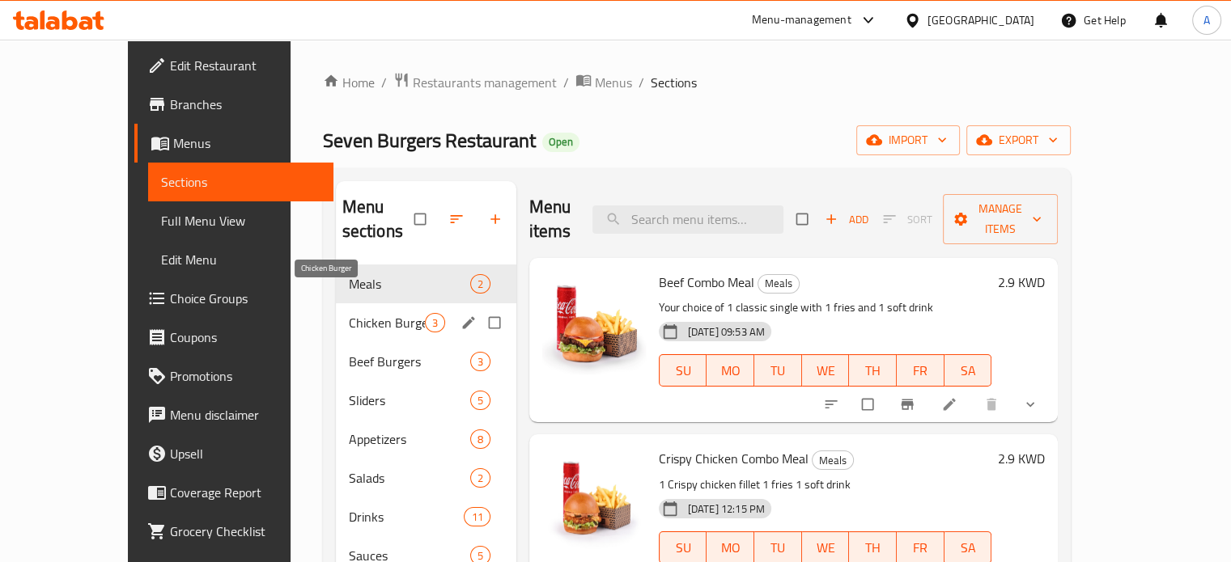
click at [349, 313] on span "Chicken Burger" at bounding box center [387, 322] width 76 height 19
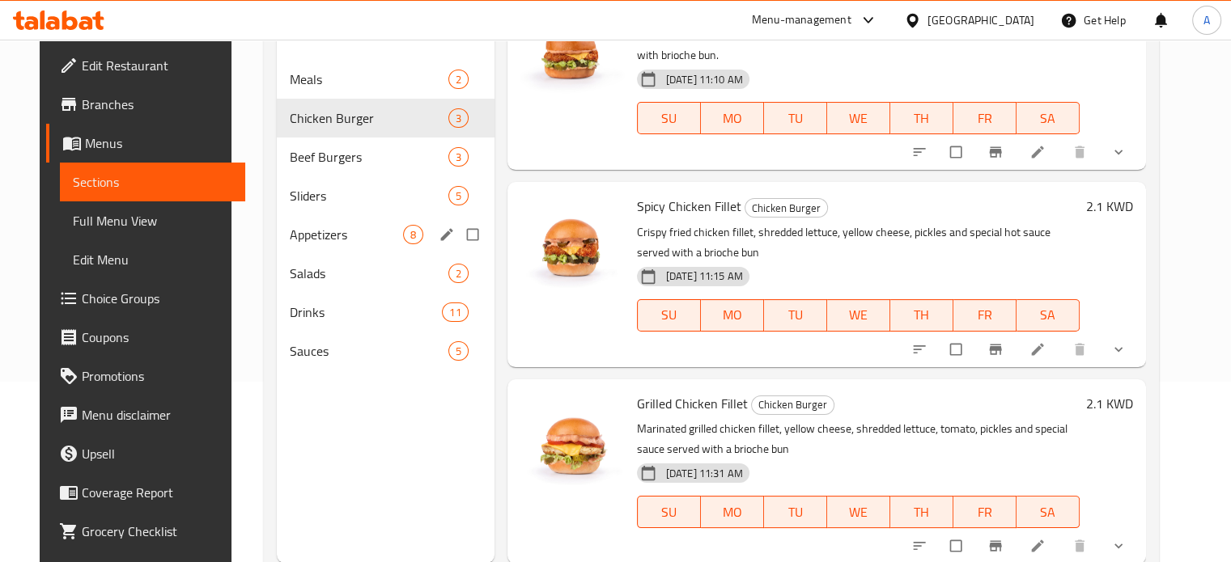
scroll to position [146, 0]
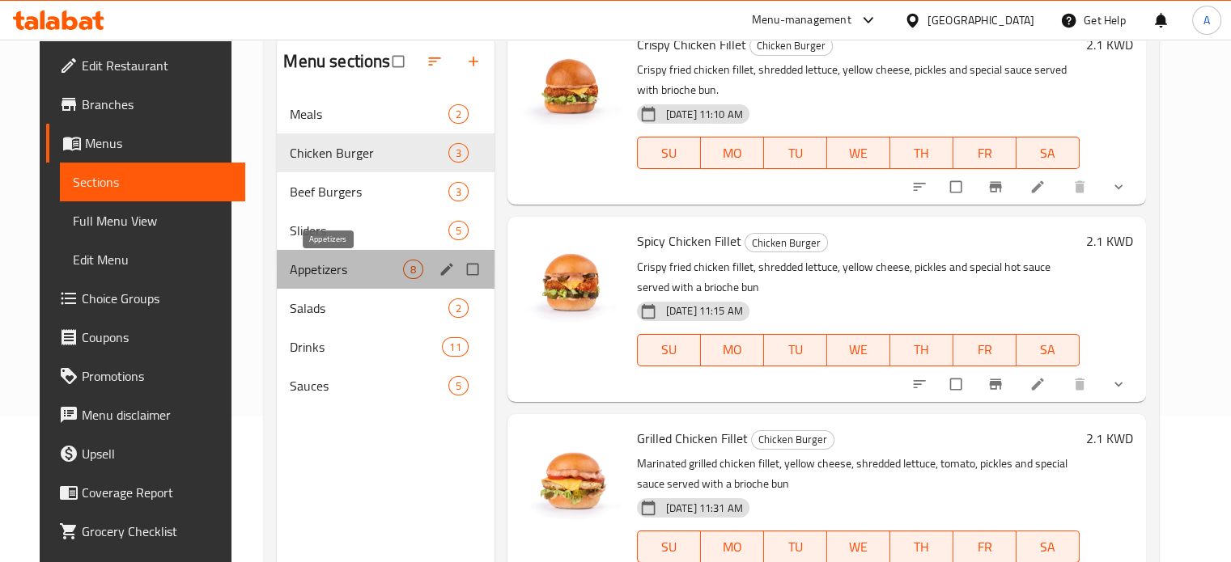
click at [310, 272] on span "Appetizers" at bounding box center [346, 269] width 112 height 19
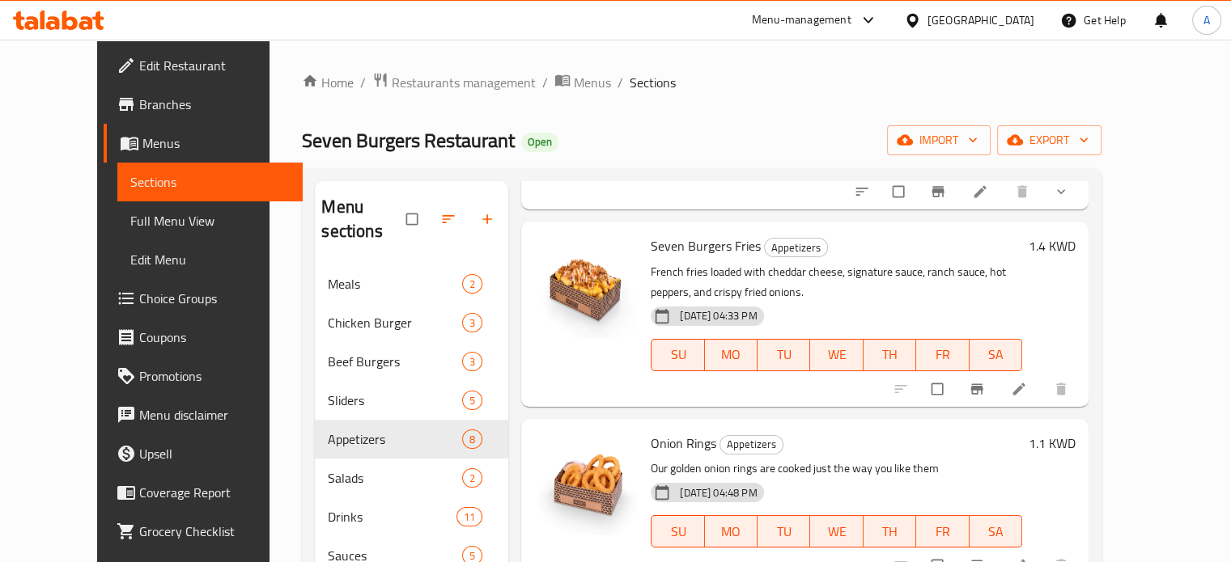
scroll to position [486, 0]
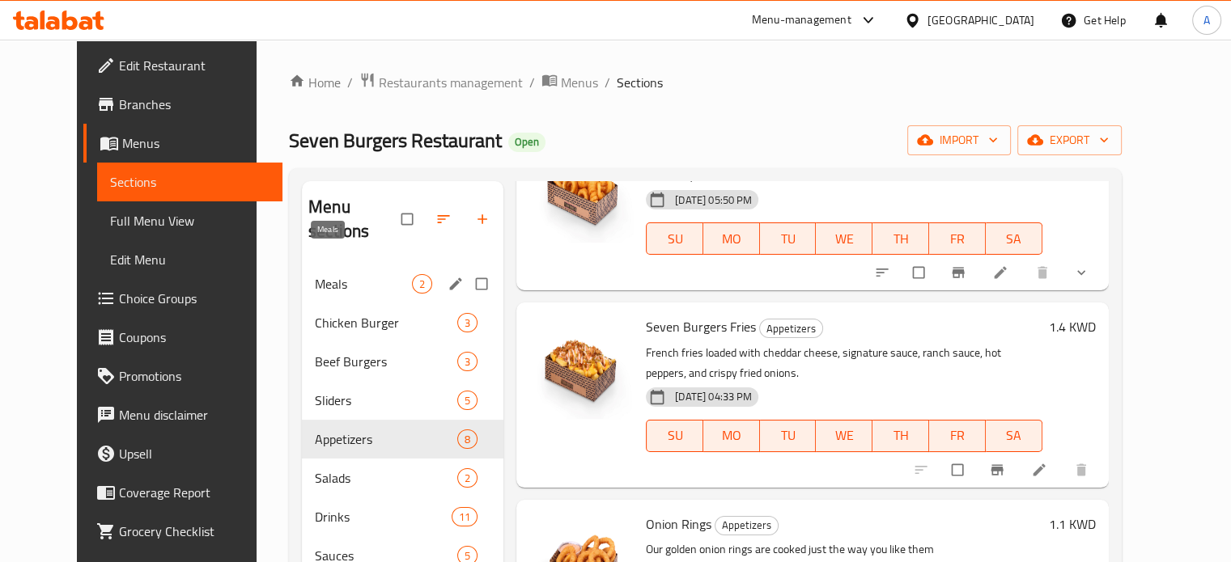
click at [326, 274] on span "Meals" at bounding box center [363, 283] width 97 height 19
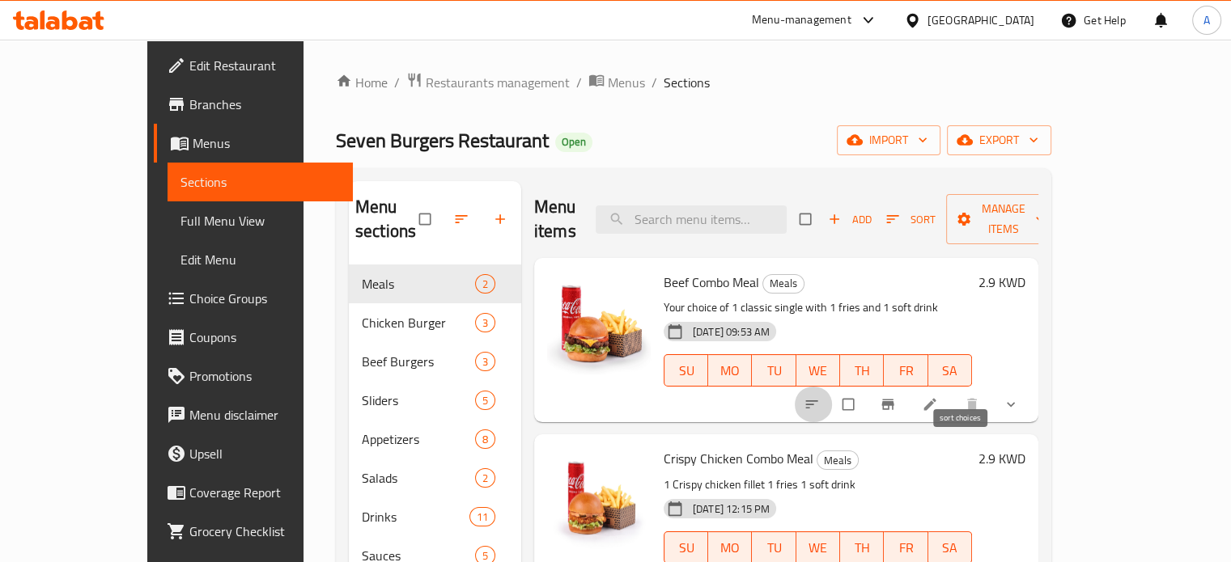
click at [820, 397] on icon "sort-choices" at bounding box center [812, 405] width 16 height 16
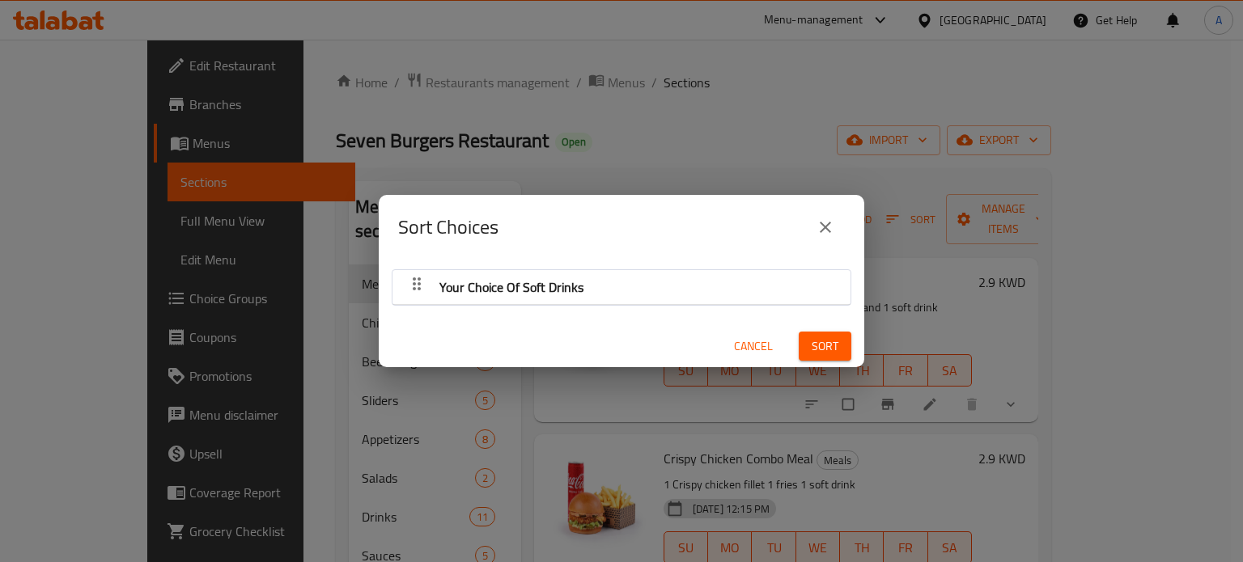
click at [832, 223] on icon "close" at bounding box center [825, 227] width 19 height 19
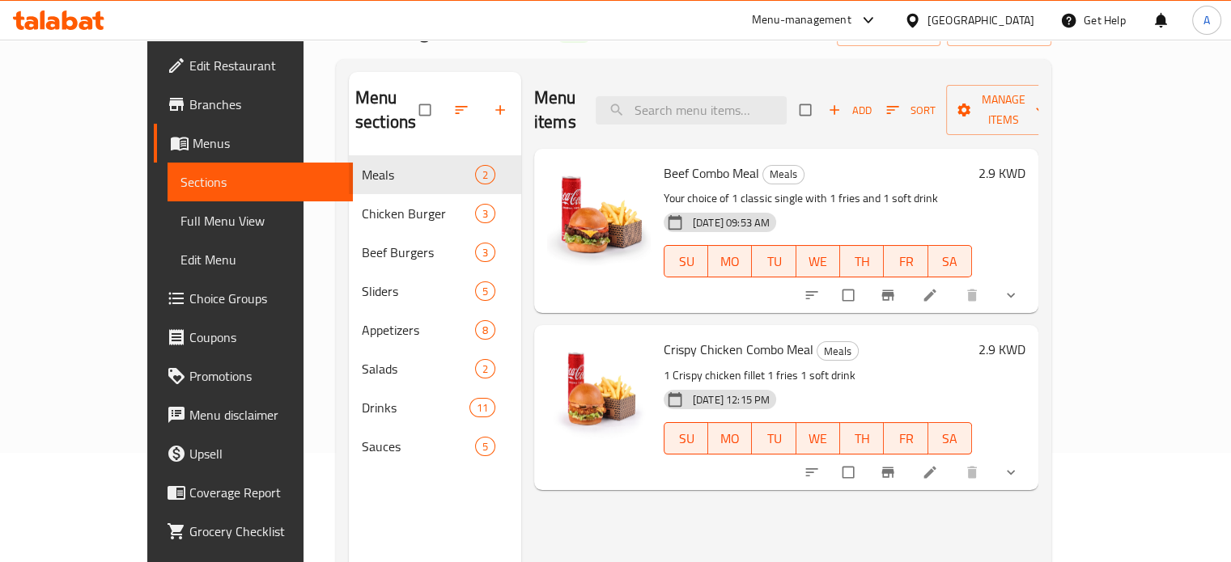
scroll to position [81, 0]
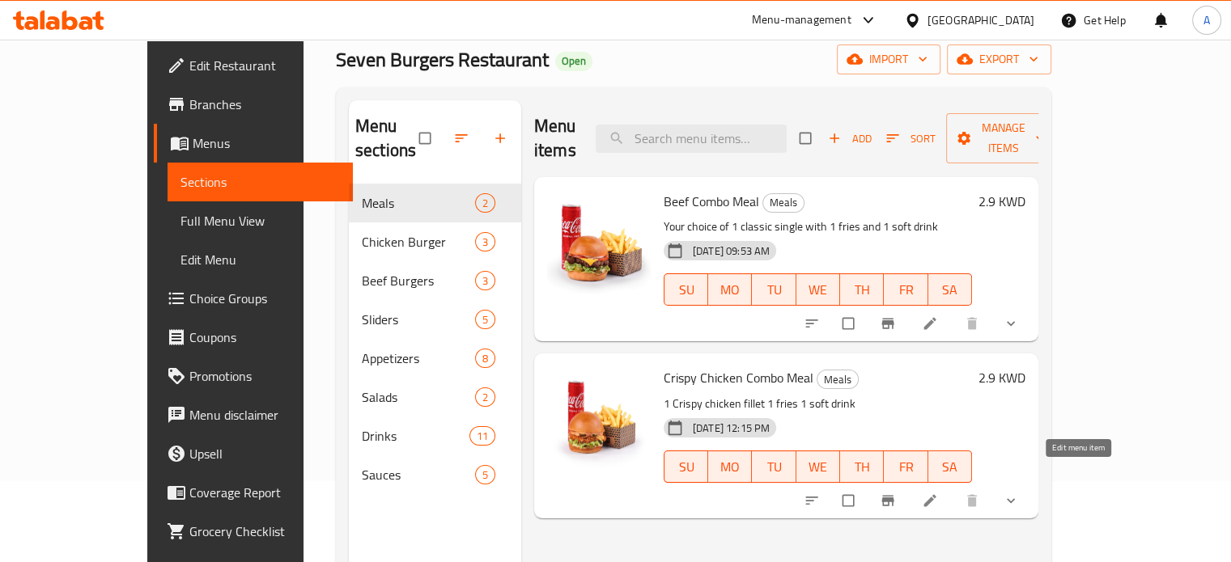
click at [938, 493] on icon at bounding box center [930, 501] width 16 height 16
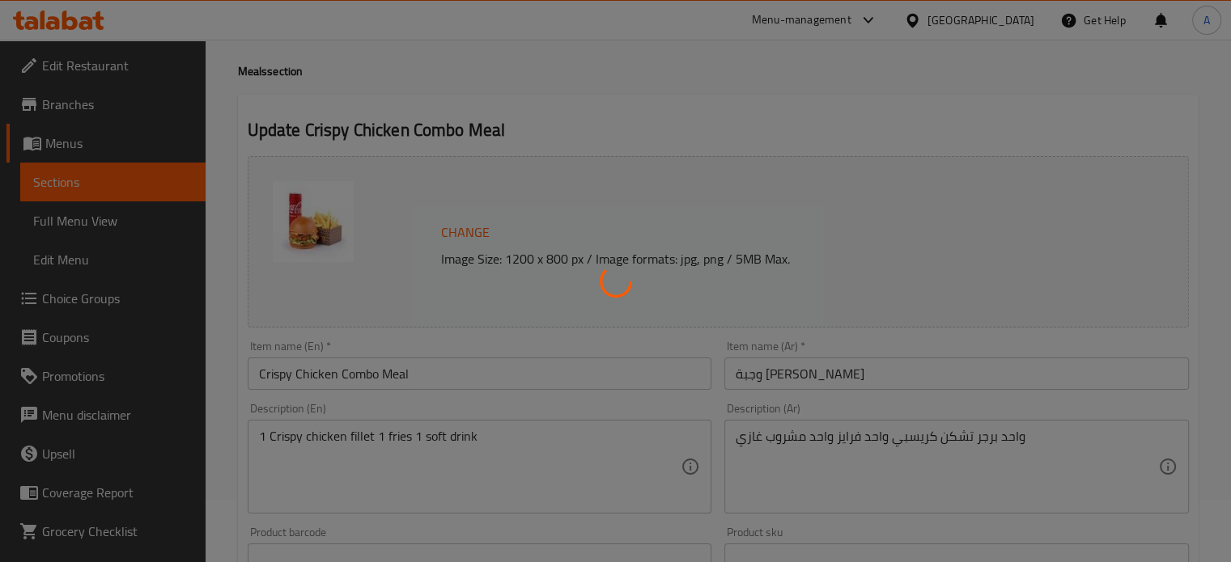
scroll to position [162, 0]
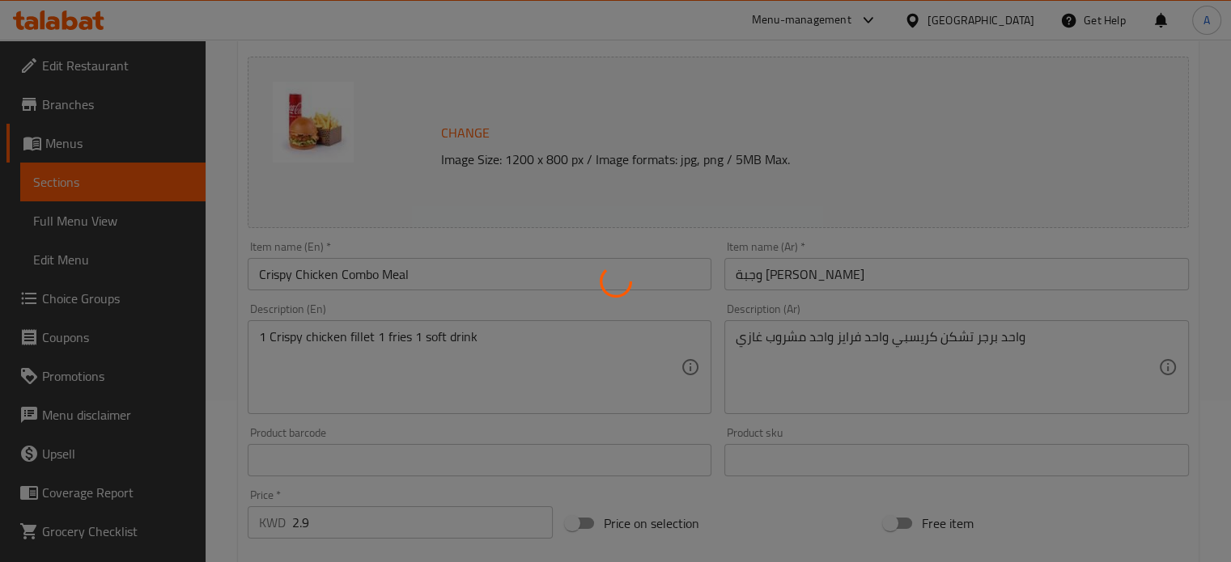
type input "اختيارك من المشروبات الغازية"
type input "1"
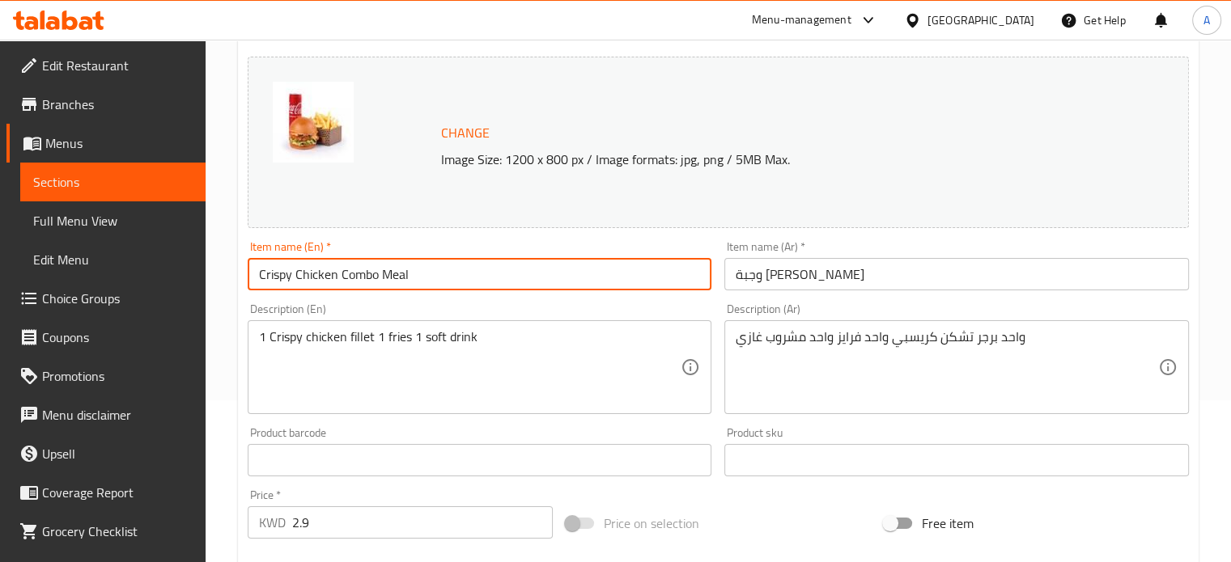
click at [295, 274] on input "Crispy Chicken Combo Meal" at bounding box center [480, 274] width 464 height 32
drag, startPoint x: 295, startPoint y: 278, endPoint x: 222, endPoint y: 277, distance: 73.6
click at [223, 278] on div "Home / Restaurants management / Menus / Sections / item / update Meals section …" at bounding box center [718, 455] width 1025 height 1154
type input "Chicken Combo Meal"
click at [589, 313] on div "Description (En) 1 Crispy chicken fillet 1 fries 1 soft drink Description (En)" at bounding box center [480, 358] width 464 height 111
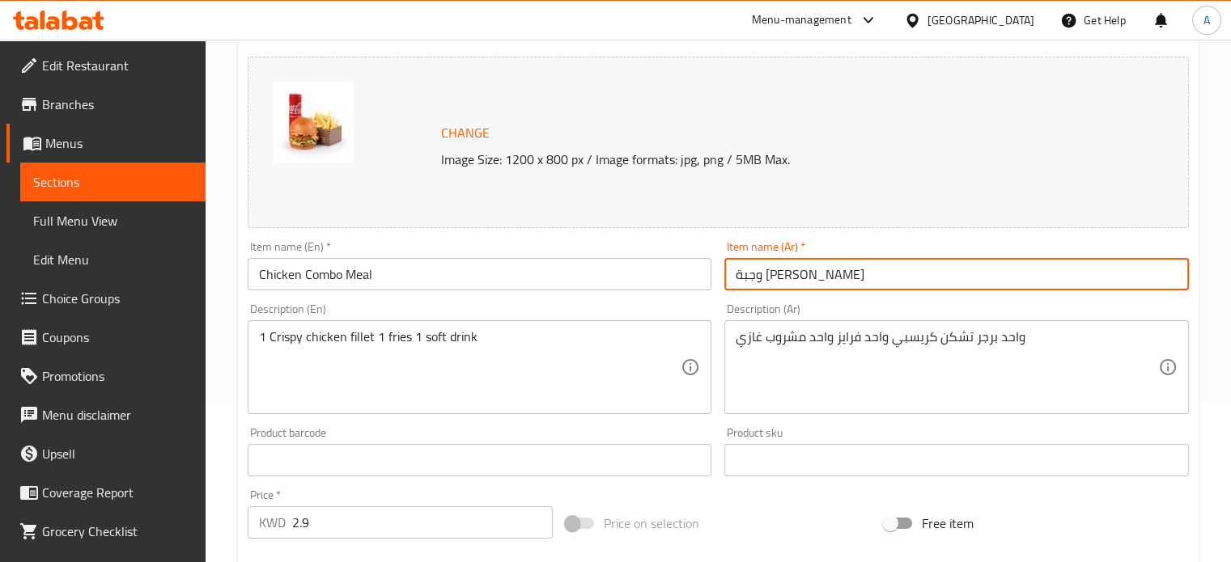
drag, startPoint x: 783, startPoint y: 282, endPoint x: 696, endPoint y: 283, distance: 87.4
click at [696, 283] on div "Change Image Size: 1200 x 800 px / Image formats: jpg, png / 5MB Max. Item name…" at bounding box center [718, 410] width 954 height 721
type input "وجبة تشكن"
click at [913, 242] on div "Item name (Ar)   * وجبة تشكن Item name (Ar) *" at bounding box center [956, 265] width 464 height 49
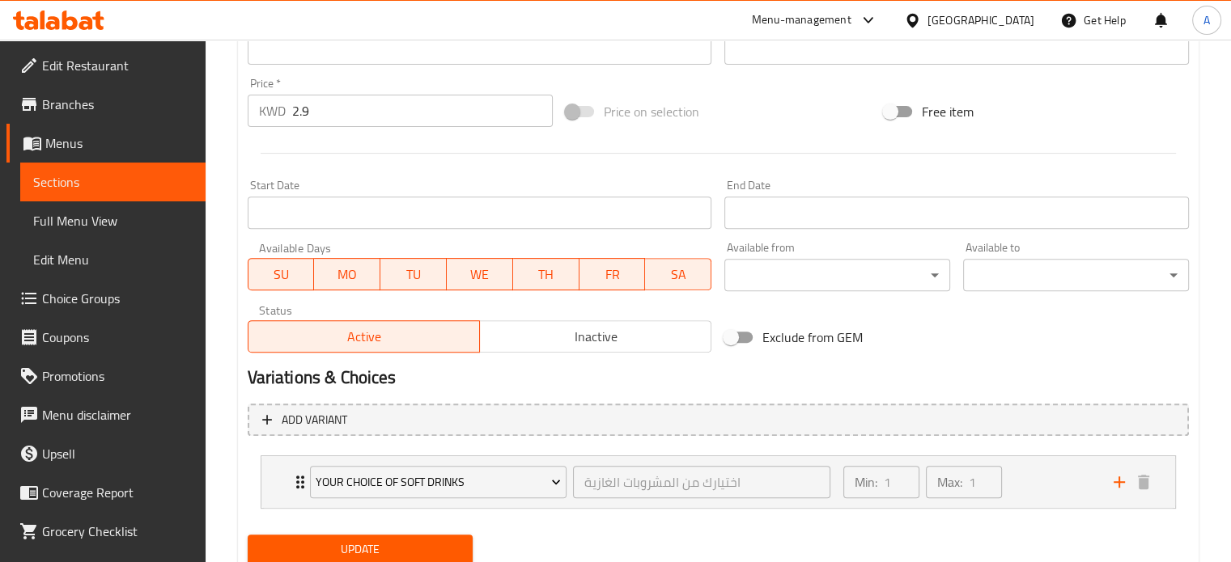
scroll to position [630, 0]
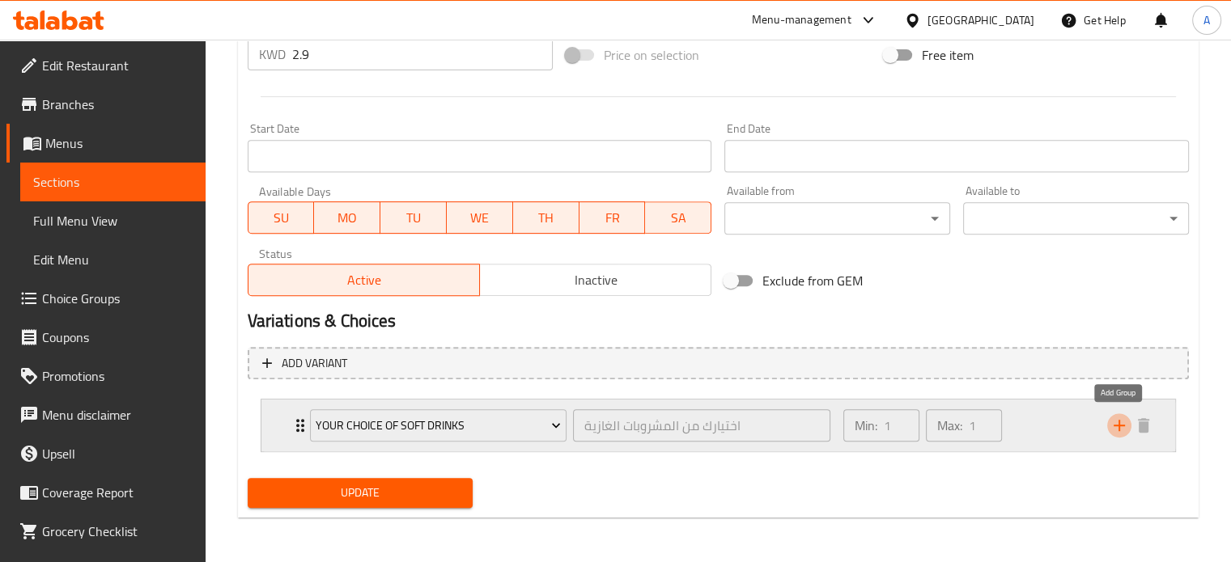
click at [1113, 424] on icon "add" at bounding box center [1118, 425] width 11 height 11
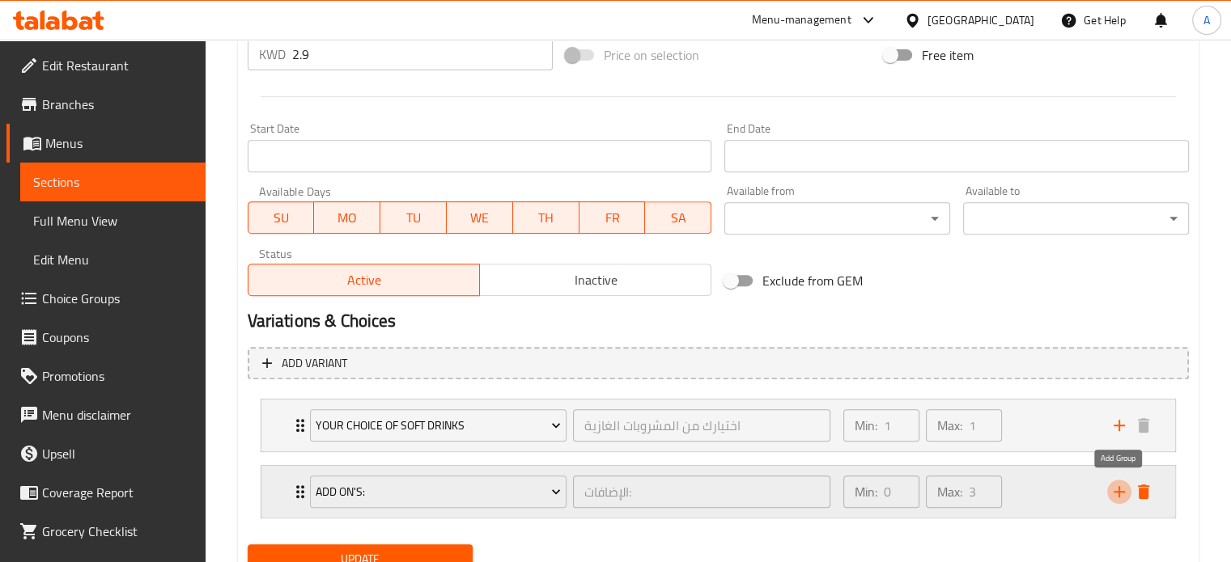
click at [1119, 489] on icon "add" at bounding box center [1118, 491] width 11 height 11
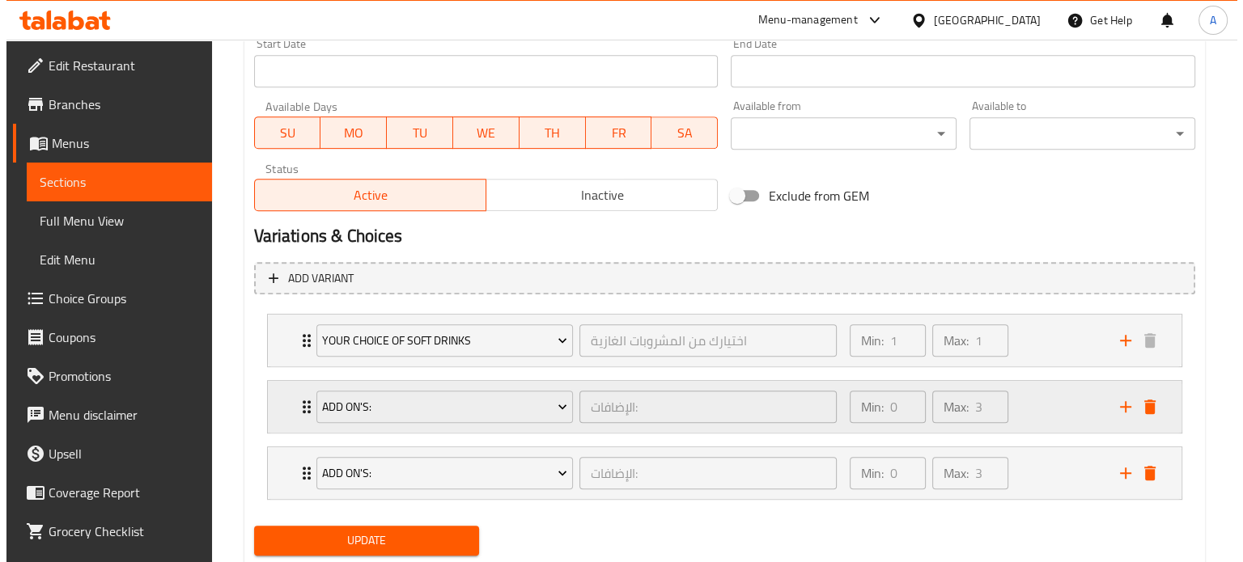
scroll to position [762, 0]
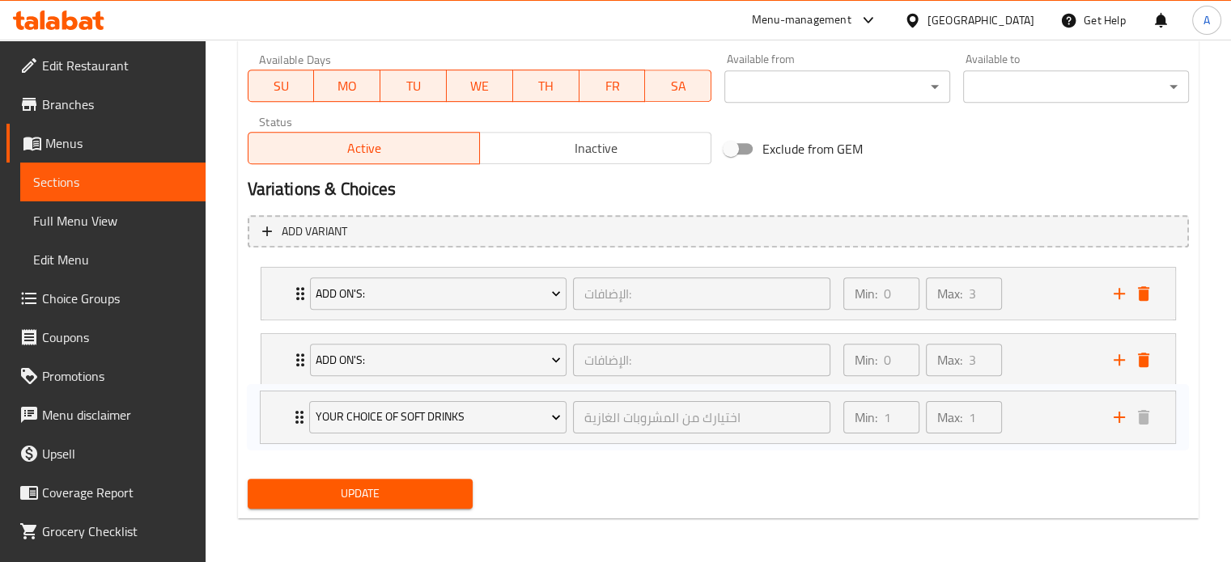
drag, startPoint x: 299, startPoint y: 294, endPoint x: 298, endPoint y: 424, distance: 130.3
click at [298, 433] on div "Your Choice Of Soft Drinks اختيارك من المشروبات الغازية ​ Min: 1 ​ Max: 1 ​ Coc…" at bounding box center [718, 360] width 941 height 199
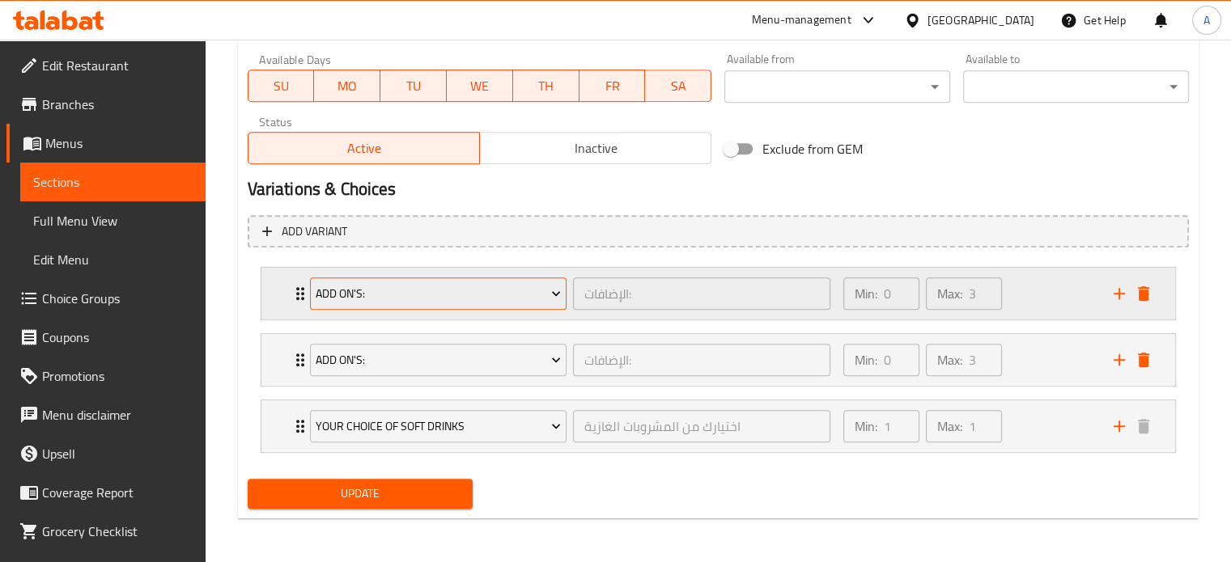
click at [384, 293] on span "Add On's:" at bounding box center [438, 294] width 245 height 20
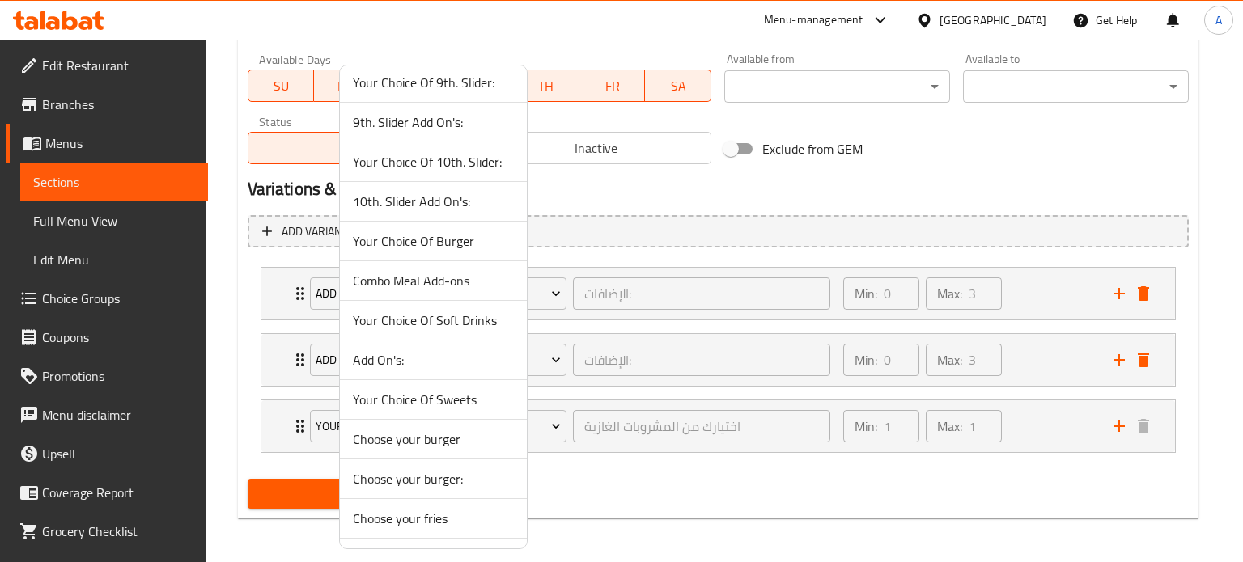
scroll to position [910, 0]
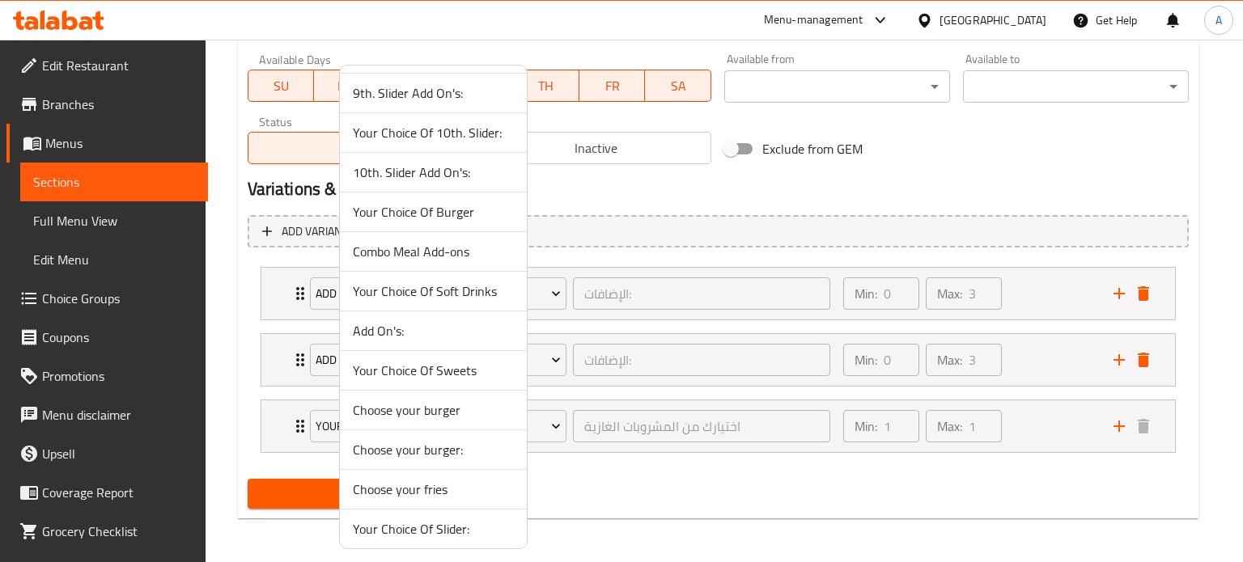
click at [411, 448] on span "Choose your burger:" at bounding box center [433, 449] width 161 height 19
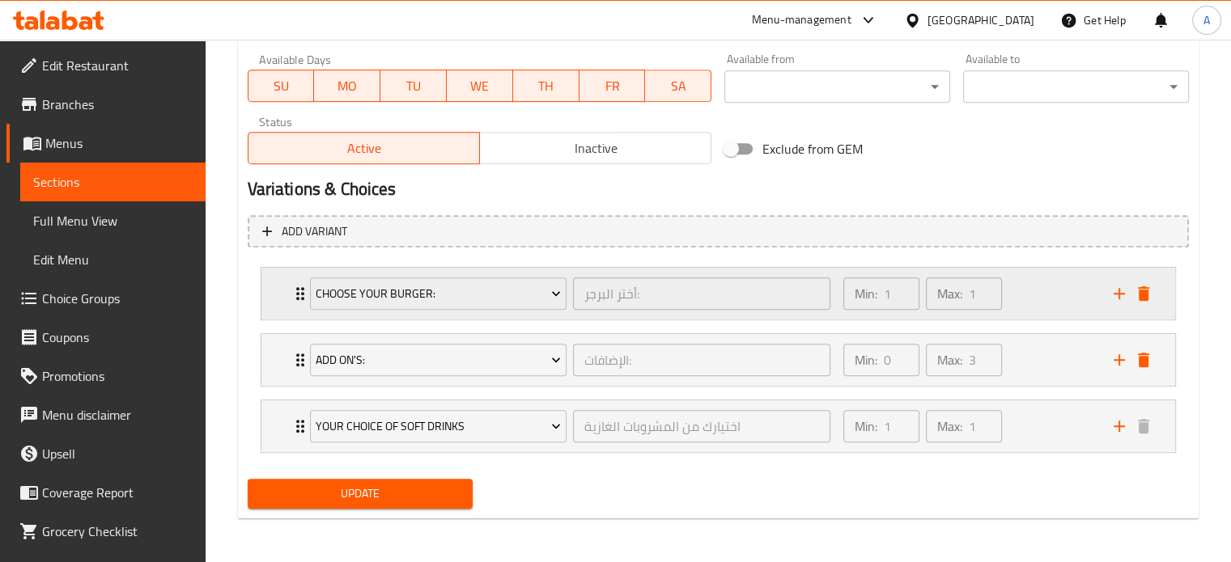
click at [298, 296] on icon "Expand" at bounding box center [300, 293] width 19 height 19
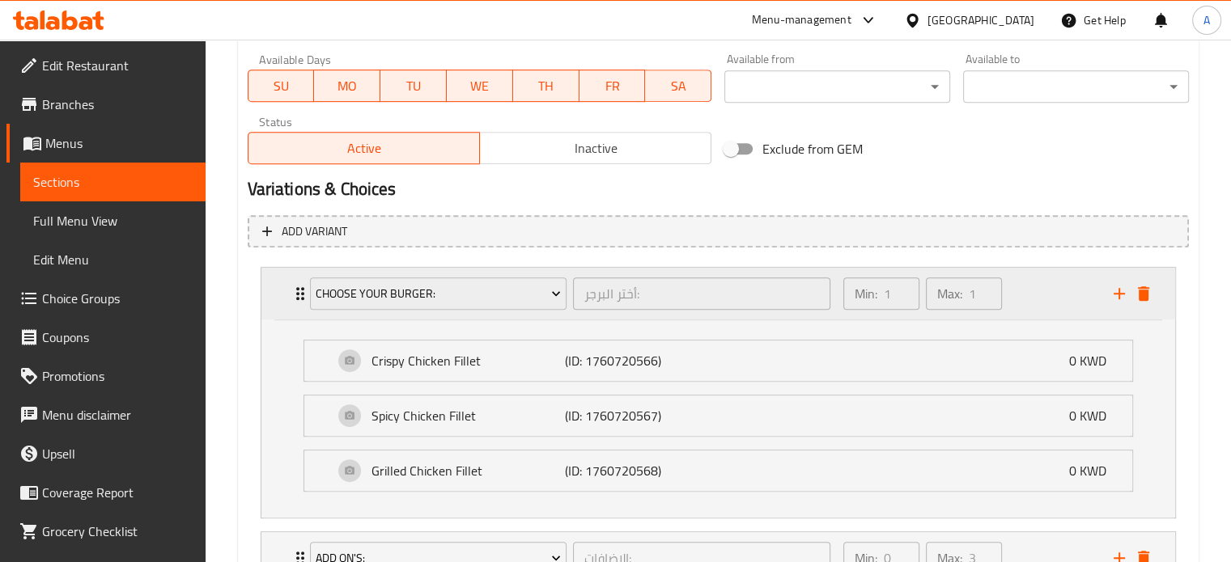
click at [298, 297] on icon "Expand" at bounding box center [300, 293] width 8 height 13
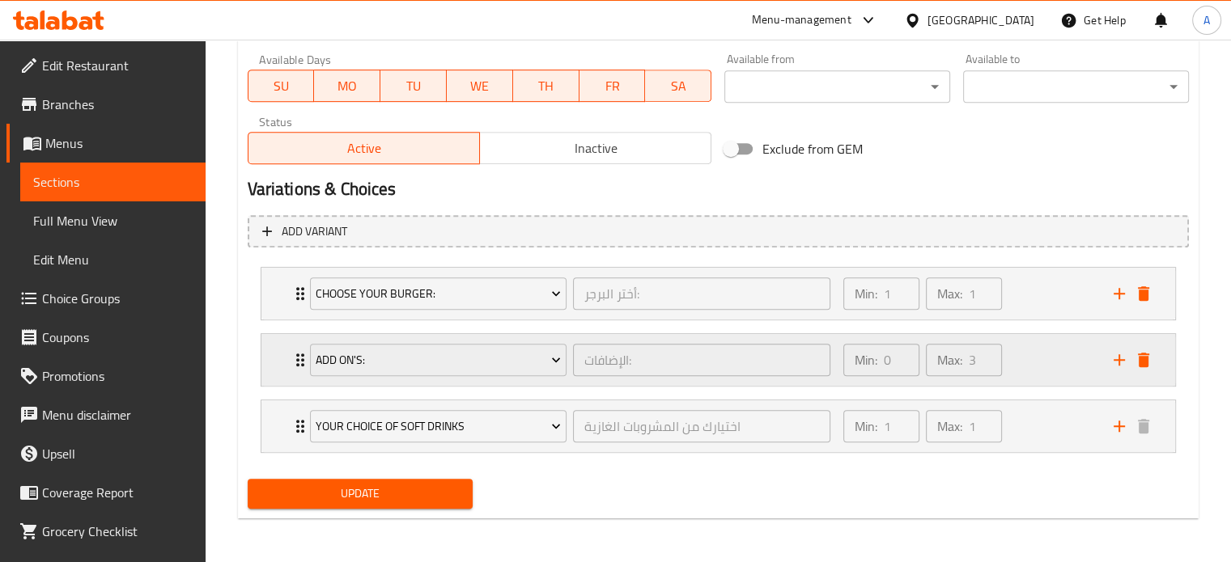
click at [300, 358] on div "Add On's: الإضافات: ​" at bounding box center [570, 360] width 541 height 52
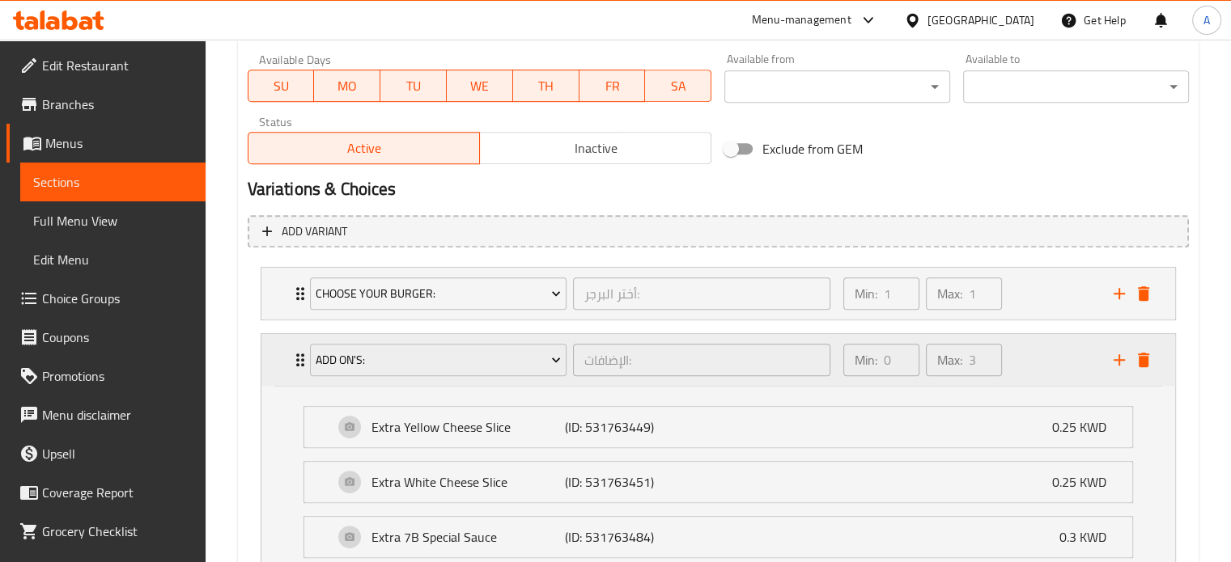
click at [300, 358] on div "Add On's: الإضافات: ​" at bounding box center [570, 360] width 541 height 52
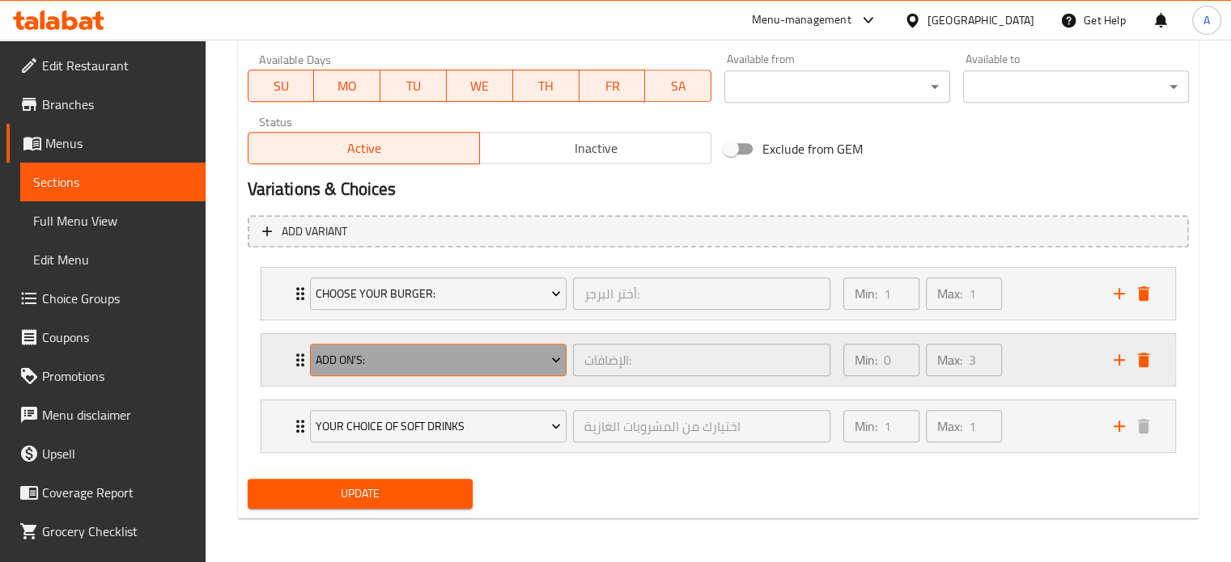
click at [396, 358] on span "Add On's:" at bounding box center [438, 360] width 245 height 20
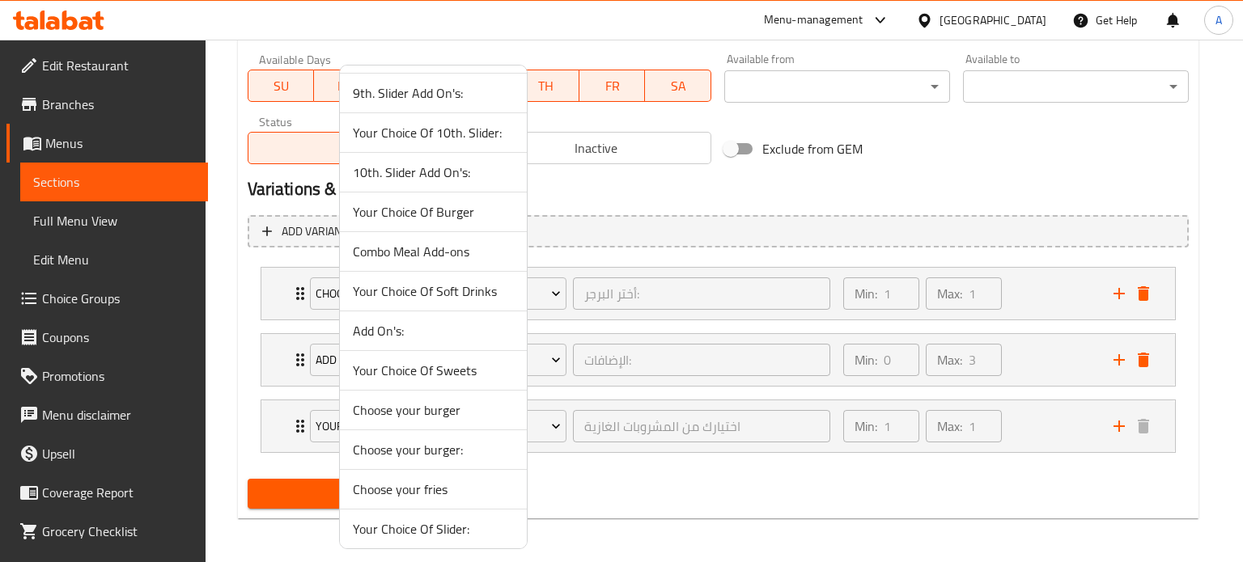
click at [408, 486] on span "Choose your fries" at bounding box center [433, 489] width 161 height 19
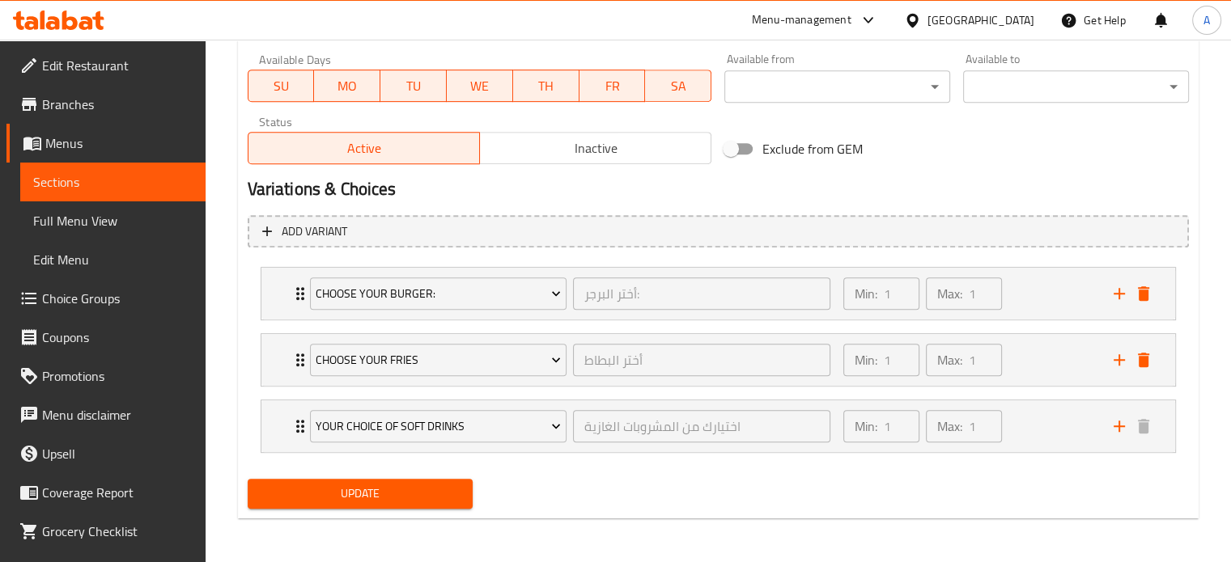
click at [628, 494] on div "Update" at bounding box center [718, 494] width 954 height 43
click at [362, 494] on span "Update" at bounding box center [361, 494] width 200 height 20
click at [82, 179] on span "Sections" at bounding box center [112, 181] width 159 height 19
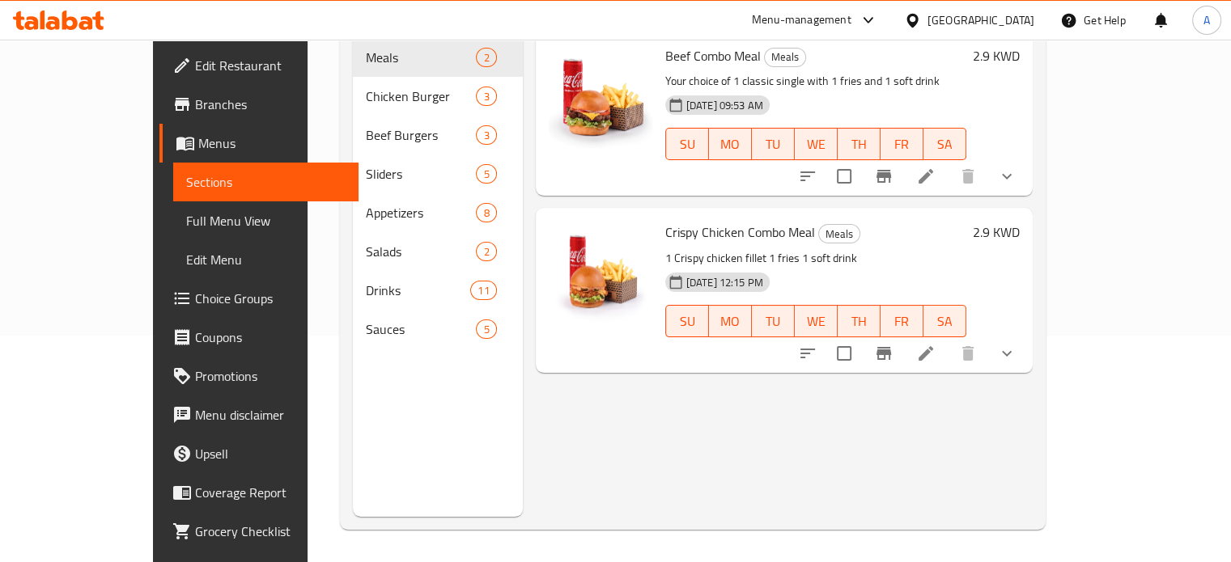
scroll to position [65, 0]
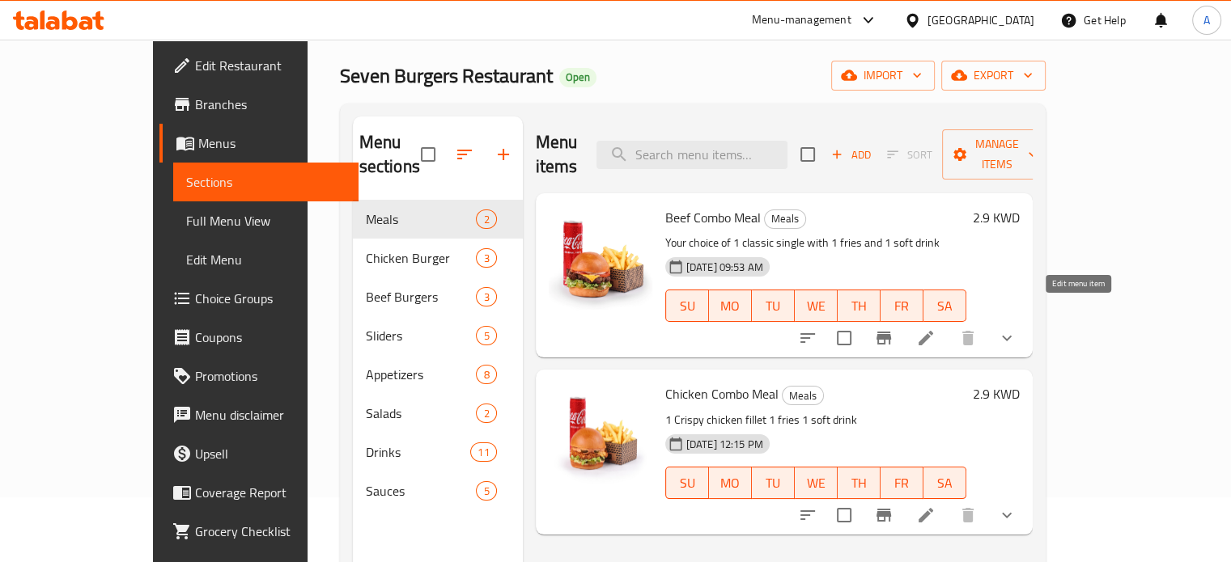
click at [933, 331] on icon at bounding box center [925, 338] width 15 height 15
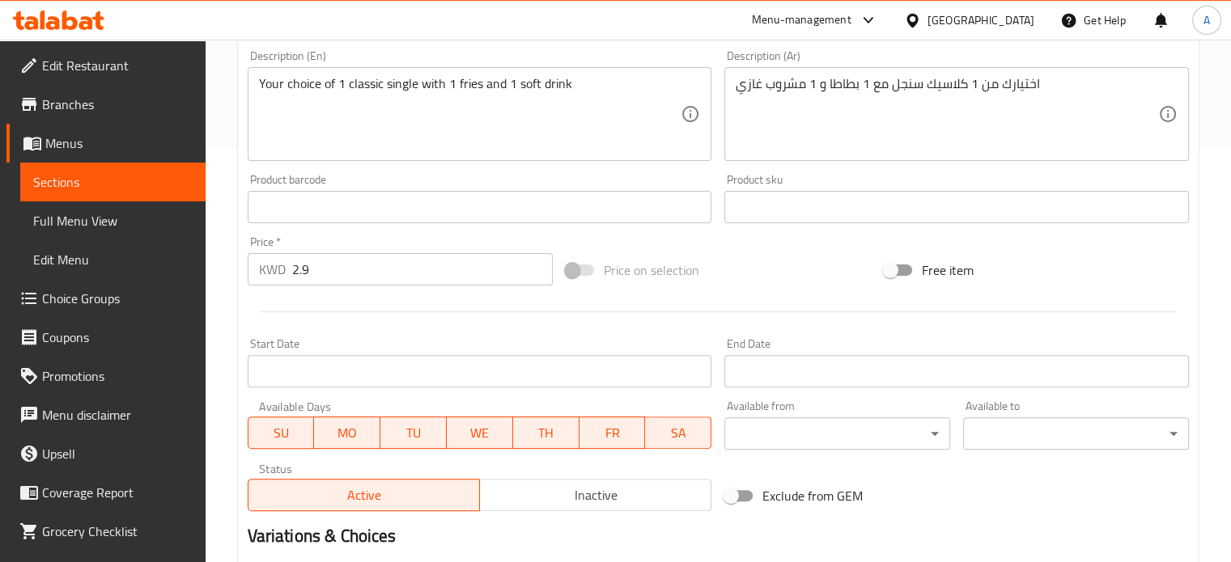
scroll to position [630, 0]
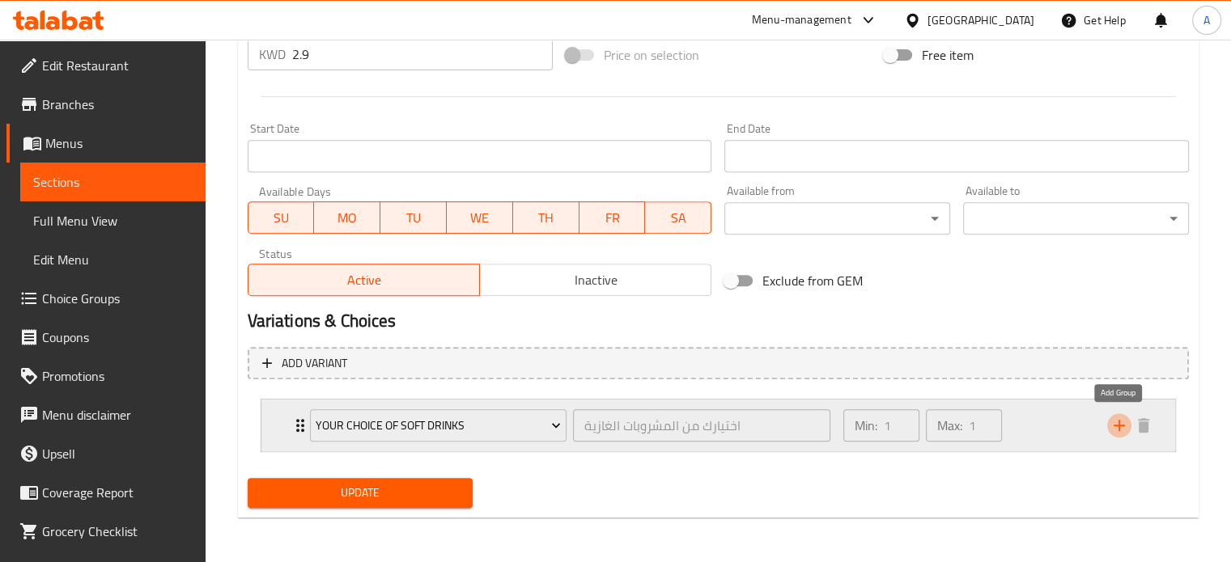
click at [1121, 429] on icon "add" at bounding box center [1118, 425] width 19 height 19
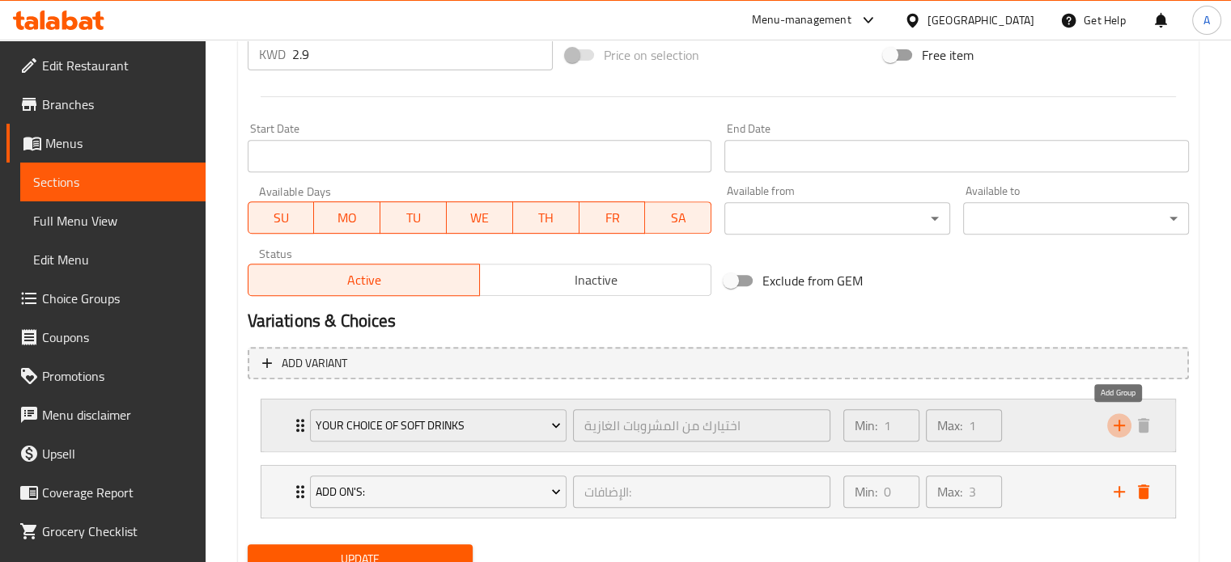
click at [1122, 429] on icon "add" at bounding box center [1118, 425] width 19 height 19
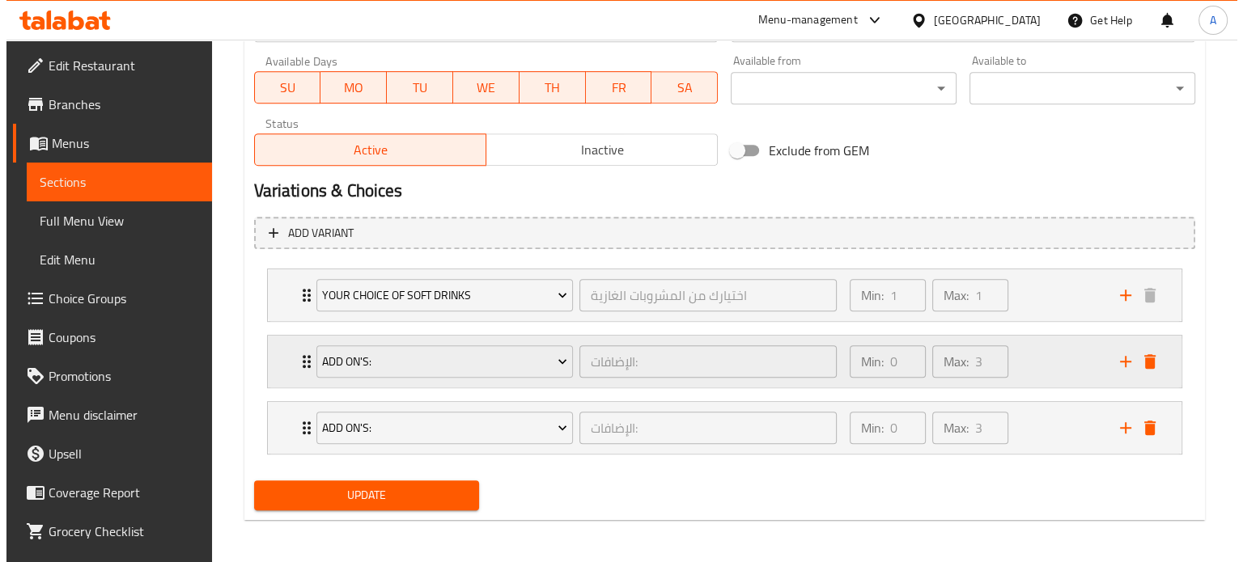
scroll to position [762, 0]
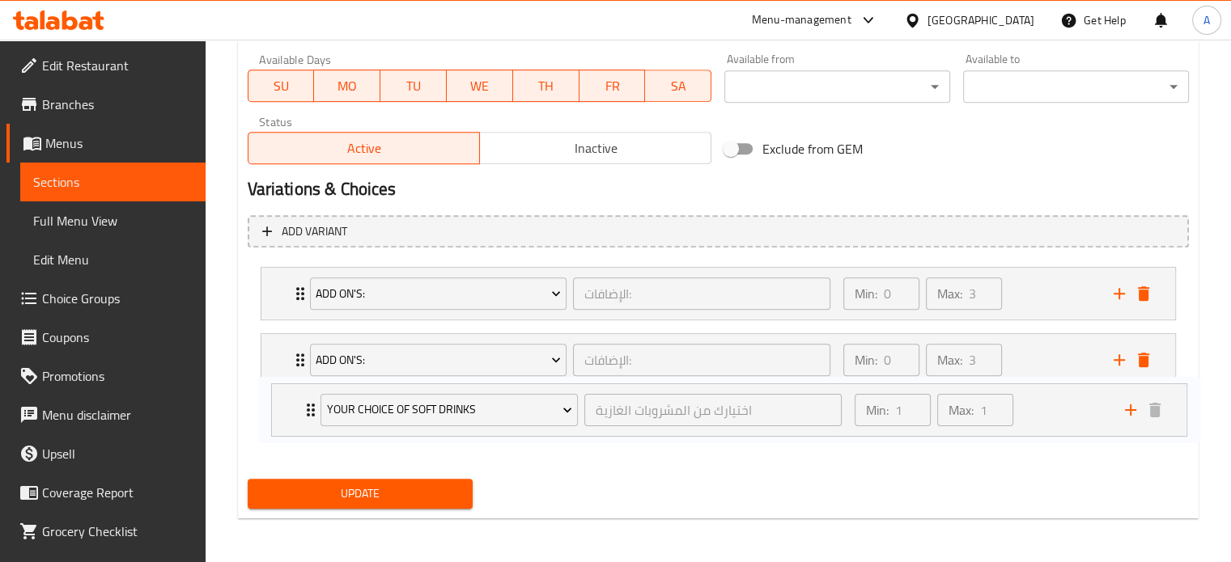
drag, startPoint x: 297, startPoint y: 292, endPoint x: 308, endPoint y: 405, distance: 113.0
click at [309, 414] on div "Your Choice Of Soft Drinks اختيارك من المشروبات الغازية ​ Min: 1 ​ Max: 1 ​ Coc…" at bounding box center [718, 360] width 941 height 199
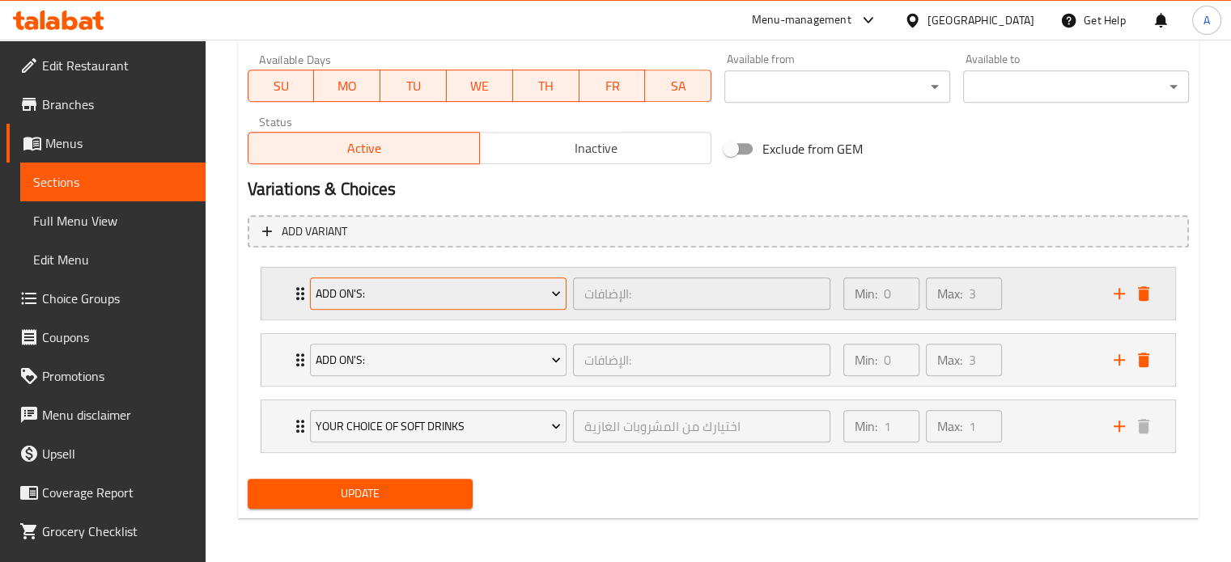
click at [379, 292] on span "Add On's:" at bounding box center [438, 294] width 245 height 20
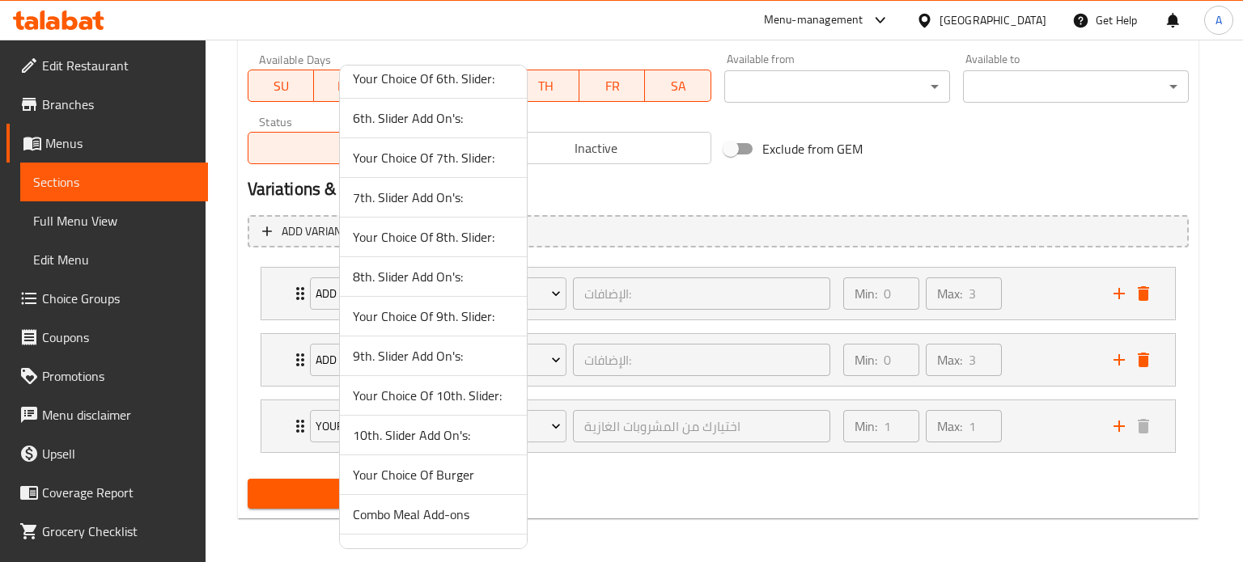
scroll to position [910, 0]
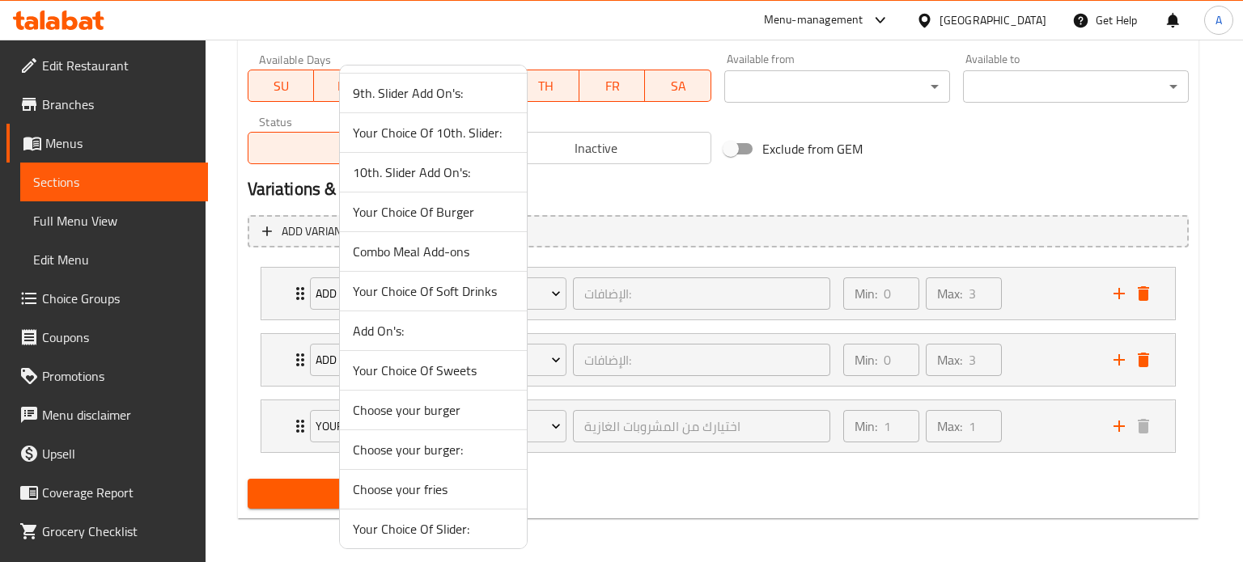
click at [447, 403] on span "Choose your burger" at bounding box center [433, 410] width 161 height 19
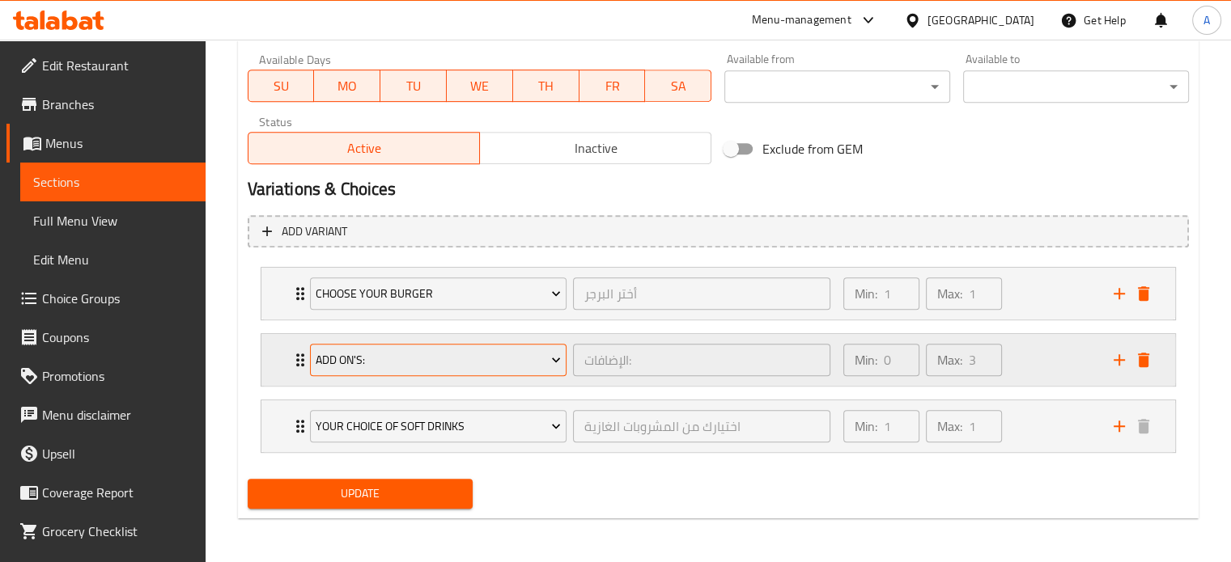
click at [424, 356] on span "Add On's:" at bounding box center [438, 360] width 245 height 20
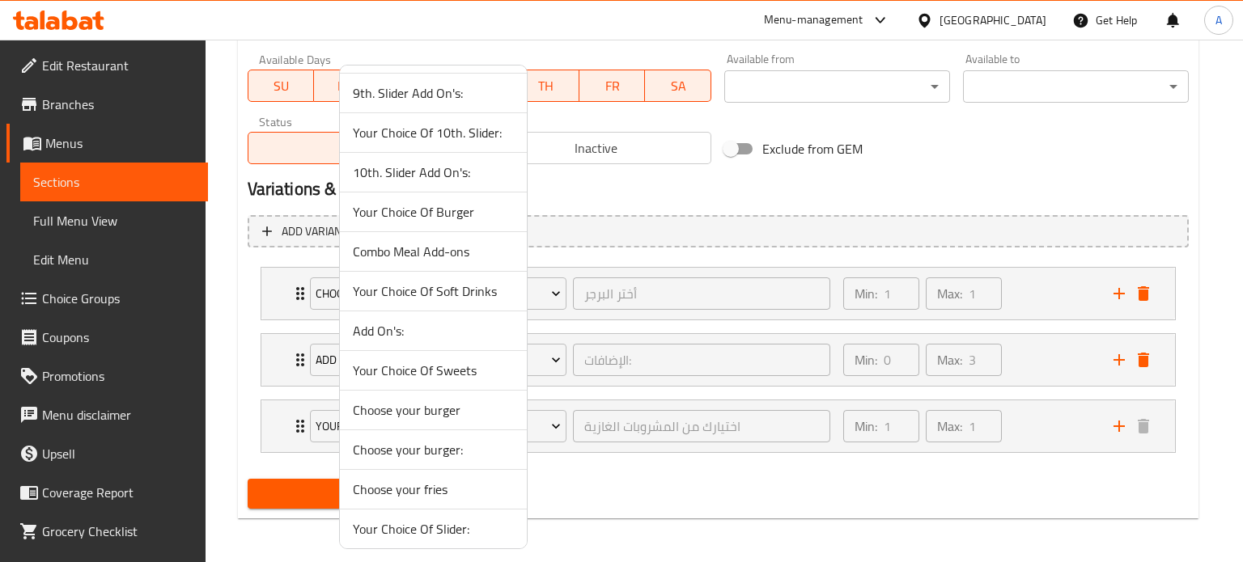
click at [426, 485] on span "Choose your fries" at bounding box center [433, 489] width 161 height 19
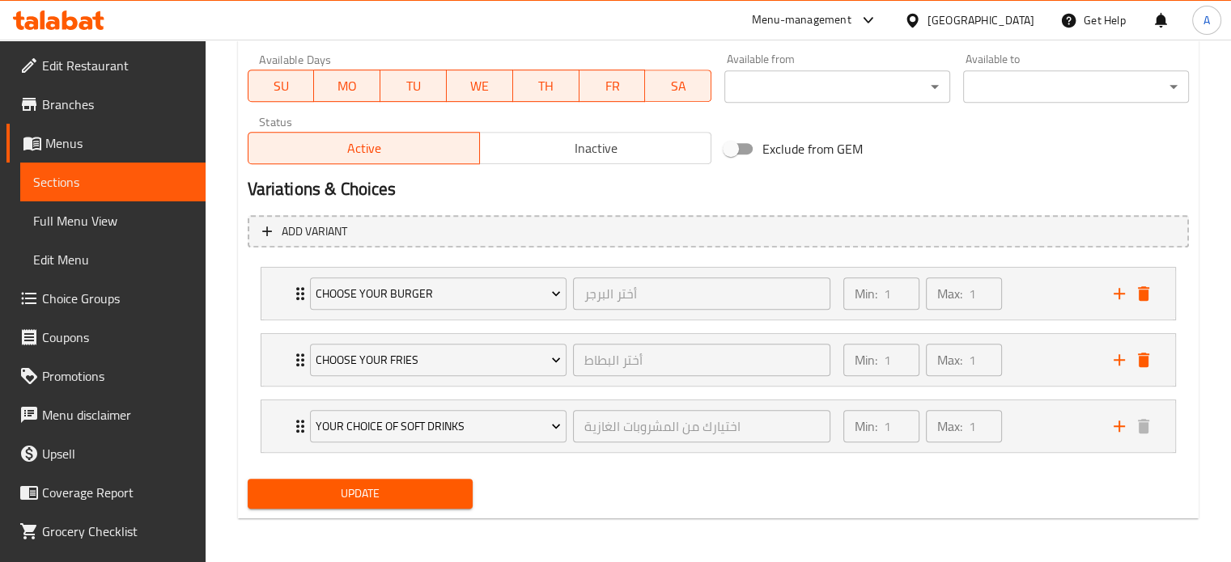
click at [557, 488] on div "Update" at bounding box center [718, 494] width 954 height 43
click at [363, 493] on span "Update" at bounding box center [361, 494] width 200 height 20
click at [392, 488] on span "Update" at bounding box center [361, 494] width 200 height 20
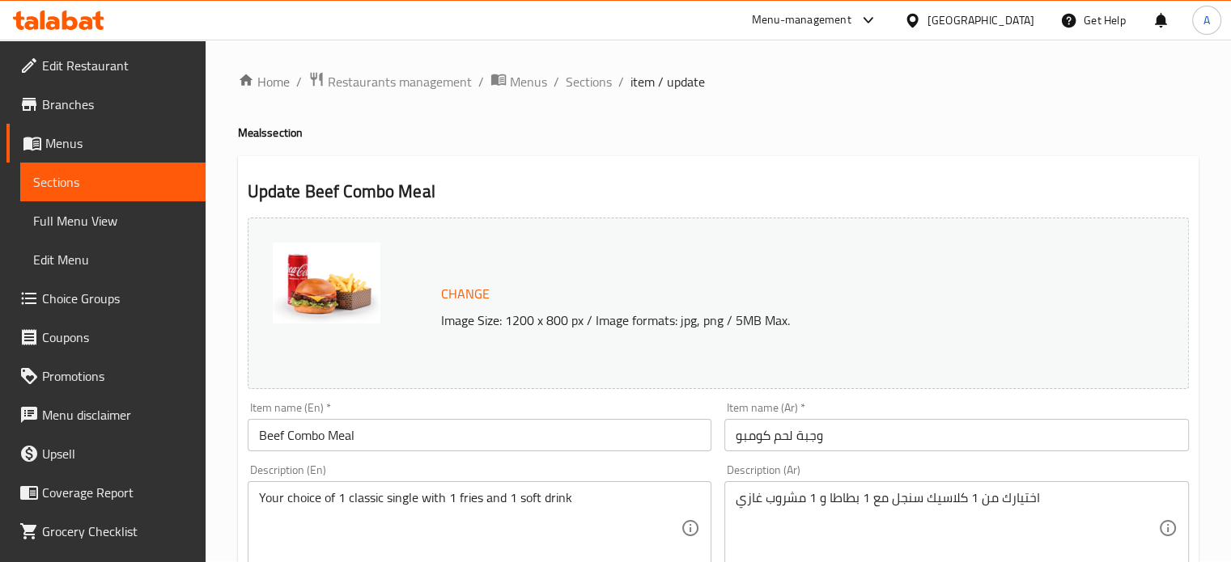
scroll to position [0, 0]
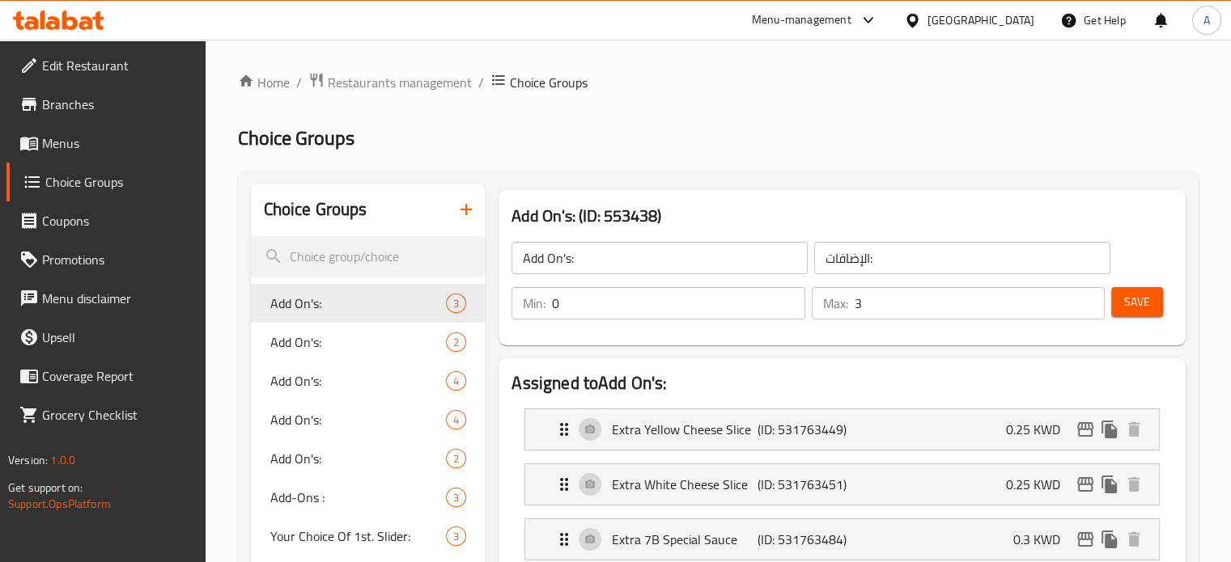
click at [76, 143] on span "Menus" at bounding box center [117, 143] width 151 height 19
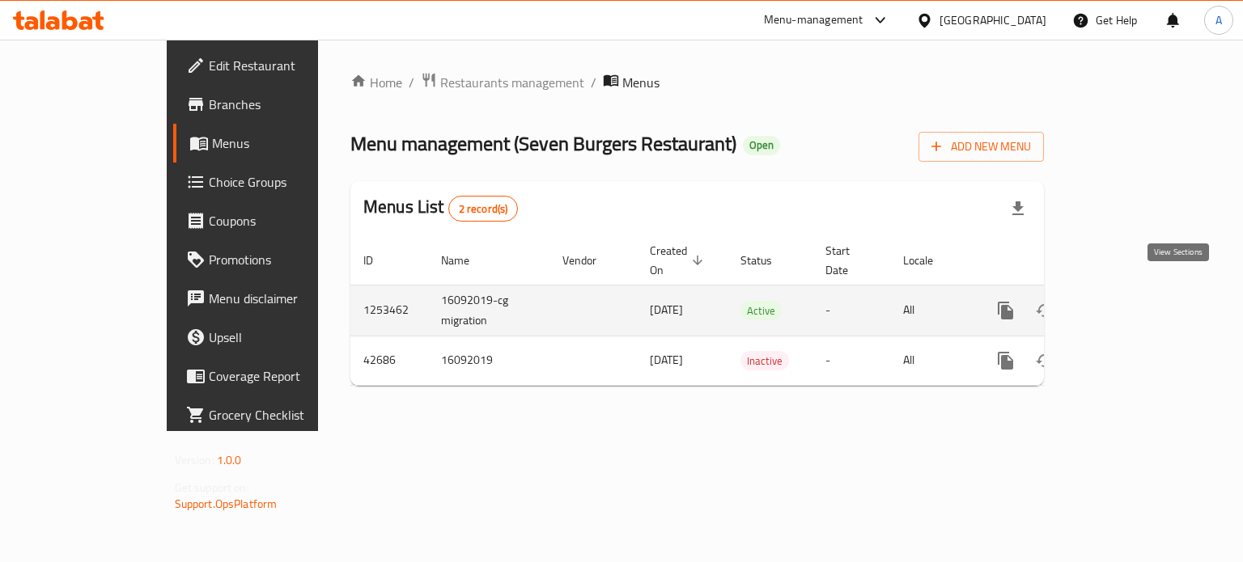
click at [1142, 303] on link "enhanced table" at bounding box center [1122, 310] width 39 height 39
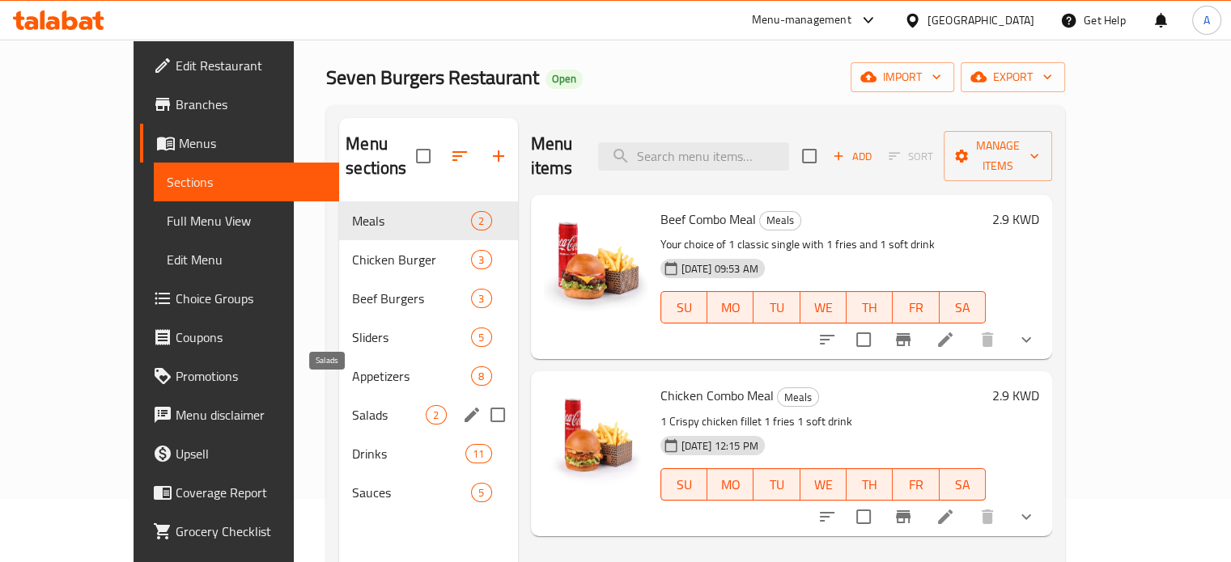
scroll to position [162, 0]
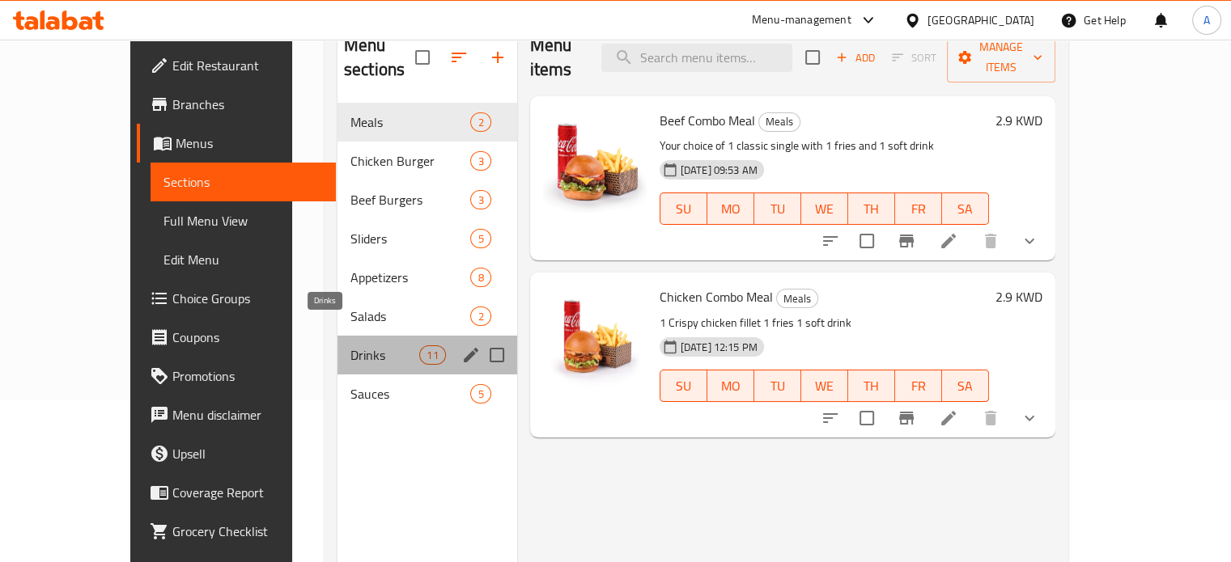
click at [350, 346] on span "Drinks" at bounding box center [384, 355] width 69 height 19
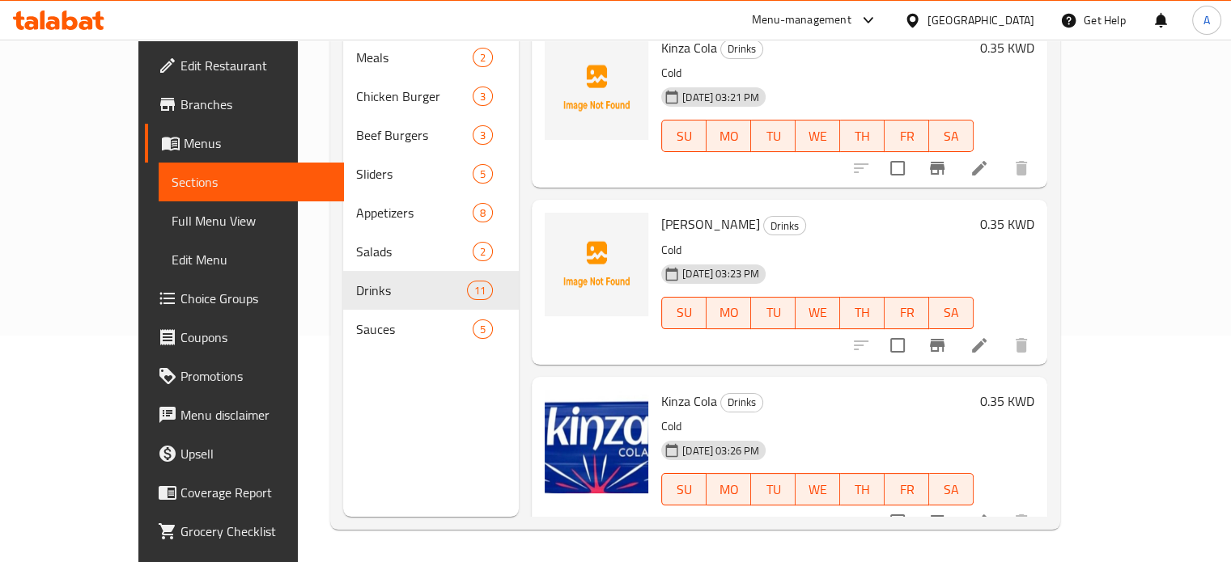
click at [180, 296] on span "Choice Groups" at bounding box center [255, 298] width 151 height 19
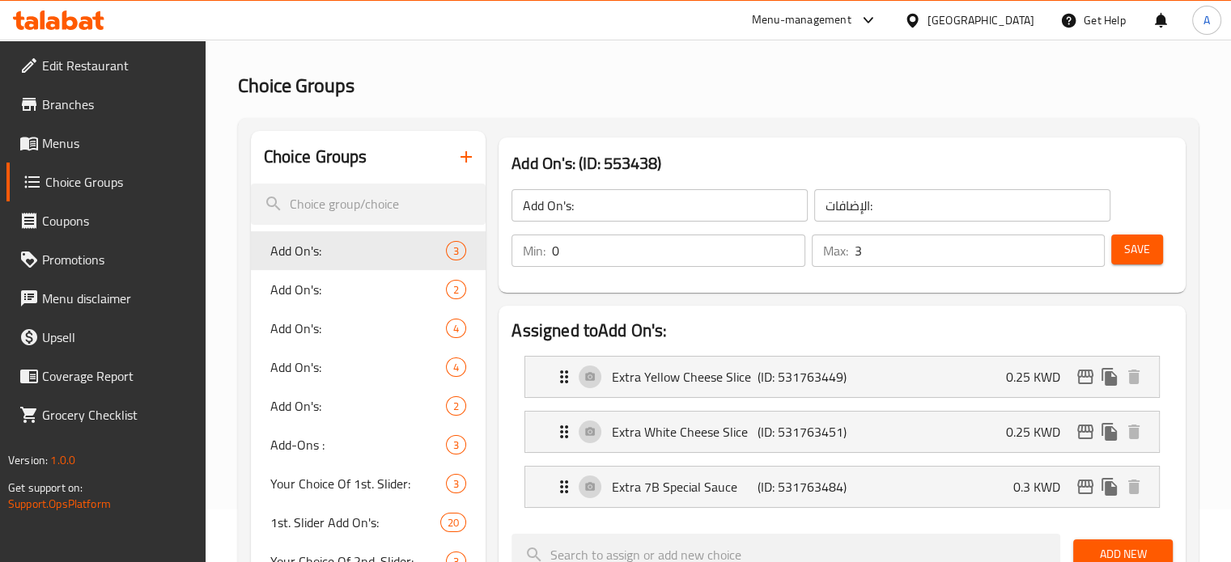
scroll to position [81, 0]
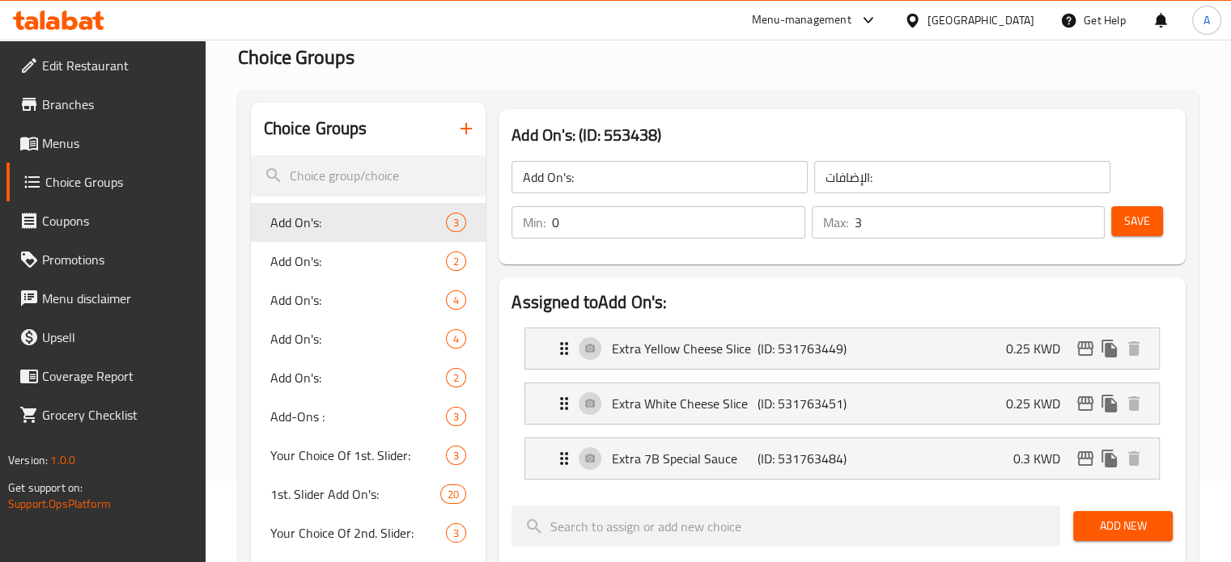
click at [473, 121] on icon "button" at bounding box center [465, 128] width 19 height 19
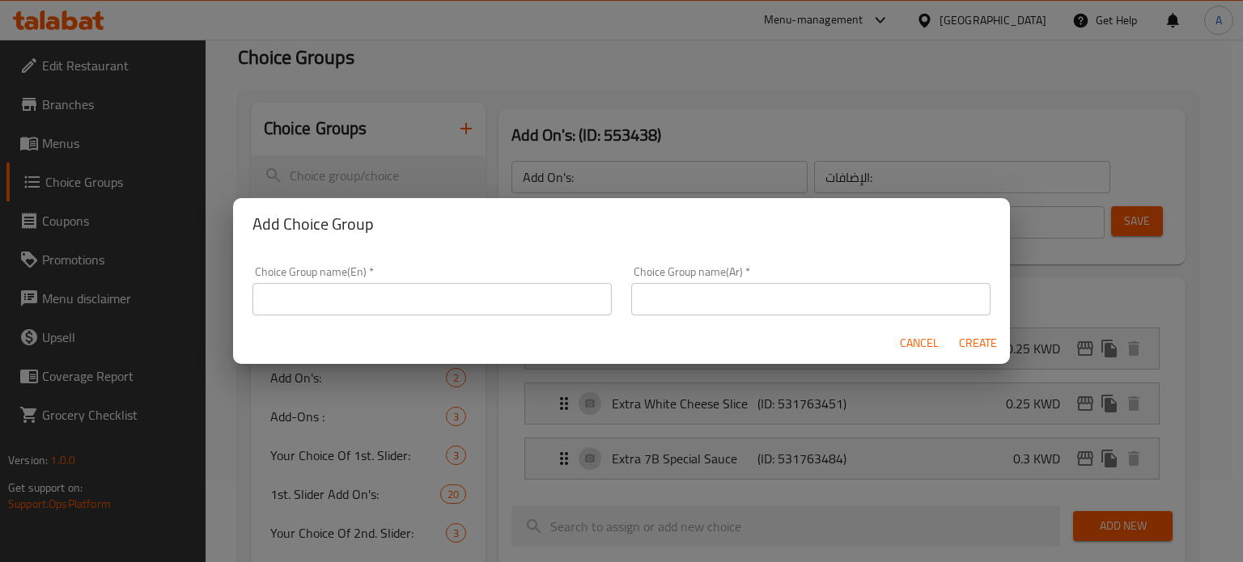
click at [466, 289] on input "text" at bounding box center [431, 299] width 359 height 32
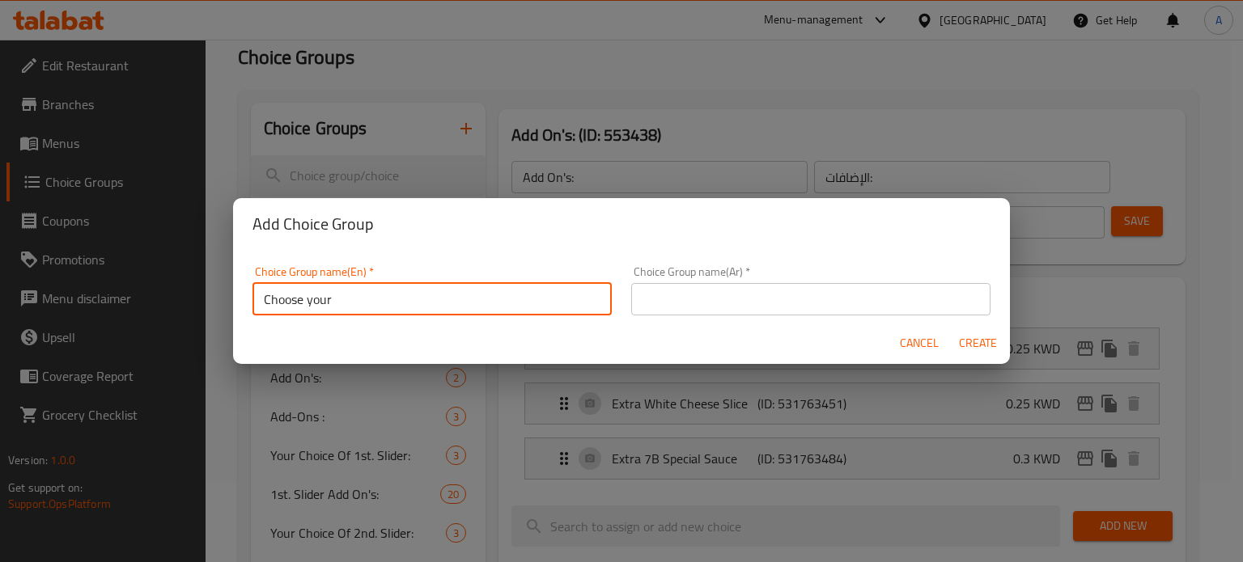
type input "Choose your drink"
click at [737, 298] on input "text" at bounding box center [810, 299] width 359 height 32
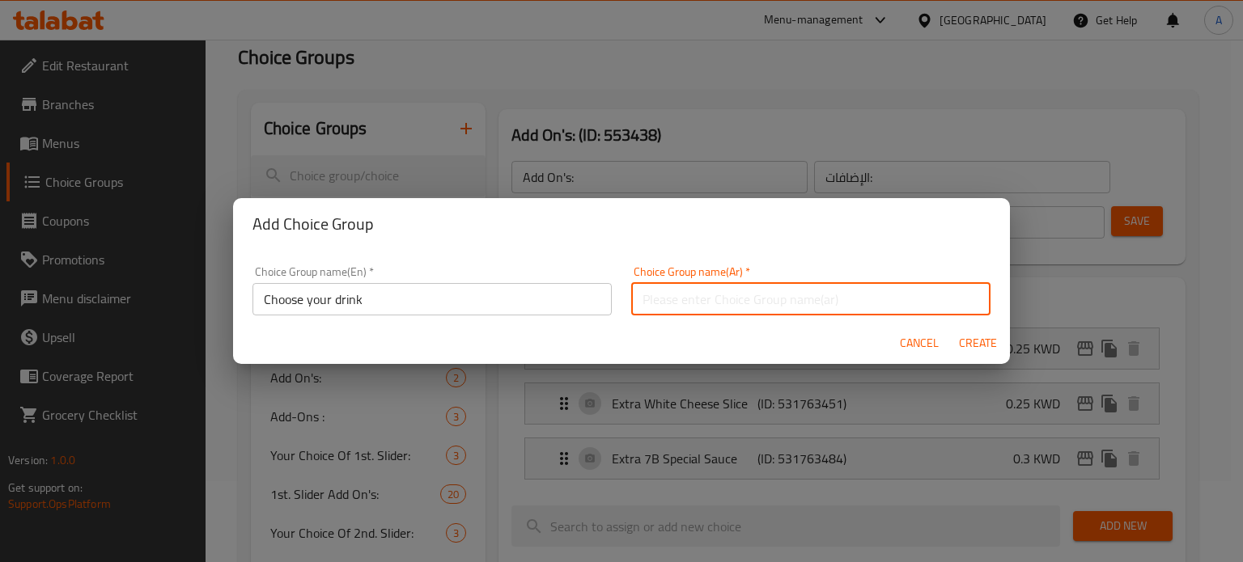
type input "أختر مشروبك"
click at [975, 344] on span "Create" at bounding box center [977, 343] width 39 height 20
type input "Choose your drink"
type input "أختر مشروبك"
type input "0"
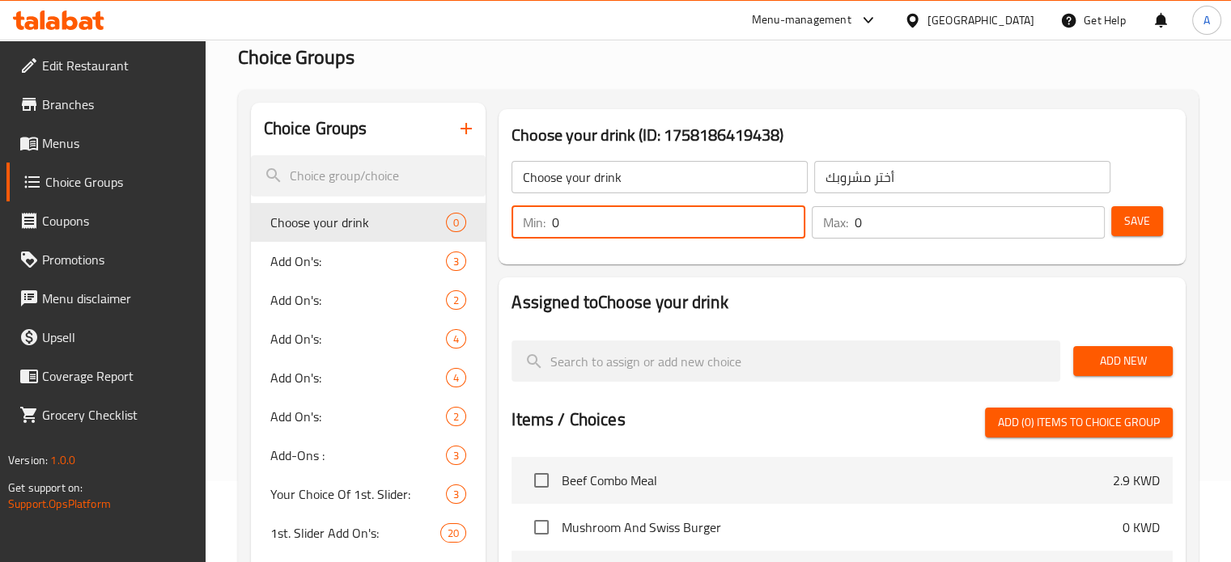
click at [632, 228] on input "0" at bounding box center [678, 222] width 252 height 32
click at [631, 228] on input "0" at bounding box center [678, 222] width 252 height 32
type input "1"
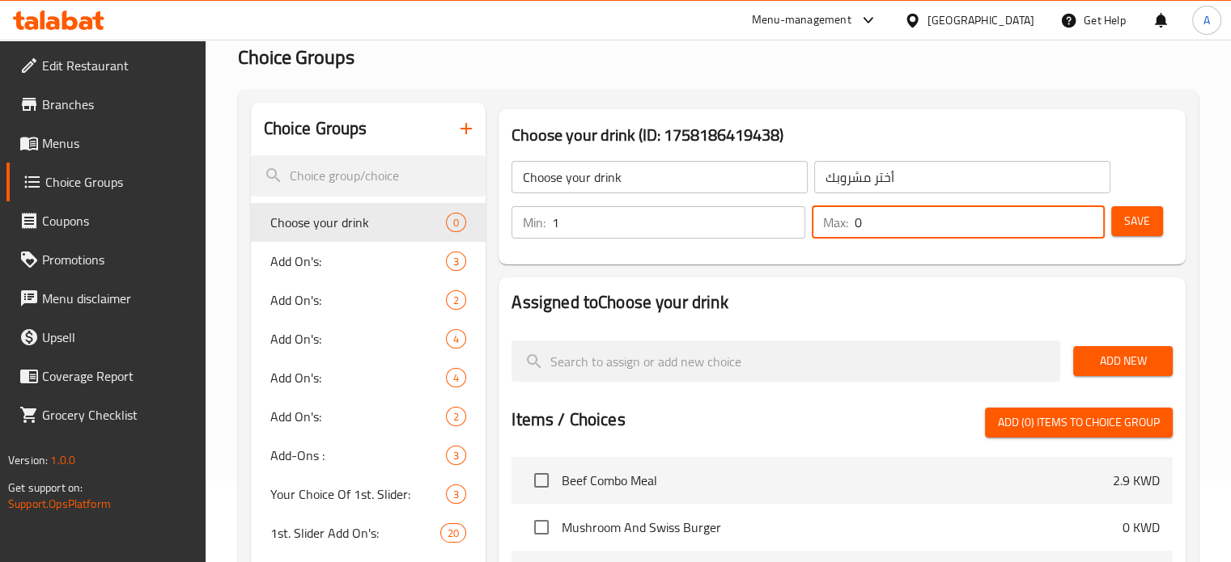
click at [924, 218] on input "0" at bounding box center [980, 222] width 250 height 32
click at [923, 218] on input "0" at bounding box center [980, 222] width 250 height 32
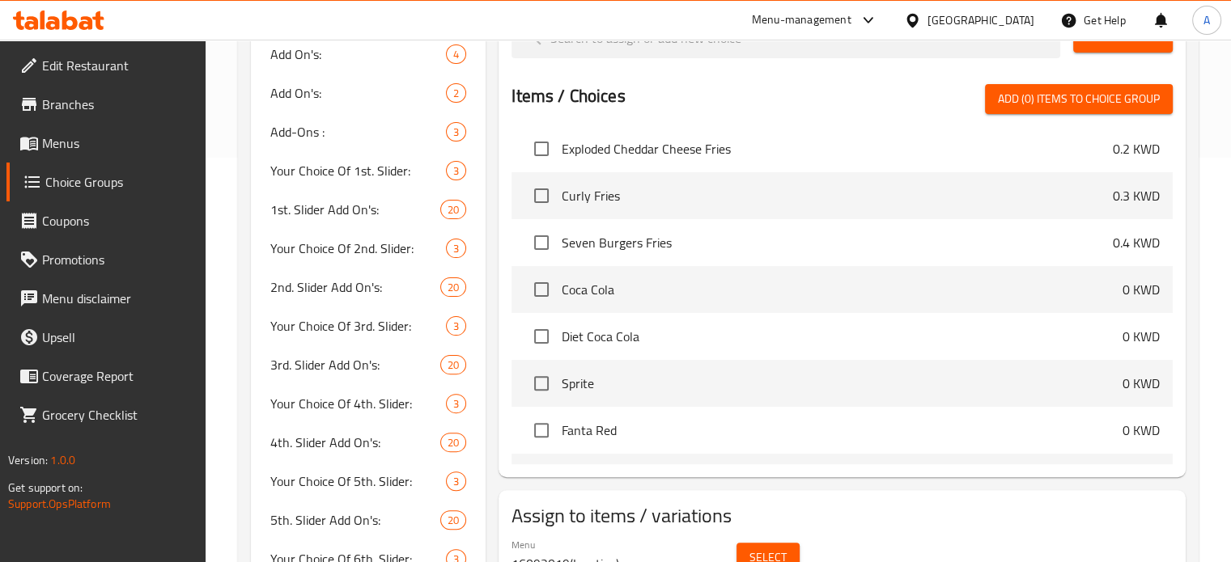
scroll to position [324, 0]
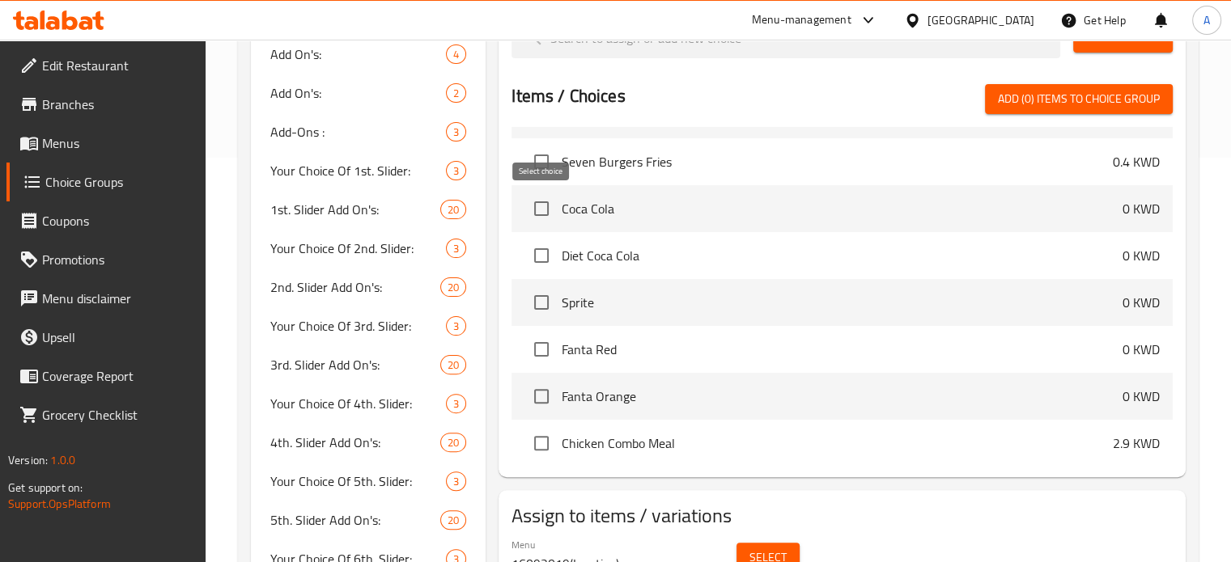
type input "1"
click at [542, 203] on input "checkbox" at bounding box center [541, 209] width 34 height 34
checkbox input "true"
click at [535, 250] on input "checkbox" at bounding box center [541, 256] width 34 height 34
checkbox input "true"
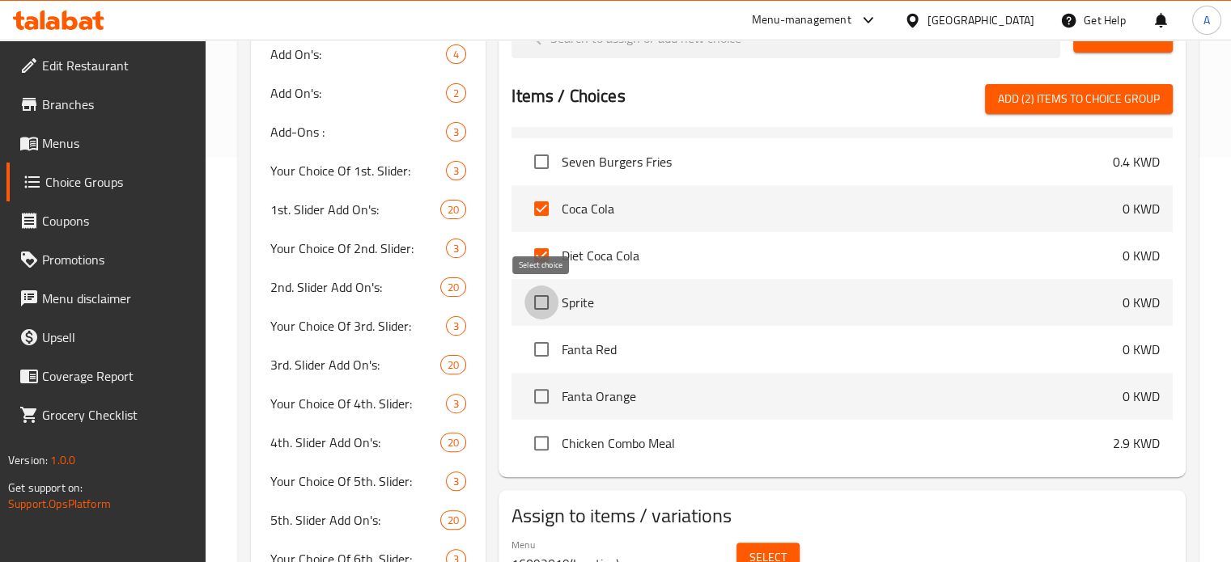
click at [541, 304] on input "checkbox" at bounding box center [541, 303] width 34 height 34
checkbox input "true"
click at [541, 349] on input "checkbox" at bounding box center [541, 350] width 34 height 34
checkbox input "true"
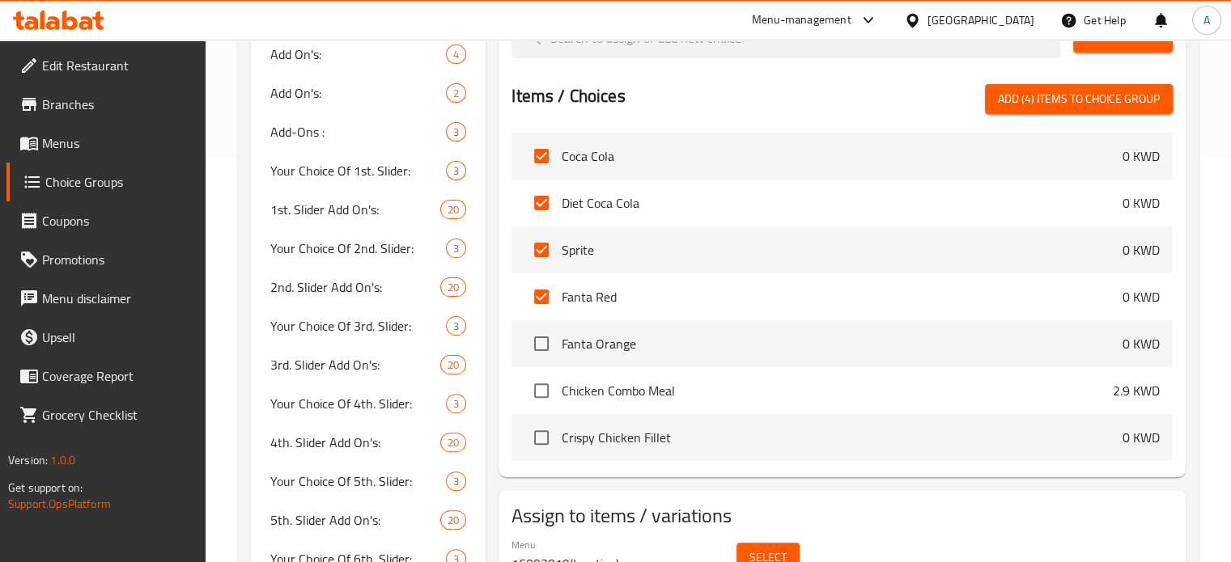
scroll to position [405, 0]
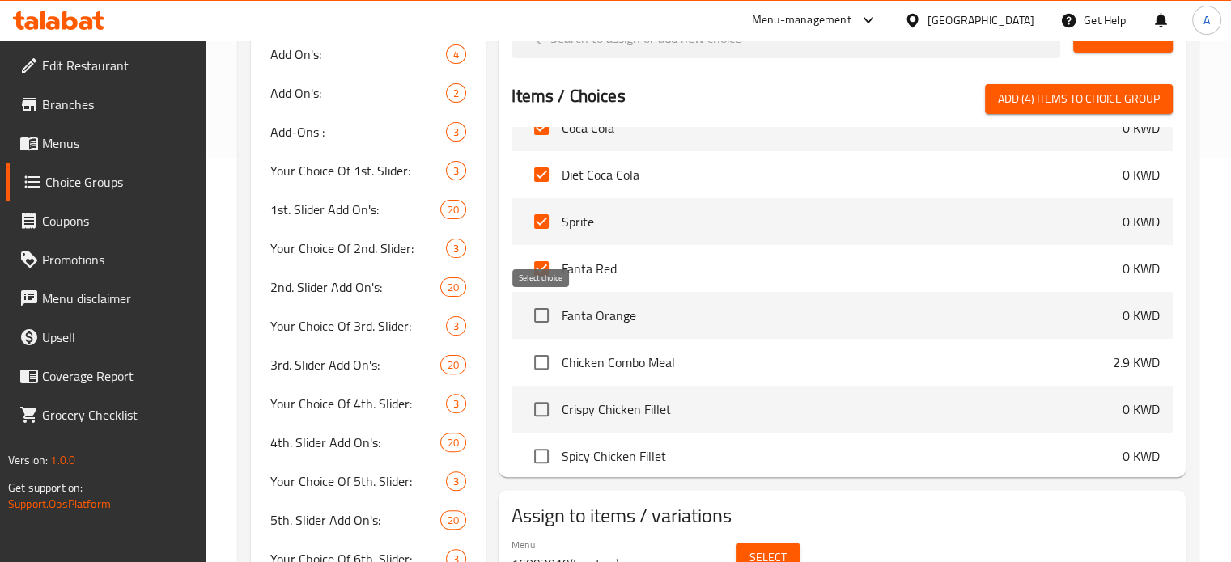
click at [545, 315] on input "checkbox" at bounding box center [541, 316] width 34 height 34
checkbox input "true"
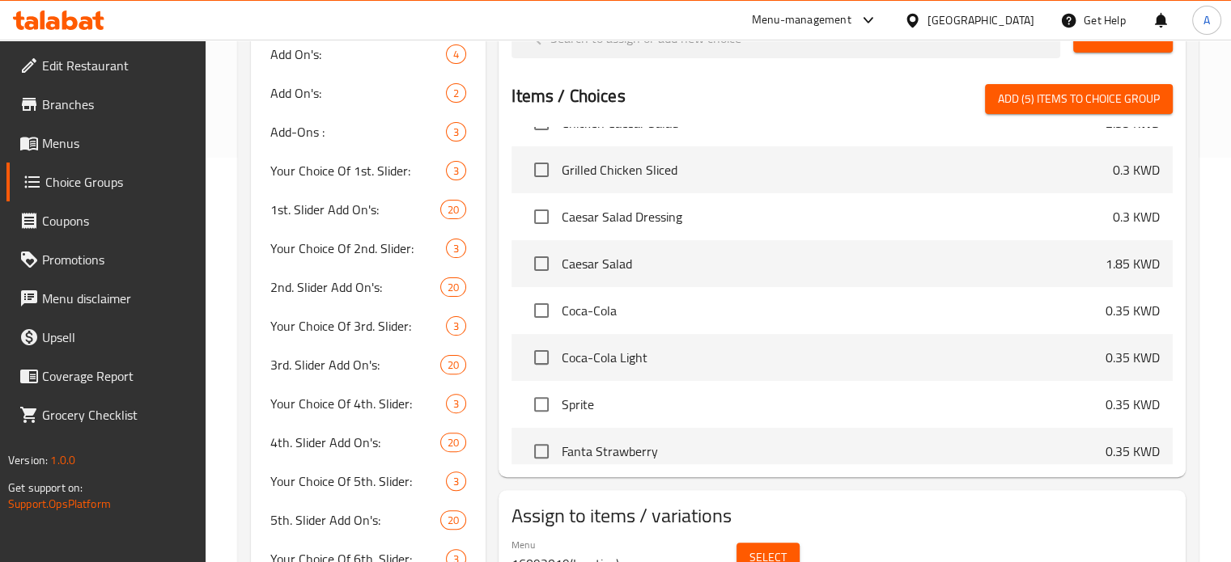
scroll to position [3561, 0]
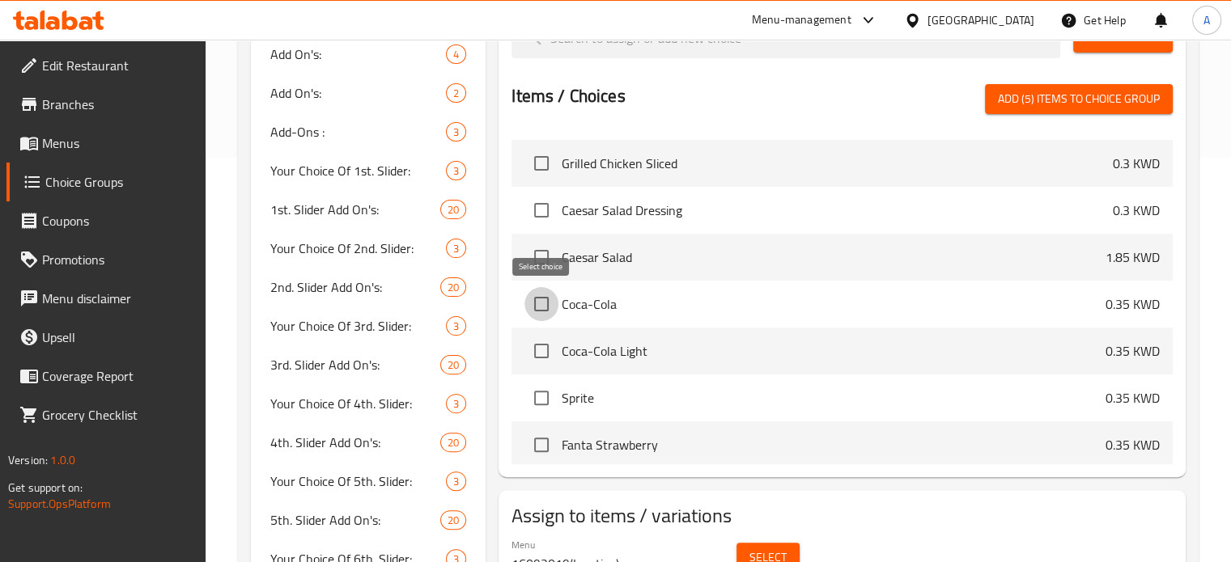
click at [539, 303] on input "checkbox" at bounding box center [541, 304] width 34 height 34
checkbox input "true"
click at [541, 349] on input "checkbox" at bounding box center [541, 351] width 34 height 34
checkbox input "true"
click at [541, 403] on input "checkbox" at bounding box center [541, 398] width 34 height 34
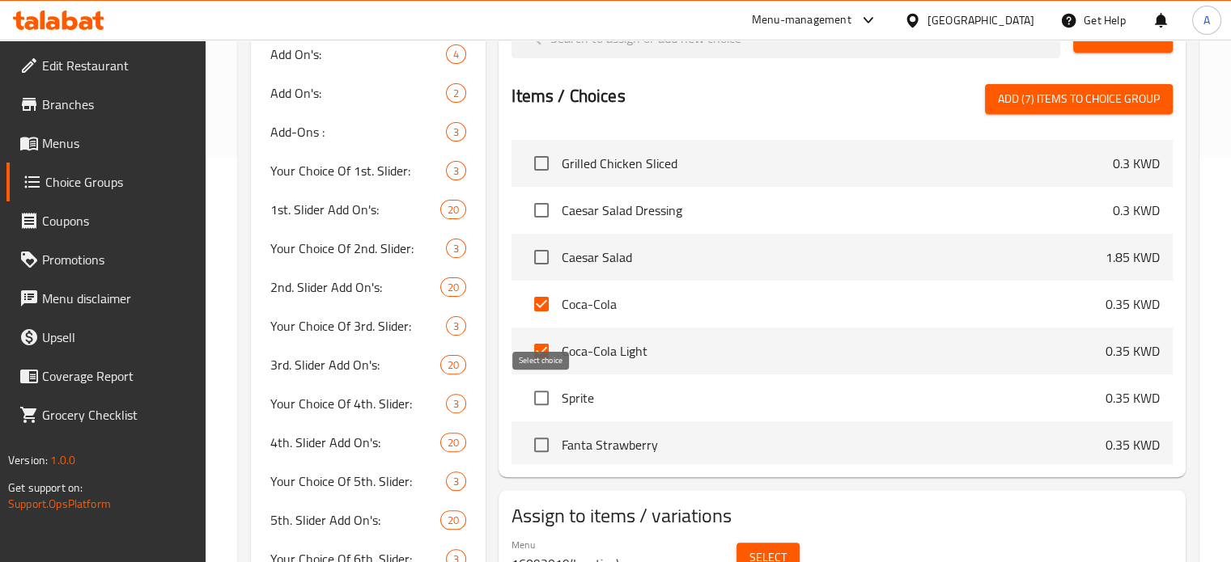
checkbox input "true"
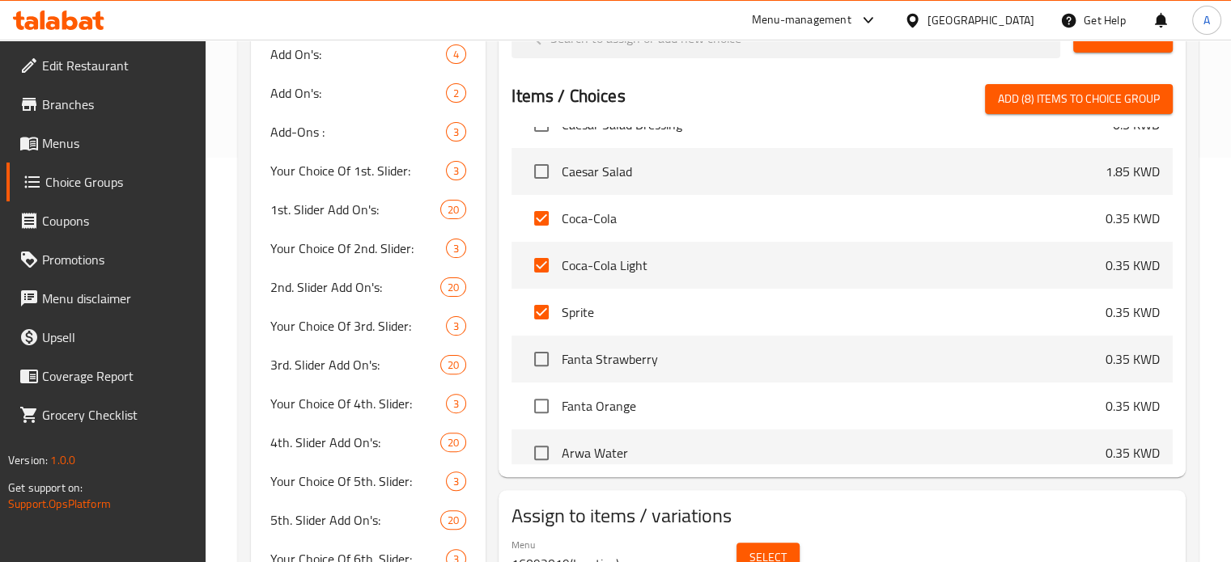
scroll to position [3722, 0]
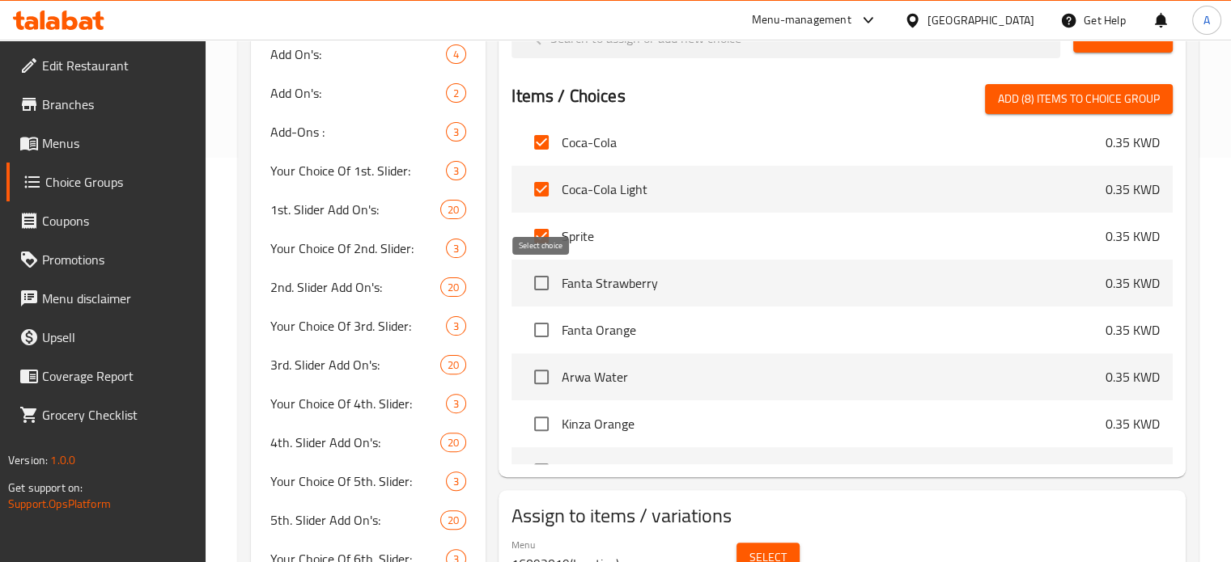
click at [541, 282] on input "checkbox" at bounding box center [541, 283] width 34 height 34
checkbox input "true"
click at [545, 333] on input "checkbox" at bounding box center [541, 330] width 34 height 34
checkbox input "true"
click at [539, 375] on input "checkbox" at bounding box center [541, 377] width 34 height 34
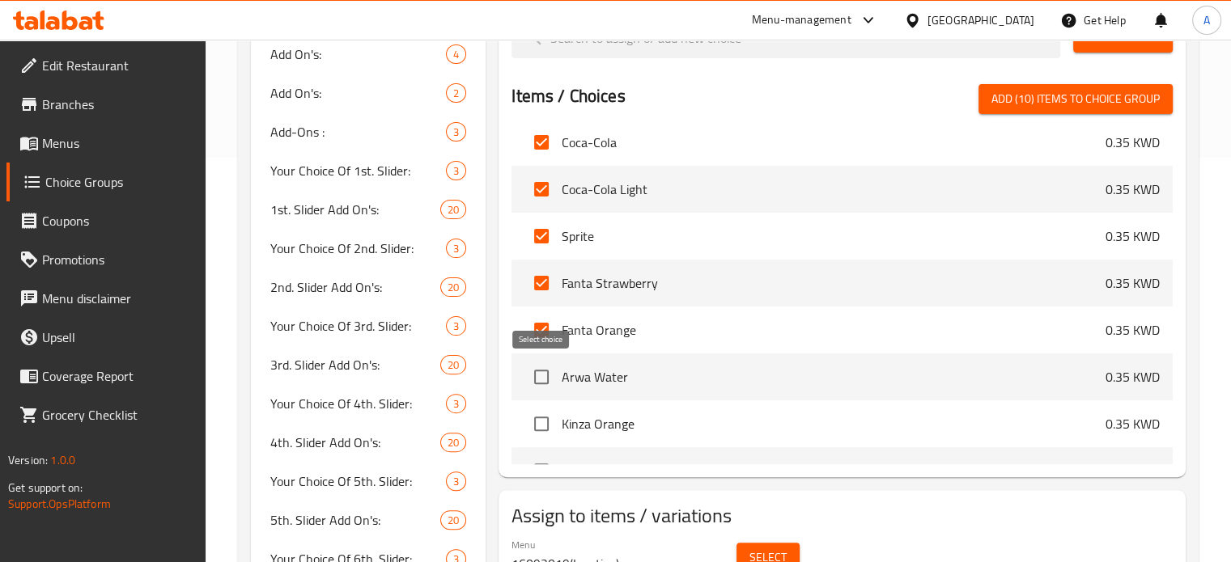
checkbox input "true"
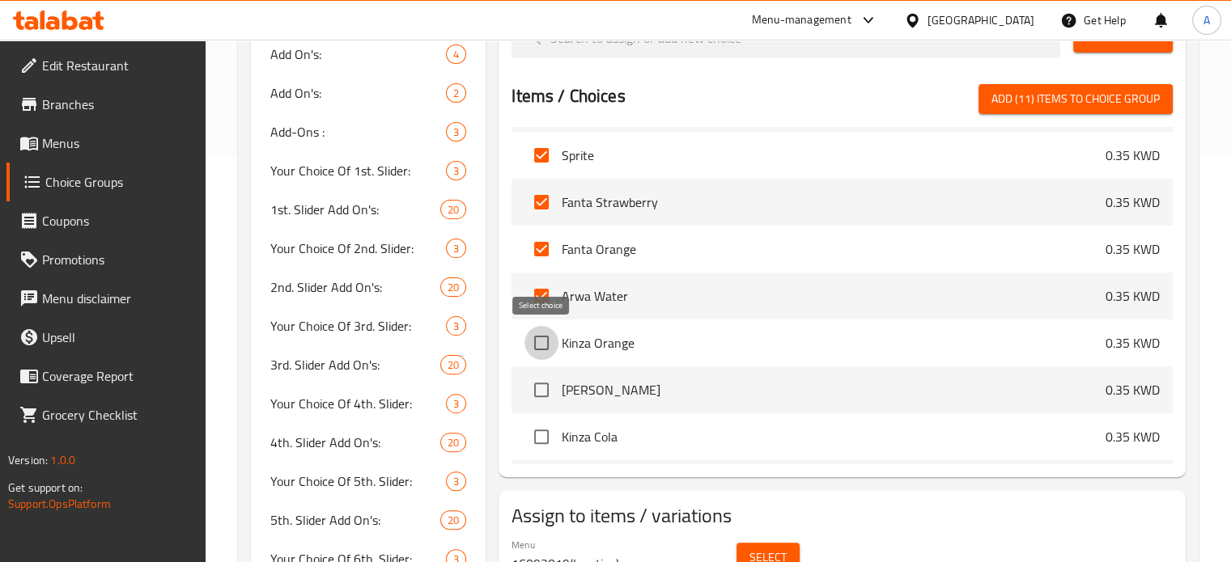
click at [537, 346] on input "checkbox" at bounding box center [541, 343] width 34 height 34
checkbox input "true"
click at [537, 392] on input "checkbox" at bounding box center [541, 390] width 34 height 34
checkbox input "true"
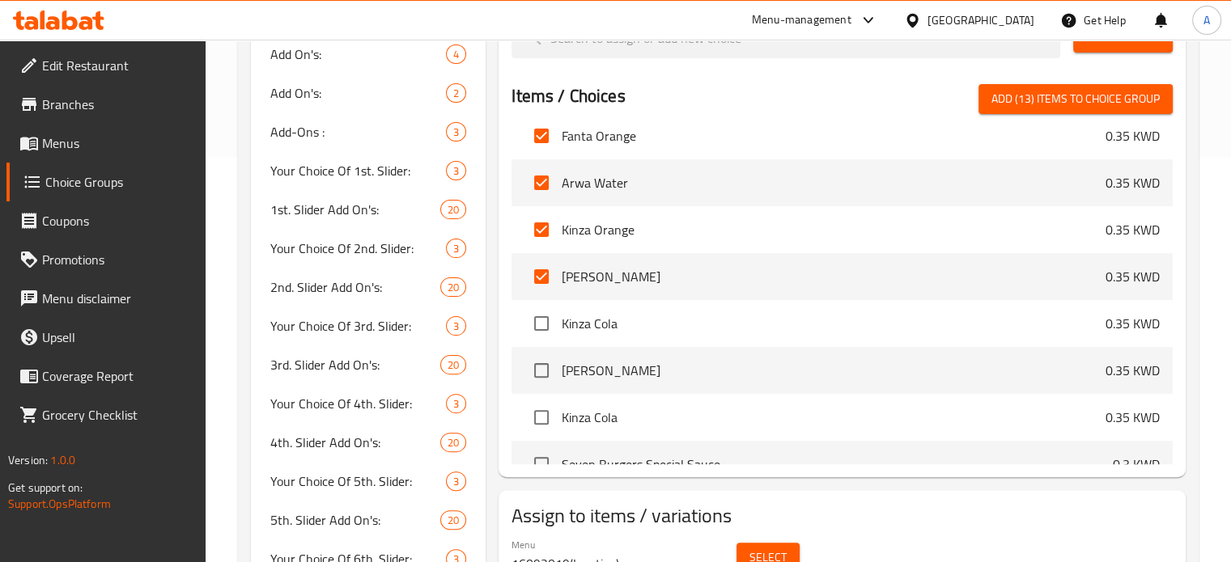
scroll to position [3965, 0]
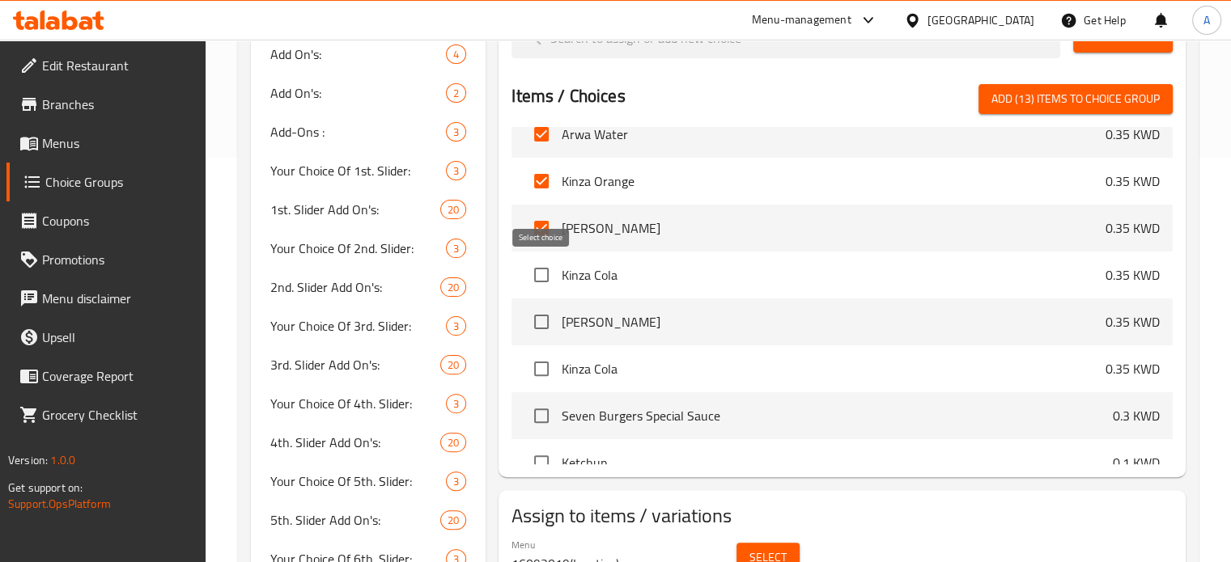
click at [534, 275] on input "checkbox" at bounding box center [541, 275] width 34 height 34
checkbox input "false"
click at [541, 320] on input "checkbox" at bounding box center [541, 322] width 34 height 34
checkbox input "true"
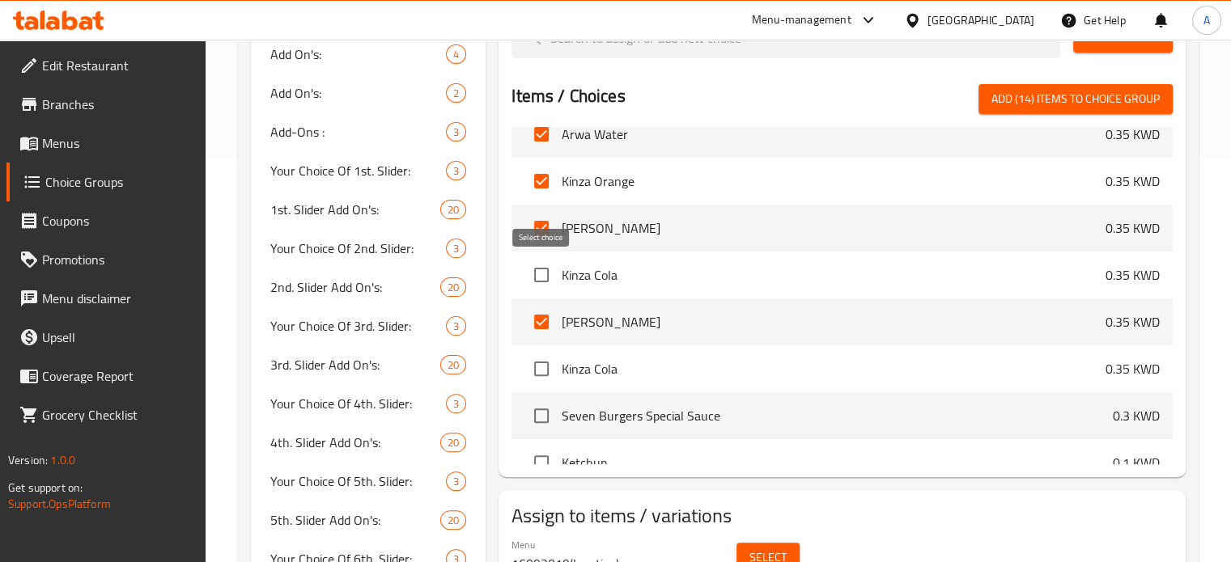
click at [541, 261] on input "checkbox" at bounding box center [541, 275] width 34 height 34
checkbox input "true"
click at [542, 367] on input "checkbox" at bounding box center [541, 369] width 34 height 34
checkbox input "true"
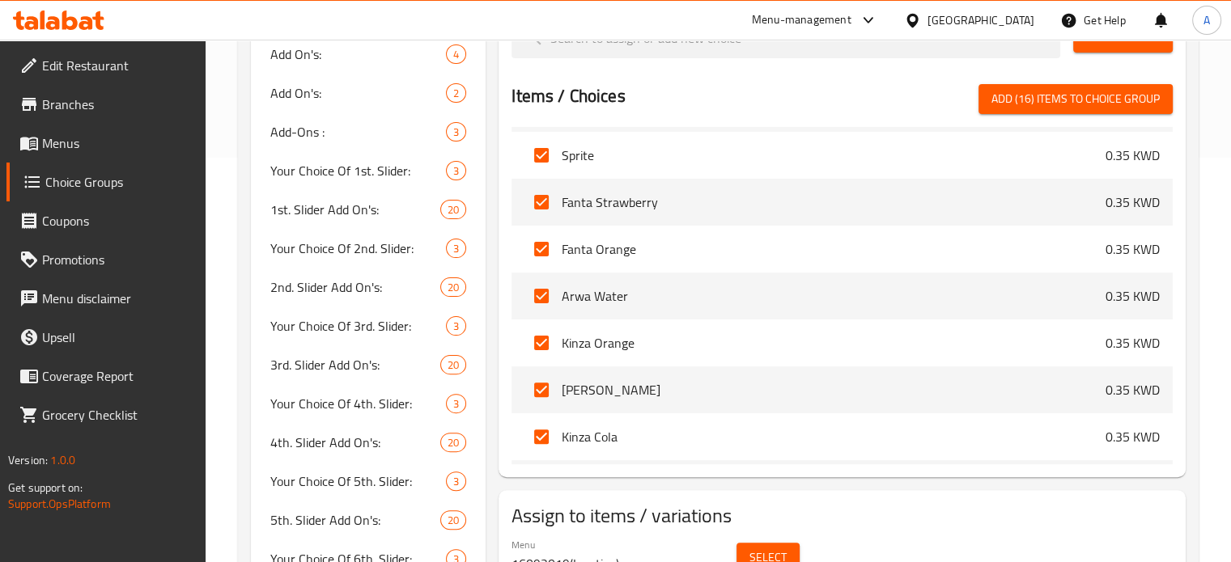
scroll to position [81, 0]
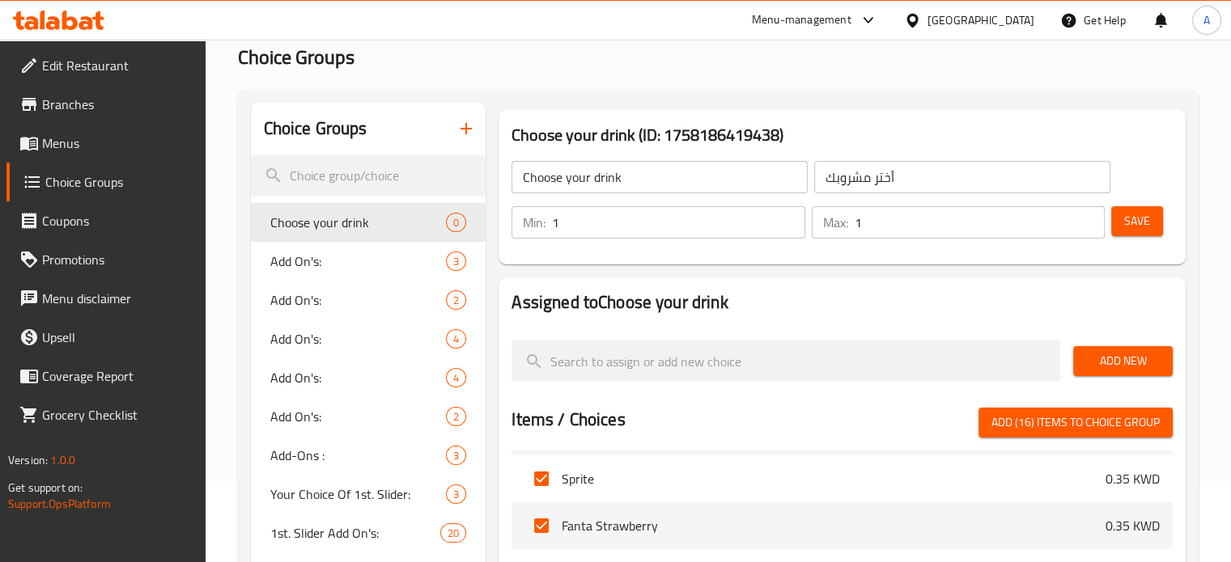
click at [1083, 428] on span "Add (16) items to choice group" at bounding box center [1075, 423] width 168 height 20
checkbox input "false"
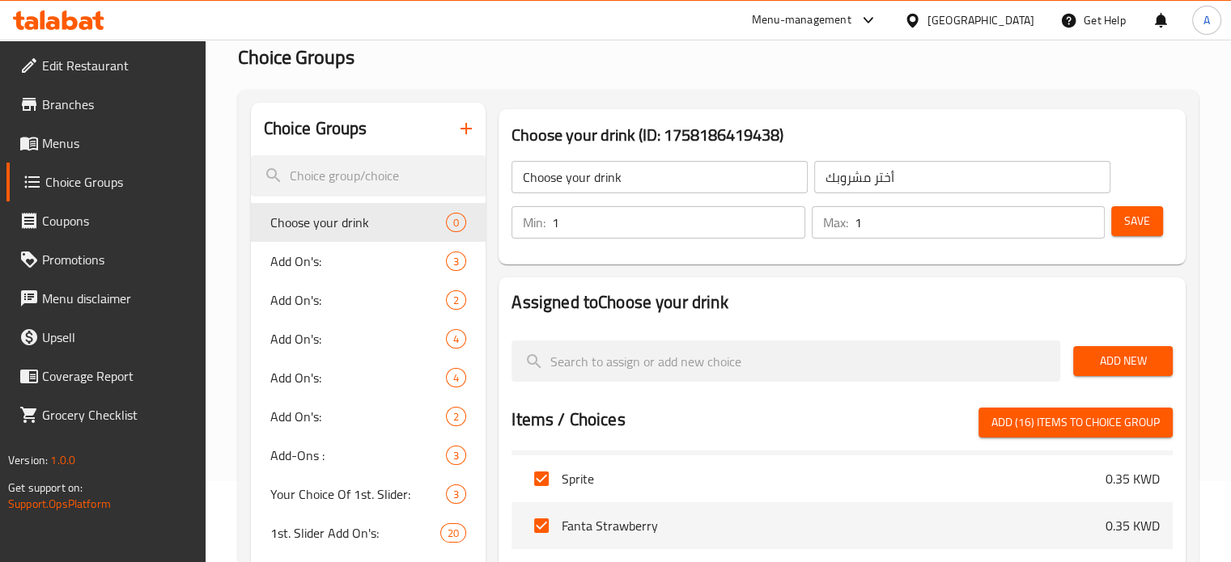
checkbox input "false"
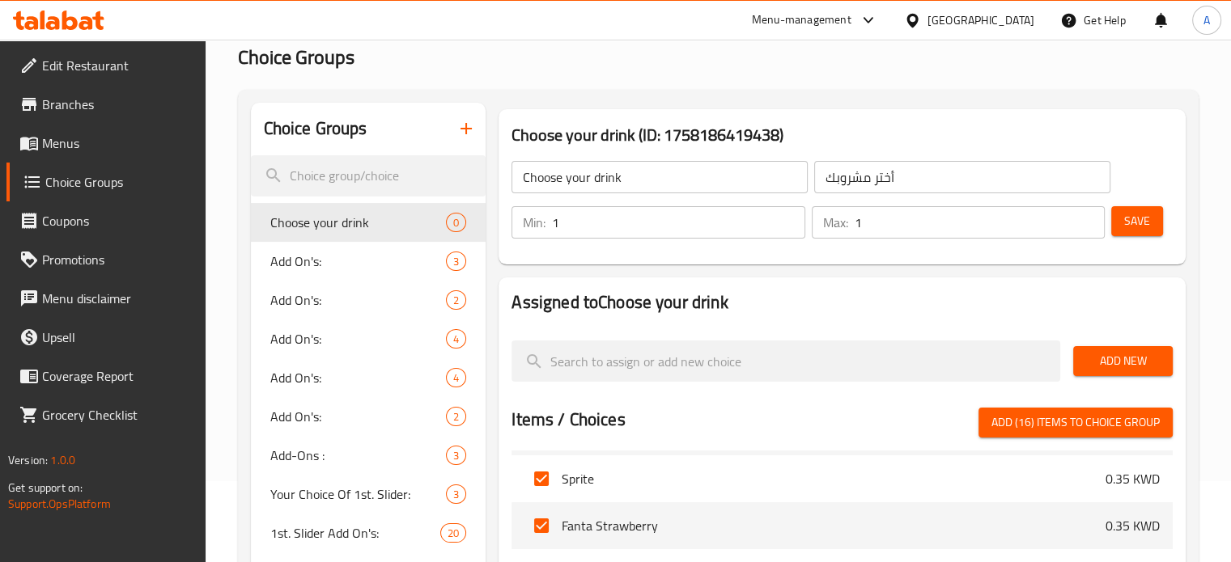
checkbox input "false"
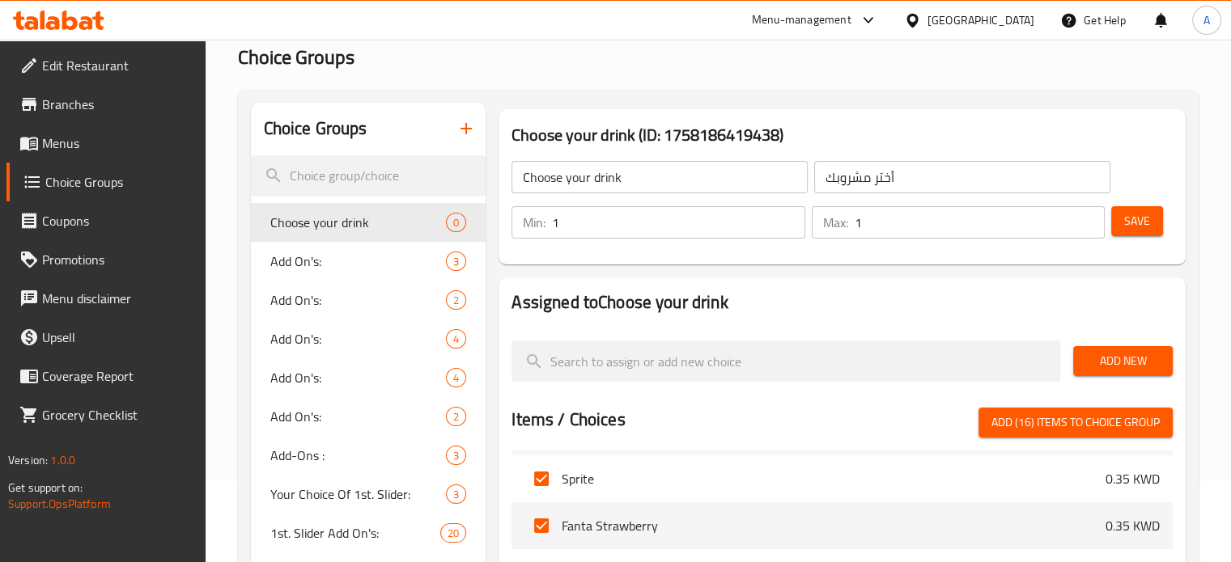
checkbox input "false"
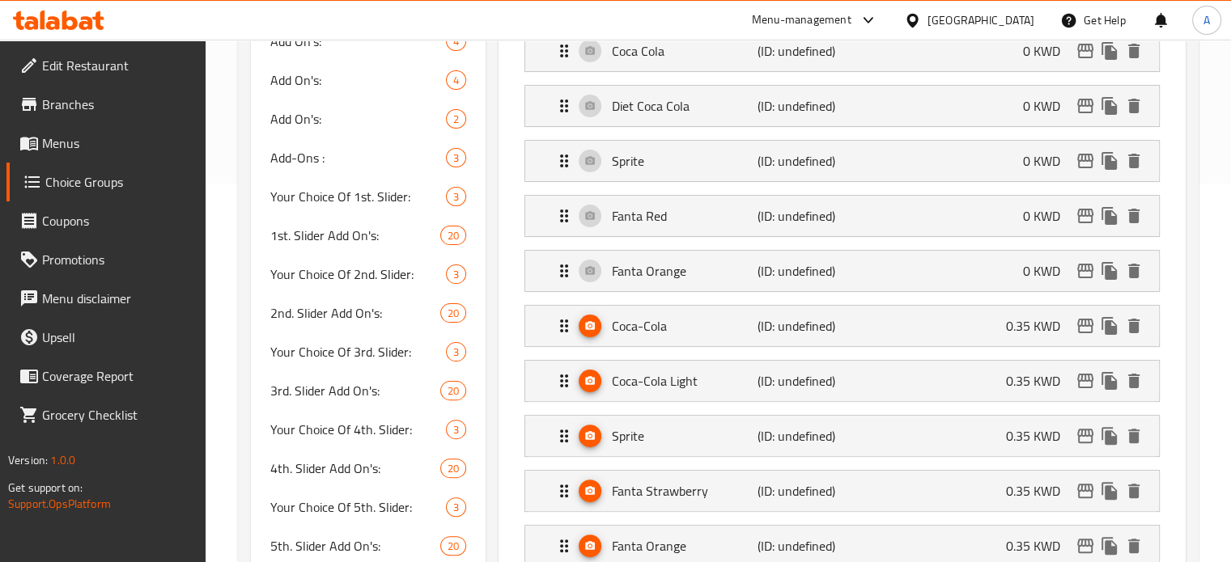
scroll to position [405, 0]
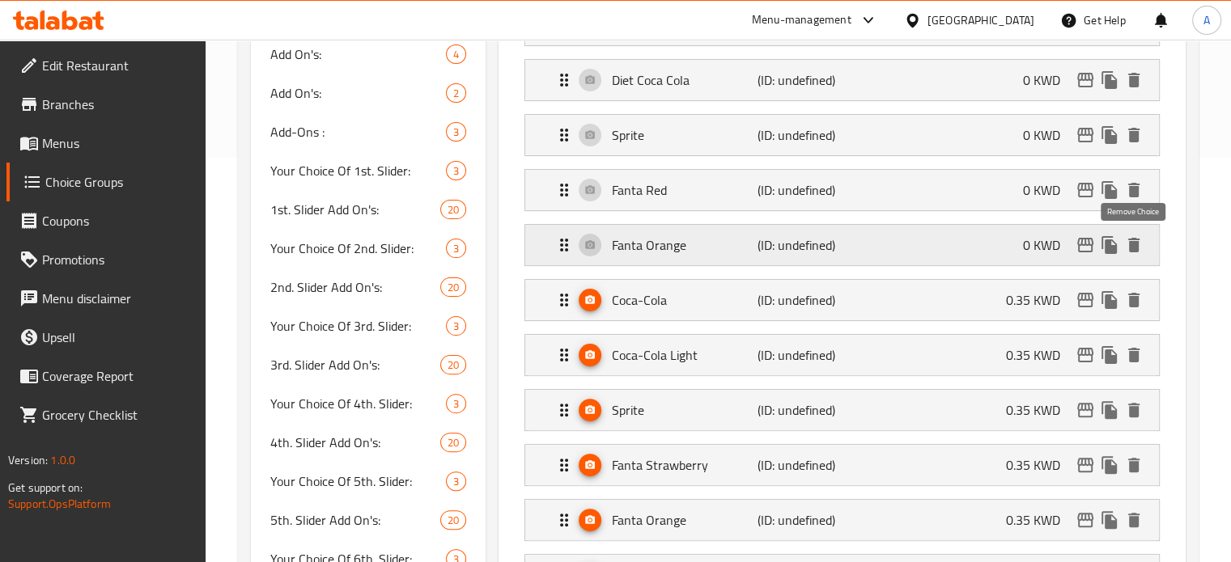
click at [1135, 245] on icon "delete" at bounding box center [1133, 245] width 11 height 15
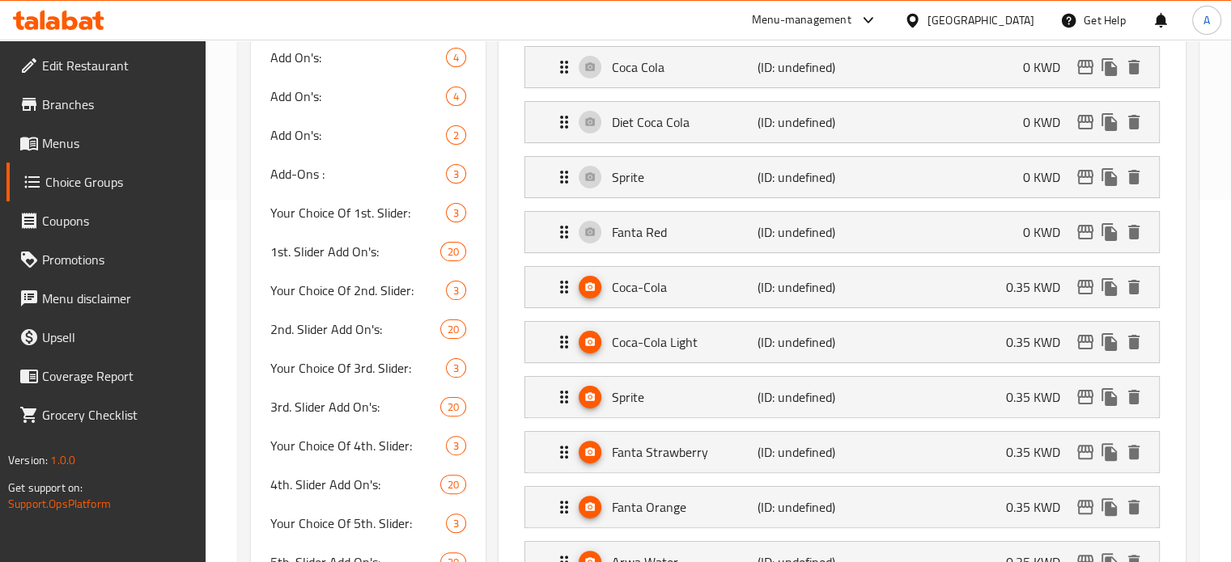
scroll to position [324, 0]
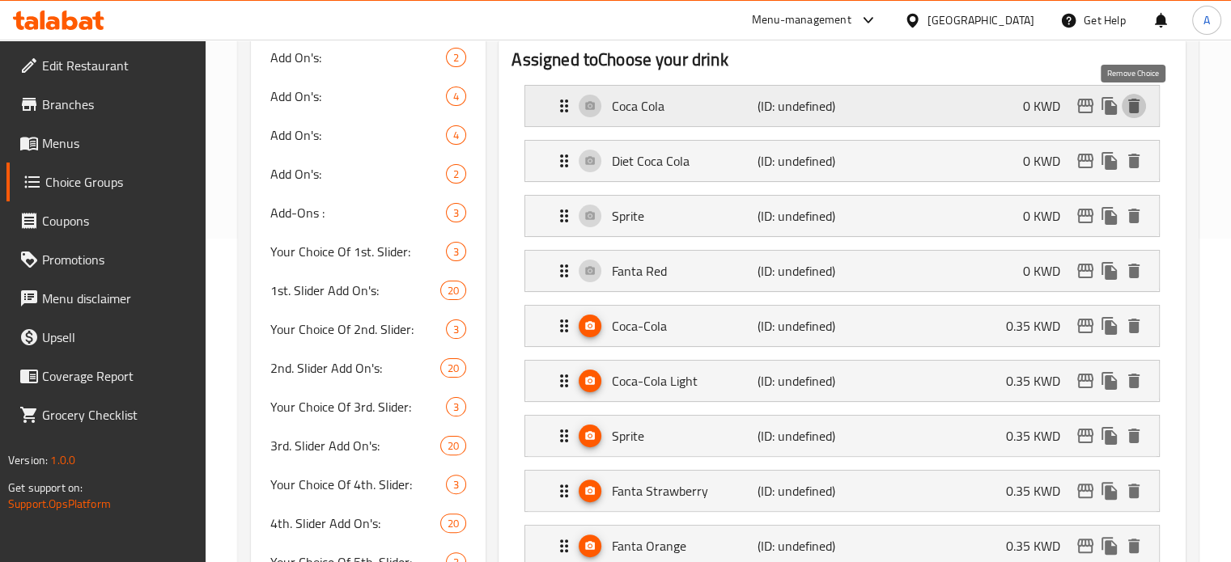
click at [1136, 101] on icon "delete" at bounding box center [1133, 105] width 19 height 19
click at [1135, 102] on icon "delete" at bounding box center [1133, 105] width 19 height 19
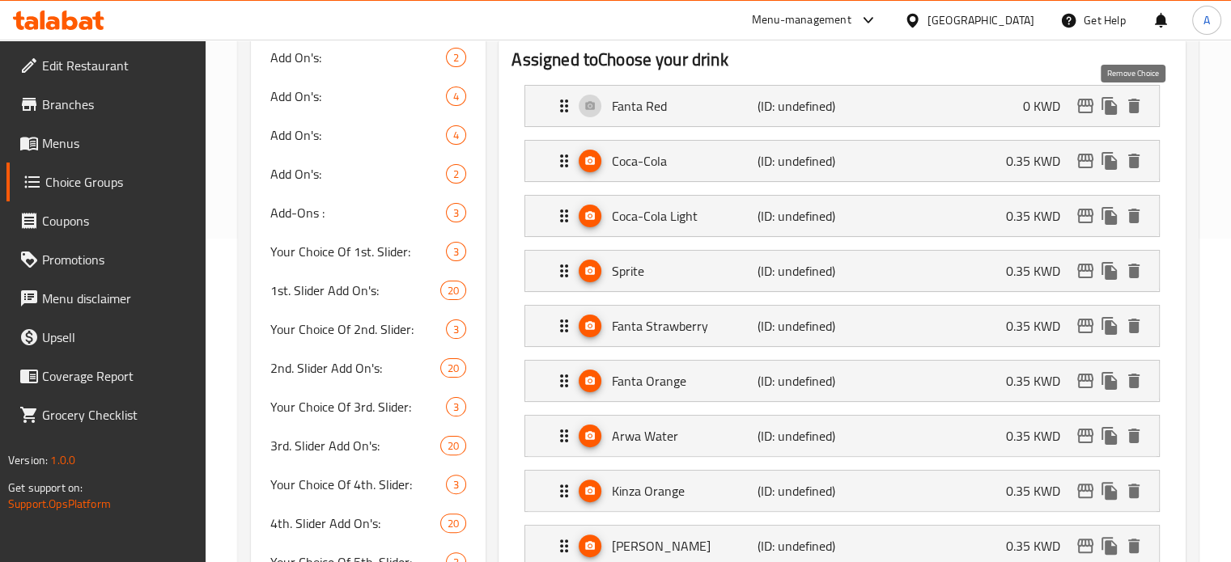
click at [1135, 102] on icon "delete" at bounding box center [1133, 105] width 19 height 19
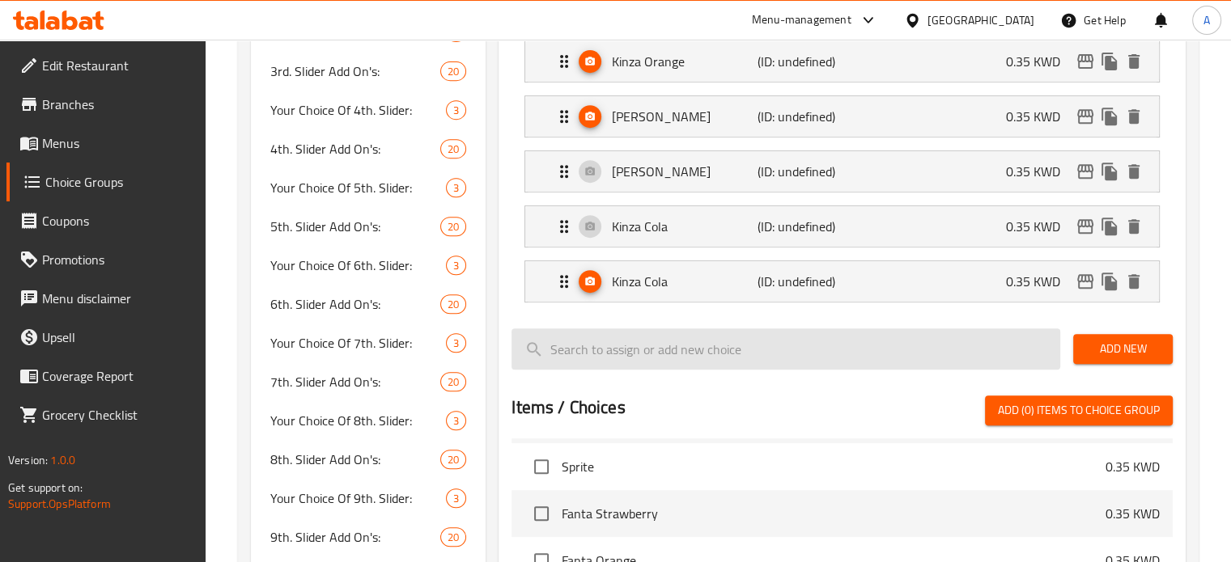
scroll to position [647, 0]
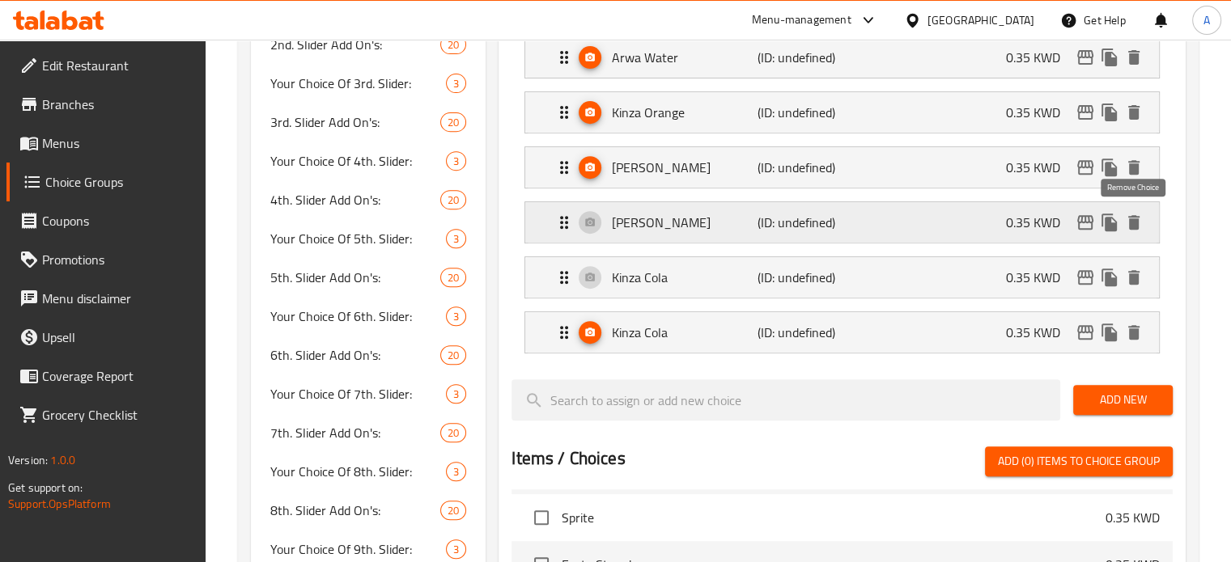
click at [1131, 215] on icon "delete" at bounding box center [1133, 222] width 19 height 19
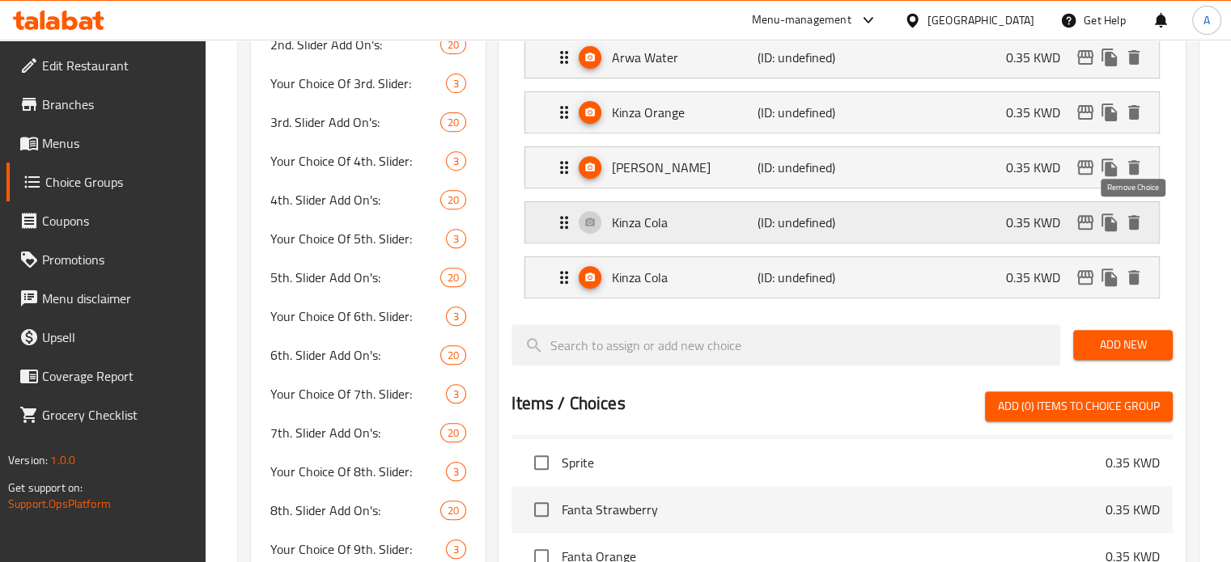
click at [1134, 219] on icon "delete" at bounding box center [1133, 222] width 11 height 15
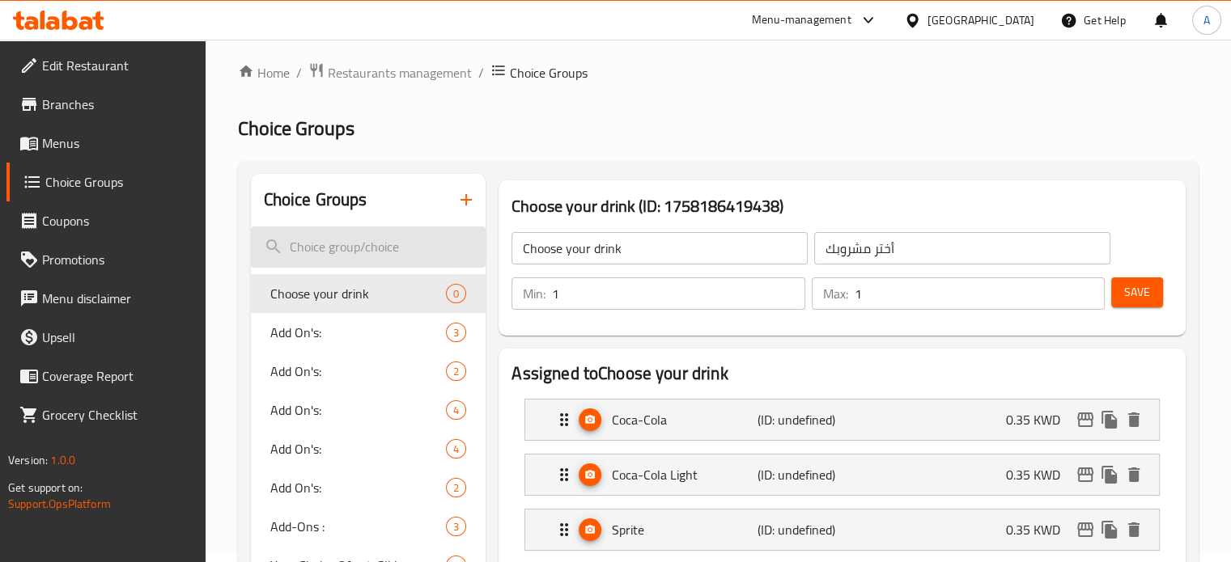
scroll to position [0, 0]
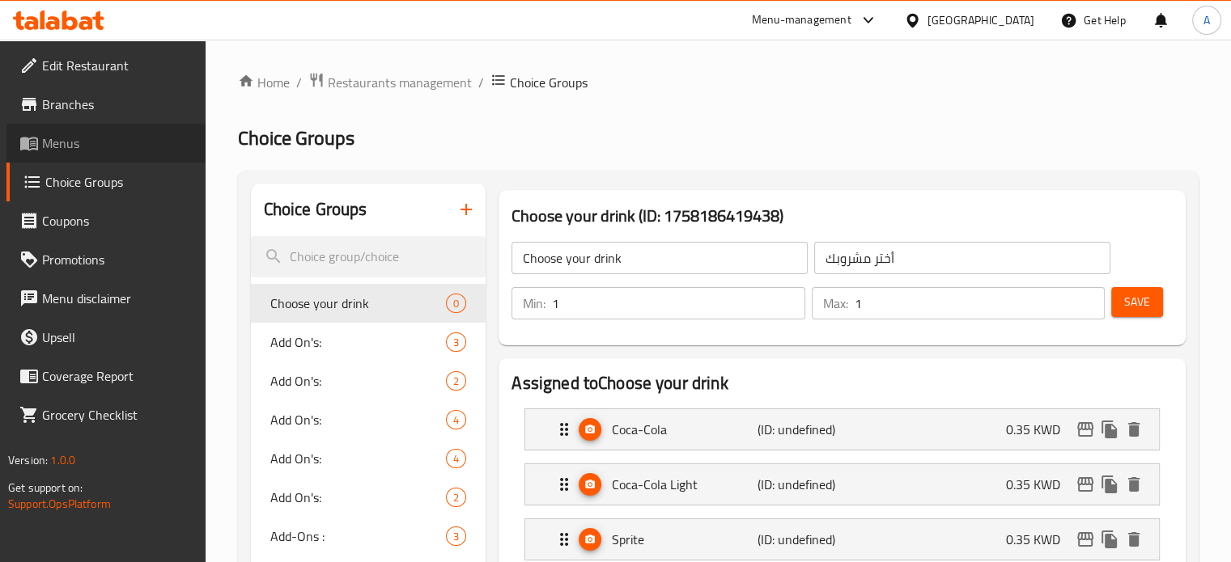
click at [66, 143] on span "Menus" at bounding box center [117, 143] width 151 height 19
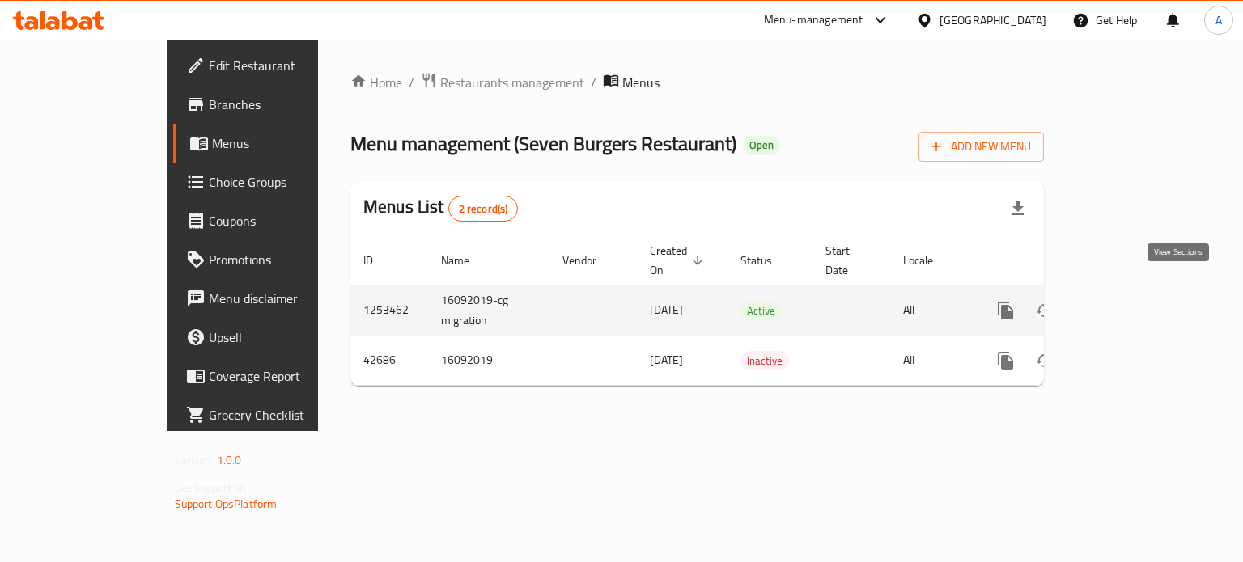
click at [1130, 303] on icon "enhanced table" at bounding box center [1122, 310] width 15 height 15
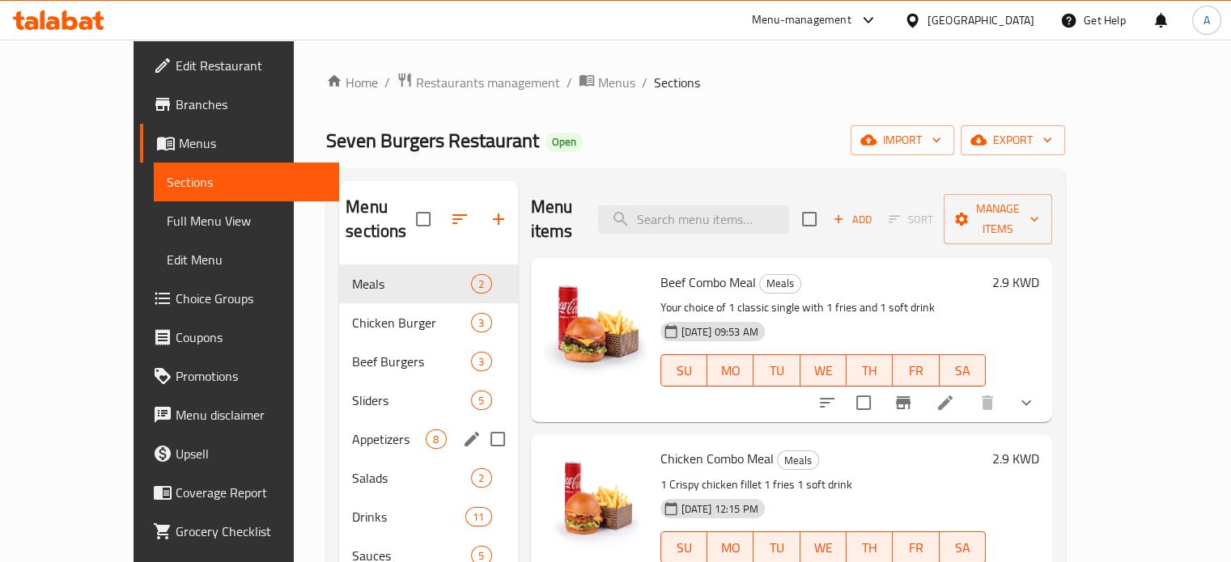
scroll to position [162, 0]
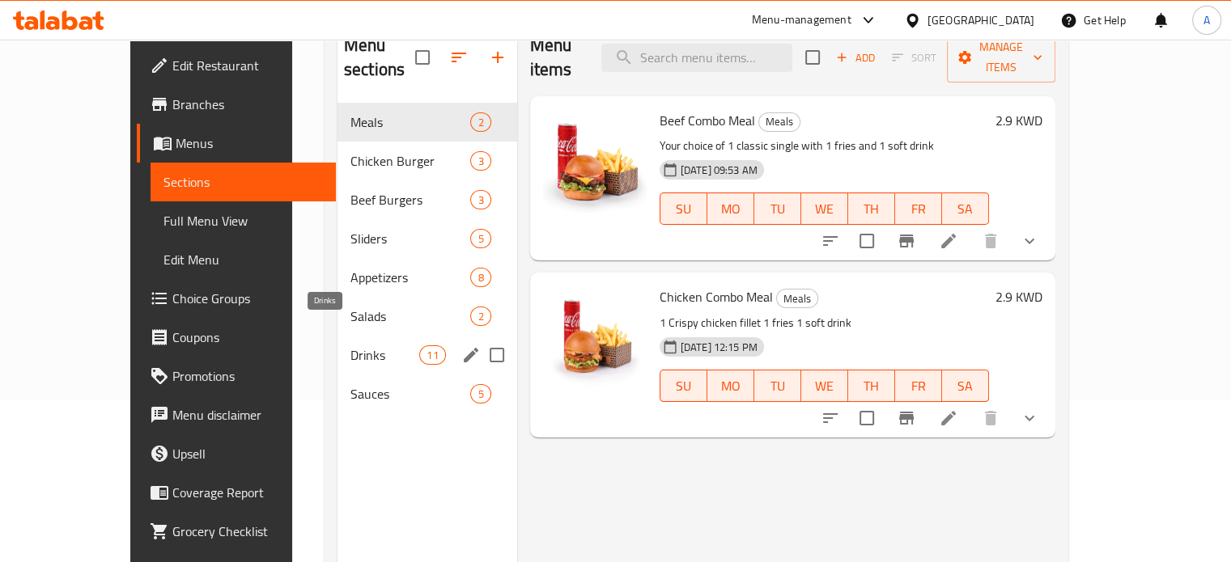
click at [350, 346] on span "Drinks" at bounding box center [384, 355] width 69 height 19
